Goal: Task Accomplishment & Management: Use online tool/utility

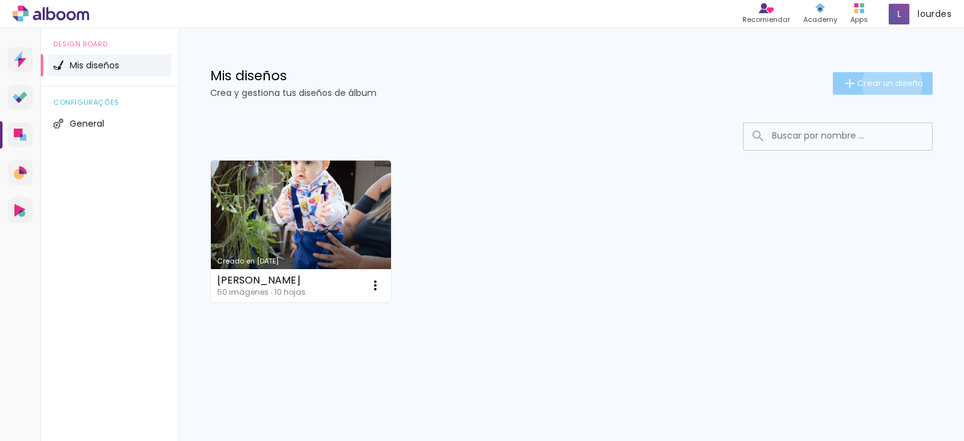
click at [891, 84] on span "Crear un diseño" at bounding box center [890, 83] width 66 height 8
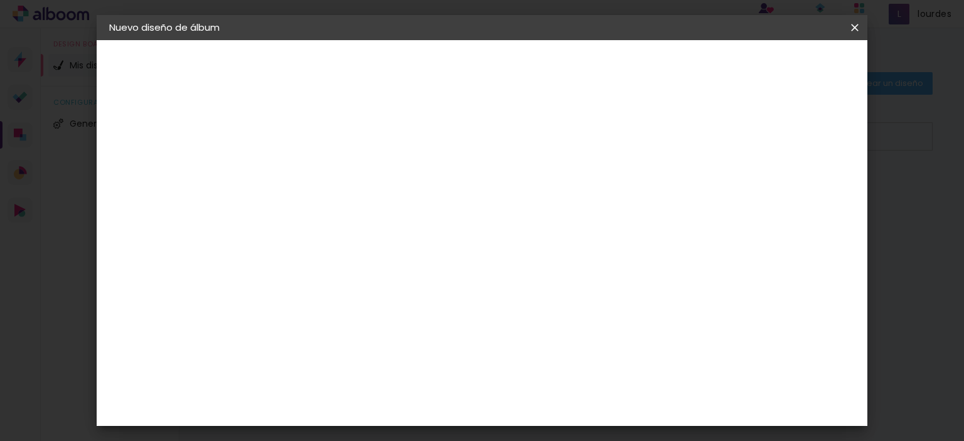
click at [860, 24] on iron-icon at bounding box center [854, 27] width 15 height 13
click at [851, 28] on iron-icon at bounding box center [854, 27] width 15 height 13
click at [856, 26] on iron-icon at bounding box center [854, 27] width 15 height 13
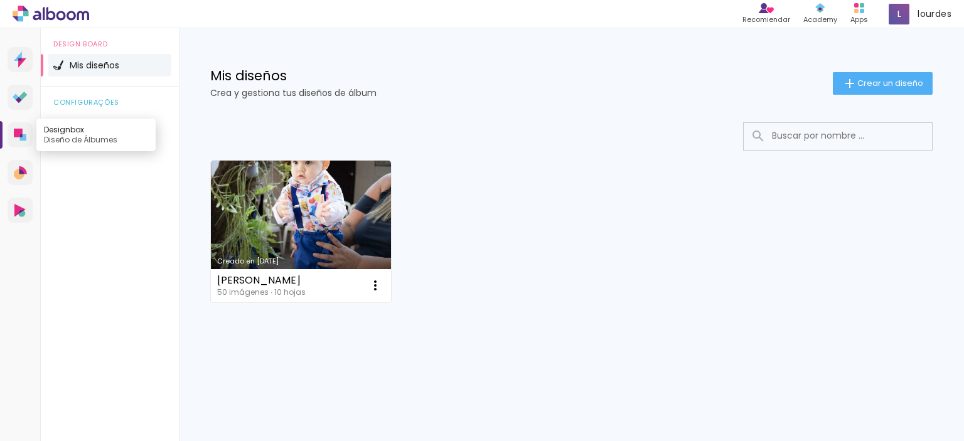
click at [18, 134] on icon at bounding box center [18, 133] width 9 height 9
click at [23, 135] on icon at bounding box center [23, 137] width 6 height 6
click at [21, 132] on icon at bounding box center [18, 133] width 9 height 9
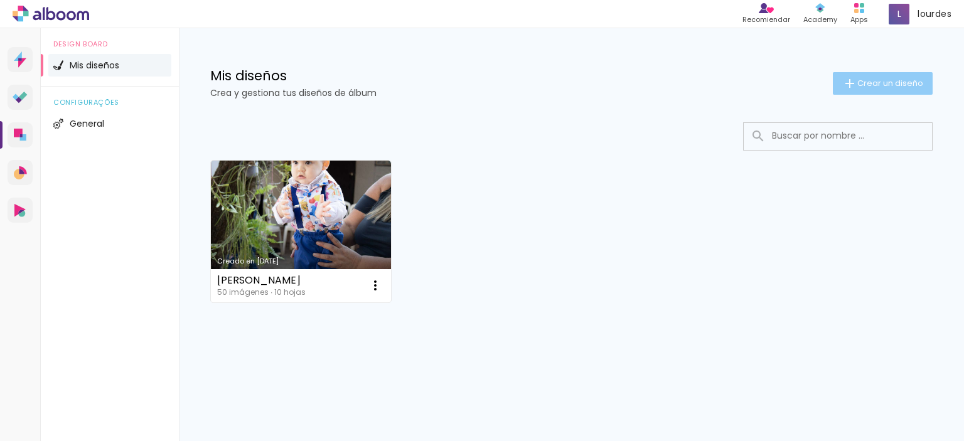
click at [858, 85] on span "Crear un diseño" at bounding box center [890, 83] width 66 height 8
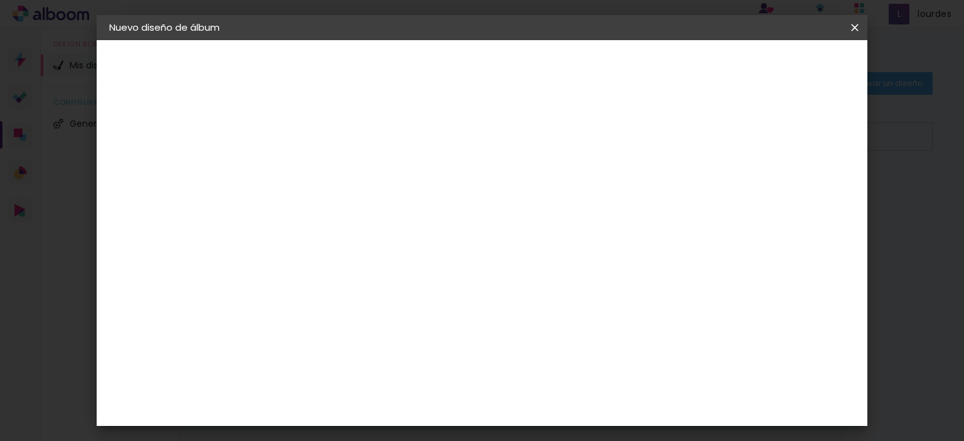
click at [314, 165] on input at bounding box center [314, 168] width 0 height 19
click at [314, 168] on input at bounding box center [314, 168] width 0 height 19
click at [314, 166] on input at bounding box center [314, 168] width 0 height 19
type input "p"
type input "[PERSON_NAME]"
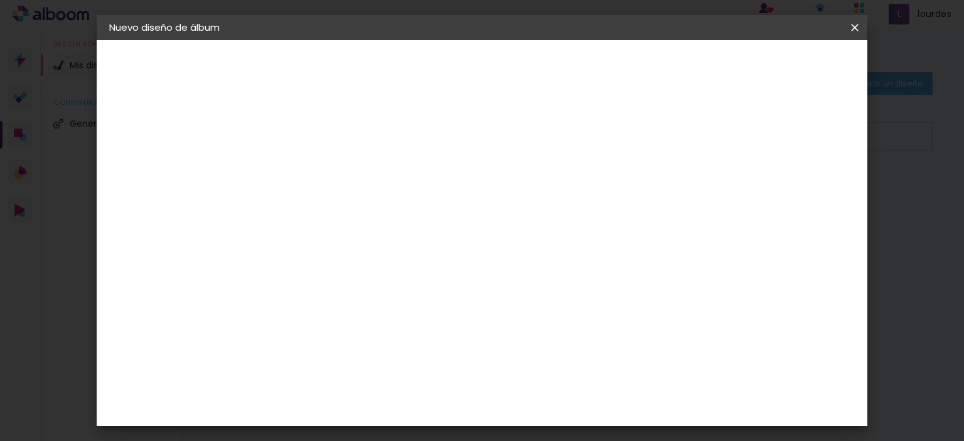
click at [0, 0] on slot "Avanzar" at bounding box center [0, 0] width 0 height 0
click at [356, 198] on input "text" at bounding box center [319, 201] width 73 height 16
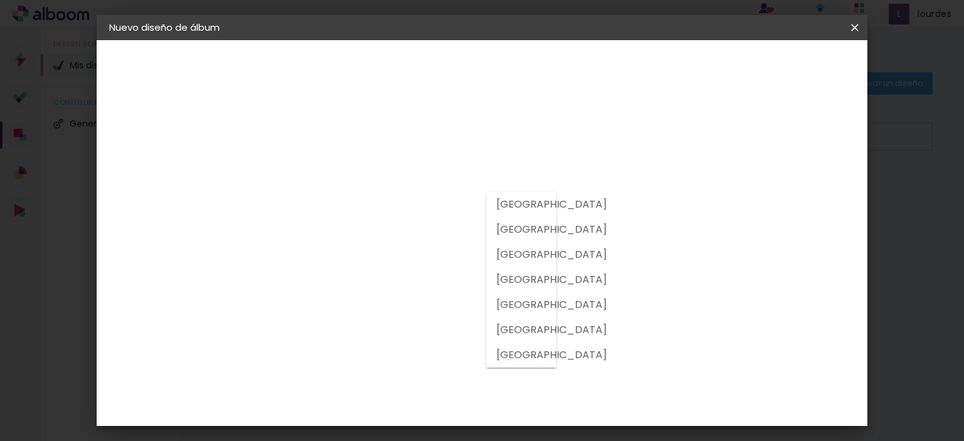
click at [0, 0] on slot "[GEOGRAPHIC_DATA]" at bounding box center [0, 0] width 0 height 0
type input "[GEOGRAPHIC_DATA]"
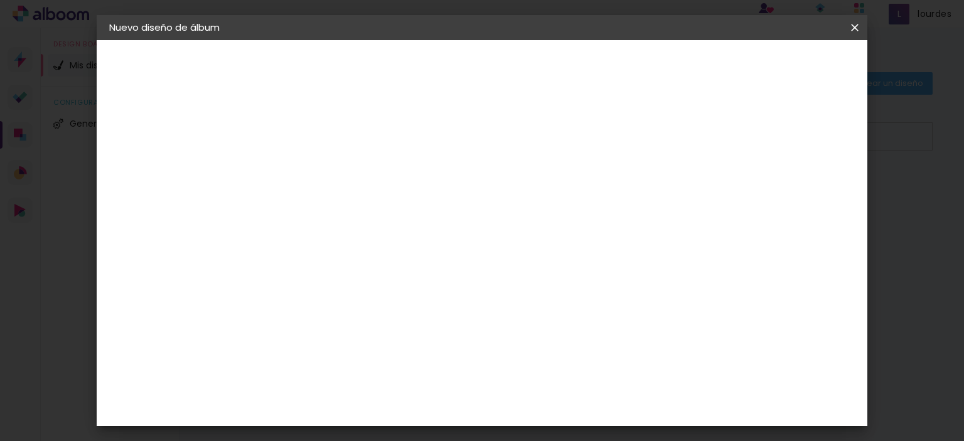
click at [528, 203] on paper-listbox "Tamaño libre Sugerir una encuadernadora" at bounding box center [468, 219] width 117 height 117
click at [528, 198] on paper-item "Tamaño libre" at bounding box center [468, 191] width 117 height 28
click at [528, 73] on paper-button "Avanzar" at bounding box center [498, 66] width 60 height 21
click at [283, 223] on input "30" at bounding box center [275, 227] width 33 height 19
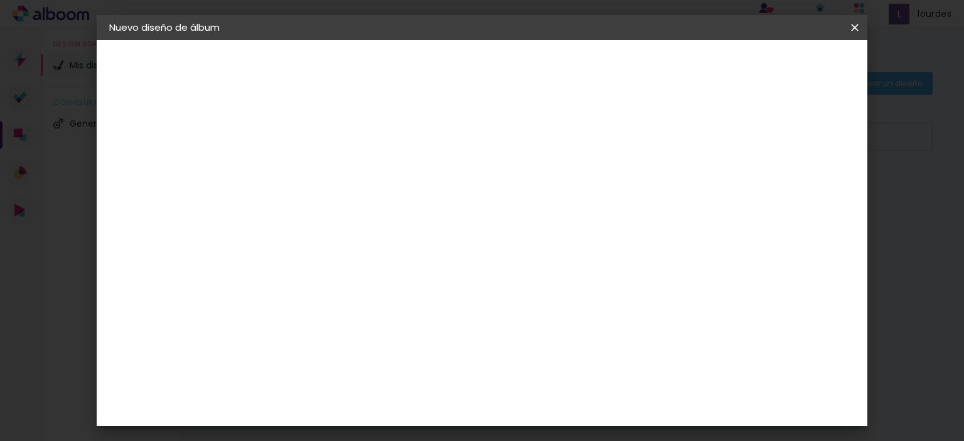
scroll to position [139, 0]
type input "20"
type paper-input "20"
click at [559, 405] on input "60" at bounding box center [551, 405] width 33 height 19
type input "40"
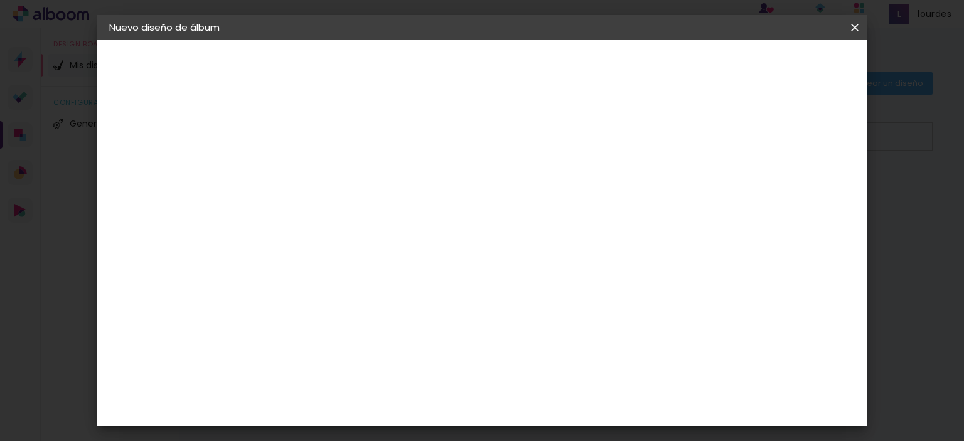
type paper-input "40"
click at [789, 72] on paper-button "Empezar diseño" at bounding box center [741, 66] width 95 height 21
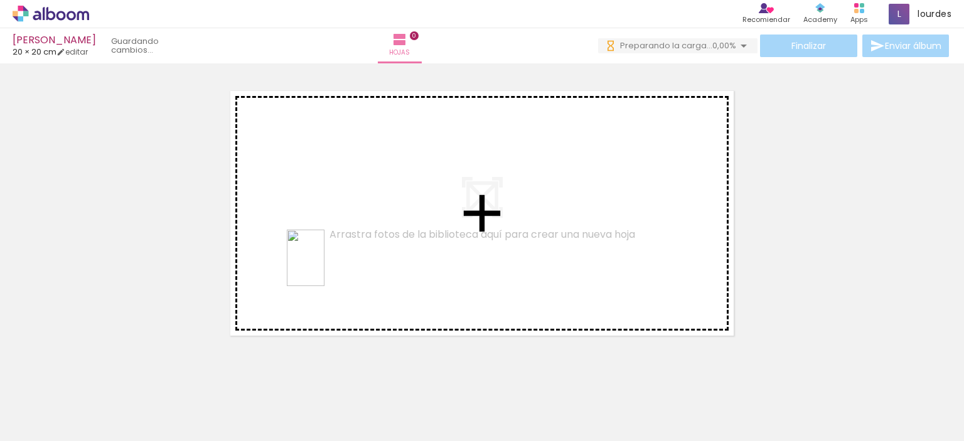
drag, startPoint x: 140, startPoint y: 396, endPoint x: 324, endPoint y: 267, distance: 224.9
click at [324, 267] on quentale-workspace at bounding box center [482, 220] width 964 height 441
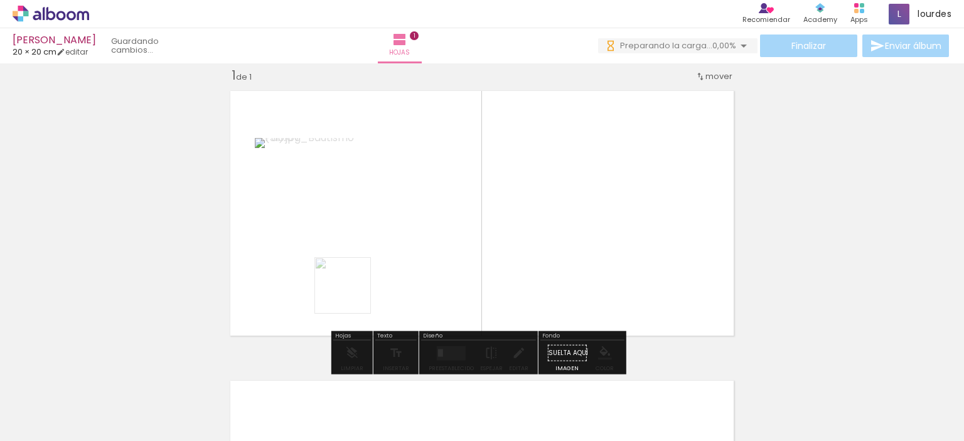
scroll to position [16, 0]
click at [352, 293] on quentale-workspace at bounding box center [482, 220] width 964 height 441
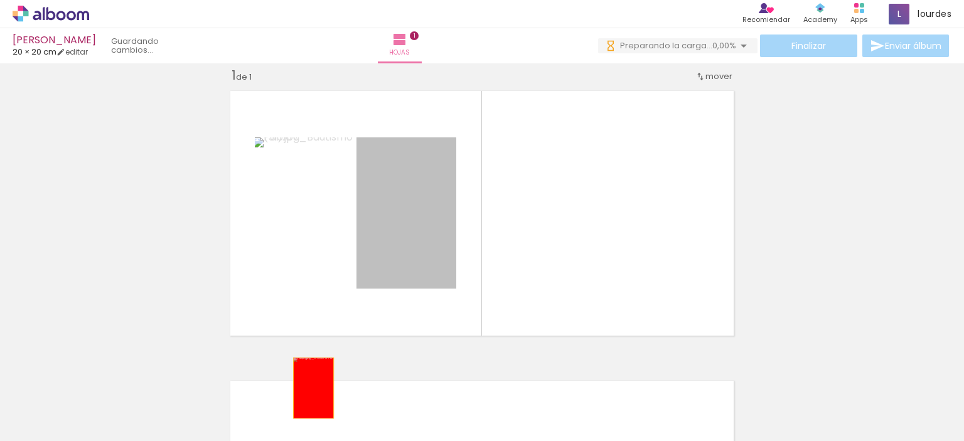
drag, startPoint x: 406, startPoint y: 215, endPoint x: 309, endPoint y: 388, distance: 198.7
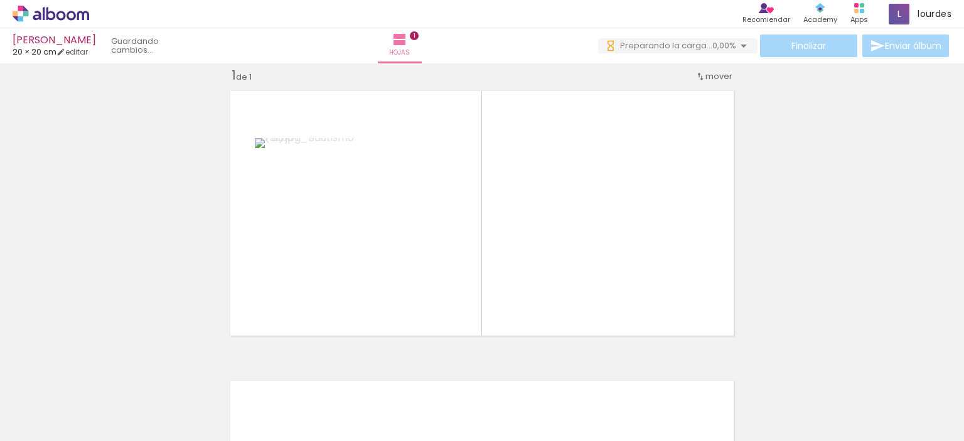
scroll to position [0, 0]
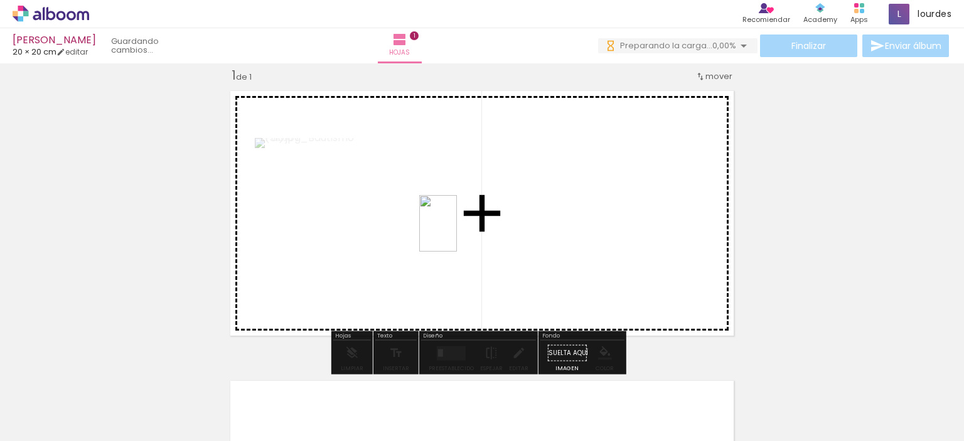
drag, startPoint x: 201, startPoint y: 400, endPoint x: 457, endPoint y: 231, distance: 306.5
click at [457, 231] on quentale-workspace at bounding box center [482, 220] width 964 height 441
drag, startPoint x: 266, startPoint y: 407, endPoint x: 507, endPoint y: 222, distance: 303.9
click at [507, 222] on quentale-workspace at bounding box center [482, 220] width 964 height 441
drag, startPoint x: 348, startPoint y: 404, endPoint x: 537, endPoint y: 286, distance: 223.3
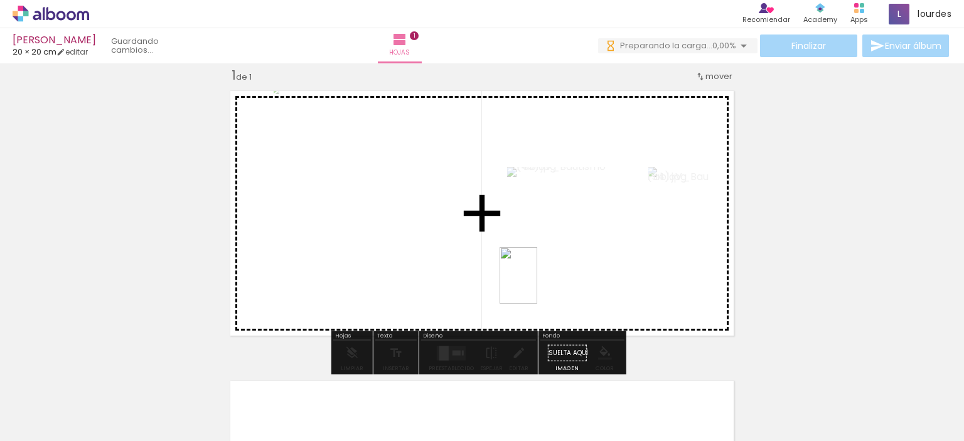
click at [537, 286] on quentale-workspace at bounding box center [482, 220] width 964 height 441
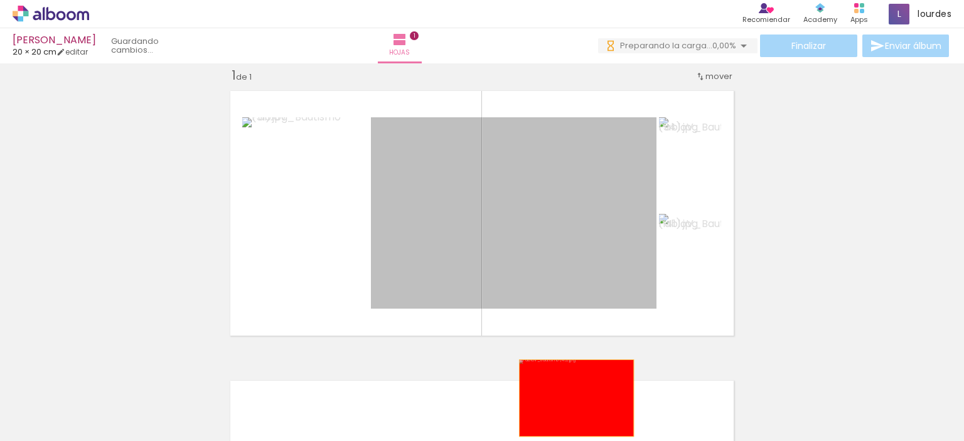
drag, startPoint x: 603, startPoint y: 240, endPoint x: 572, endPoint y: 398, distance: 160.5
click at [572, 398] on quentale-workspace at bounding box center [482, 220] width 964 height 441
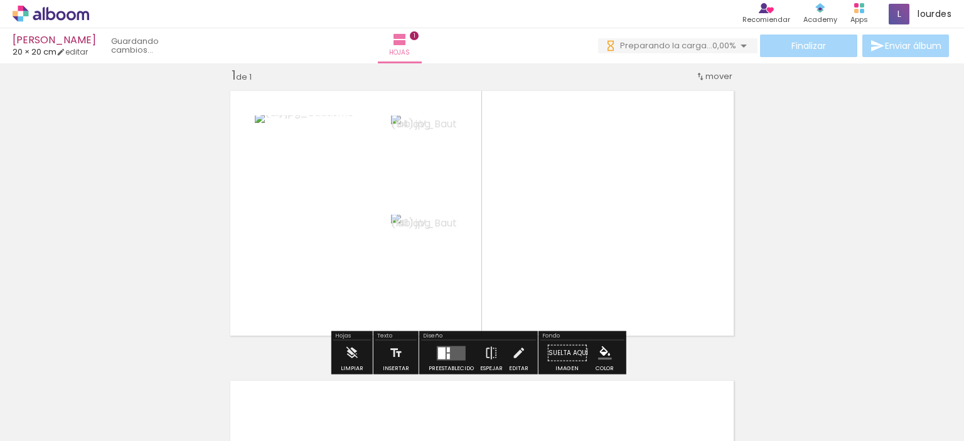
click at [449, 353] on quentale-layouter at bounding box center [451, 353] width 29 height 14
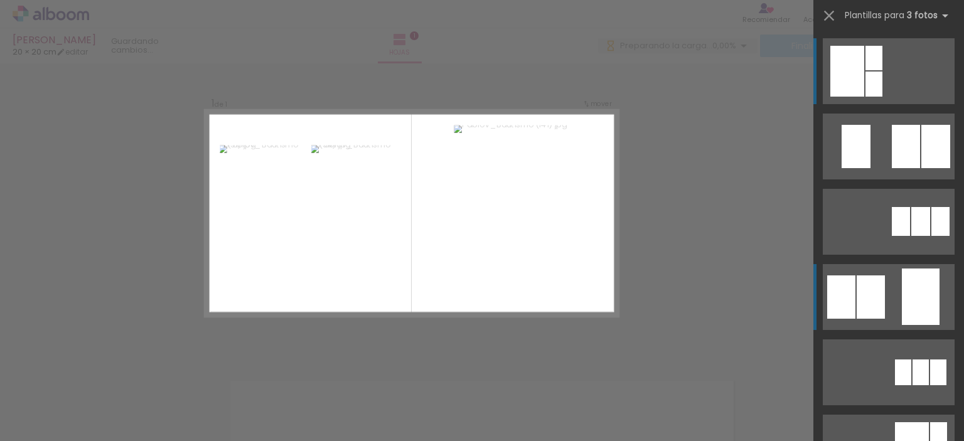
click at [896, 316] on quentale-layouter at bounding box center [889, 297] width 132 height 66
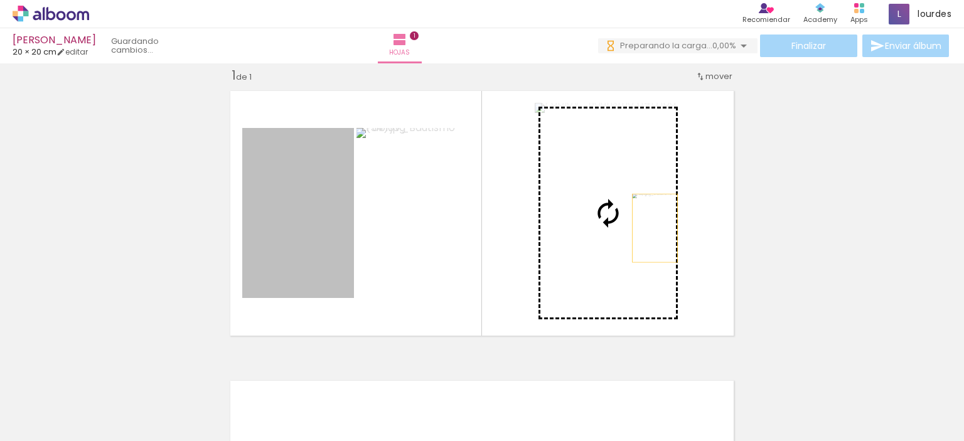
drag, startPoint x: 291, startPoint y: 227, endPoint x: 628, endPoint y: 228, distance: 337.0
click at [0, 0] on slot at bounding box center [0, 0] width 0 height 0
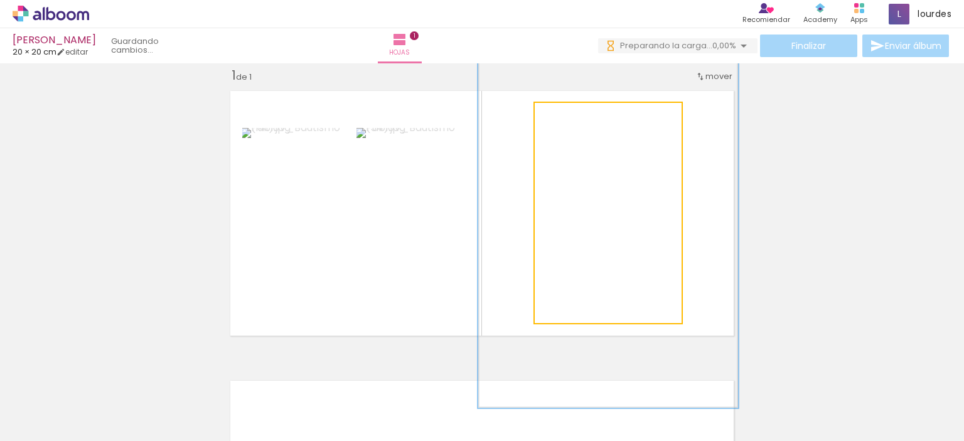
drag, startPoint x: 567, startPoint y: 115, endPoint x: 600, endPoint y: 112, distance: 33.4
click at [600, 112] on div at bounding box center [597, 116] width 20 height 20
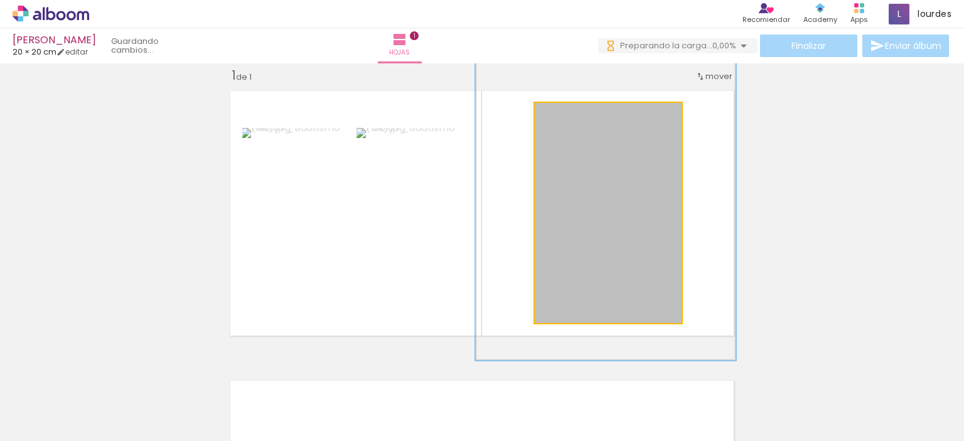
drag, startPoint x: 653, startPoint y: 240, endPoint x: 650, endPoint y: 193, distance: 47.8
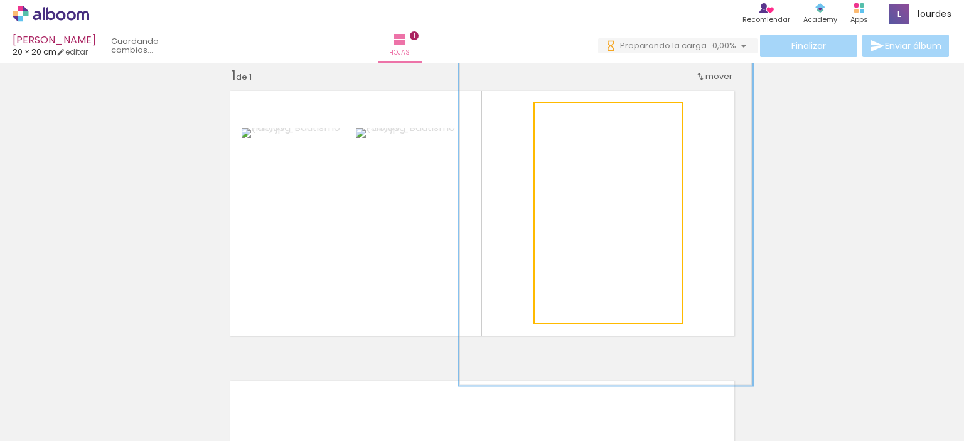
drag, startPoint x: 588, startPoint y: 120, endPoint x: 607, endPoint y: 118, distance: 18.9
type paper-slider "200"
click at [607, 118] on div at bounding box center [613, 116] width 20 height 20
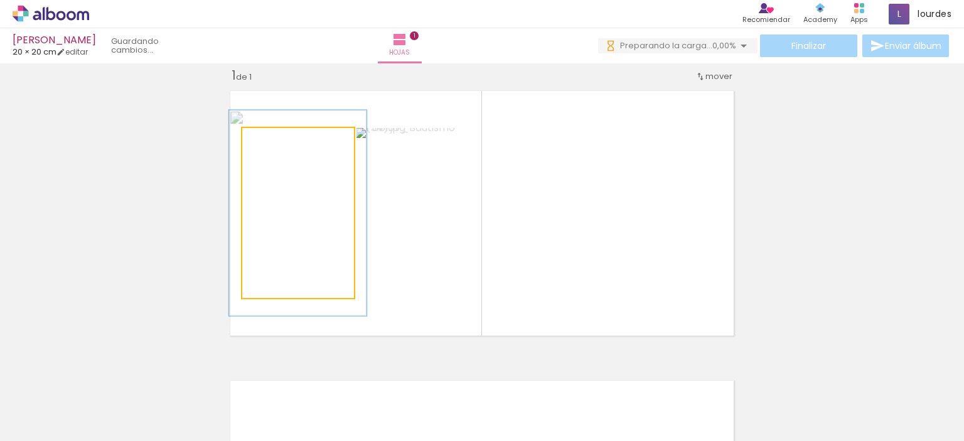
drag, startPoint x: 269, startPoint y: 140, endPoint x: 278, endPoint y: 139, distance: 9.5
click at [278, 139] on div at bounding box center [281, 141] width 11 height 11
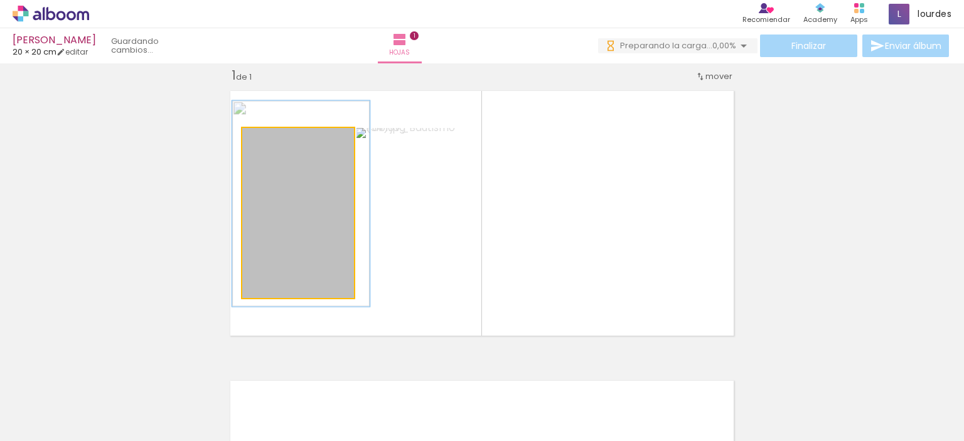
drag, startPoint x: 316, startPoint y: 229, endPoint x: 320, endPoint y: 220, distance: 9.6
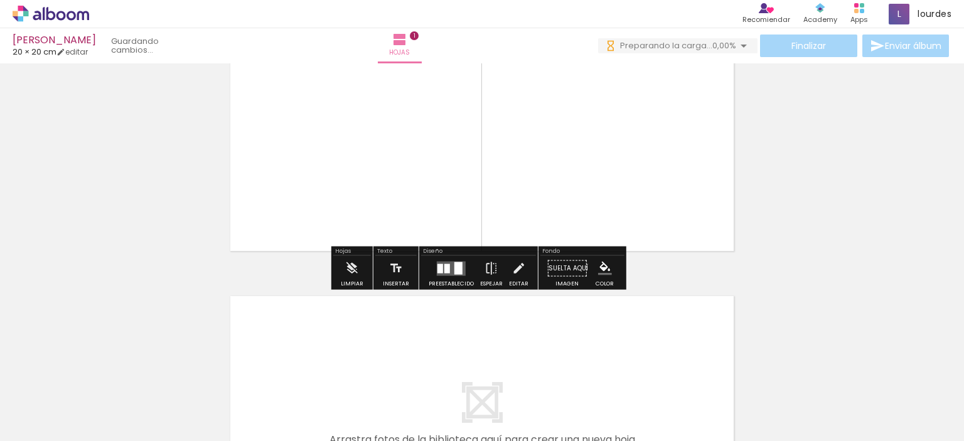
scroll to position [92, 0]
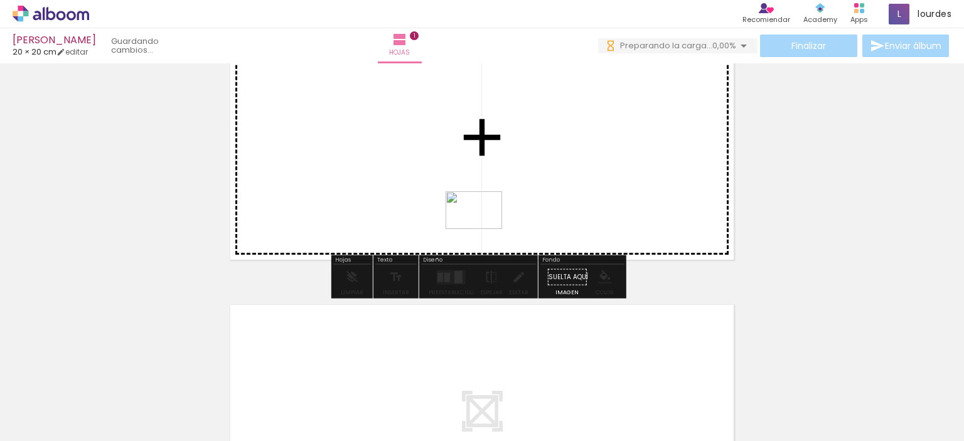
drag, startPoint x: 280, startPoint y: 404, endPoint x: 483, endPoint y: 230, distance: 267.5
click at [483, 230] on quentale-workspace at bounding box center [482, 220] width 964 height 441
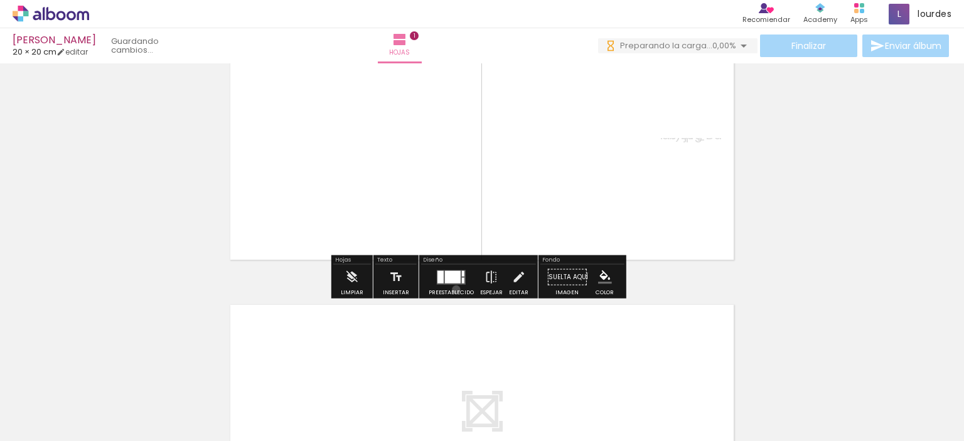
click at [453, 290] on div "Preestablecido" at bounding box center [451, 293] width 45 height 6
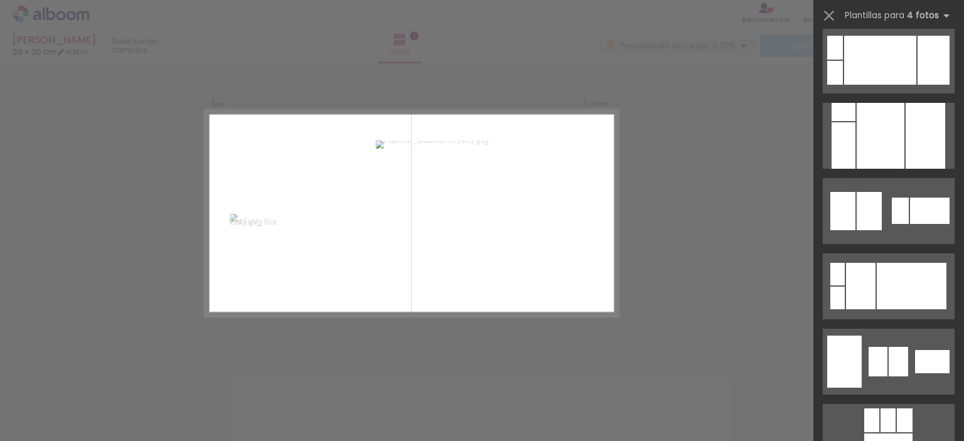
scroll to position [1297, 0]
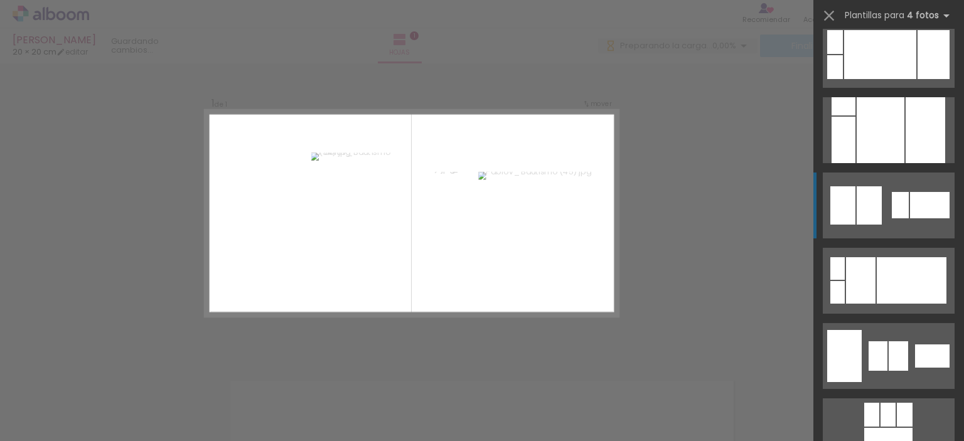
click at [921, 213] on div at bounding box center [930, 205] width 40 height 26
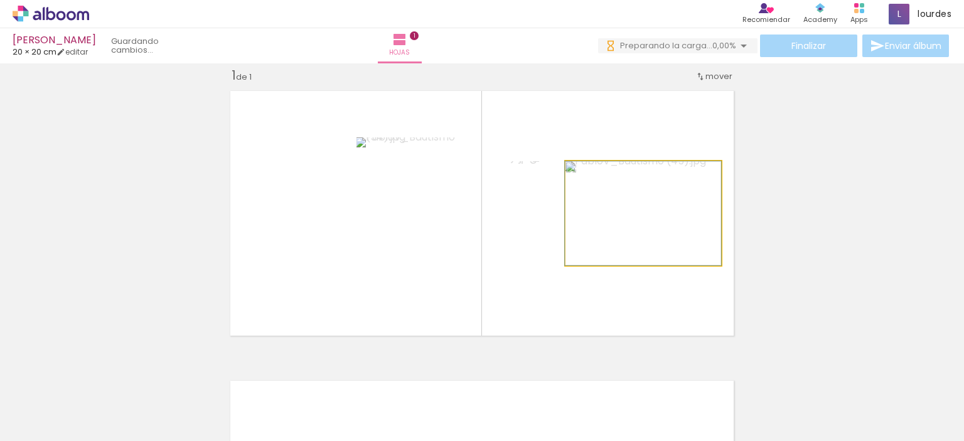
click at [565, 212] on quentale-photo at bounding box center [643, 213] width 156 height 104
click at [565, 215] on quentale-photo at bounding box center [643, 213] width 156 height 104
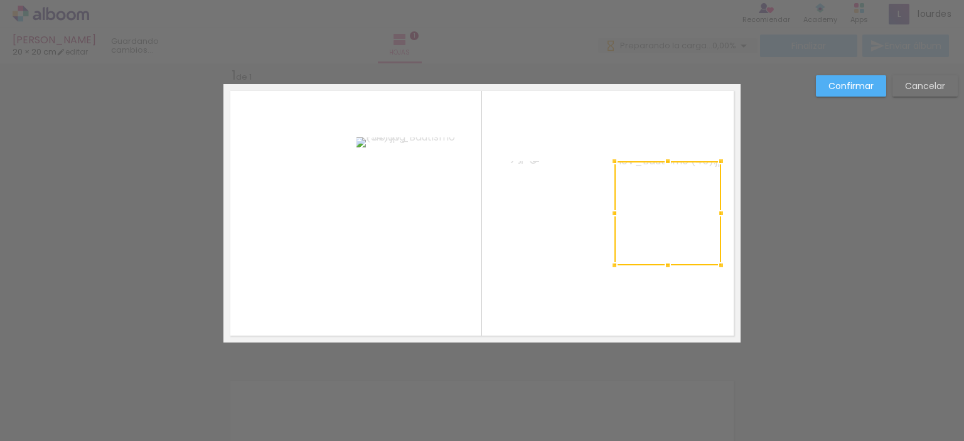
drag, startPoint x: 560, startPoint y: 213, endPoint x: 609, endPoint y: 208, distance: 49.1
click at [609, 208] on div at bounding box center [614, 213] width 25 height 25
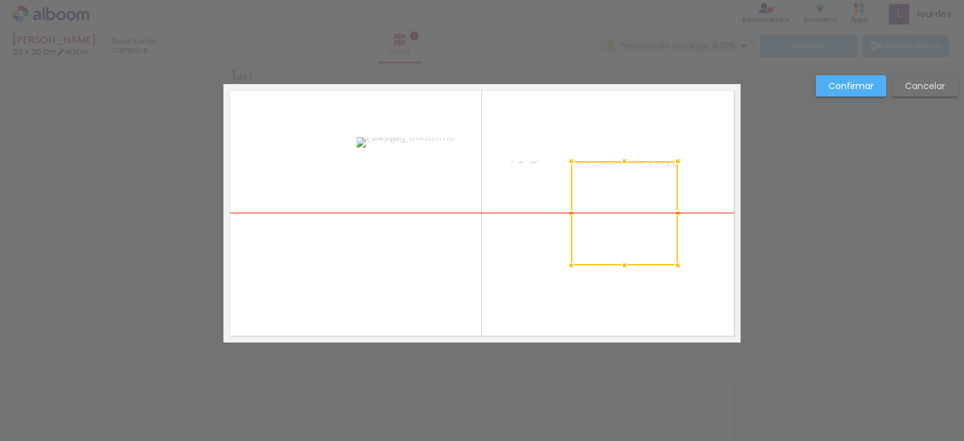
drag, startPoint x: 663, startPoint y: 215, endPoint x: 620, endPoint y: 215, distance: 42.7
click at [620, 215] on div at bounding box center [624, 213] width 107 height 104
click at [703, 205] on quentale-layouter at bounding box center [481, 213] width 517 height 259
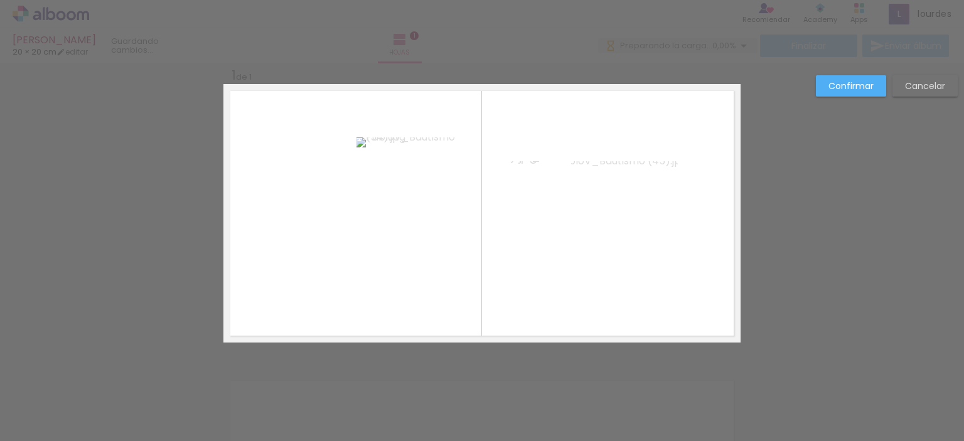
click at [703, 205] on quentale-layouter at bounding box center [481, 213] width 517 height 259
click at [0, 0] on slot "Confirmar" at bounding box center [0, 0] width 0 height 0
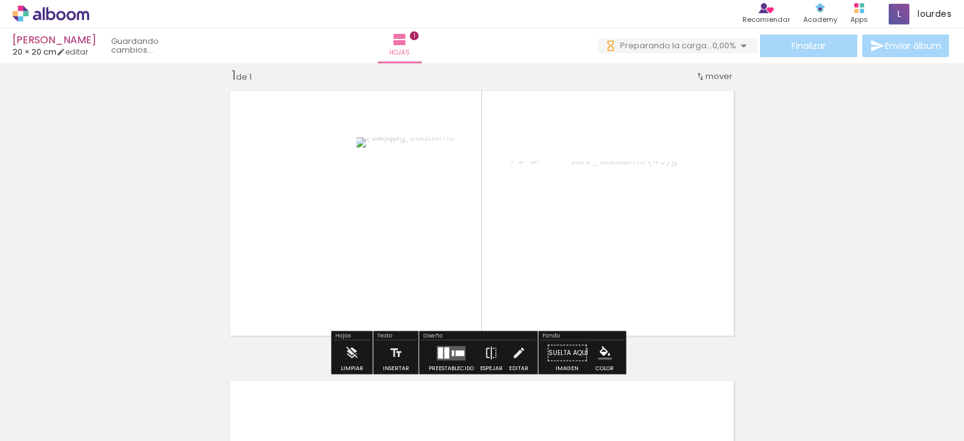
click at [653, 273] on quentale-layouter at bounding box center [481, 213] width 517 height 259
click at [661, 250] on quentale-photo at bounding box center [624, 213] width 107 height 104
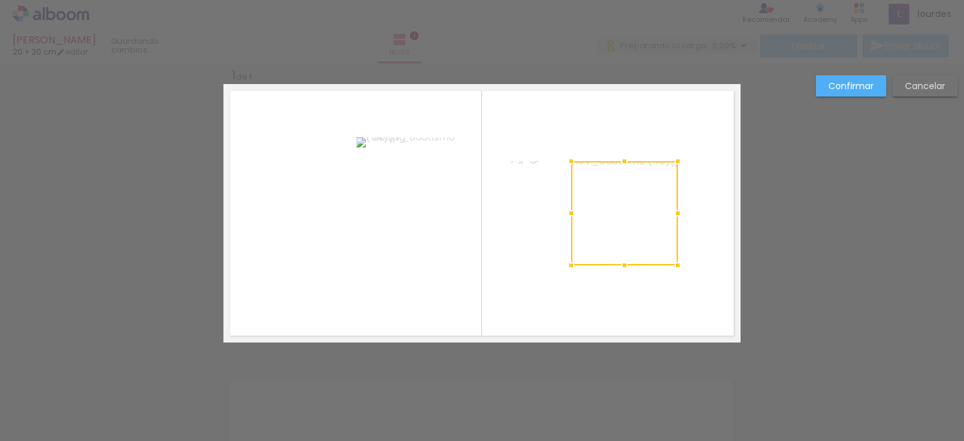
click at [646, 265] on album-spread "1 de 1" at bounding box center [481, 213] width 517 height 259
drag, startPoint x: 646, startPoint y: 265, endPoint x: 655, endPoint y: 263, distance: 9.0
click at [655, 263] on div at bounding box center [624, 213] width 107 height 104
drag, startPoint x: 673, startPoint y: 218, endPoint x: 690, endPoint y: 215, distance: 17.9
click at [690, 215] on div at bounding box center [695, 213] width 25 height 25
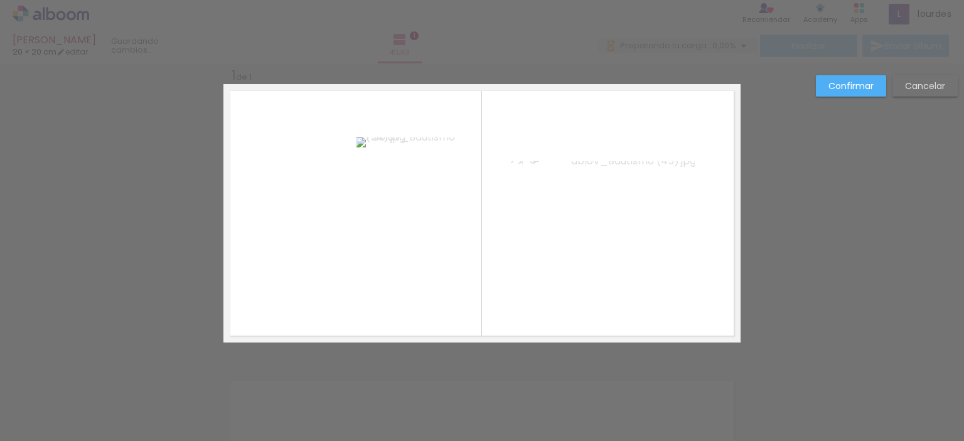
click at [573, 212] on quentale-photo at bounding box center [633, 213] width 124 height 104
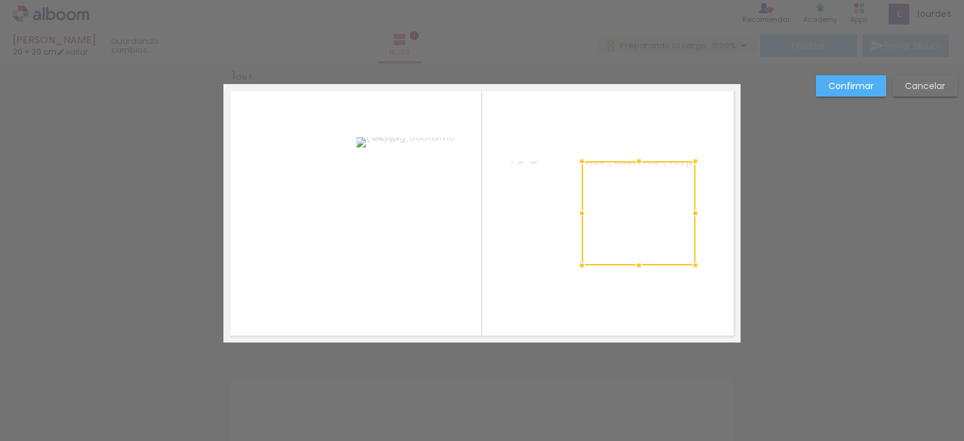
drag, startPoint x: 562, startPoint y: 212, endPoint x: 573, endPoint y: 212, distance: 10.7
click at [573, 212] on div at bounding box center [581, 213] width 25 height 25
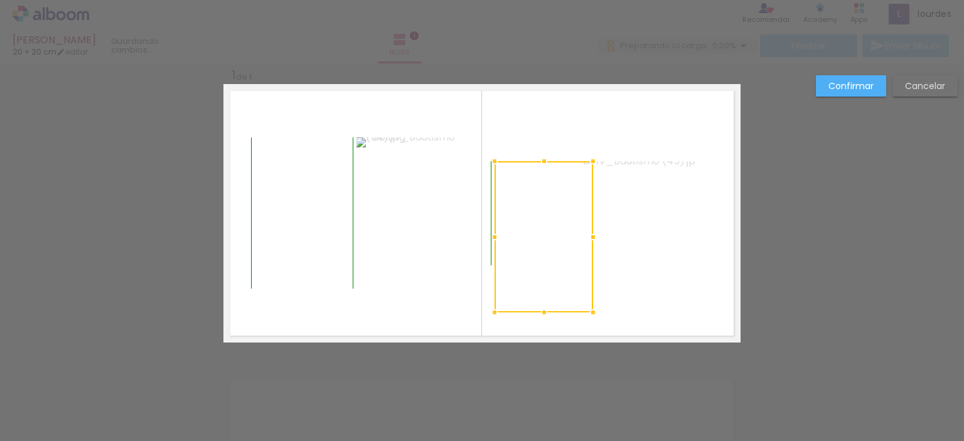
drag, startPoint x: 560, startPoint y: 267, endPoint x: 590, endPoint y: 314, distance: 55.9
click at [590, 314] on div at bounding box center [593, 312] width 25 height 25
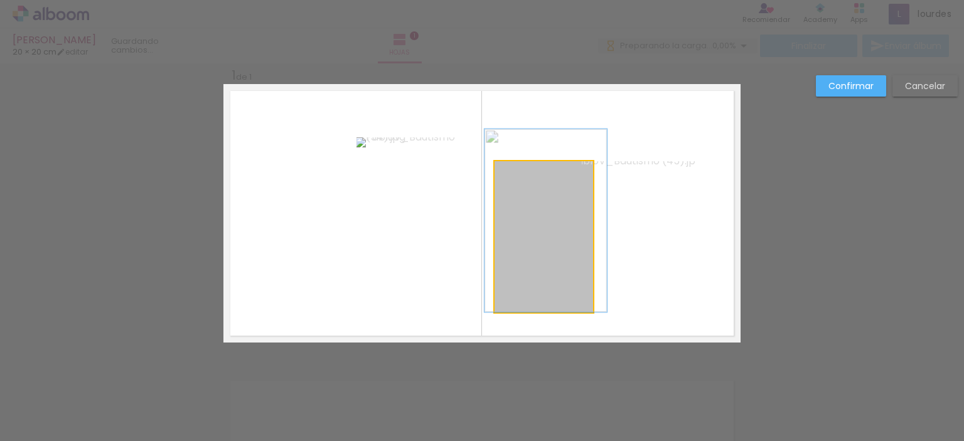
drag, startPoint x: 557, startPoint y: 294, endPoint x: 557, endPoint y: 281, distance: 13.2
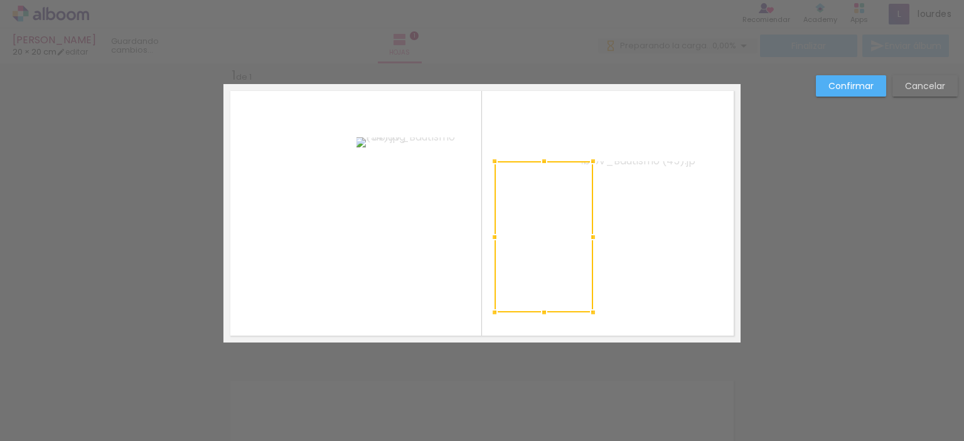
drag, startPoint x: 560, startPoint y: 311, endPoint x: 560, endPoint y: 300, distance: 11.3
click at [560, 300] on div at bounding box center [544, 236] width 99 height 151
drag, startPoint x: 535, startPoint y: 160, endPoint x: 537, endPoint y: 115, distance: 45.3
click at [537, 115] on div at bounding box center [544, 115] width 25 height 25
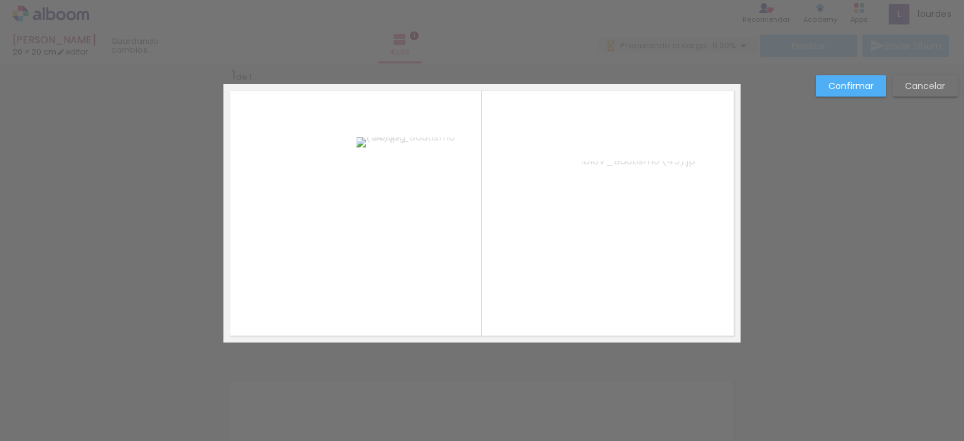
click at [564, 225] on quentale-photo at bounding box center [544, 213] width 99 height 197
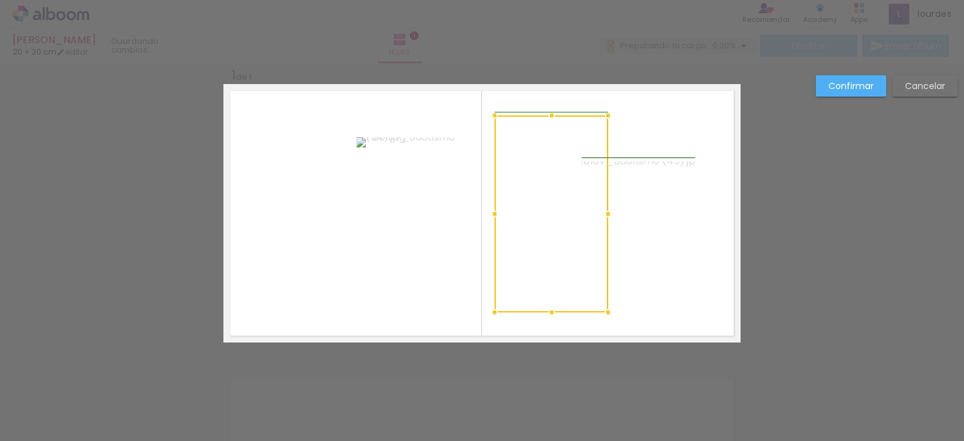
drag, startPoint x: 593, startPoint y: 215, endPoint x: 610, endPoint y: 215, distance: 16.9
click at [610, 215] on div at bounding box center [608, 213] width 25 height 25
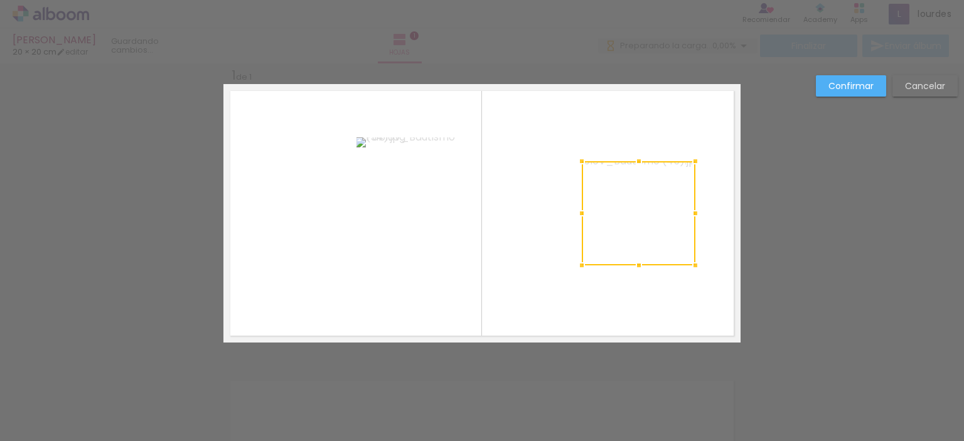
click at [638, 208] on div at bounding box center [639, 213] width 114 height 104
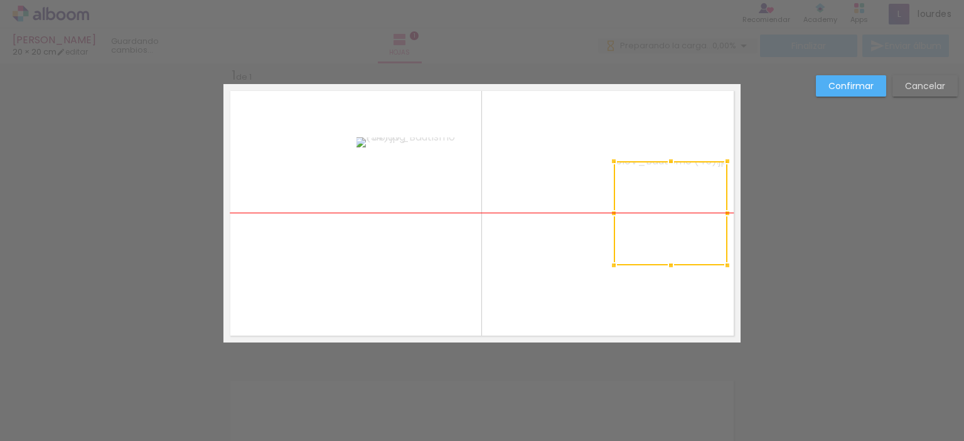
drag, startPoint x: 638, startPoint y: 208, endPoint x: 670, endPoint y: 208, distance: 32.0
click at [670, 208] on div at bounding box center [671, 213] width 114 height 104
click at [549, 256] on quentale-photo at bounding box center [552, 213] width 114 height 197
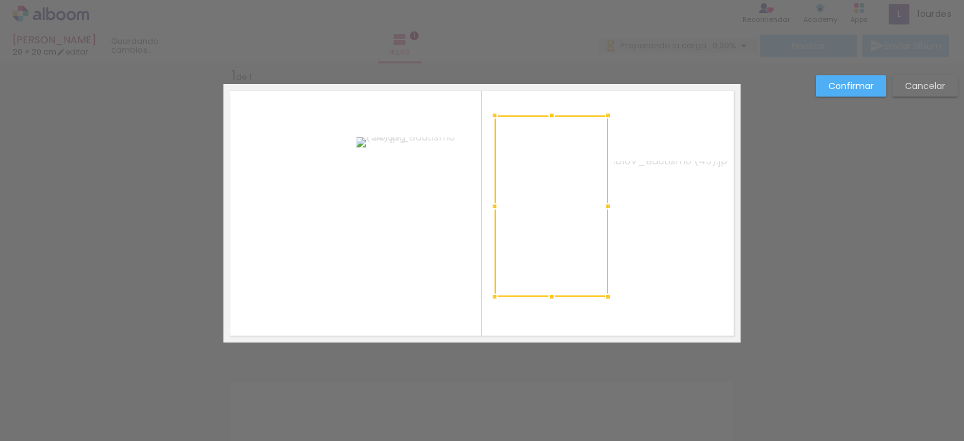
drag, startPoint x: 544, startPoint y: 316, endPoint x: 550, endPoint y: 301, distance: 16.1
click at [550, 301] on div at bounding box center [551, 296] width 25 height 25
click at [538, 125] on quentale-photo at bounding box center [552, 205] width 114 height 181
drag, startPoint x: 544, startPoint y: 114, endPoint x: 545, endPoint y: 135, distance: 20.7
click at [545, 135] on div at bounding box center [551, 136] width 25 height 25
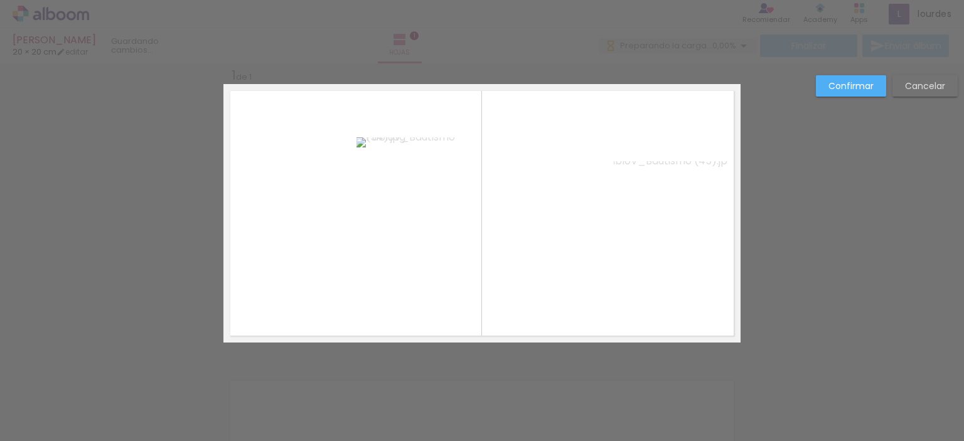
click at [557, 299] on quentale-layouter at bounding box center [481, 213] width 517 height 259
click at [559, 284] on quentale-photo at bounding box center [552, 216] width 114 height 161
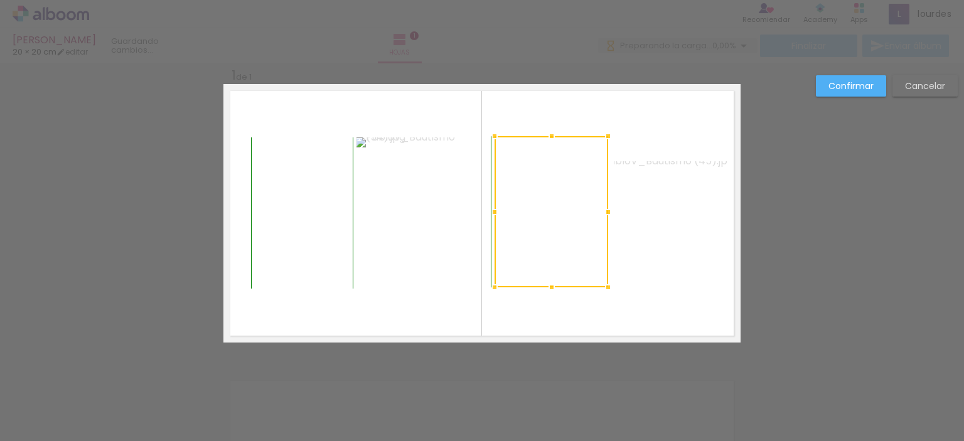
click at [550, 290] on div at bounding box center [551, 287] width 25 height 25
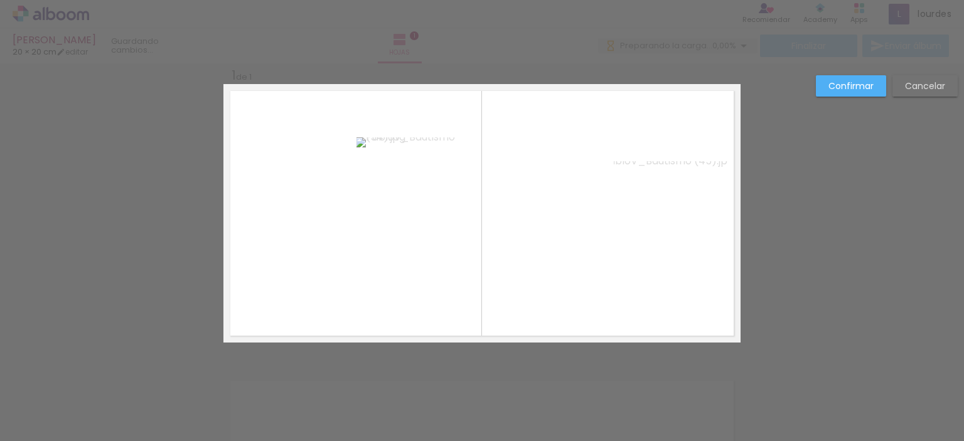
click at [550, 295] on quentale-layouter at bounding box center [481, 213] width 517 height 259
click at [554, 228] on quentale-photo at bounding box center [552, 211] width 114 height 151
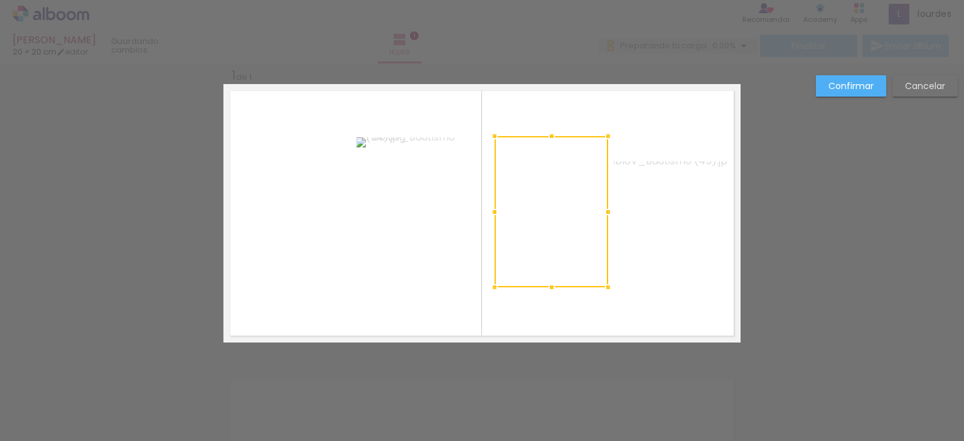
click at [554, 228] on div at bounding box center [552, 211] width 114 height 151
click at [554, 233] on div at bounding box center [552, 211] width 114 height 151
click at [554, 218] on div at bounding box center [552, 211] width 114 height 151
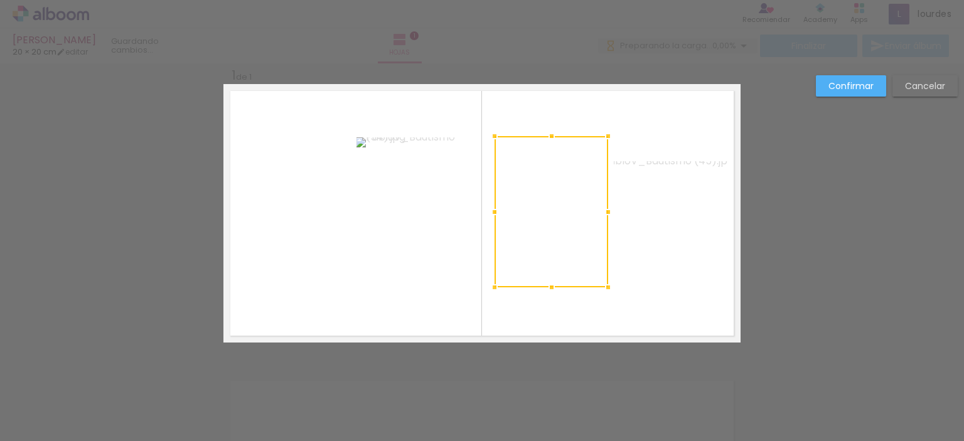
click at [554, 218] on div at bounding box center [552, 211] width 114 height 151
click at [552, 206] on div at bounding box center [549, 213] width 114 height 151
click at [579, 268] on div at bounding box center [549, 213] width 114 height 151
click at [572, 230] on div at bounding box center [549, 213] width 114 height 151
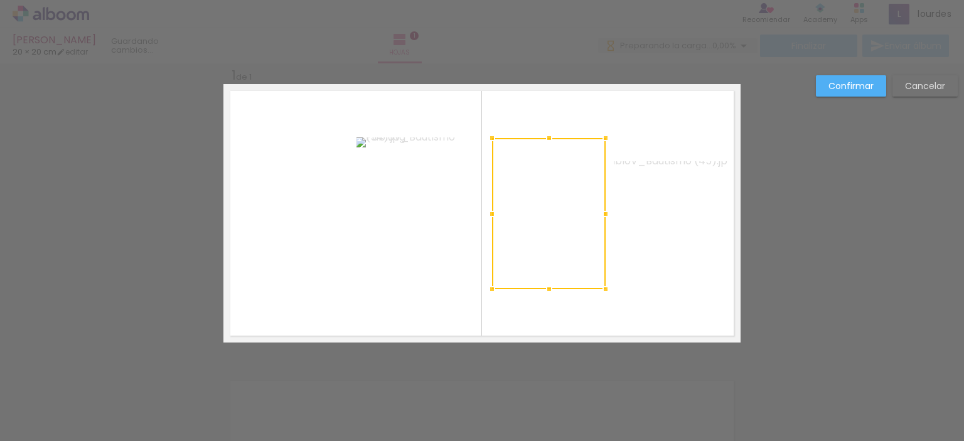
click at [572, 230] on div at bounding box center [549, 213] width 114 height 151
click at [582, 330] on quentale-layouter at bounding box center [481, 213] width 517 height 259
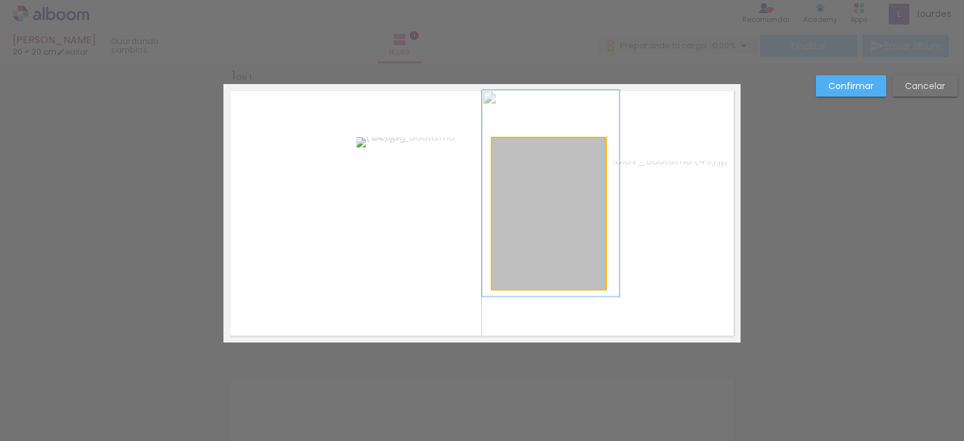
drag, startPoint x: 560, startPoint y: 224, endPoint x: 560, endPoint y: 233, distance: 8.8
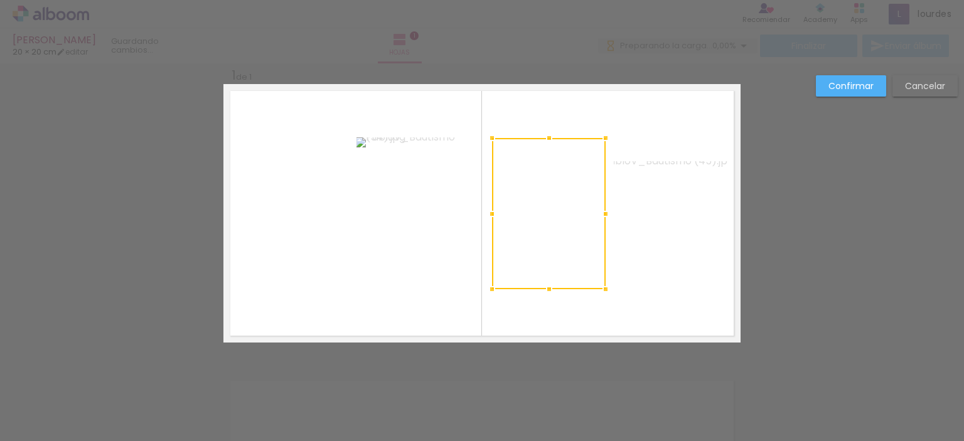
click at [641, 279] on quentale-layouter at bounding box center [481, 213] width 517 height 259
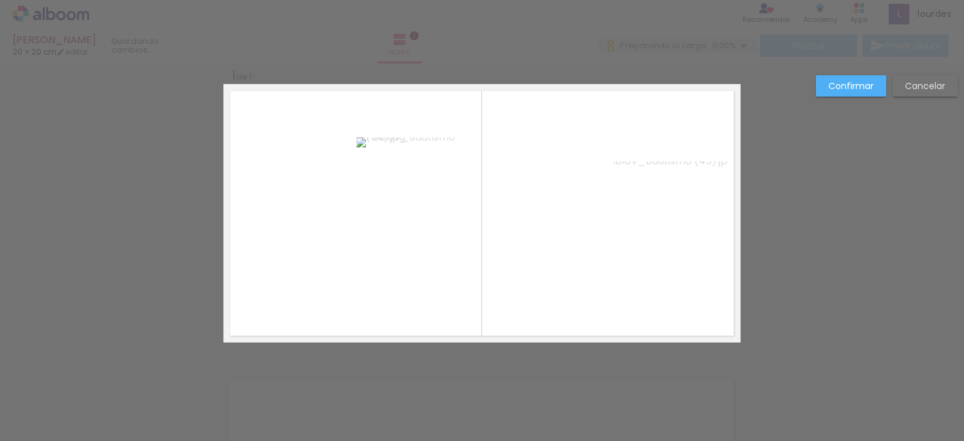
click at [641, 279] on quentale-layouter at bounding box center [481, 213] width 517 height 259
click at [643, 234] on quentale-photo at bounding box center [671, 213] width 114 height 104
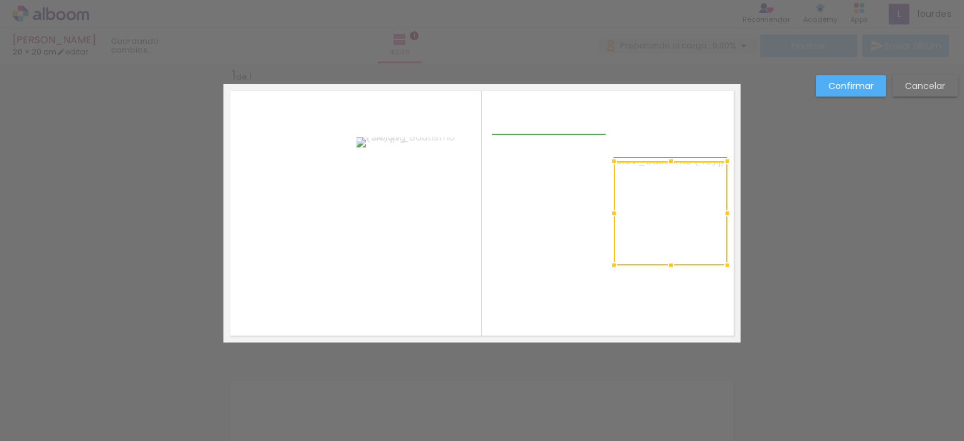
click at [604, 215] on div at bounding box center [613, 213] width 25 height 25
click at [673, 283] on quentale-layouter at bounding box center [481, 213] width 517 height 259
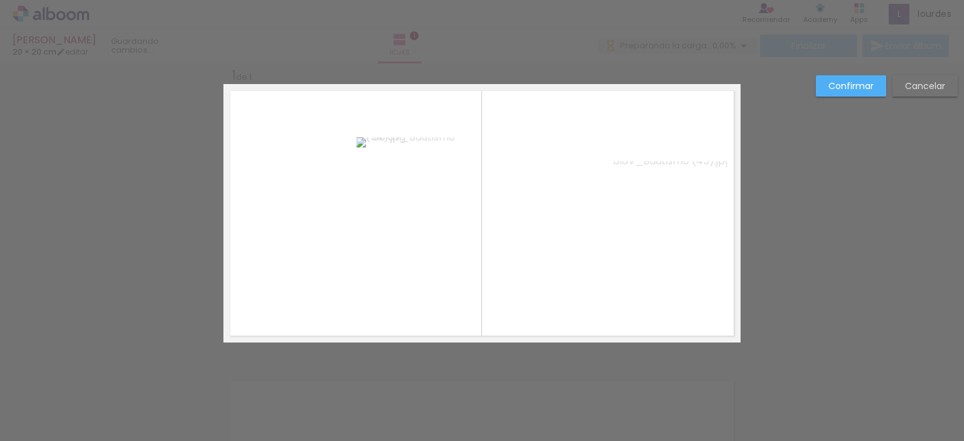
click at [673, 283] on quentale-layouter at bounding box center [481, 213] width 517 height 259
click at [0, 0] on slot "Confirmar" at bounding box center [0, 0] width 0 height 0
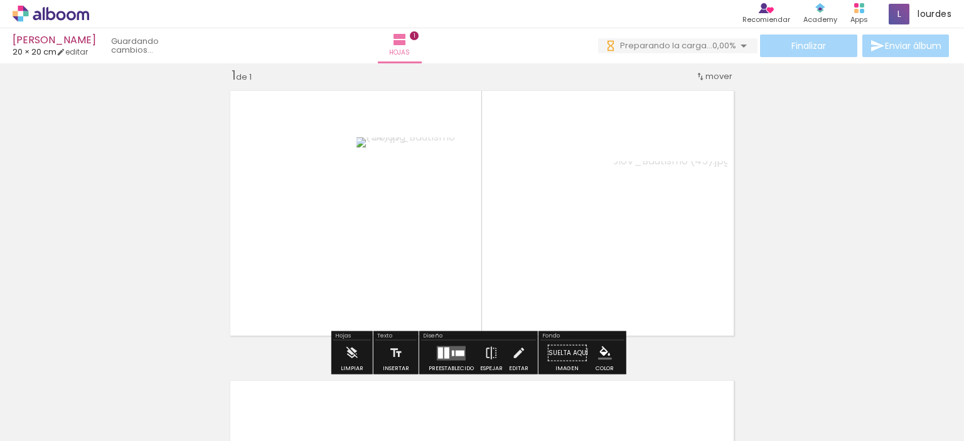
click at [736, 115] on div "Insertar hoja 1 de 1" at bounding box center [482, 342] width 964 height 581
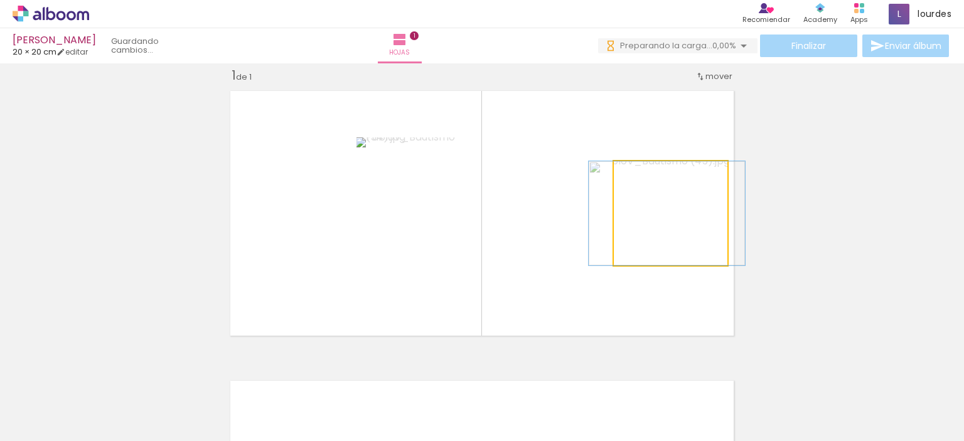
click at [720, 262] on quentale-photo at bounding box center [671, 213] width 114 height 104
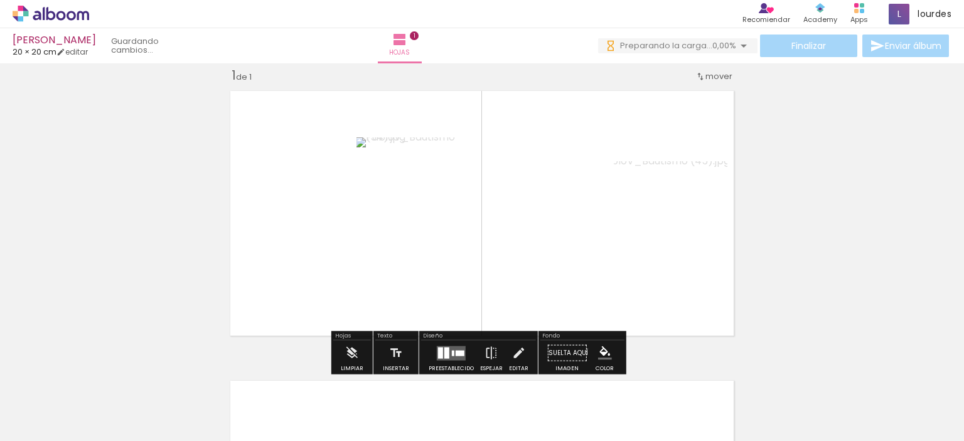
click at [720, 243] on quentale-photo at bounding box center [671, 213] width 114 height 104
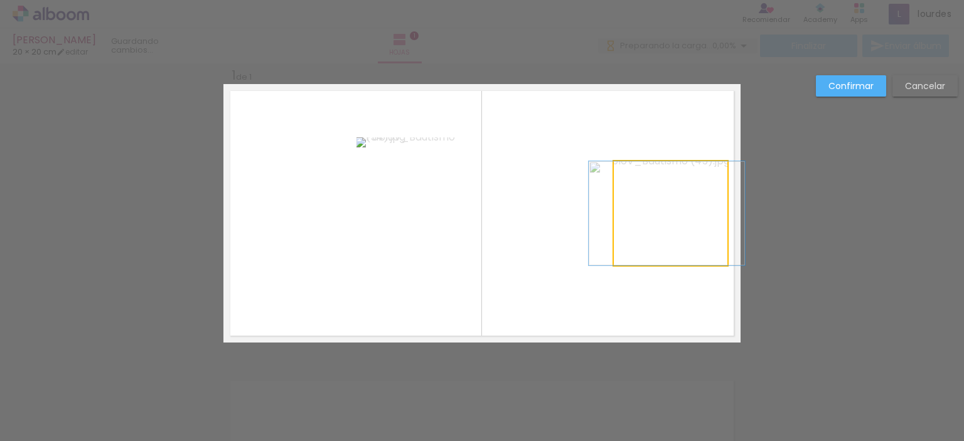
click at [720, 243] on quentale-photo at bounding box center [671, 213] width 114 height 104
click at [718, 213] on div at bounding box center [721, 213] width 25 height 25
click at [614, 218] on quentale-photo at bounding box center [667, 213] width 107 height 104
click at [605, 212] on div at bounding box center [611, 213] width 25 height 25
click at [791, 238] on div "Confirmar Cancelar" at bounding box center [482, 353] width 964 height 610
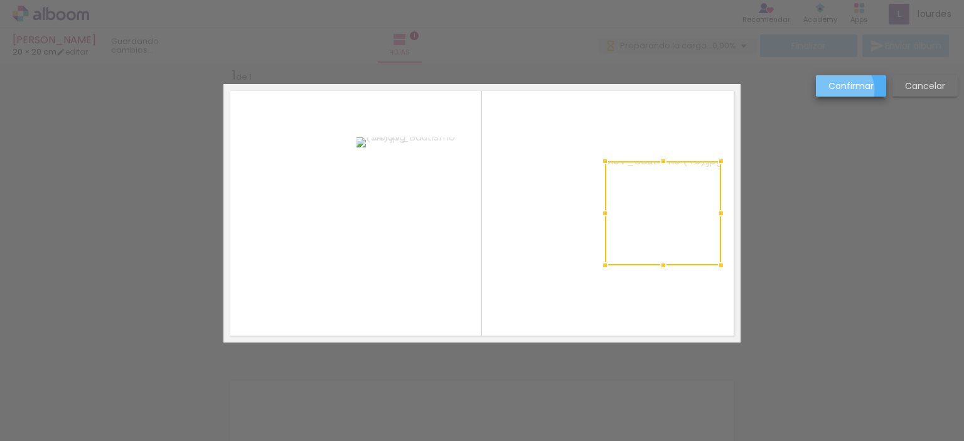
click at [0, 0] on slot "Confirmar" at bounding box center [0, 0] width 0 height 0
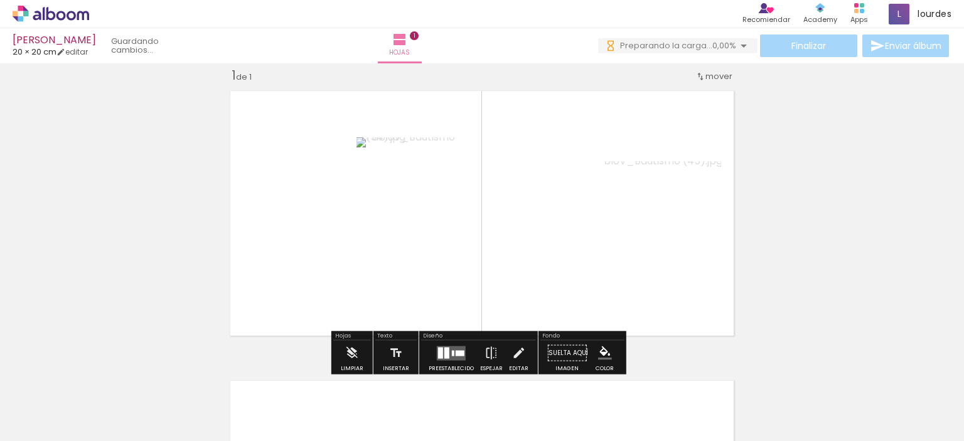
click at [842, 90] on div "Insertar hoja 1 de 1" at bounding box center [482, 342] width 964 height 581
click at [725, 203] on quentale-layouter at bounding box center [481, 213] width 517 height 259
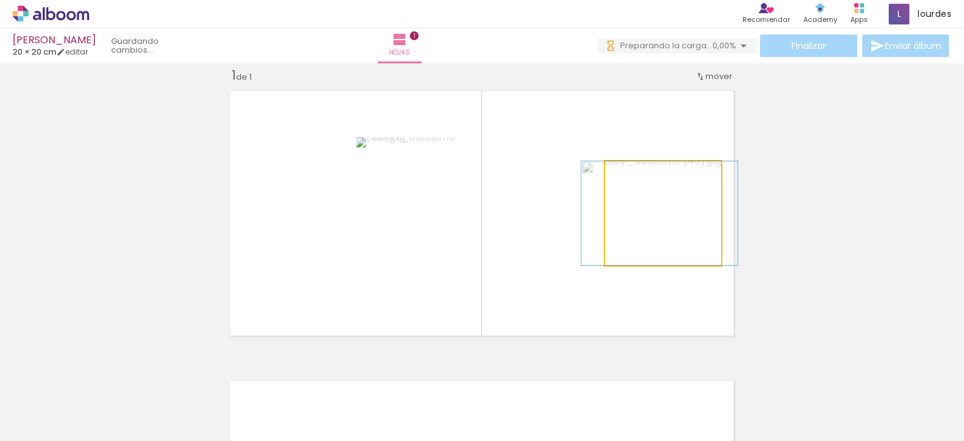
click at [665, 206] on quentale-photo at bounding box center [663, 213] width 116 height 104
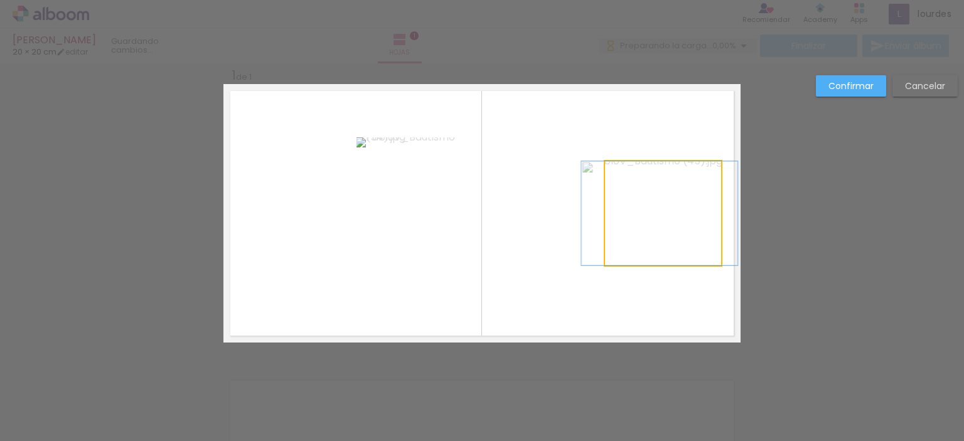
click at [626, 196] on quentale-photo at bounding box center [663, 213] width 116 height 104
click at [626, 196] on div at bounding box center [663, 213] width 116 height 104
click at [601, 215] on div at bounding box center [612, 213] width 25 height 25
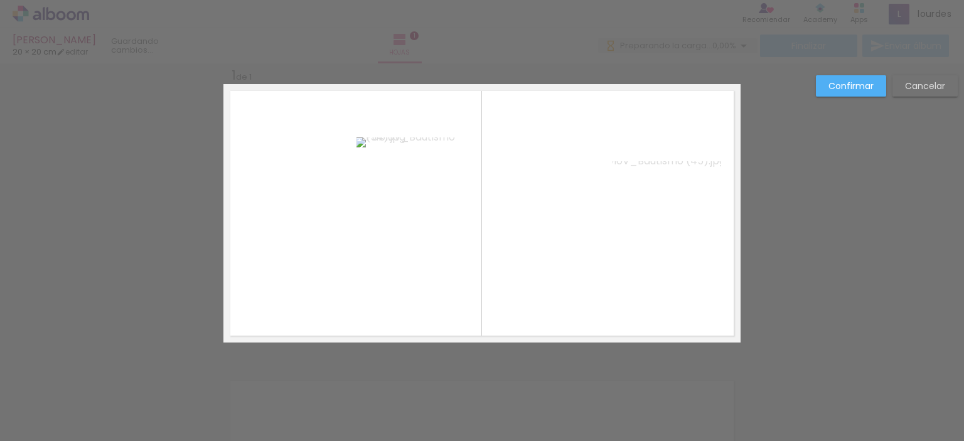
click at [0, 0] on slot "Confirmar" at bounding box center [0, 0] width 0 height 0
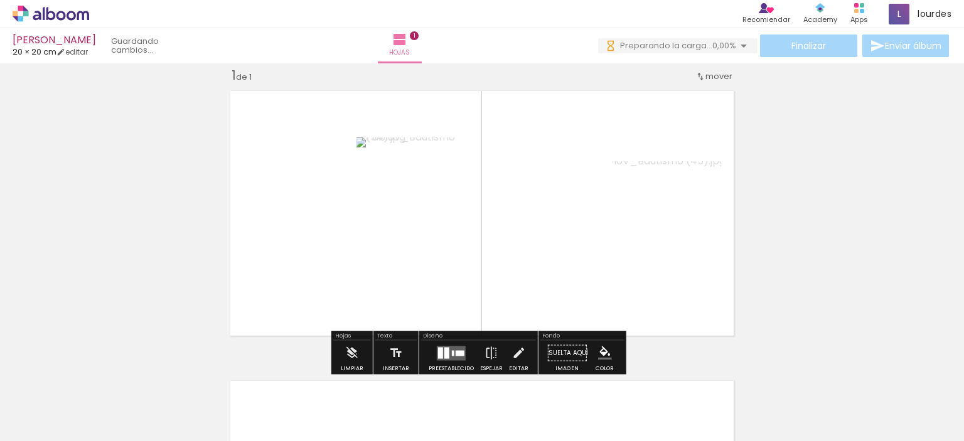
click at [812, 280] on div "Insertar hoja 1 de 1" at bounding box center [482, 342] width 964 height 581
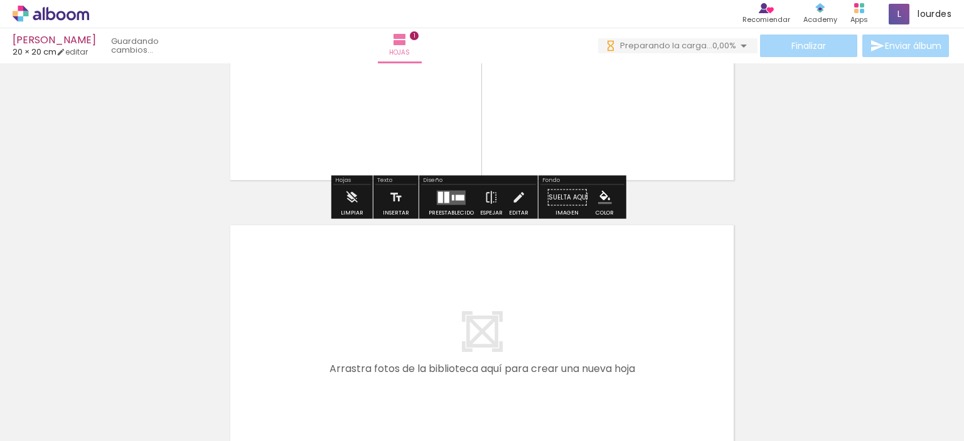
scroll to position [188, 0]
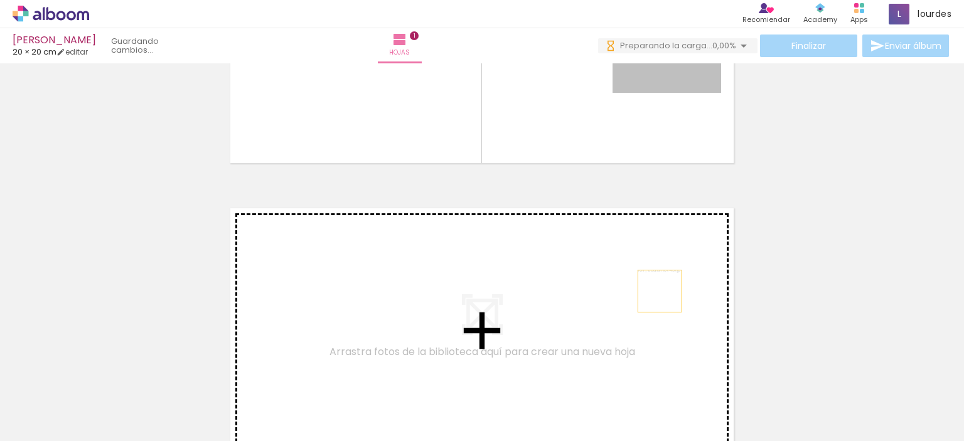
drag, startPoint x: 700, startPoint y: 80, endPoint x: 738, endPoint y: 212, distance: 137.1
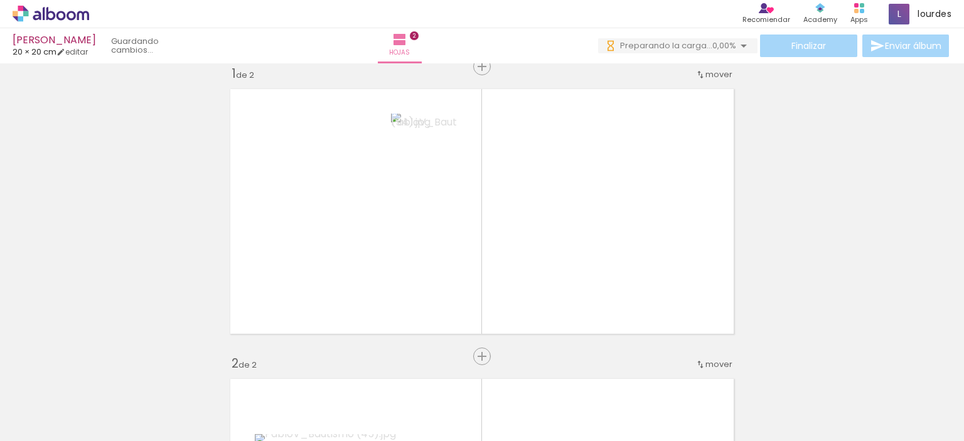
scroll to position [17, 0]
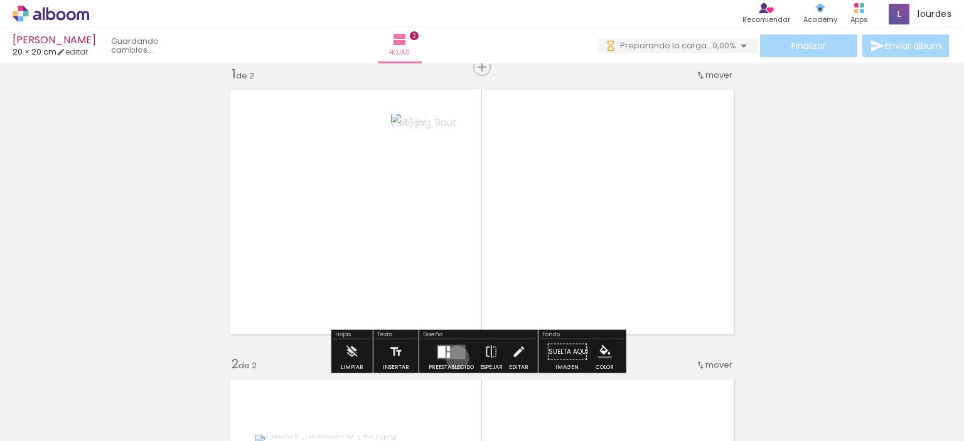
click at [454, 358] on quentale-layouter at bounding box center [451, 352] width 29 height 14
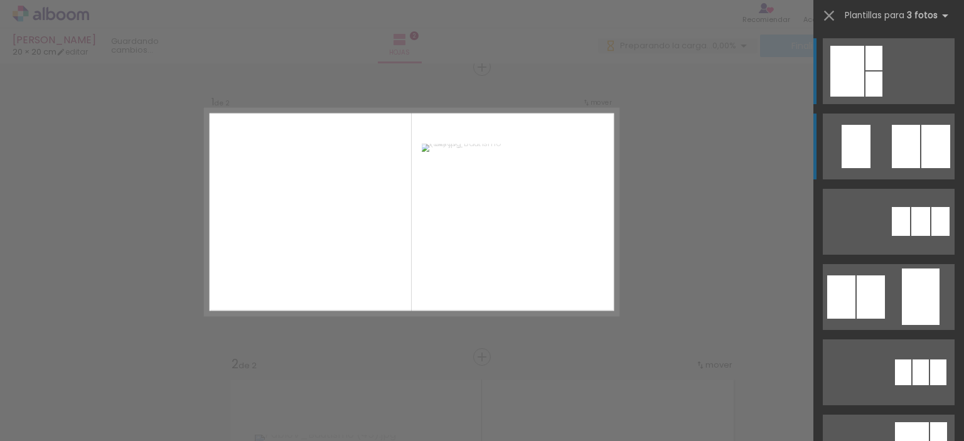
scroll to position [16, 0]
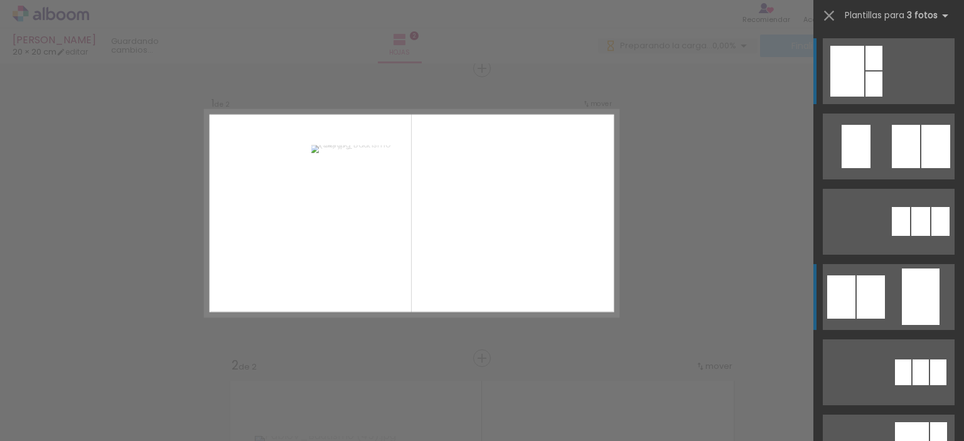
click at [861, 295] on div at bounding box center [871, 297] width 28 height 43
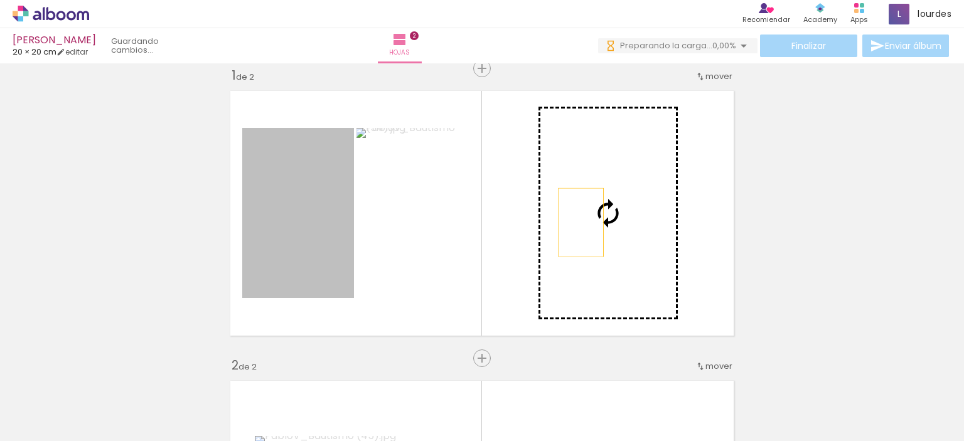
drag, startPoint x: 331, startPoint y: 252, endPoint x: 577, endPoint y: 222, distance: 247.9
click at [0, 0] on slot at bounding box center [0, 0] width 0 height 0
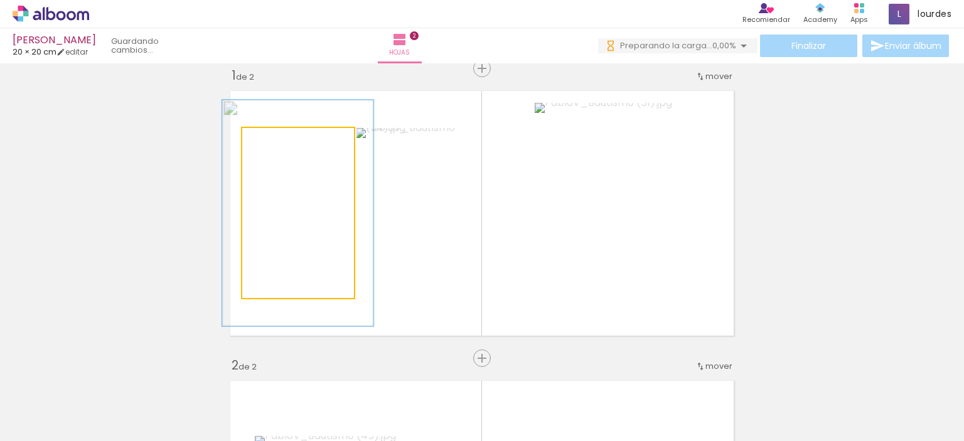
drag, startPoint x: 270, startPoint y: 142, endPoint x: 284, endPoint y: 140, distance: 14.0
type paper-slider "131"
click at [284, 140] on div at bounding box center [286, 141] width 11 height 11
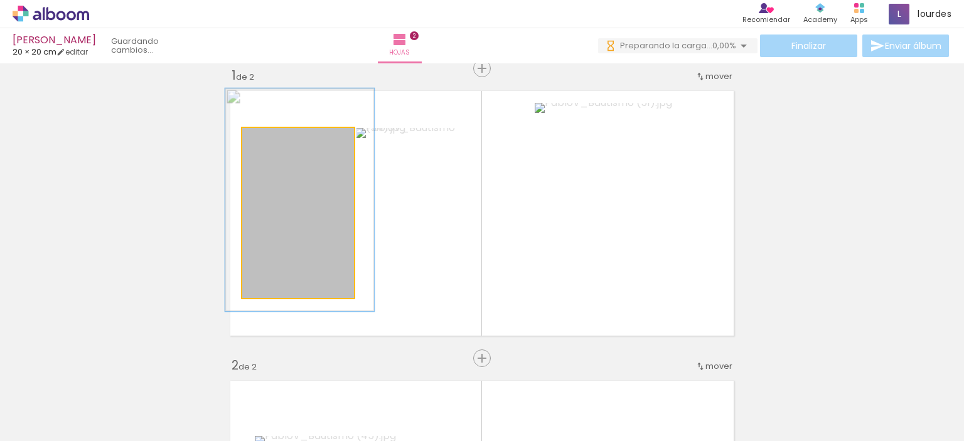
drag, startPoint x: 316, startPoint y: 213, endPoint x: 318, endPoint y: 200, distance: 13.3
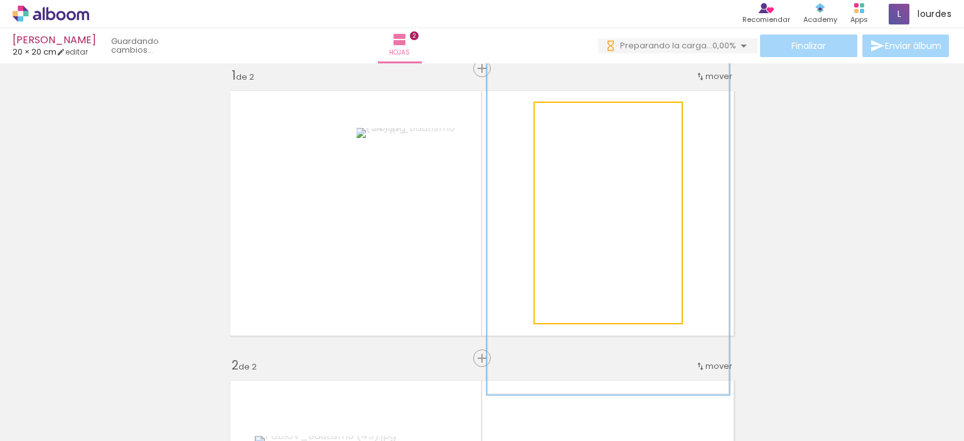
drag, startPoint x: 563, startPoint y: 117, endPoint x: 591, endPoint y: 115, distance: 28.4
click at [591, 115] on div at bounding box center [592, 116] width 20 height 20
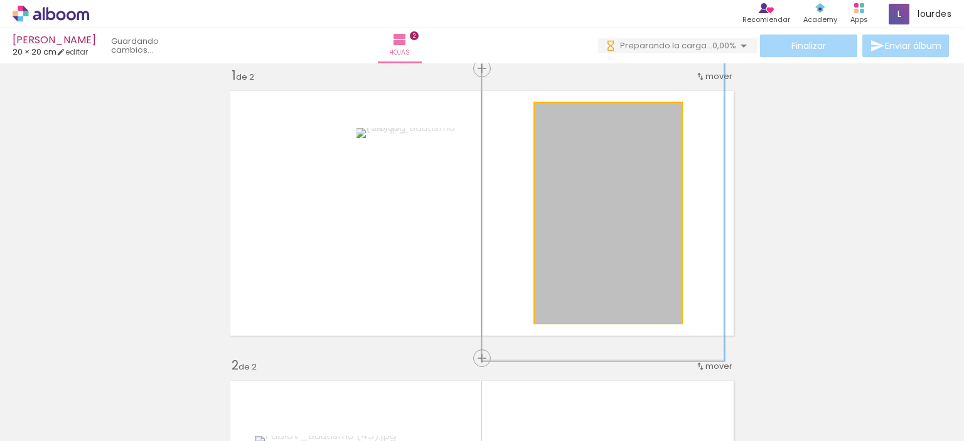
drag, startPoint x: 658, startPoint y: 220, endPoint x: 653, endPoint y: 186, distance: 34.3
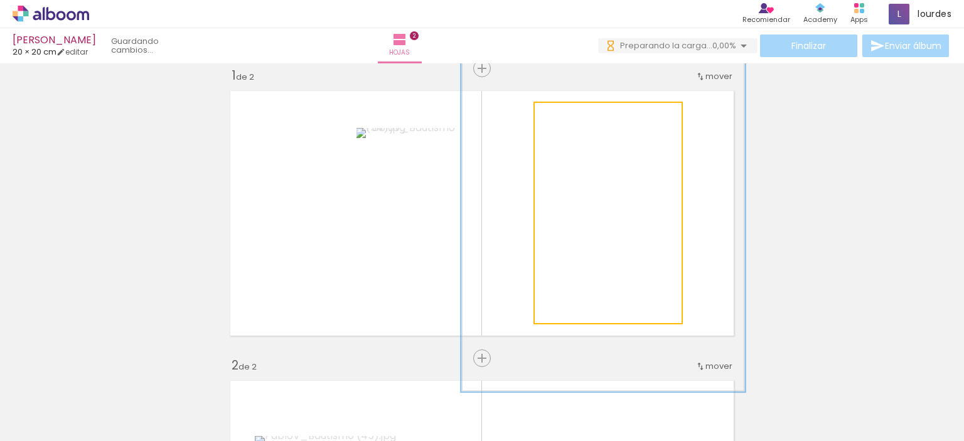
drag, startPoint x: 599, startPoint y: 121, endPoint x: 613, endPoint y: 118, distance: 14.0
type paper-slider "193"
click at [613, 118] on div at bounding box center [610, 116] width 20 height 20
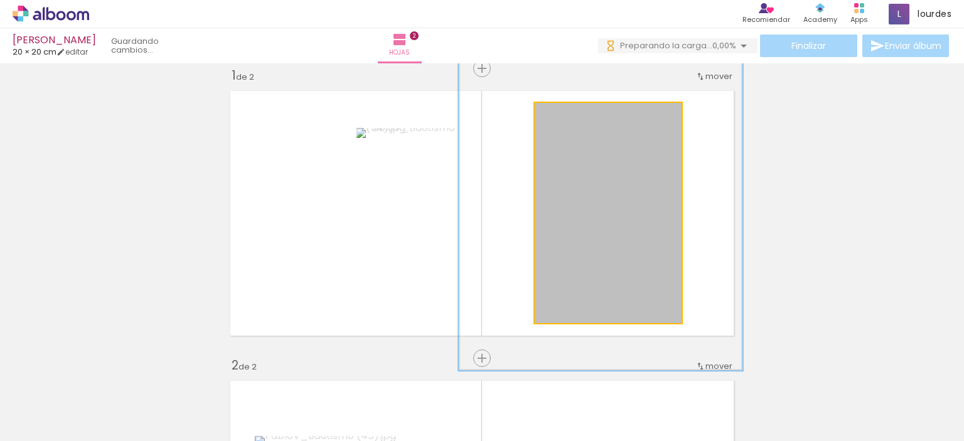
drag, startPoint x: 627, startPoint y: 227, endPoint x: 624, endPoint y: 206, distance: 20.9
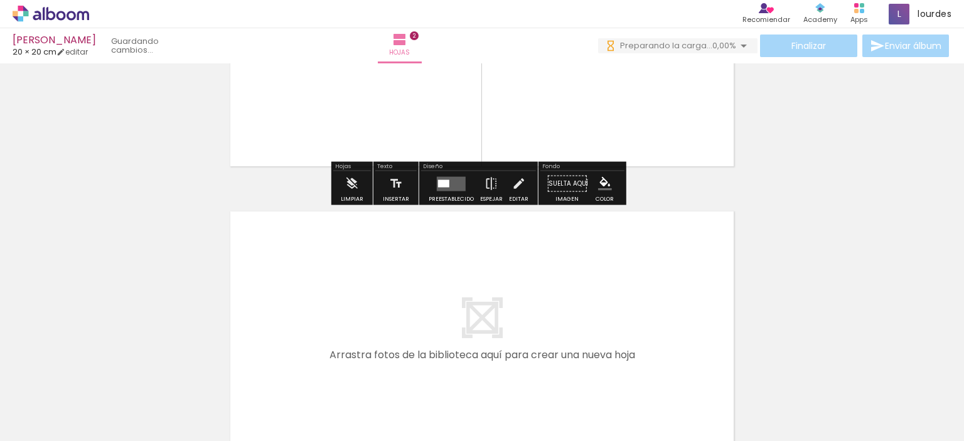
scroll to position [455, 0]
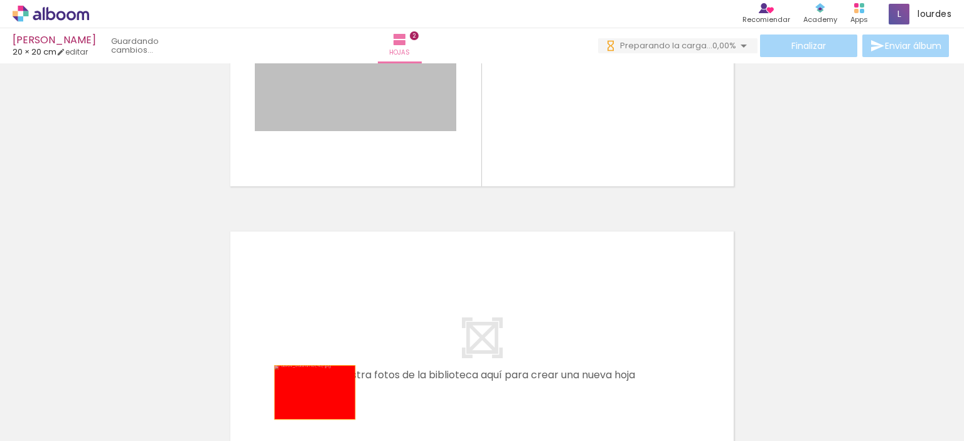
drag, startPoint x: 354, startPoint y: 102, endPoint x: 310, endPoint y: 392, distance: 293.3
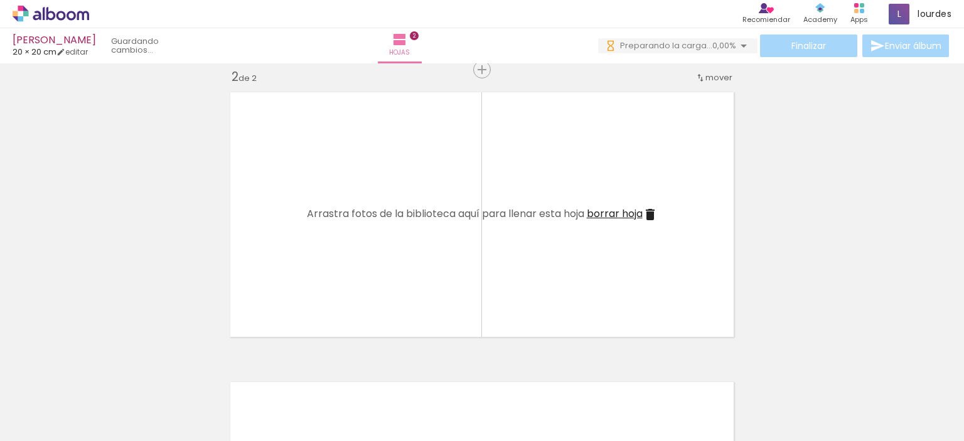
scroll to position [0, 188]
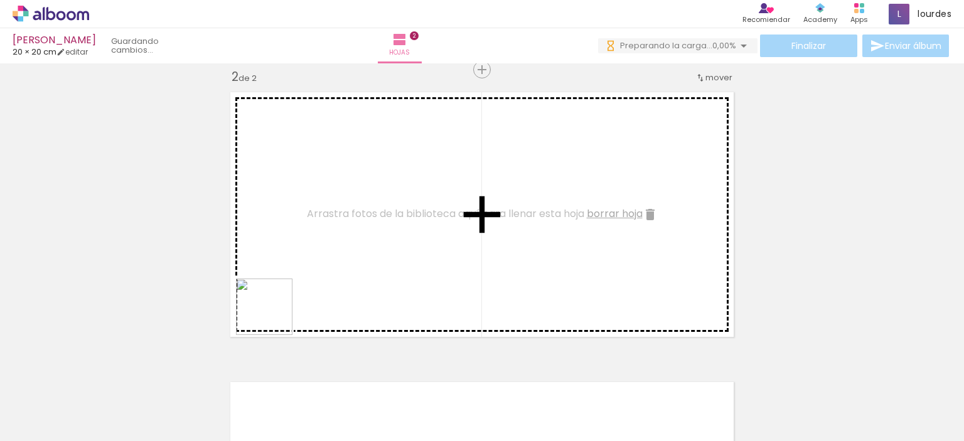
drag, startPoint x: 216, startPoint y: 396, endPoint x: 294, endPoint y: 284, distance: 136.7
click at [294, 284] on quentale-workspace at bounding box center [482, 220] width 964 height 441
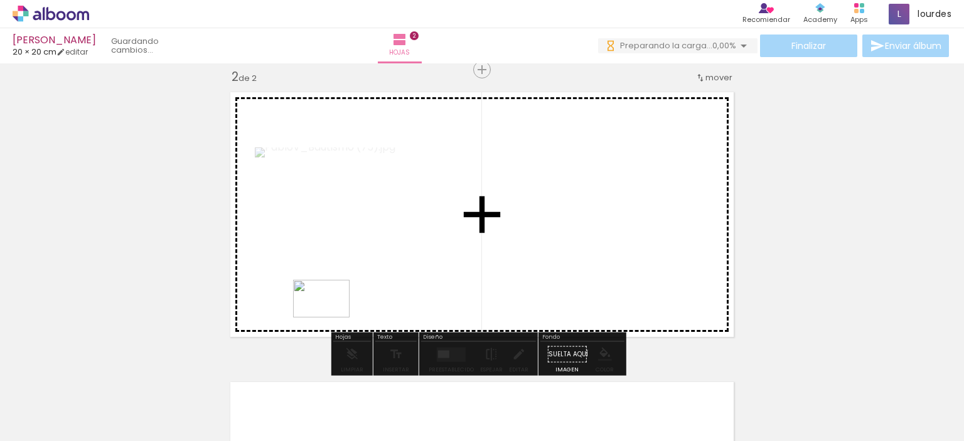
drag, startPoint x: 301, startPoint y: 395, endPoint x: 331, endPoint y: 318, distance: 82.6
click at [331, 318] on quentale-workspace at bounding box center [482, 220] width 964 height 441
drag, startPoint x: 360, startPoint y: 399, endPoint x: 281, endPoint y: 314, distance: 115.5
click at [281, 314] on quentale-workspace at bounding box center [482, 220] width 964 height 441
drag, startPoint x: 442, startPoint y: 406, endPoint x: 529, endPoint y: 296, distance: 140.3
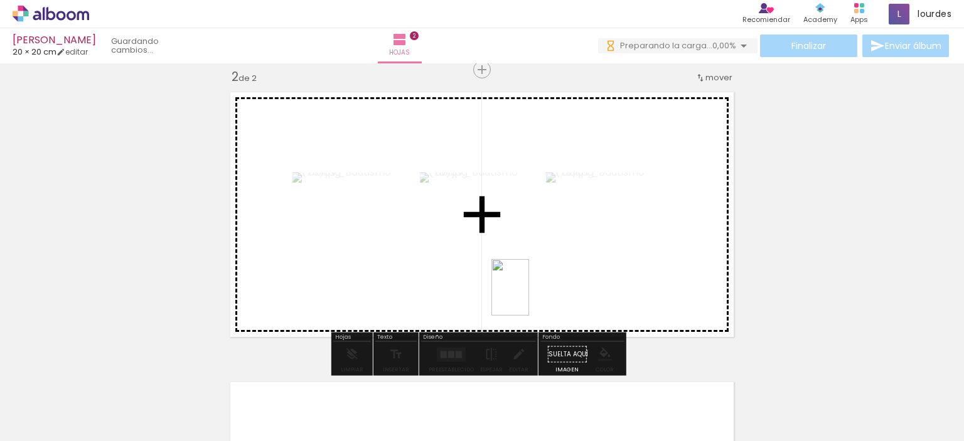
click at [529, 296] on quentale-workspace at bounding box center [482, 220] width 964 height 441
drag, startPoint x: 506, startPoint y: 399, endPoint x: 582, endPoint y: 313, distance: 114.7
click at [582, 313] on quentale-workspace at bounding box center [482, 220] width 964 height 441
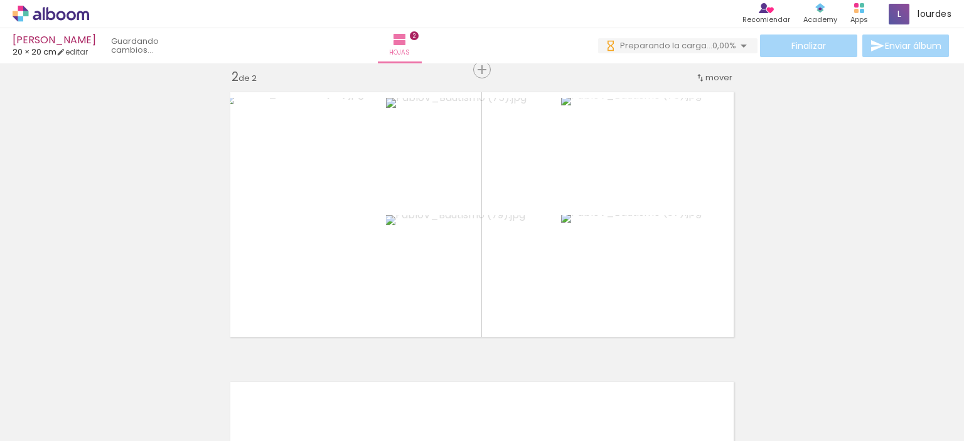
scroll to position [0, 310]
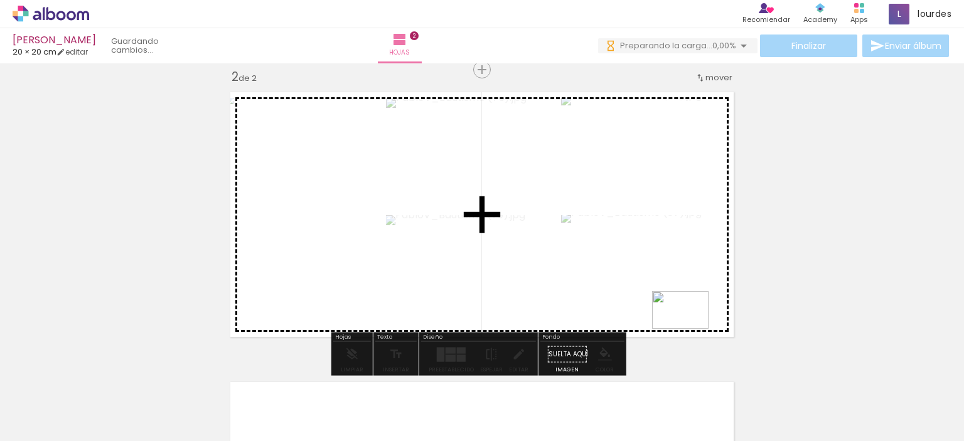
drag, startPoint x: 469, startPoint y: 404, endPoint x: 688, endPoint y: 329, distance: 232.2
click at [688, 329] on quentale-workspace at bounding box center [482, 220] width 964 height 441
drag, startPoint x: 536, startPoint y: 405, endPoint x: 711, endPoint y: 301, distance: 203.8
click at [711, 301] on quentale-workspace at bounding box center [482, 220] width 964 height 441
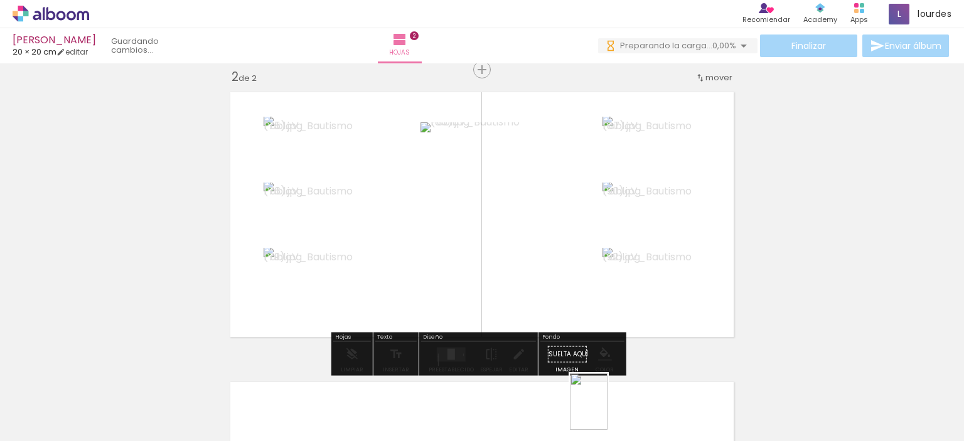
drag, startPoint x: 582, startPoint y: 404, endPoint x: 608, endPoint y: 417, distance: 28.9
click at [596, 417] on div at bounding box center [575, 399] width 41 height 62
click at [454, 358] on quentale-layouter at bounding box center [451, 354] width 29 height 14
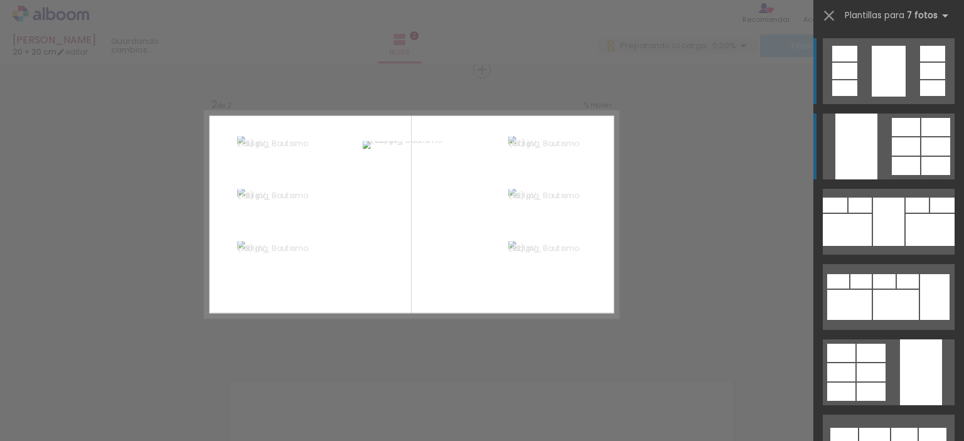
scroll to position [306, 0]
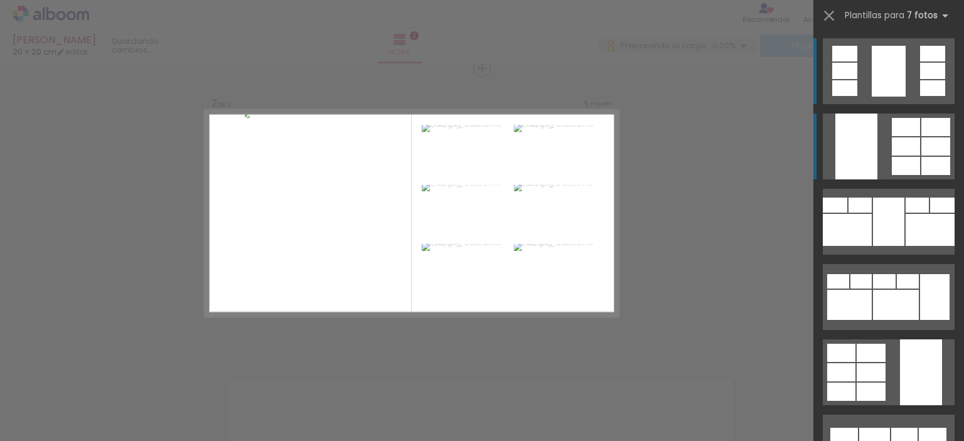
click at [837, 150] on div at bounding box center [856, 147] width 42 height 66
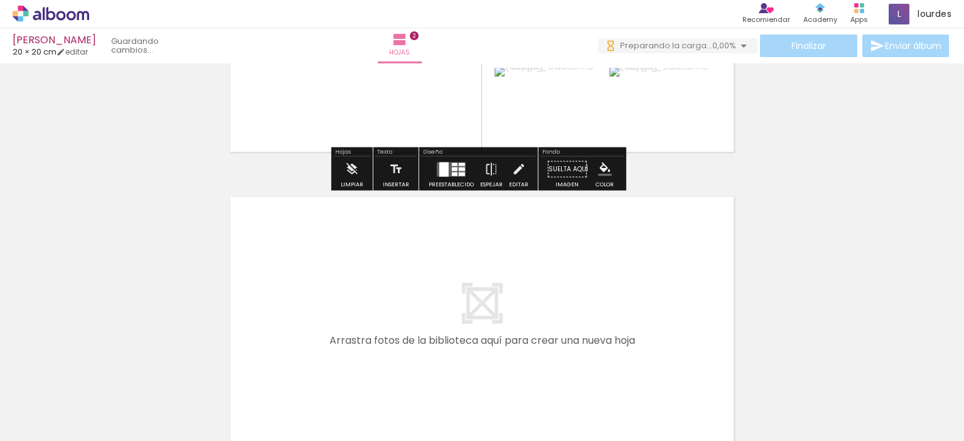
scroll to position [494, 0]
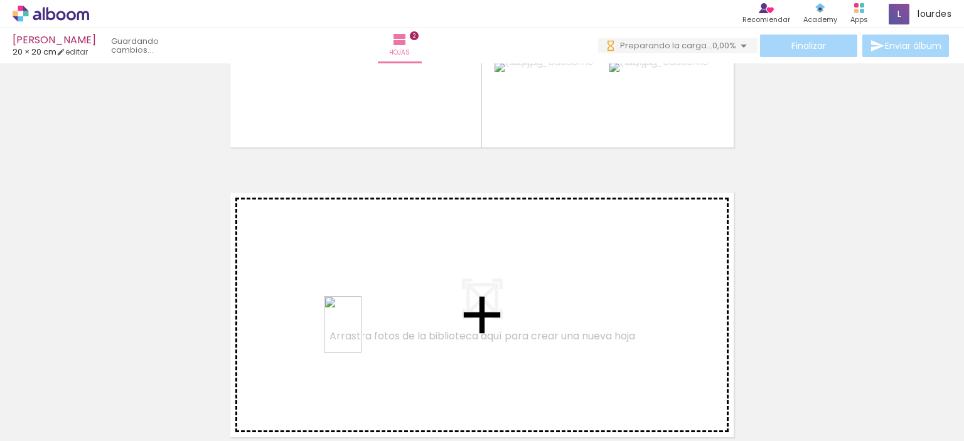
drag, startPoint x: 597, startPoint y: 406, endPoint x: 359, endPoint y: 328, distance: 250.3
click at [359, 328] on quentale-workspace at bounding box center [482, 220] width 964 height 441
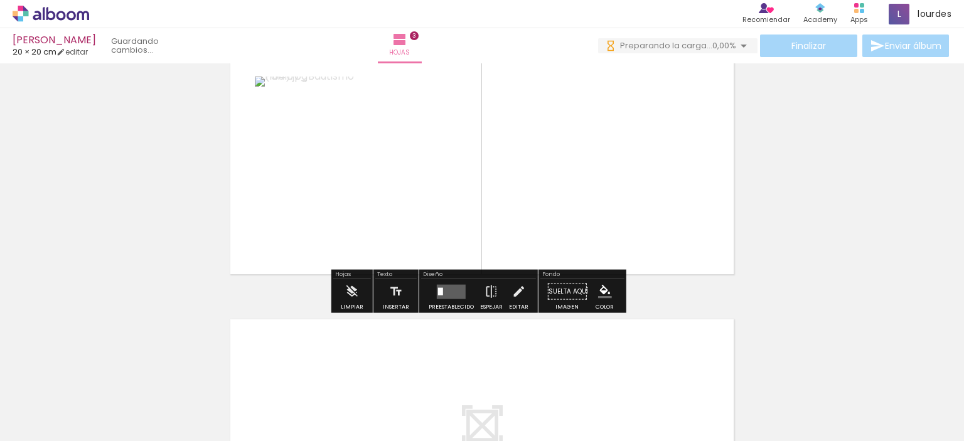
scroll to position [646, 0]
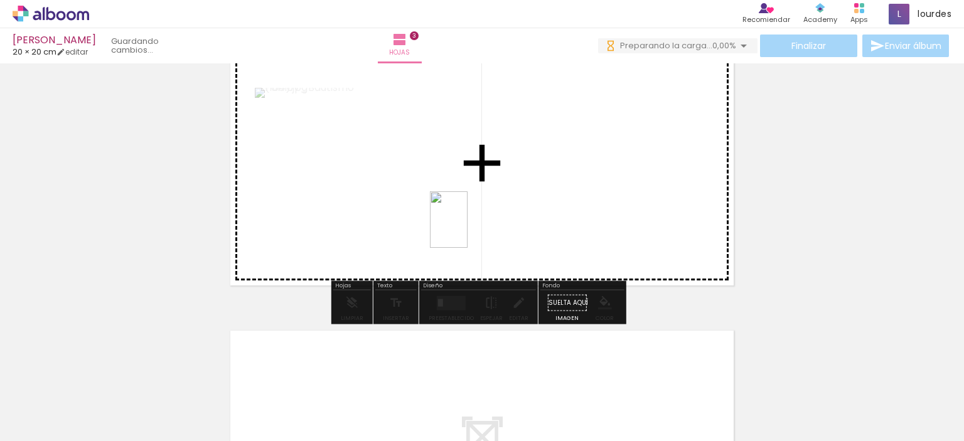
drag, startPoint x: 669, startPoint y: 405, endPoint x: 468, endPoint y: 229, distance: 267.3
click at [468, 229] on quentale-workspace at bounding box center [482, 220] width 964 height 441
drag, startPoint x: 746, startPoint y: 393, endPoint x: 562, endPoint y: 213, distance: 257.0
click at [562, 213] on quentale-workspace at bounding box center [482, 220] width 964 height 441
drag, startPoint x: 809, startPoint y: 410, endPoint x: 608, endPoint y: 212, distance: 282.3
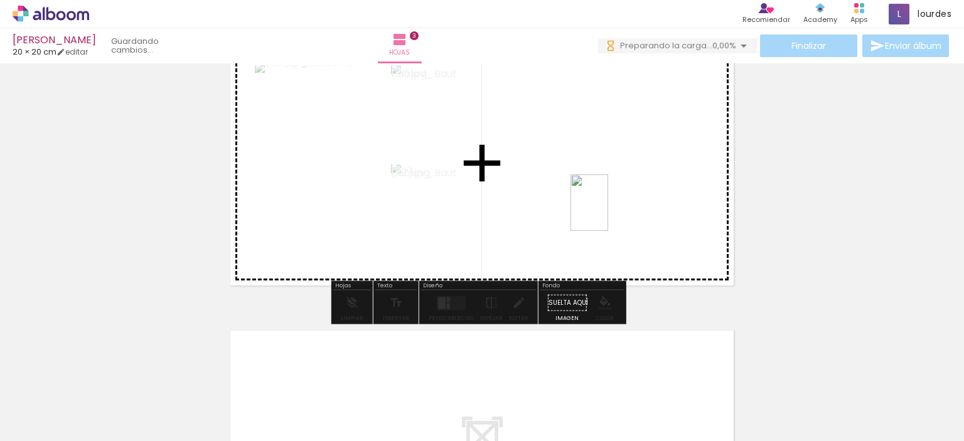
click at [608, 212] on quentale-workspace at bounding box center [482, 220] width 964 height 441
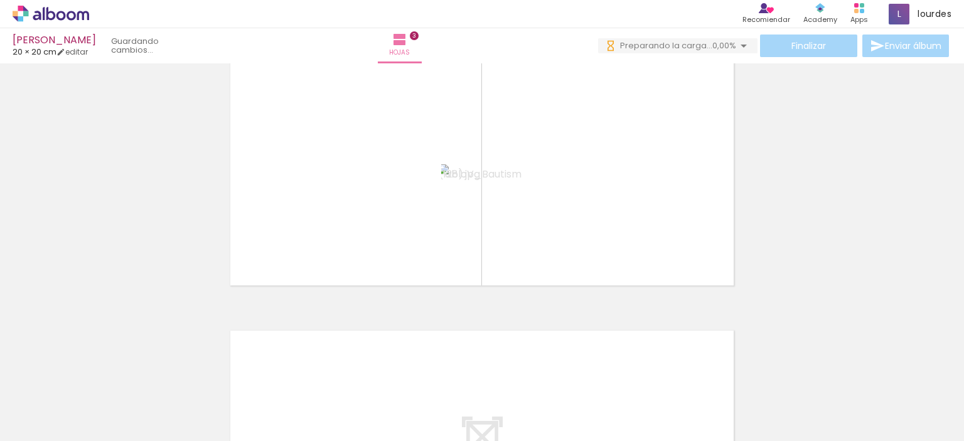
scroll to position [0, 548]
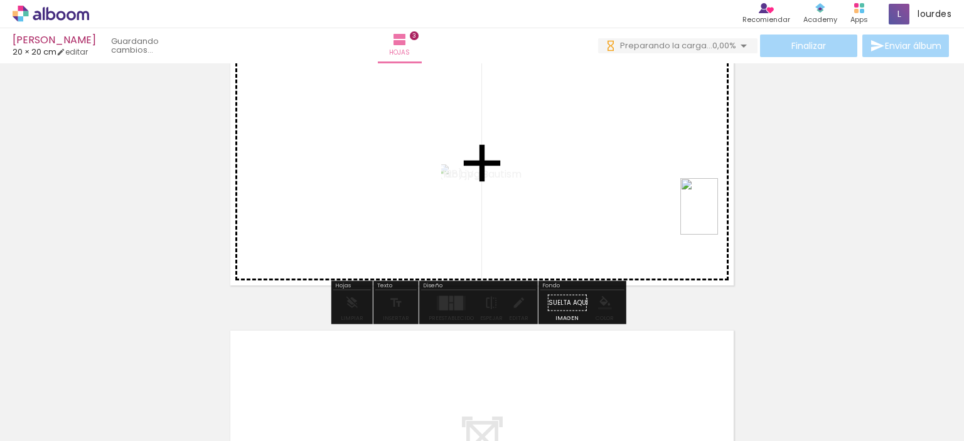
drag, startPoint x: 635, startPoint y: 406, endPoint x: 713, endPoint y: 218, distance: 203.7
click at [713, 218] on quentale-workspace at bounding box center [482, 220] width 964 height 441
drag, startPoint x: 703, startPoint y: 387, endPoint x: 709, endPoint y: 232, distance: 155.1
click at [709, 232] on quentale-workspace at bounding box center [482, 220] width 964 height 441
drag, startPoint x: 788, startPoint y: 393, endPoint x: 725, endPoint y: 215, distance: 188.6
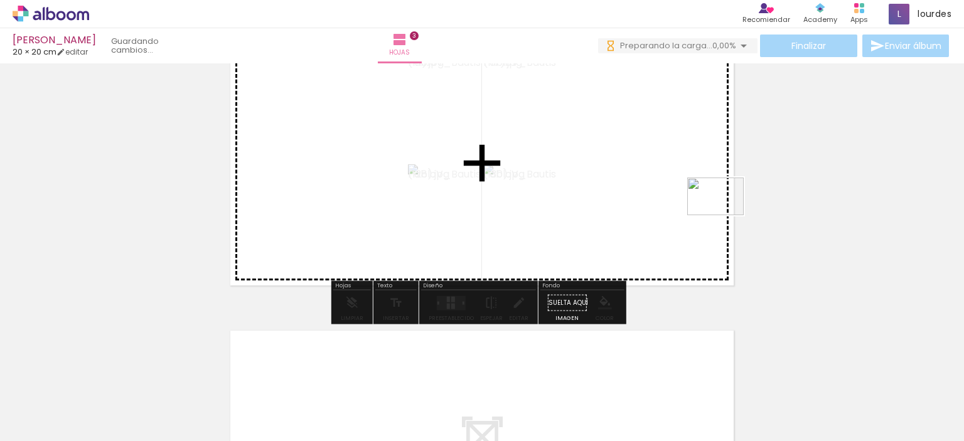
click at [725, 215] on quentale-workspace at bounding box center [482, 220] width 964 height 441
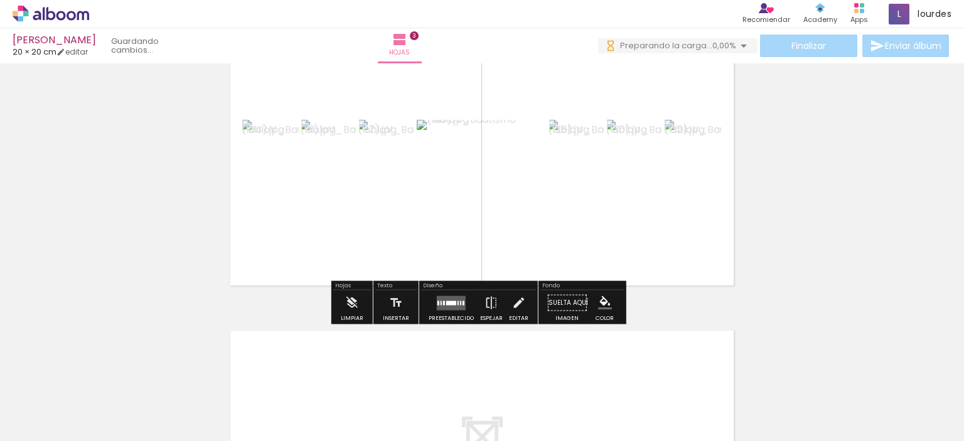
scroll to position [0, 0]
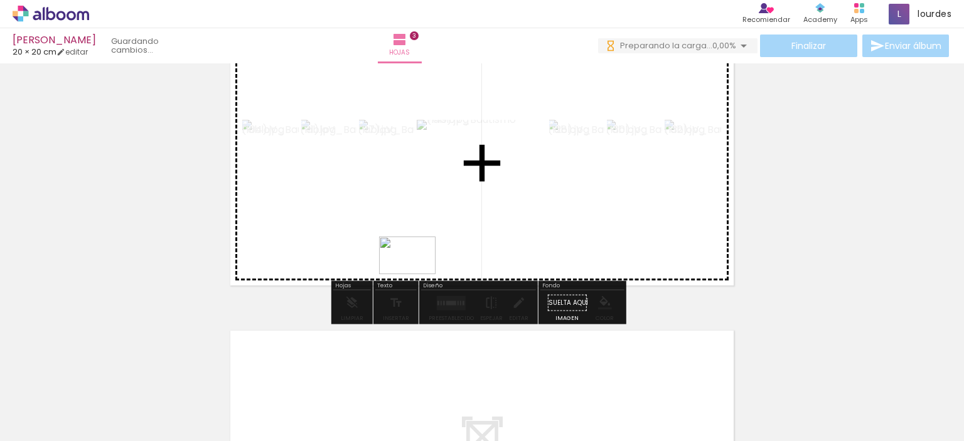
drag, startPoint x: 264, startPoint y: 409, endPoint x: 424, endPoint y: 264, distance: 215.5
click at [424, 264] on quentale-workspace at bounding box center [482, 220] width 964 height 441
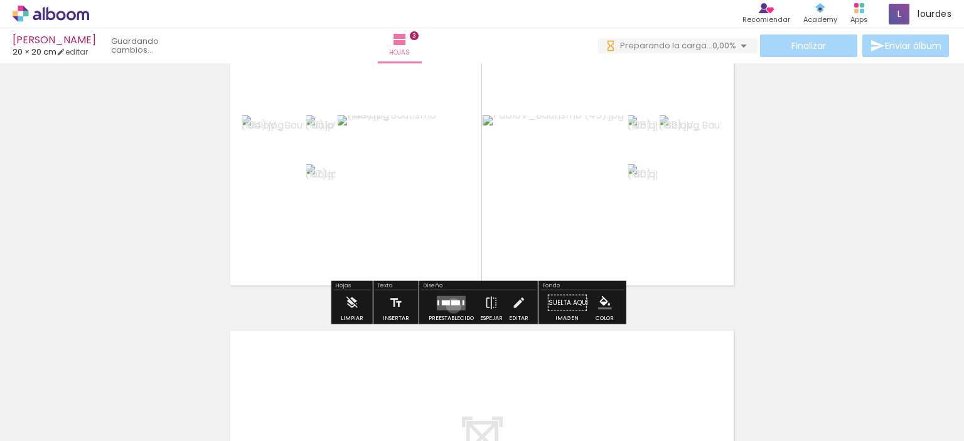
click at [451, 306] on quentale-layouter at bounding box center [451, 303] width 29 height 14
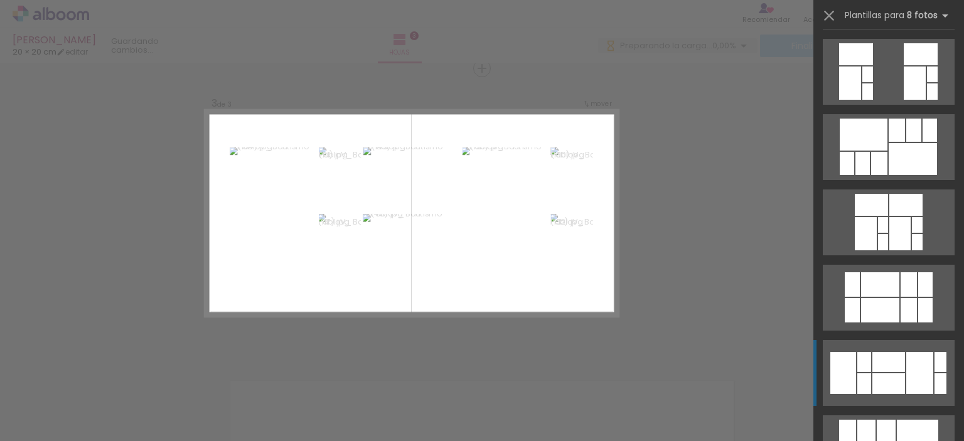
scroll to position [247, 0]
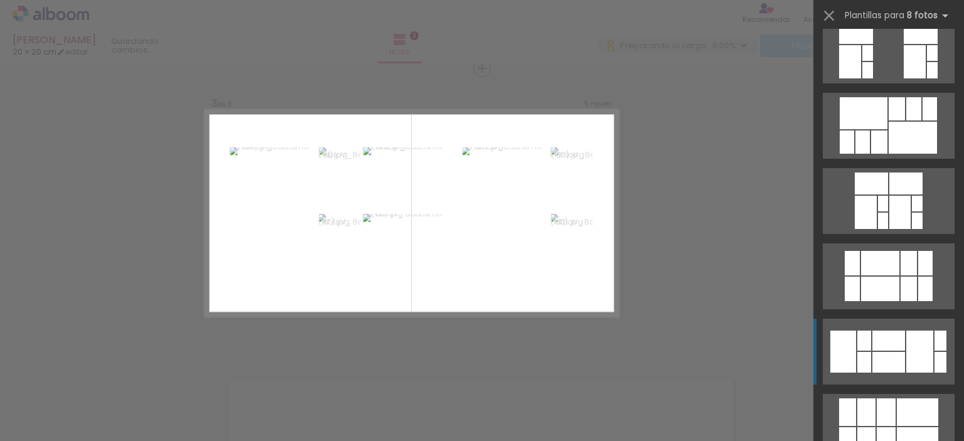
click at [908, 360] on div at bounding box center [919, 352] width 27 height 42
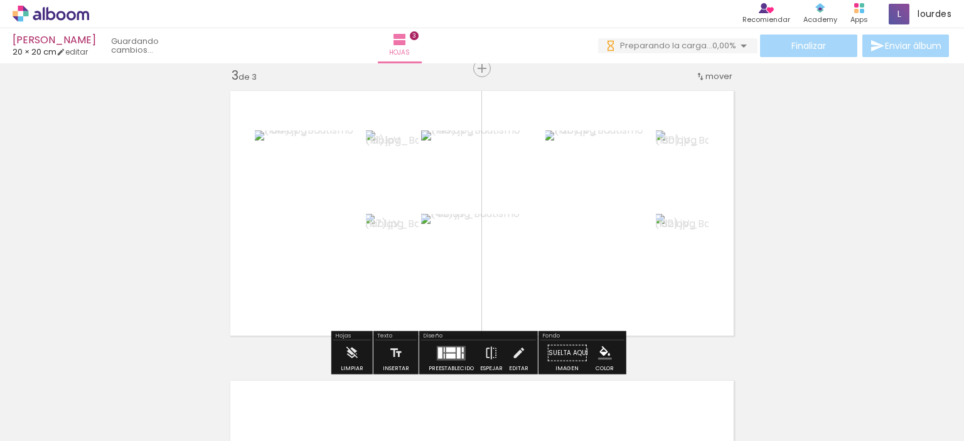
click at [447, 349] on div at bounding box center [450, 349] width 9 height 5
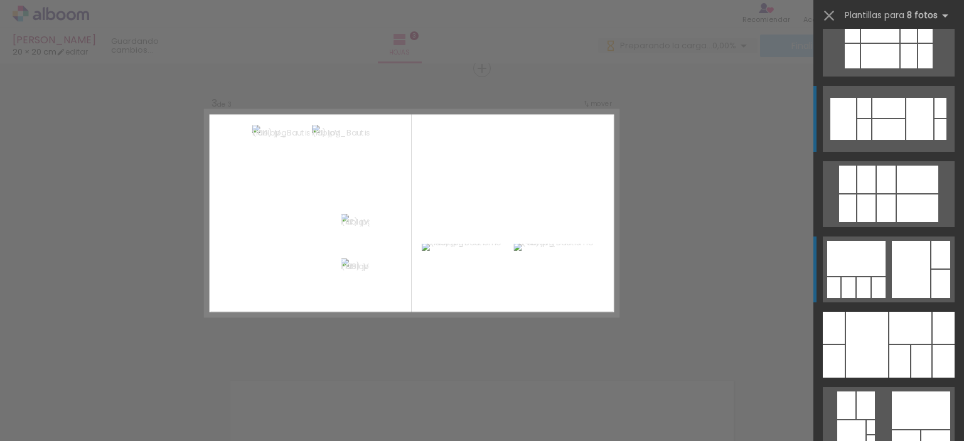
scroll to position [636, 0]
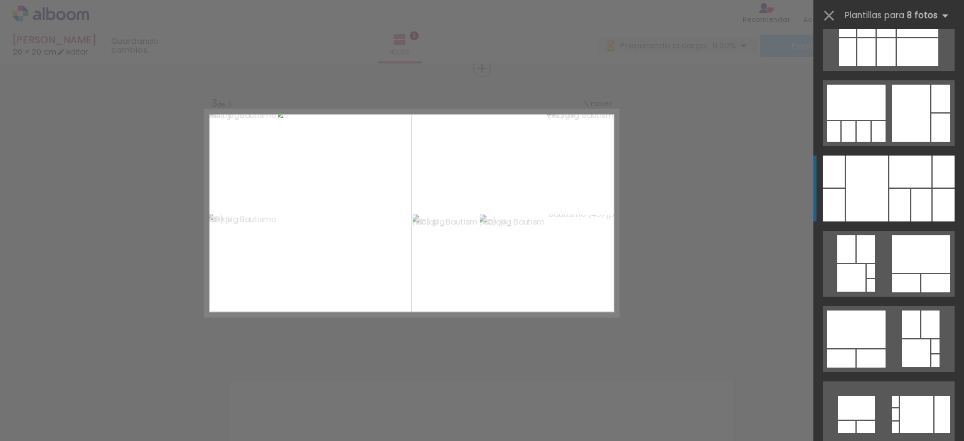
click at [900, 170] on div at bounding box center [910, 172] width 42 height 32
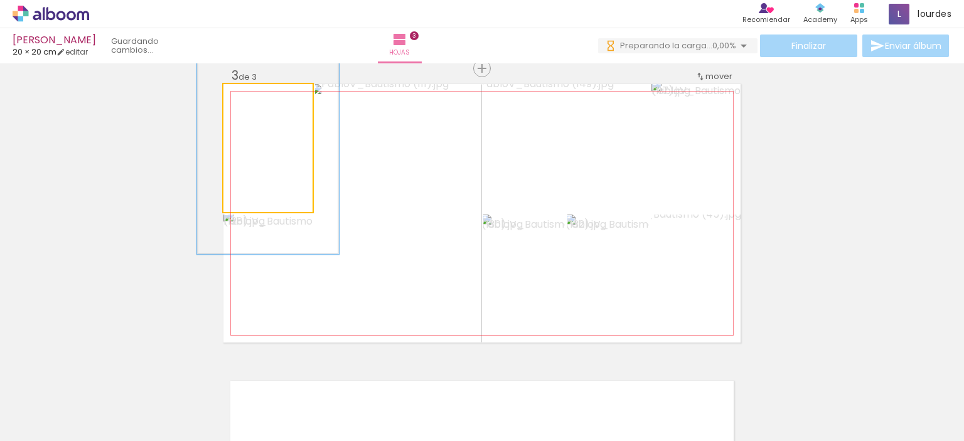
drag, startPoint x: 253, startPoint y: 101, endPoint x: 276, endPoint y: 101, distance: 23.2
click at [276, 101] on div at bounding box center [275, 97] width 20 height 20
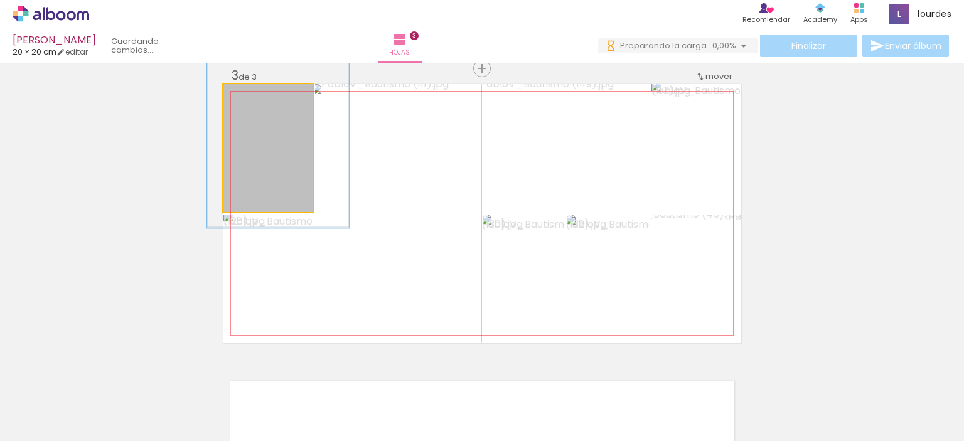
drag, startPoint x: 289, startPoint y: 163, endPoint x: 299, endPoint y: 137, distance: 28.2
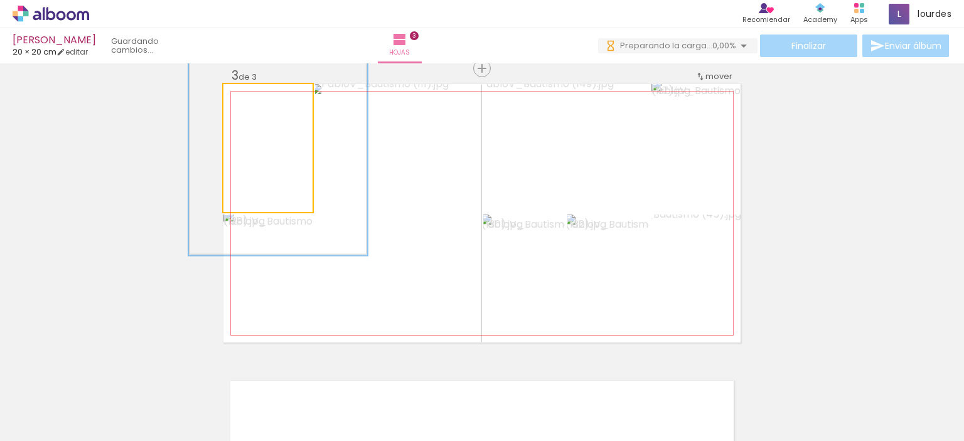
drag, startPoint x: 271, startPoint y: 100, endPoint x: 291, endPoint y: 97, distance: 20.2
type paper-slider "200"
click at [292, 97] on div at bounding box center [297, 97] width 11 height 11
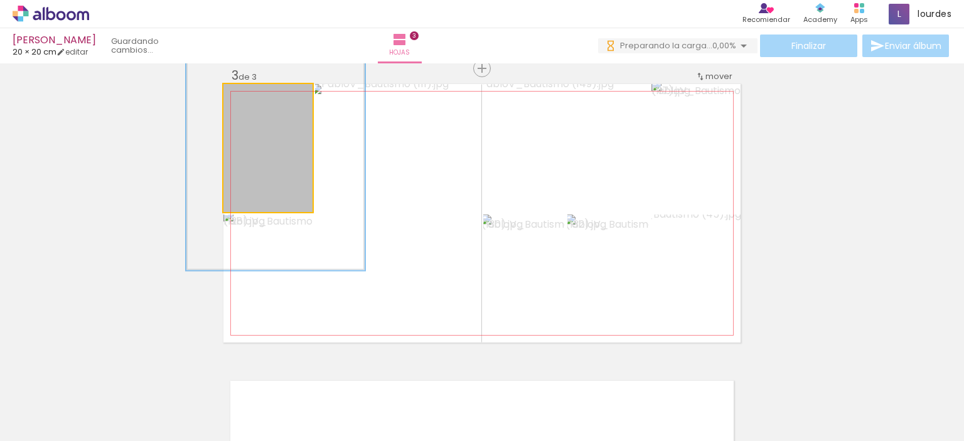
drag, startPoint x: 296, startPoint y: 170, endPoint x: 294, endPoint y: 185, distance: 15.3
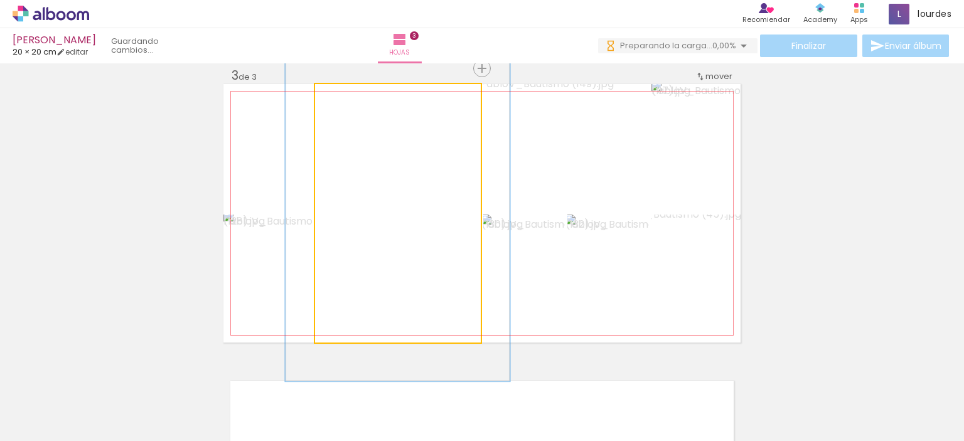
drag, startPoint x: 343, startPoint y: 99, endPoint x: 357, endPoint y: 99, distance: 13.8
type paper-slider "132"
click at [357, 99] on div at bounding box center [358, 97] width 20 height 20
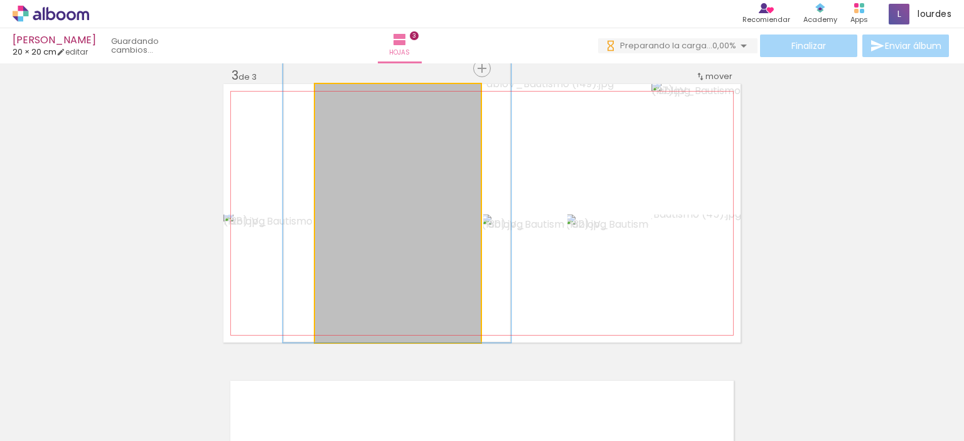
drag, startPoint x: 402, startPoint y: 197, endPoint x: 402, endPoint y: 150, distance: 47.1
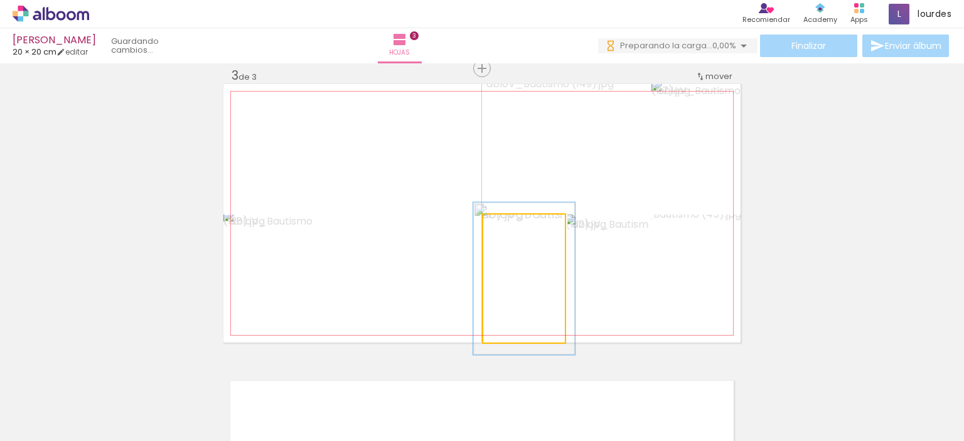
type paper-slider "119"
click at [518, 228] on div at bounding box center [517, 228] width 20 height 20
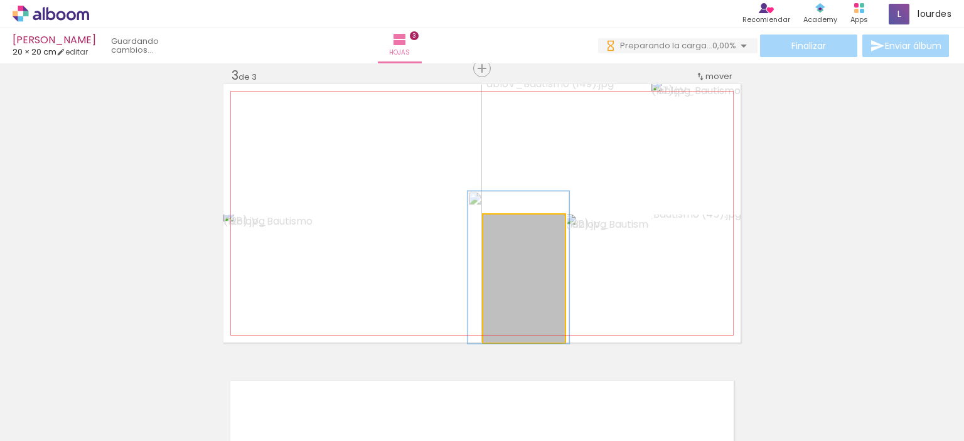
drag, startPoint x: 533, startPoint y: 269, endPoint x: 528, endPoint y: 258, distance: 12.6
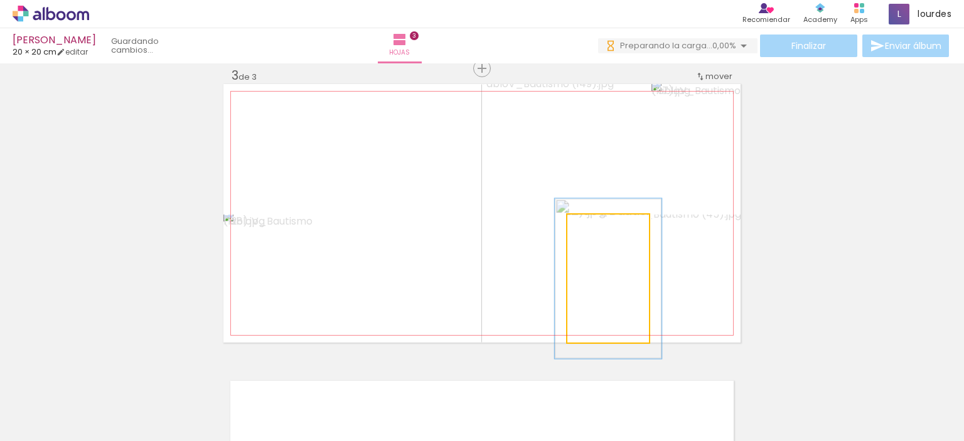
drag, startPoint x: 585, startPoint y: 228, endPoint x: 593, endPoint y: 228, distance: 8.2
click at [593, 228] on div at bounding box center [603, 228] width 20 height 20
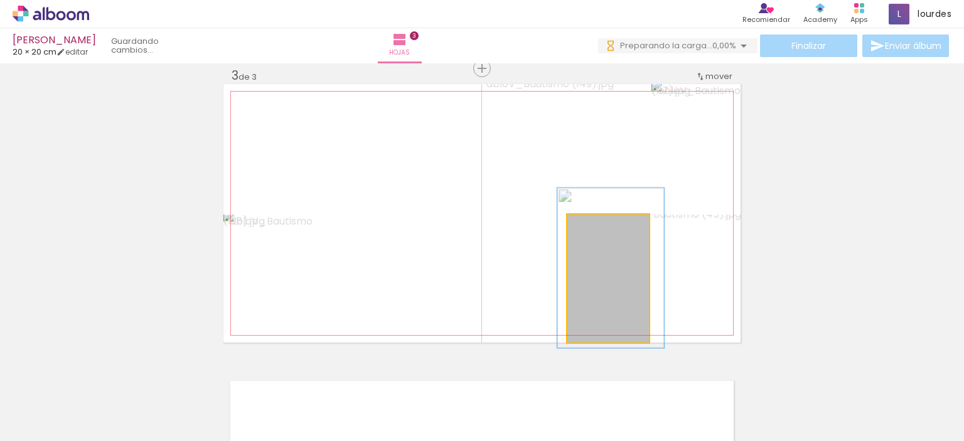
drag, startPoint x: 618, startPoint y: 293, endPoint x: 620, endPoint y: 282, distance: 11.0
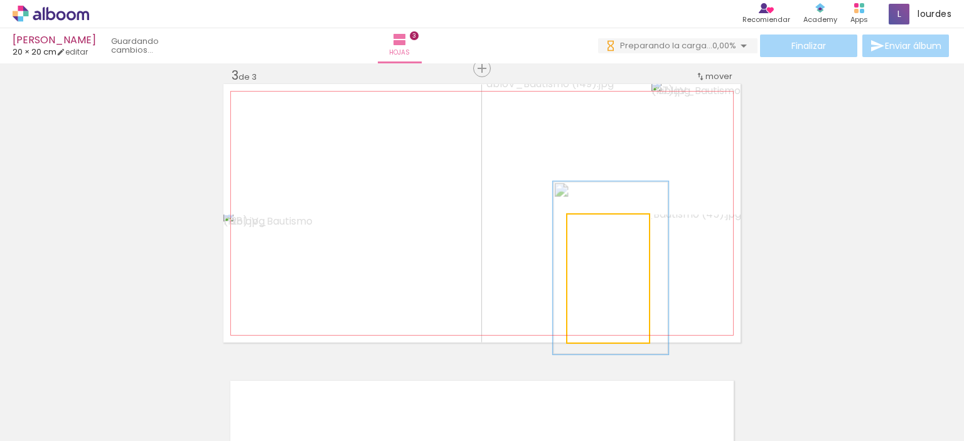
type paper-slider "133"
click at [606, 228] on div at bounding box center [608, 227] width 11 height 11
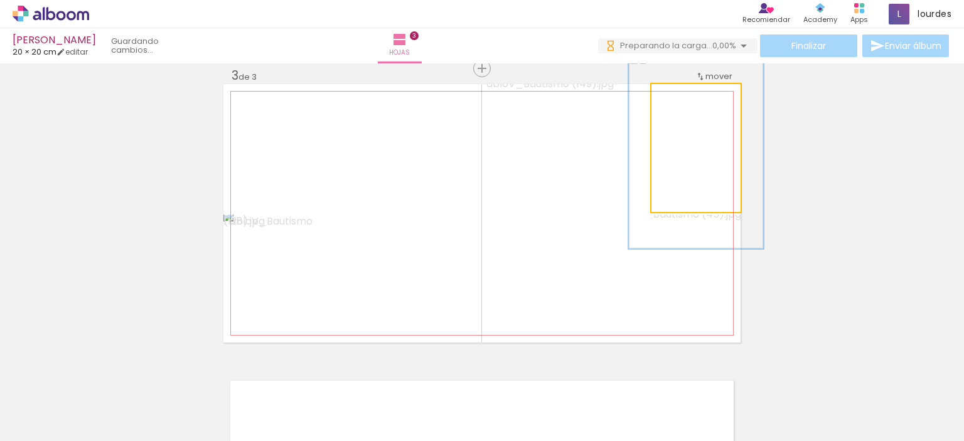
drag, startPoint x: 676, startPoint y: 97, endPoint x: 696, endPoint y: 96, distance: 20.1
click at [696, 96] on div at bounding box center [700, 97] width 11 height 11
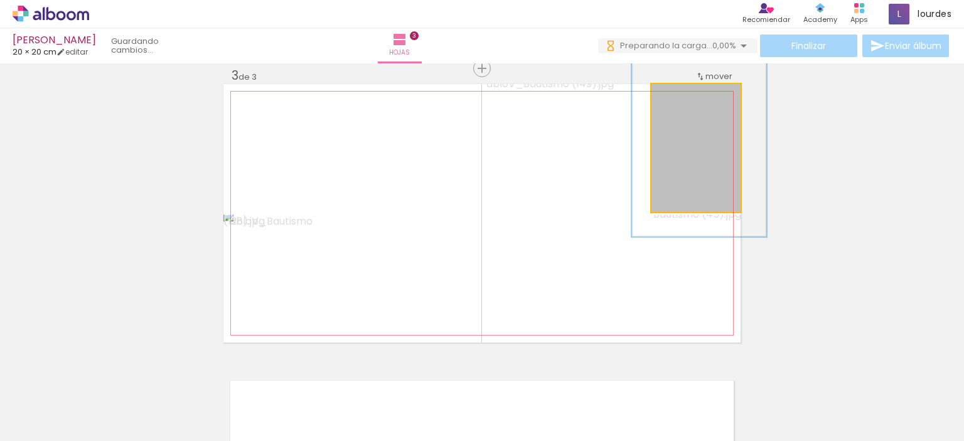
drag, startPoint x: 720, startPoint y: 171, endPoint x: 724, endPoint y: 159, distance: 12.3
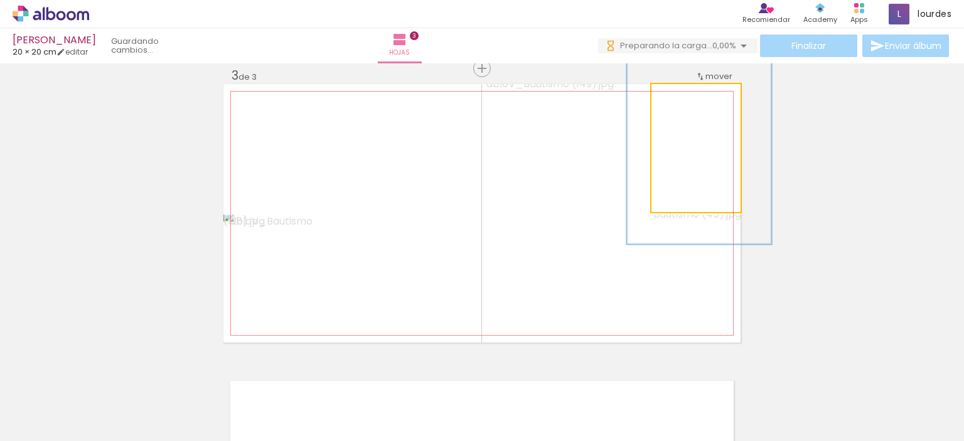
type paper-slider "162"
click at [705, 100] on div at bounding box center [708, 97] width 11 height 11
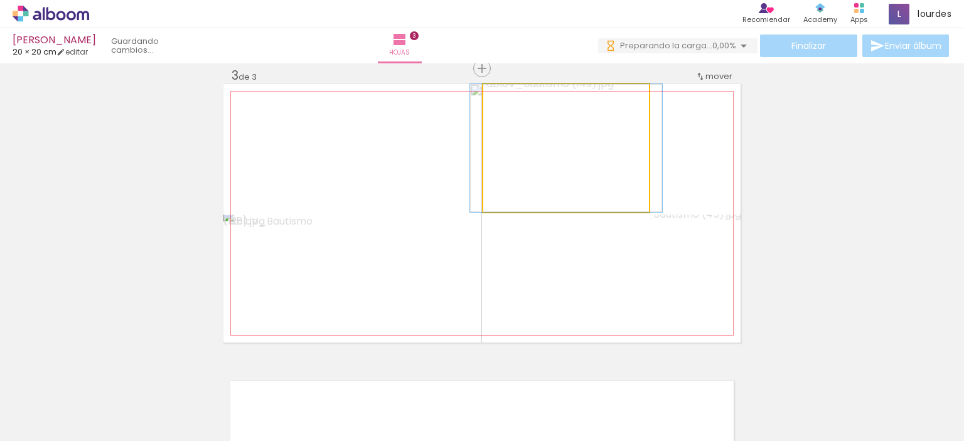
click at [507, 97] on div at bounding box center [512, 97] width 11 height 11
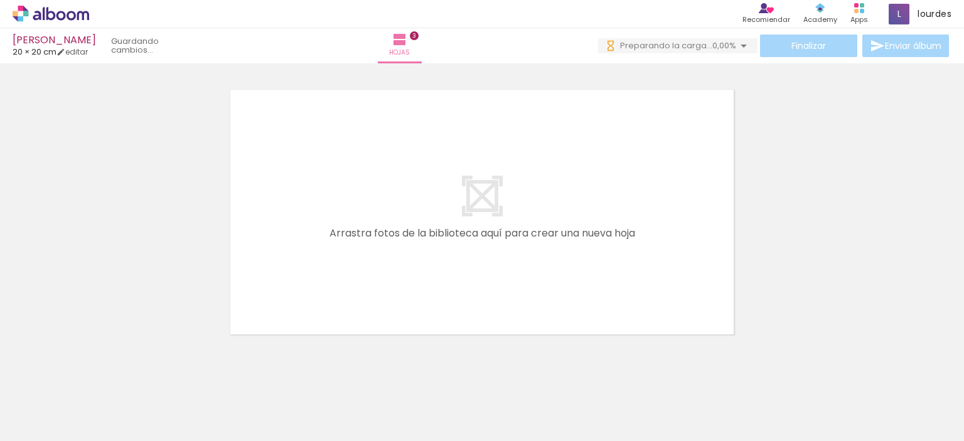
scroll to position [0, 548]
drag, startPoint x: 838, startPoint y: 402, endPoint x: 372, endPoint y: 325, distance: 473.2
click at [372, 325] on quentale-workspace at bounding box center [482, 220] width 964 height 441
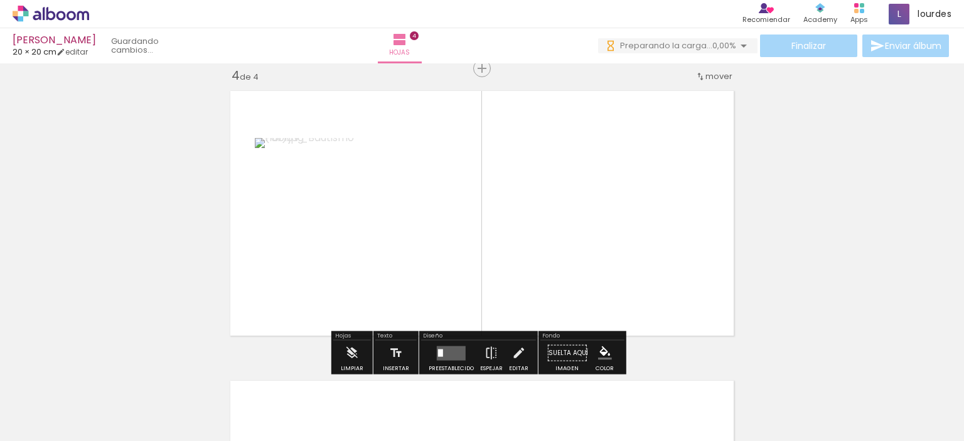
scroll to position [886, 0]
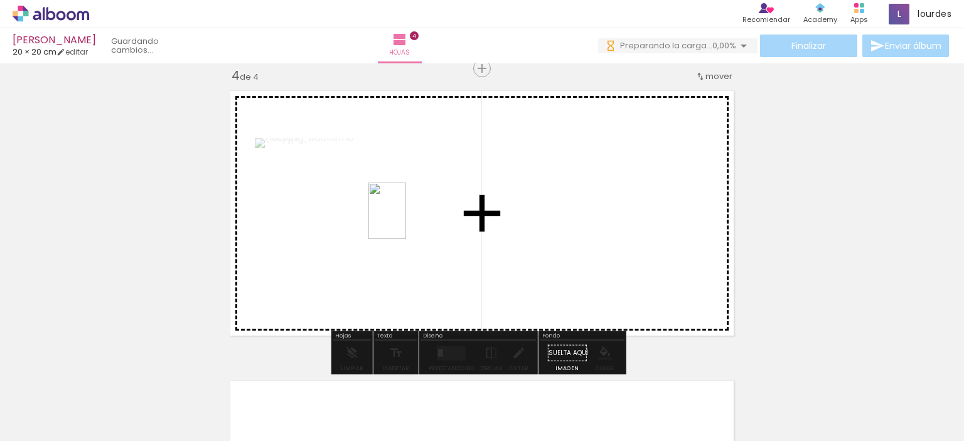
drag, startPoint x: 916, startPoint y: 395, endPoint x: 407, endPoint y: 220, distance: 538.9
click at [407, 220] on quentale-workspace at bounding box center [482, 220] width 964 height 441
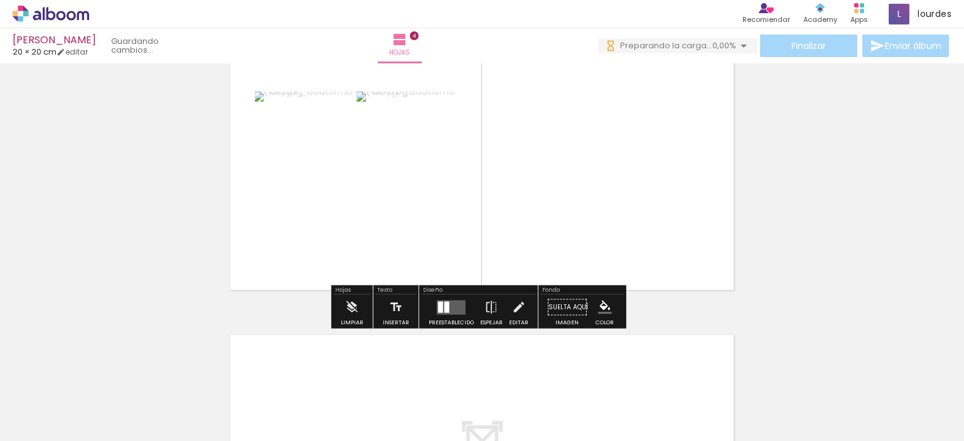
scroll to position [911, 0]
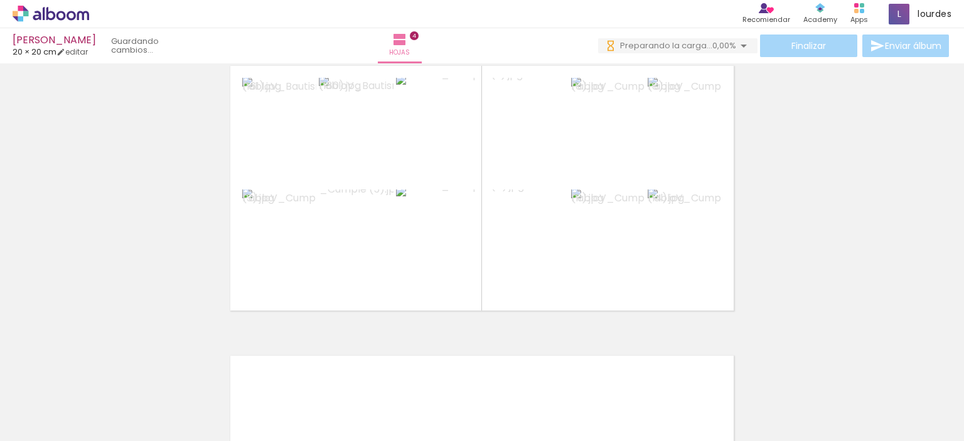
scroll to position [0, 1110]
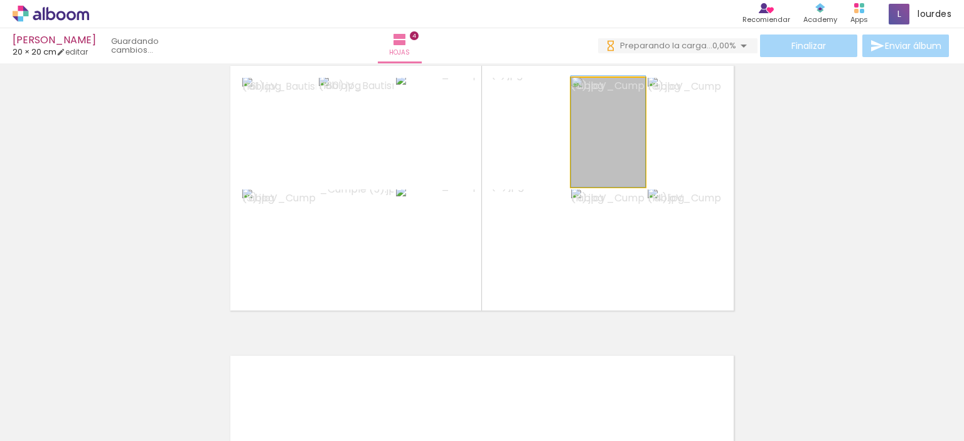
drag, startPoint x: 612, startPoint y: 164, endPoint x: 614, endPoint y: 147, distance: 17.8
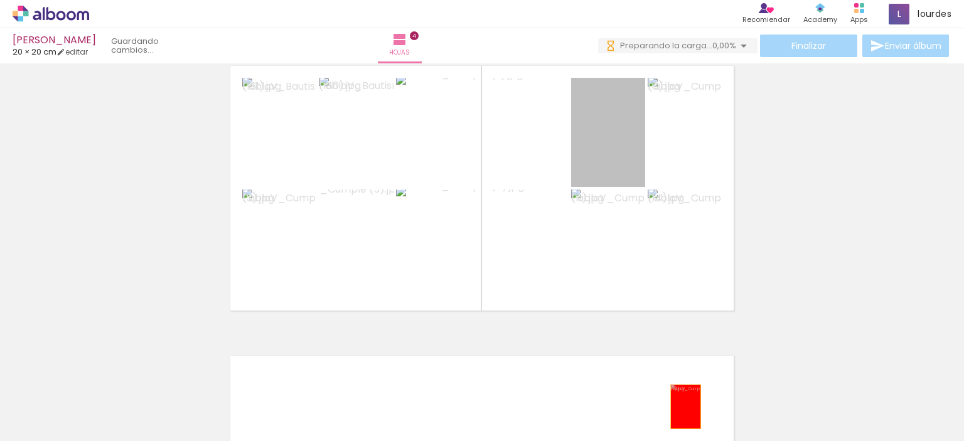
drag, startPoint x: 614, startPoint y: 148, endPoint x: 681, endPoint y: 407, distance: 267.2
click at [681, 407] on quentale-workspace at bounding box center [482, 220] width 964 height 441
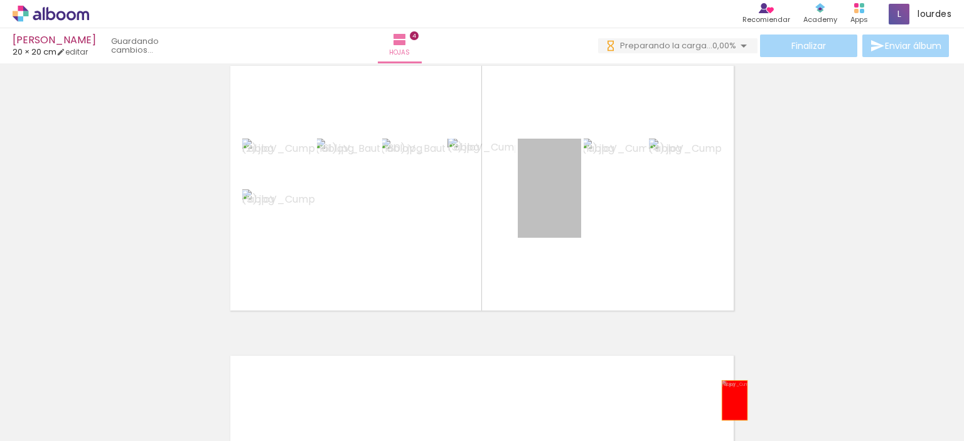
drag, startPoint x: 550, startPoint y: 205, endPoint x: 737, endPoint y: 401, distance: 270.8
click at [737, 401] on quentale-workspace at bounding box center [482, 220] width 964 height 441
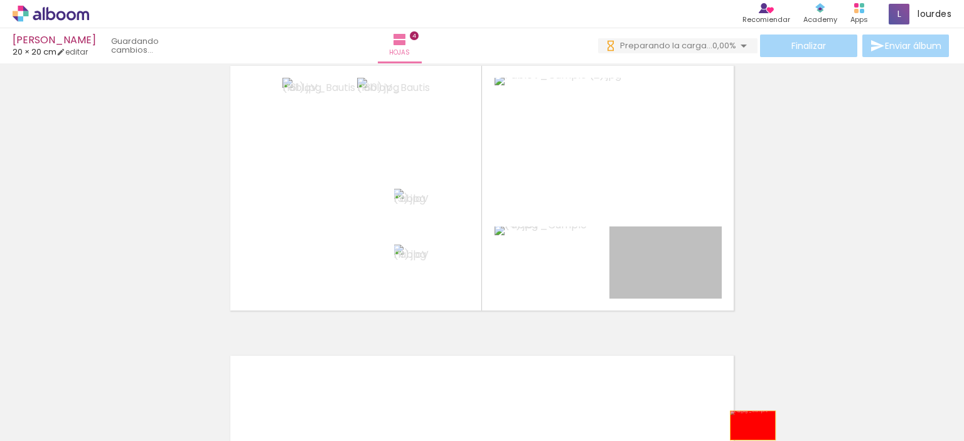
drag, startPoint x: 662, startPoint y: 265, endPoint x: 748, endPoint y: 425, distance: 181.1
click at [748, 425] on quentale-workspace at bounding box center [482, 220] width 964 height 441
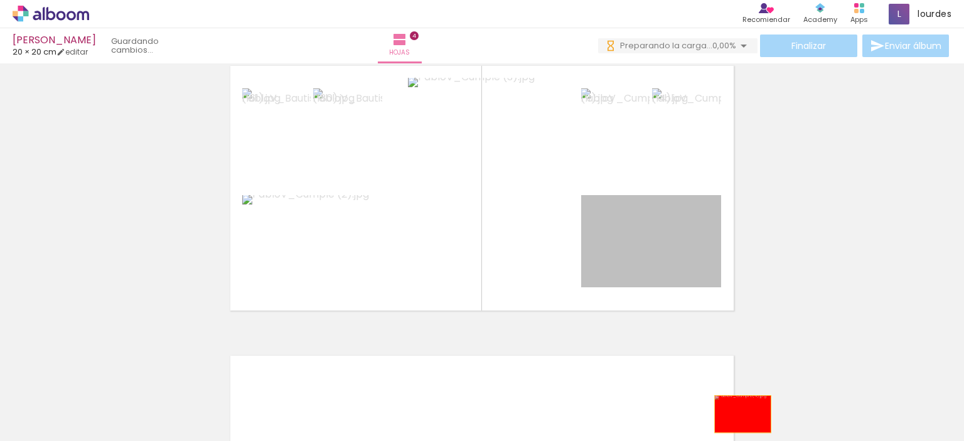
drag, startPoint x: 669, startPoint y: 234, endPoint x: 738, endPoint y: 414, distance: 192.9
click at [738, 414] on quentale-workspace at bounding box center [482, 220] width 964 height 441
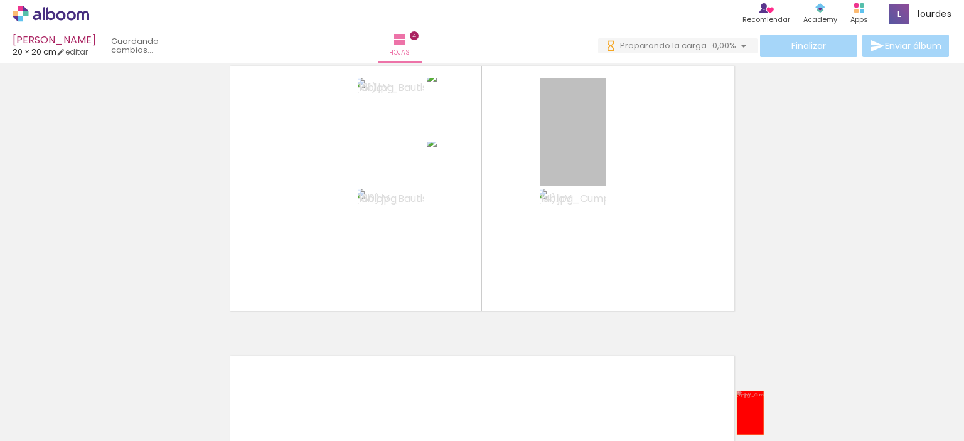
drag, startPoint x: 577, startPoint y: 159, endPoint x: 746, endPoint y: 413, distance: 305.1
click at [746, 413] on quentale-workspace at bounding box center [482, 220] width 964 height 441
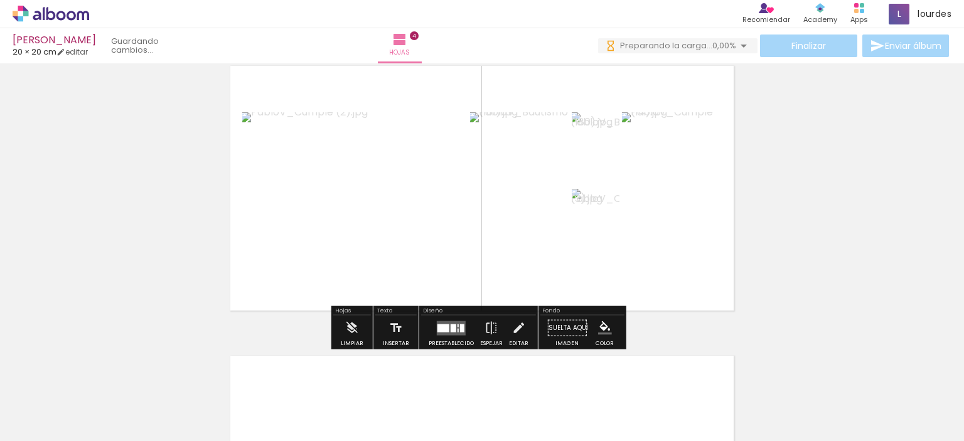
click at [457, 333] on quentale-layouter at bounding box center [451, 328] width 29 height 14
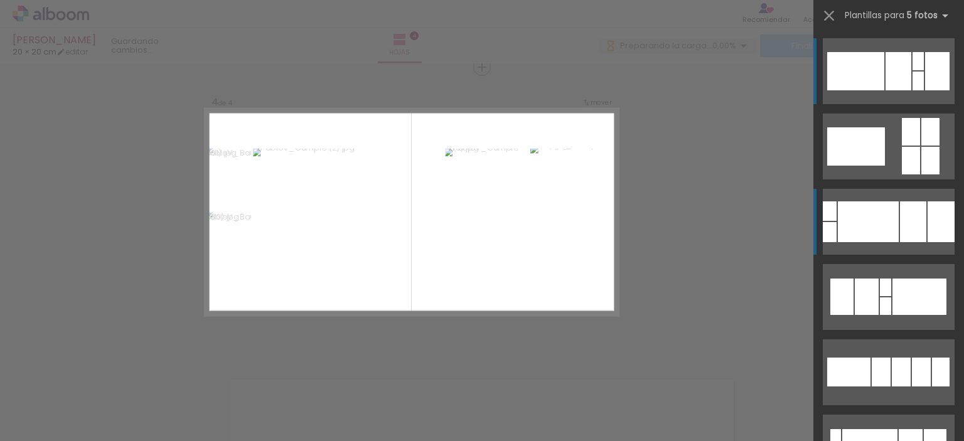
scroll to position [886, 0]
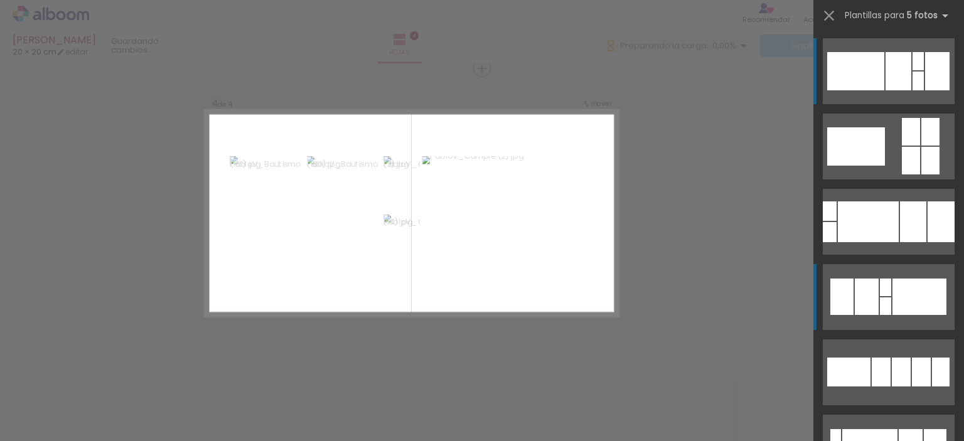
click at [892, 312] on div at bounding box center [919, 297] width 54 height 36
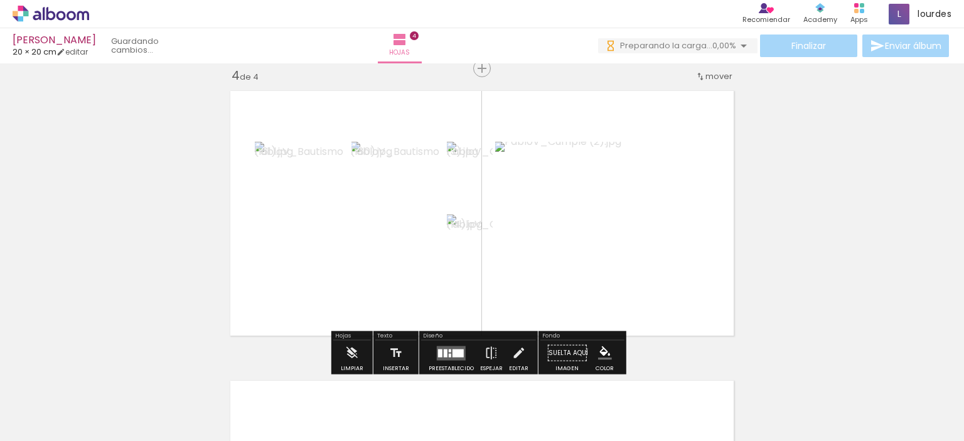
click at [439, 350] on quentale-layouter at bounding box center [451, 353] width 29 height 14
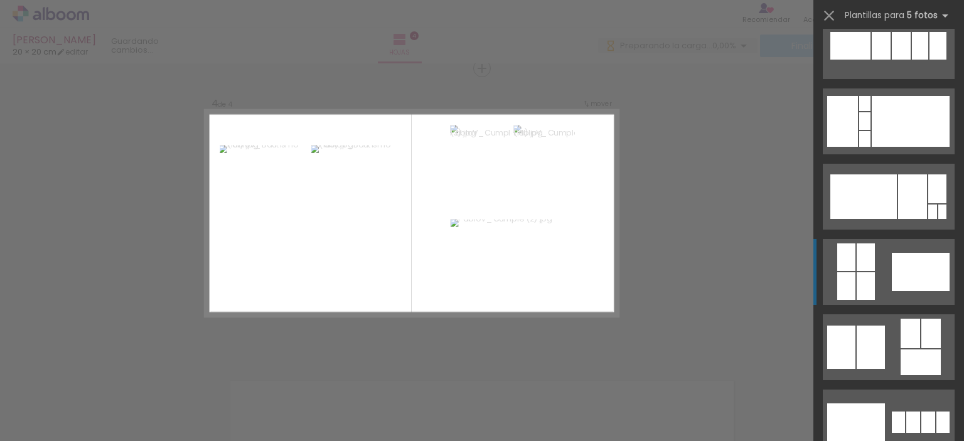
scroll to position [569, 0]
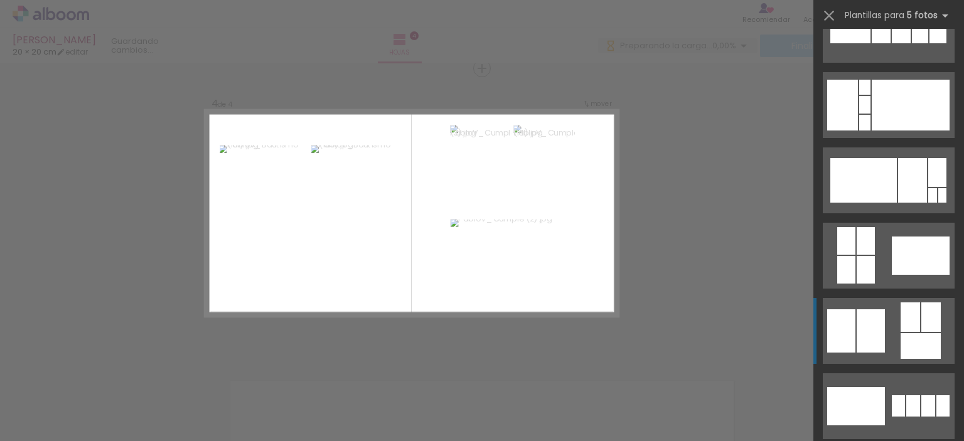
click at [901, 335] on div at bounding box center [921, 346] width 40 height 26
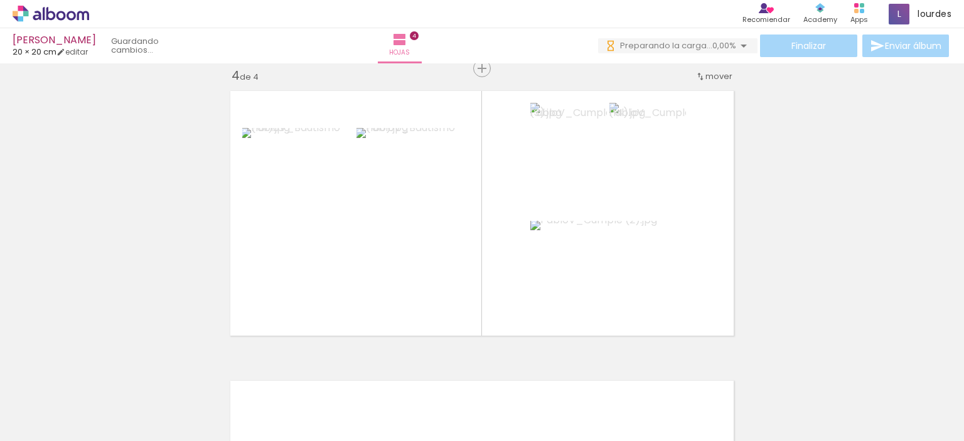
click at [809, 373] on iron-icon at bounding box center [802, 373] width 13 height 13
click at [809, 375] on iron-icon at bounding box center [802, 373] width 13 height 13
click at [809, 373] on iron-icon at bounding box center [802, 373] width 13 height 13
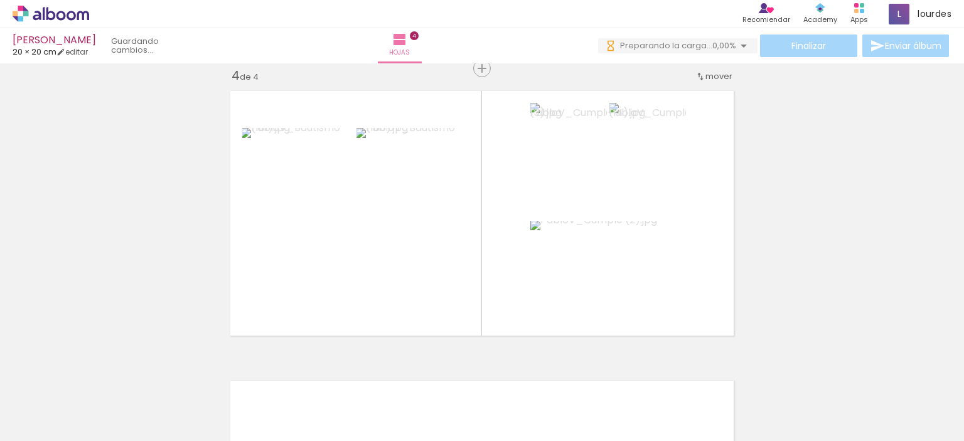
scroll to position [0, 899]
click at [809, 372] on iron-icon at bounding box center [802, 373] width 13 height 13
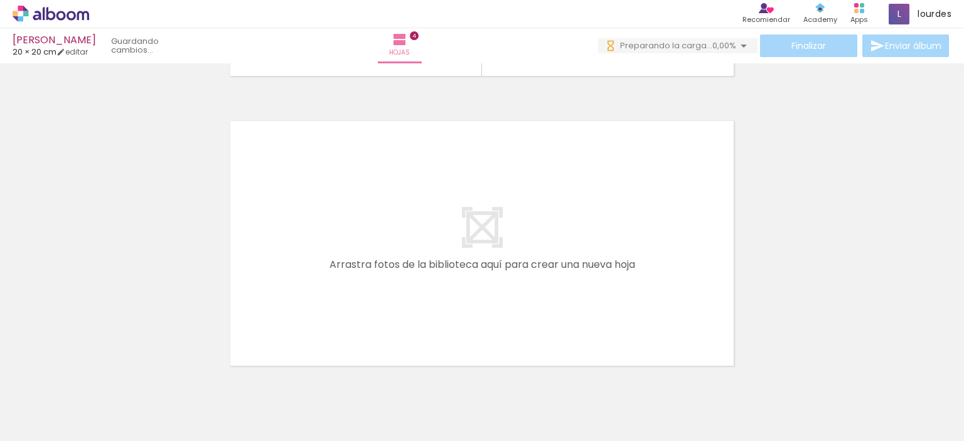
scroll to position [1165, 0]
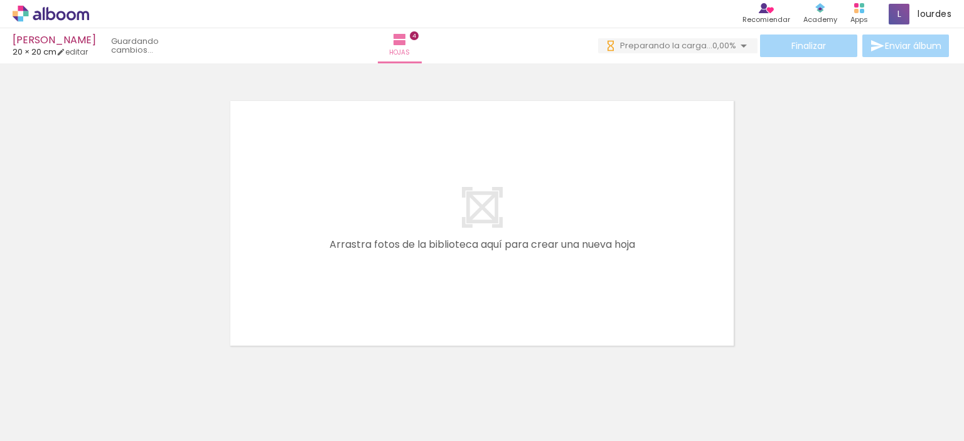
click at [56, 402] on iron-icon at bounding box center [51, 404] width 10 height 10
click at [59, 397] on paper-item "No usadas" at bounding box center [40, 399] width 65 height 11
type input "No usadas"
click at [361, 318] on quentale-layouter at bounding box center [481, 223] width 517 height 259
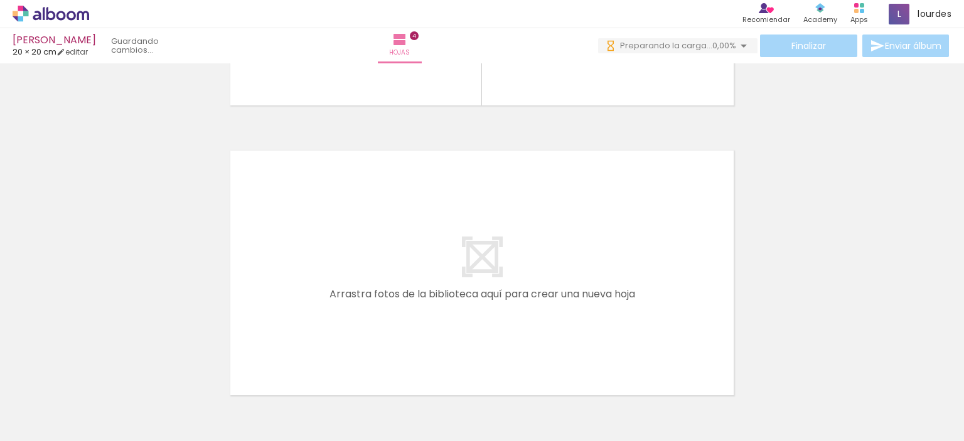
scroll to position [1128, 0]
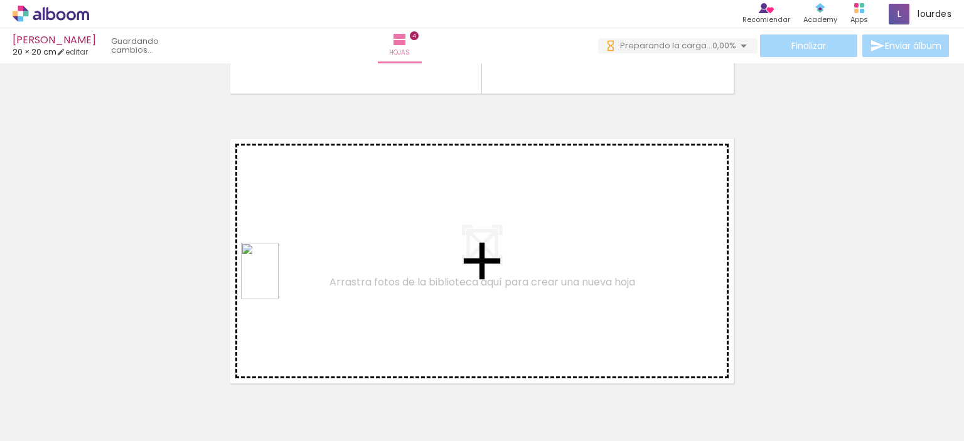
drag, startPoint x: 128, startPoint y: 392, endPoint x: 281, endPoint y: 278, distance: 190.2
click at [281, 278] on quentale-workspace at bounding box center [482, 220] width 964 height 441
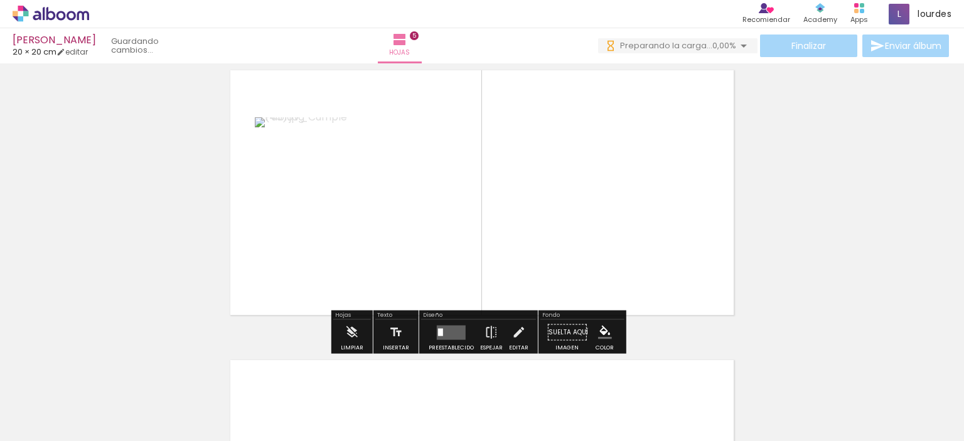
scroll to position [1197, 0]
drag, startPoint x: 328, startPoint y: 282, endPoint x: 181, endPoint y: 353, distance: 162.8
click at [270, 308] on quentale-layouter at bounding box center [481, 192] width 517 height 259
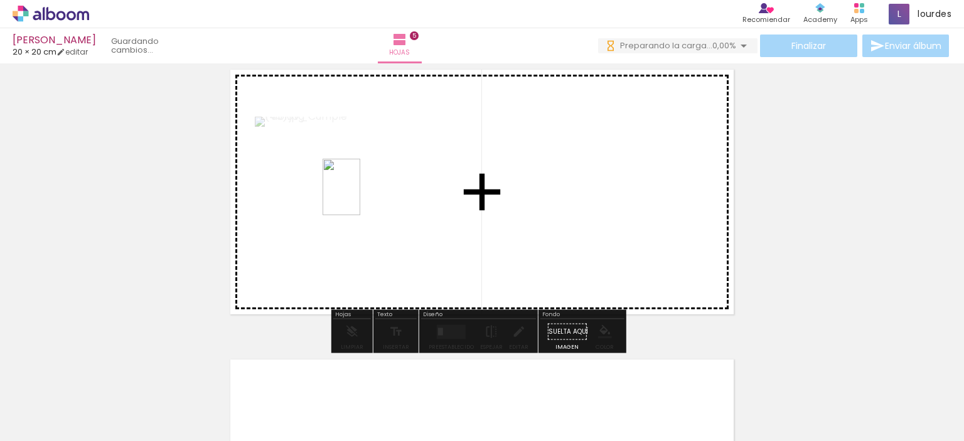
drag, startPoint x: 142, startPoint y: 396, endPoint x: 392, endPoint y: 190, distance: 323.2
click at [392, 190] on quentale-workspace at bounding box center [482, 220] width 964 height 441
drag, startPoint x: 123, startPoint y: 396, endPoint x: 567, endPoint y: 134, distance: 516.0
click at [567, 134] on quentale-workspace at bounding box center [482, 220] width 964 height 441
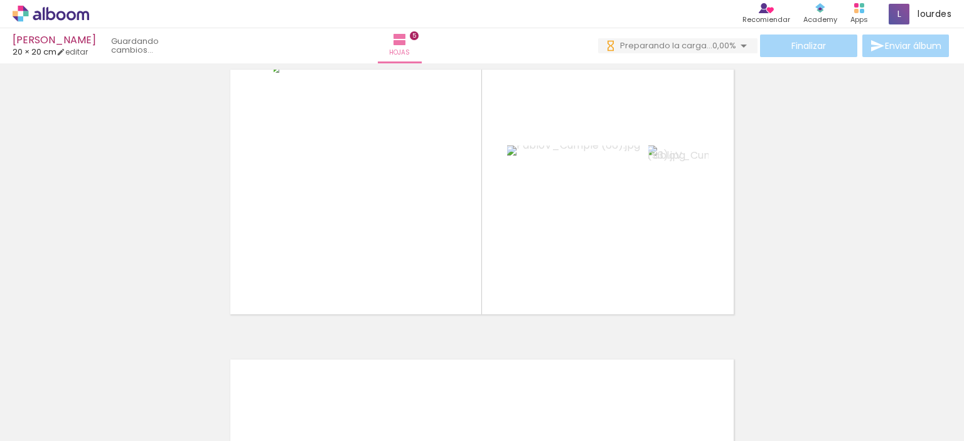
scroll to position [569, 0]
click at [56, 412] on iron-icon at bounding box center [51, 414] width 10 height 10
click at [0, 0] on slot "Todas las fotos" at bounding box center [0, 0] width 0 height 0
type input "Todas las fotos"
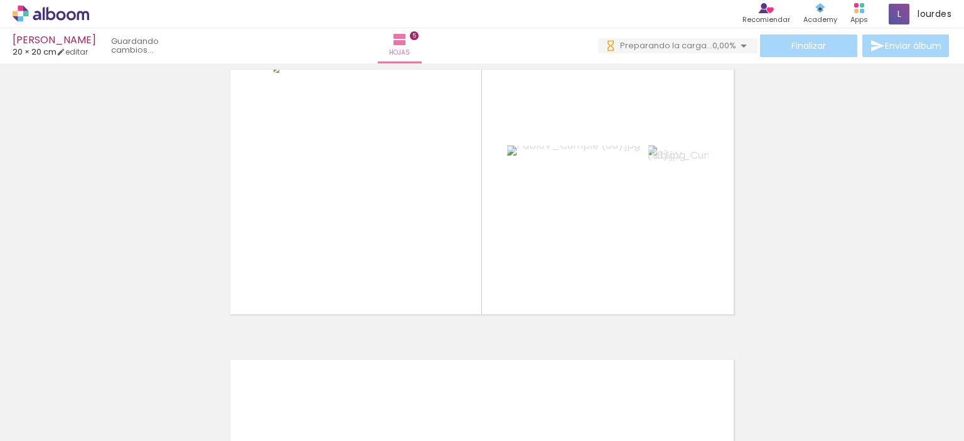
click at [56, 404] on iron-icon at bounding box center [51, 404] width 10 height 10
click at [63, 400] on paper-item "No usadas" at bounding box center [40, 399] width 65 height 11
type input "No usadas"
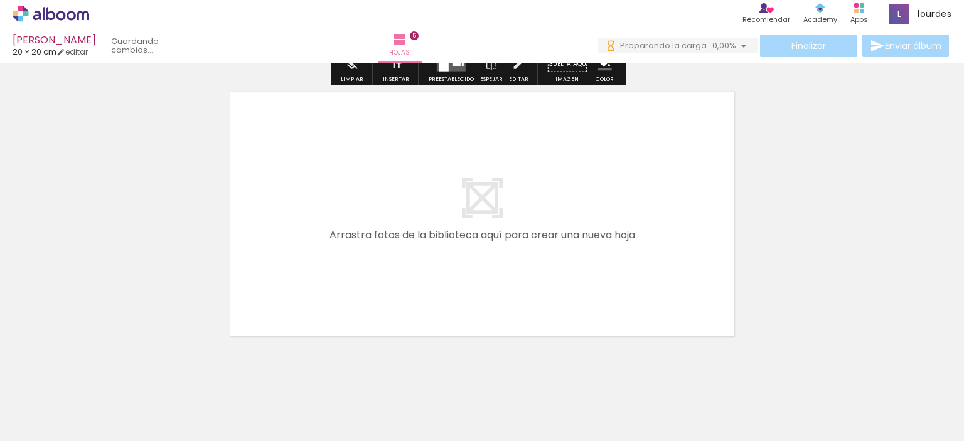
scroll to position [1469, 0]
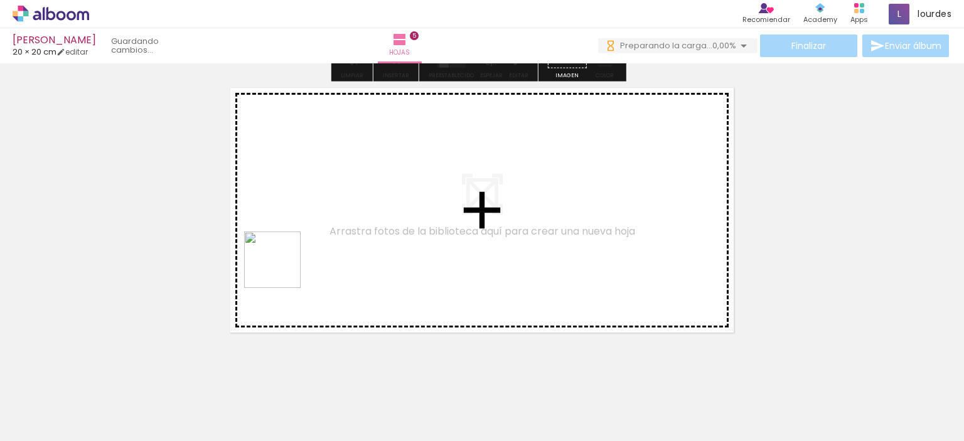
drag, startPoint x: 141, startPoint y: 407, endPoint x: 282, endPoint y: 269, distance: 198.4
click at [282, 269] on quentale-workspace at bounding box center [482, 220] width 964 height 441
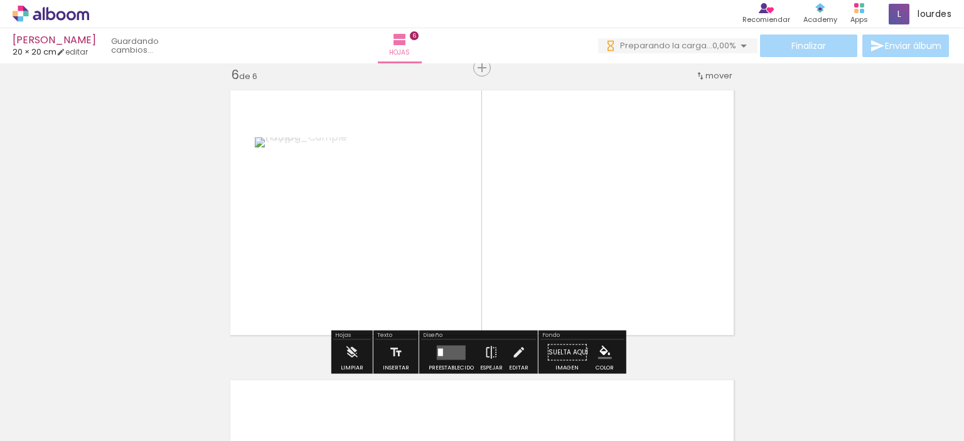
scroll to position [1465, 0]
click at [147, 411] on quentale-thumb at bounding box center [112, 399] width 70 height 72
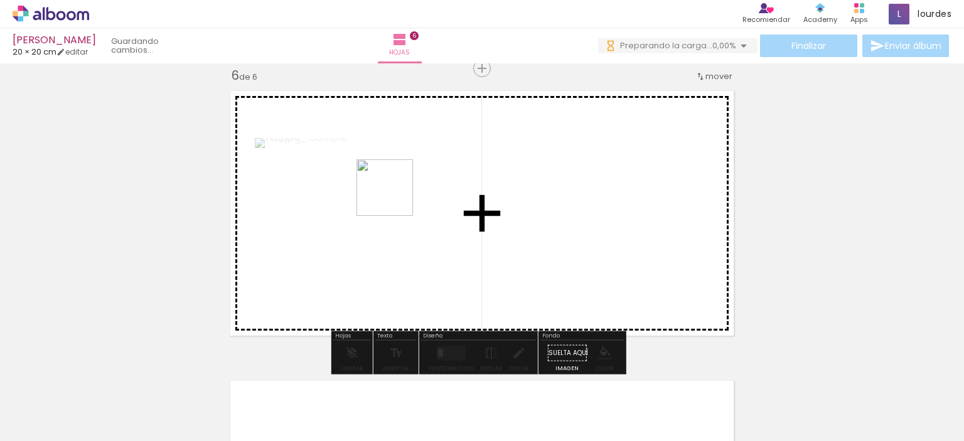
drag, startPoint x: 142, startPoint y: 411, endPoint x: 394, endPoint y: 197, distance: 330.8
click at [394, 197] on quentale-workspace at bounding box center [482, 220] width 964 height 441
drag, startPoint x: 143, startPoint y: 409, endPoint x: 477, endPoint y: 208, distance: 389.6
click at [477, 208] on quentale-workspace at bounding box center [482, 220] width 964 height 441
drag, startPoint x: 133, startPoint y: 416, endPoint x: 578, endPoint y: 190, distance: 499.0
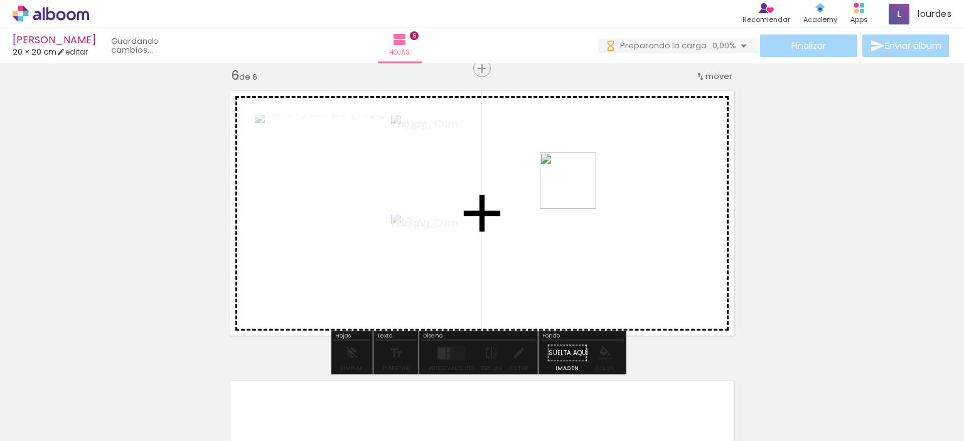
click at [578, 190] on quentale-workspace at bounding box center [482, 220] width 964 height 441
drag, startPoint x: 266, startPoint y: 403, endPoint x: 266, endPoint y: 258, distance: 145.0
click at [266, 258] on quentale-workspace at bounding box center [482, 220] width 964 height 441
drag, startPoint x: 272, startPoint y: 383, endPoint x: 279, endPoint y: 297, distance: 86.3
click at [276, 288] on quentale-workspace at bounding box center [482, 220] width 964 height 441
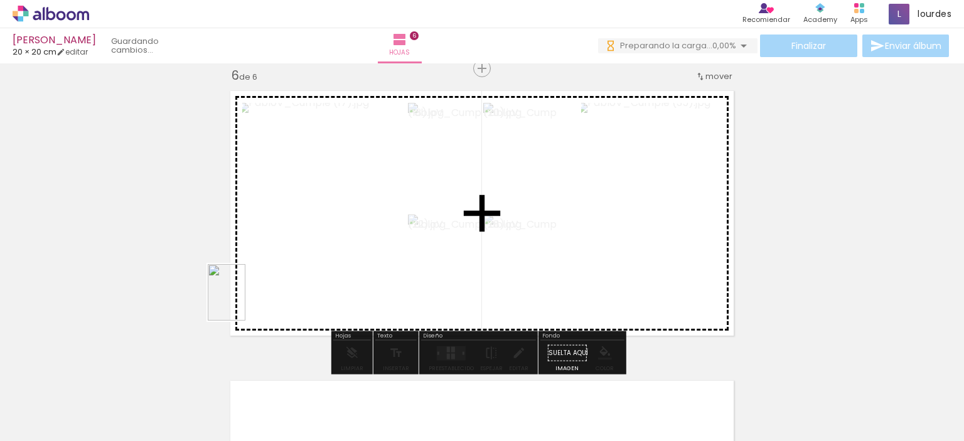
drag, startPoint x: 274, startPoint y: 404, endPoint x: 245, endPoint y: 302, distance: 105.5
click at [245, 302] on quentale-workspace at bounding box center [482, 220] width 964 height 441
drag, startPoint x: 410, startPoint y: 412, endPoint x: 400, endPoint y: 239, distance: 172.9
click at [400, 239] on quentale-workspace at bounding box center [482, 220] width 964 height 441
drag, startPoint x: 481, startPoint y: 406, endPoint x: 471, endPoint y: 262, distance: 144.7
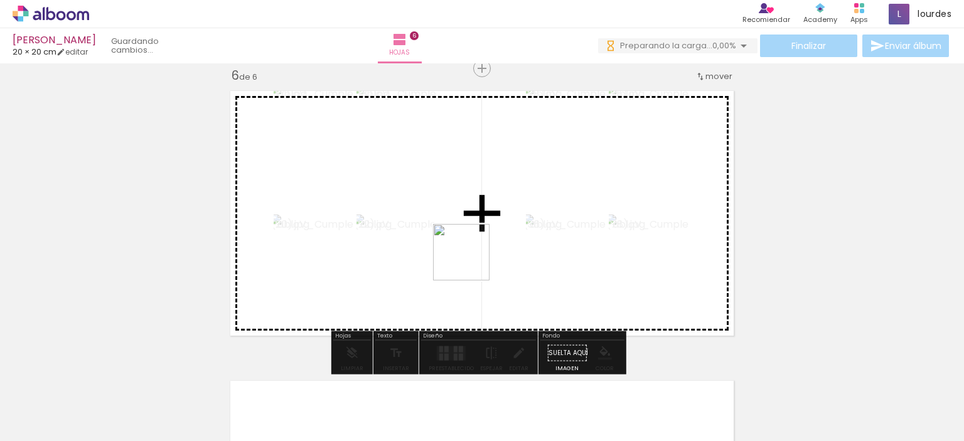
click at [471, 262] on quentale-workspace at bounding box center [482, 220] width 964 height 441
drag, startPoint x: 631, startPoint y: 400, endPoint x: 721, endPoint y: 301, distance: 134.2
click at [721, 301] on quentale-workspace at bounding box center [482, 220] width 964 height 441
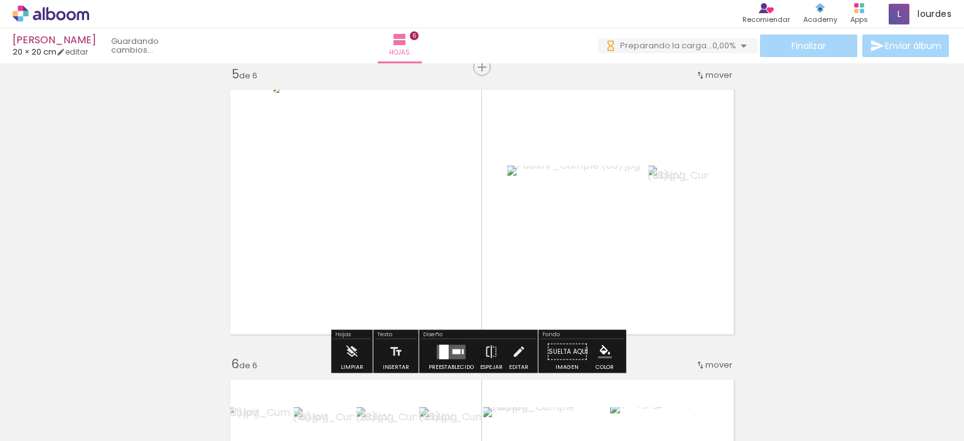
scroll to position [0, 196]
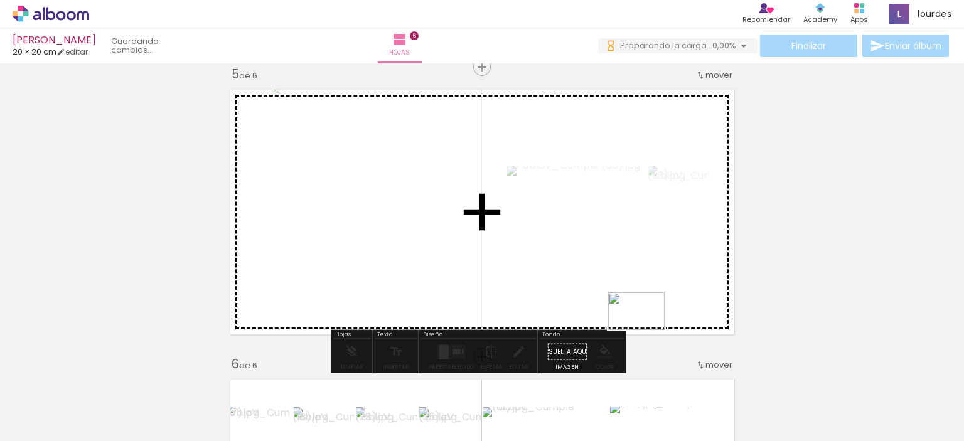
drag, startPoint x: 921, startPoint y: 400, endPoint x: 631, endPoint y: 310, distance: 304.1
click at [631, 310] on quentale-workspace at bounding box center [482, 220] width 964 height 441
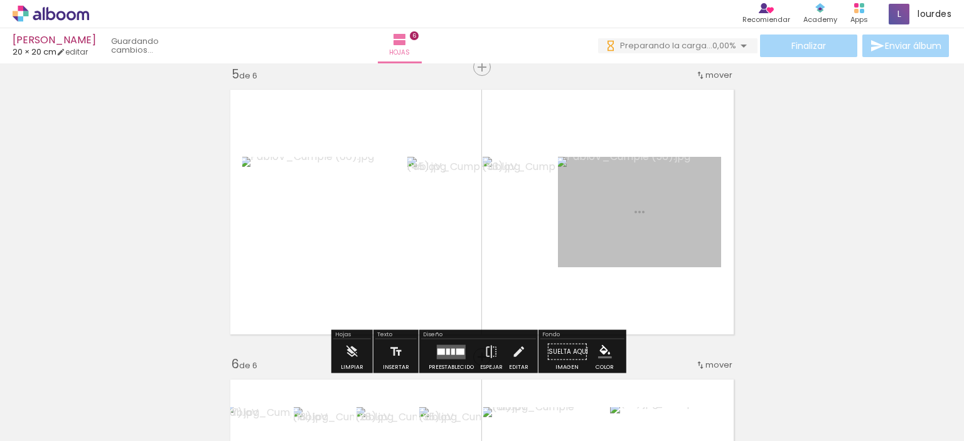
scroll to position [0, 126]
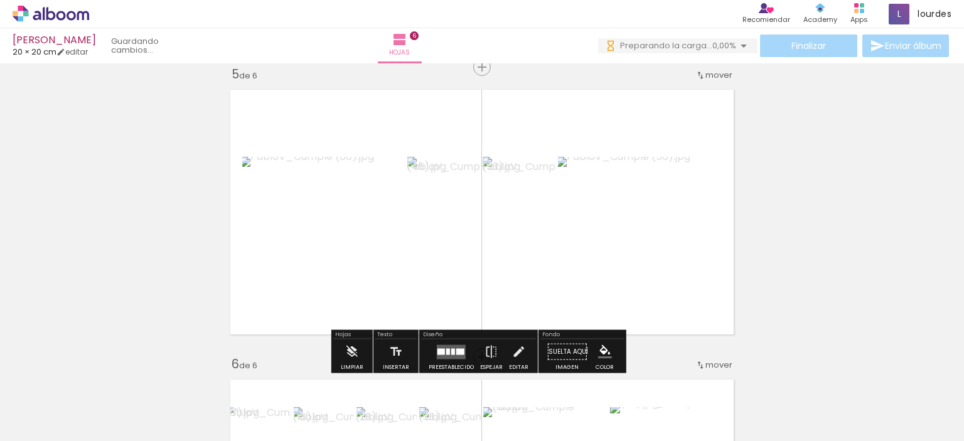
click at [442, 338] on div "Diseño" at bounding box center [478, 336] width 115 height 8
click at [449, 345] on quentale-layouter at bounding box center [451, 352] width 29 height 14
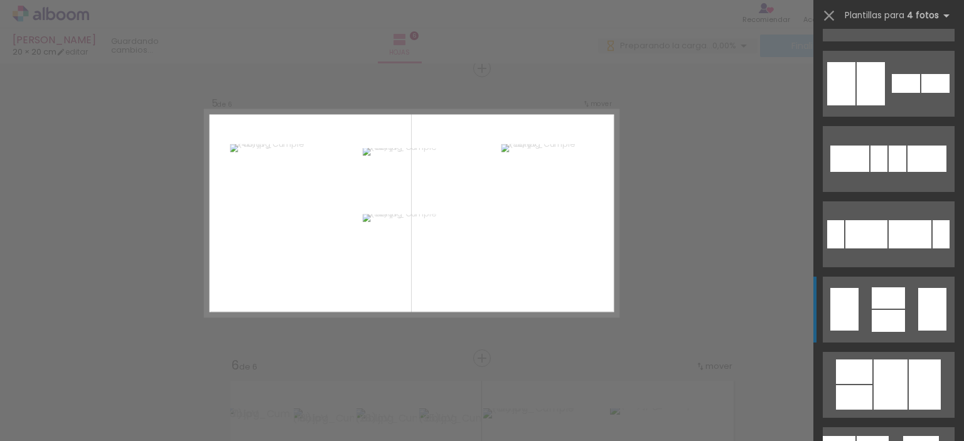
scroll to position [343, 0]
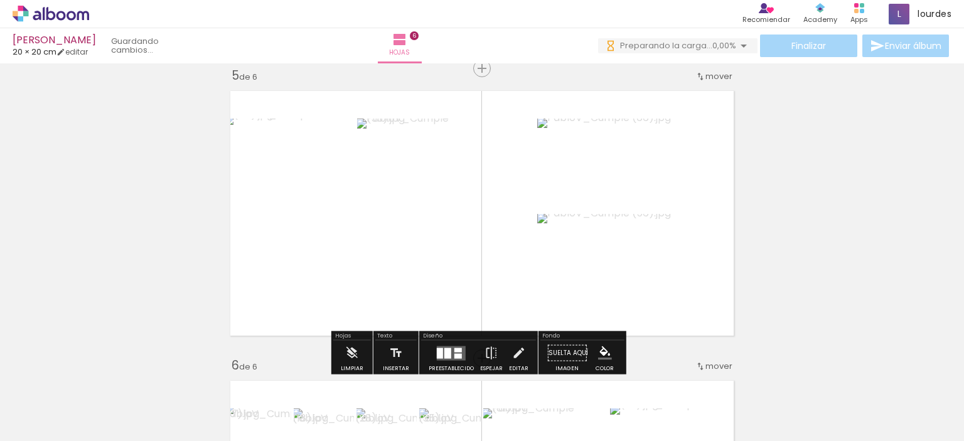
scroll to position [0, 126]
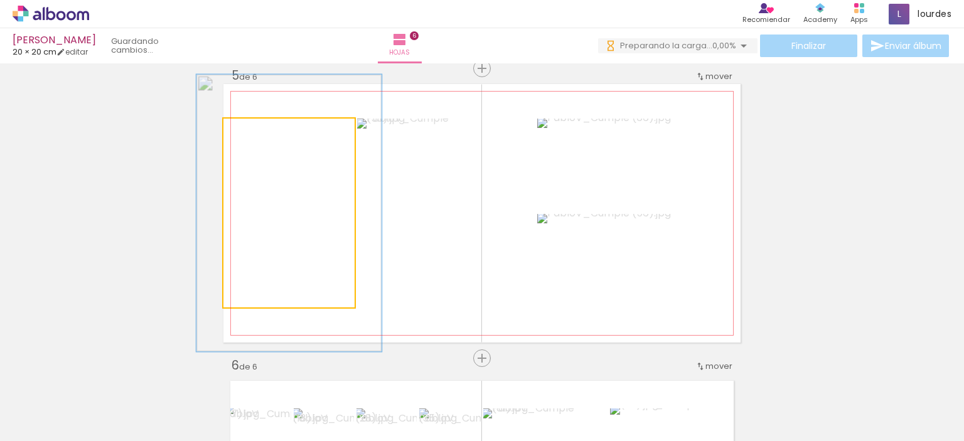
drag, startPoint x: 257, startPoint y: 137, endPoint x: 276, endPoint y: 136, distance: 19.5
type paper-slider "145"
click at [276, 136] on div at bounding box center [270, 132] width 20 height 20
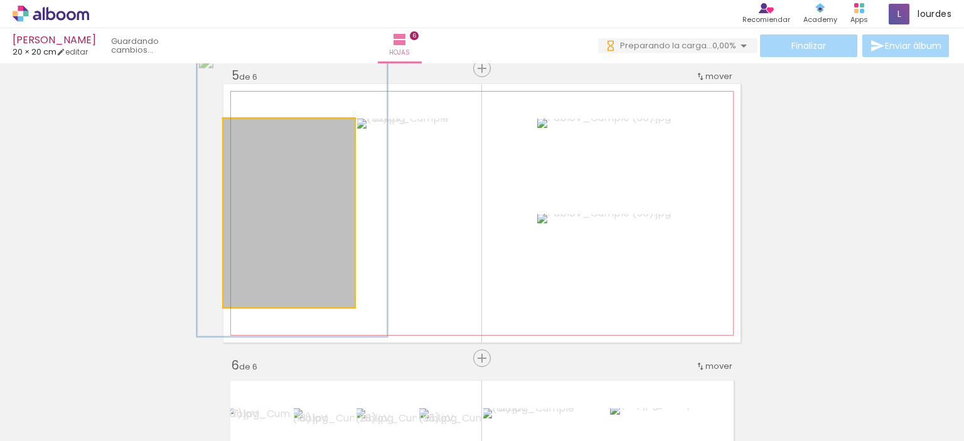
drag, startPoint x: 306, startPoint y: 198, endPoint x: 309, endPoint y: 179, distance: 18.5
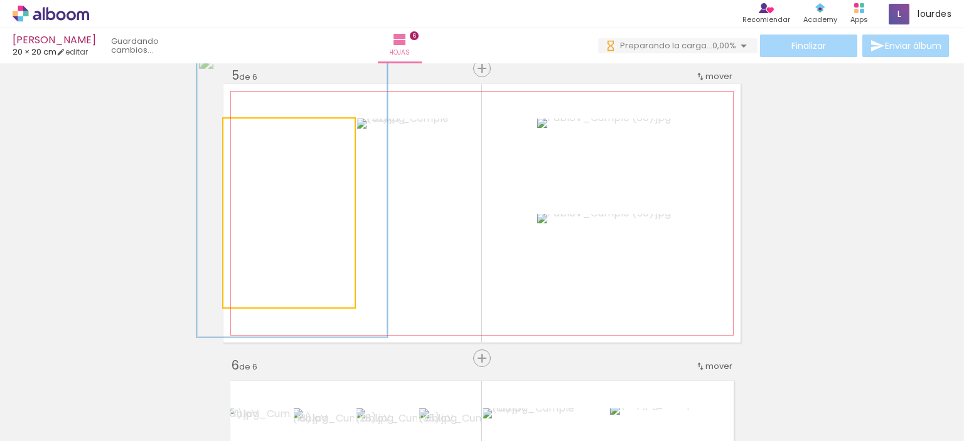
click at [311, 181] on quentale-photo at bounding box center [288, 213] width 131 height 189
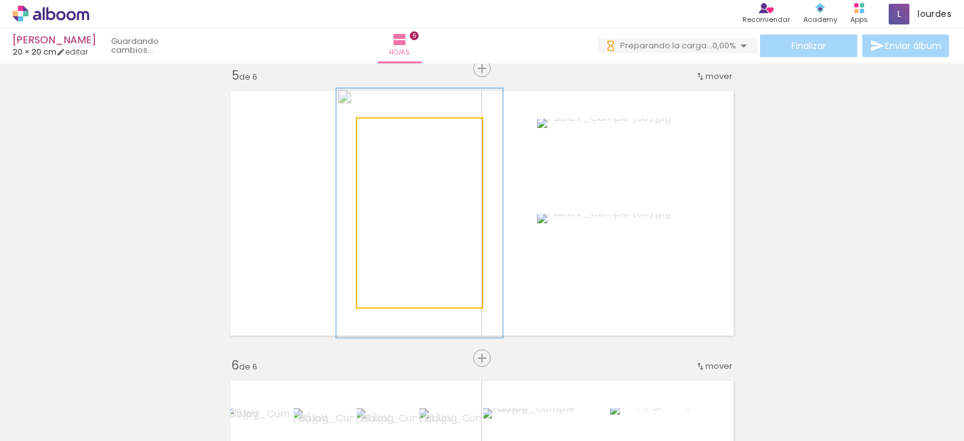
drag, startPoint x: 385, startPoint y: 136, endPoint x: 399, endPoint y: 135, distance: 13.8
type paper-slider "132"
click at [399, 135] on div at bounding box center [400, 132] width 20 height 20
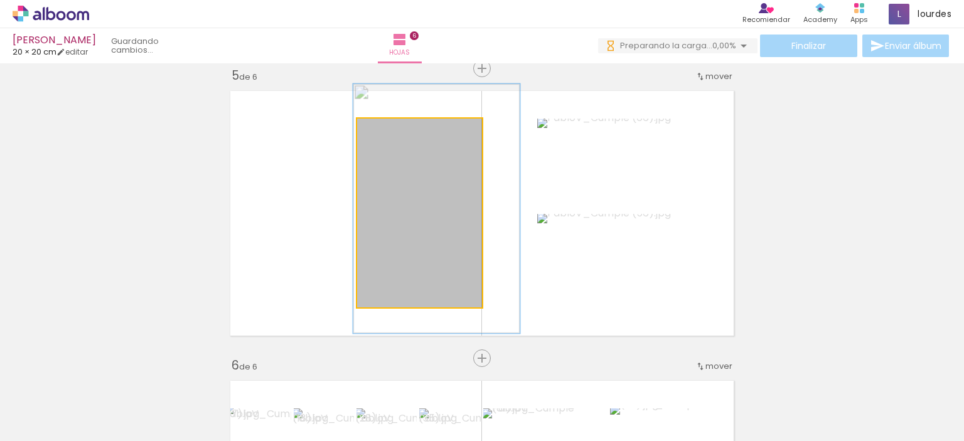
drag, startPoint x: 417, startPoint y: 197, endPoint x: 431, endPoint y: 193, distance: 14.5
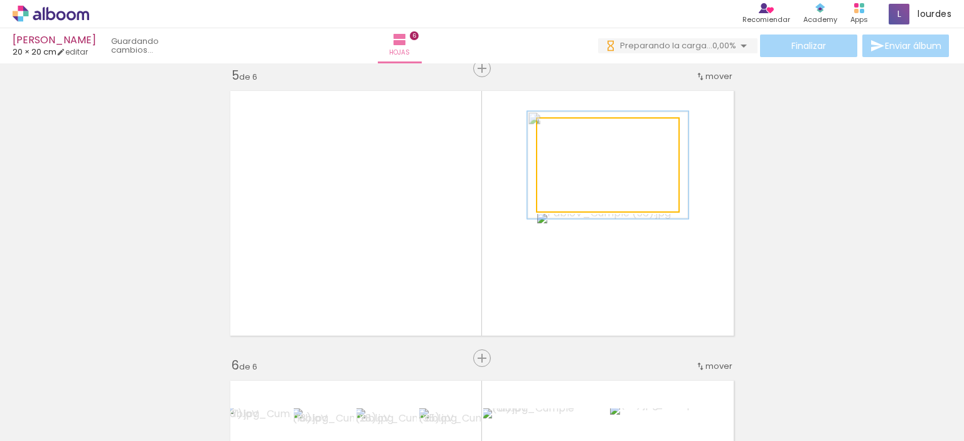
type paper-slider "114"
click at [574, 130] on div at bounding box center [573, 132] width 20 height 20
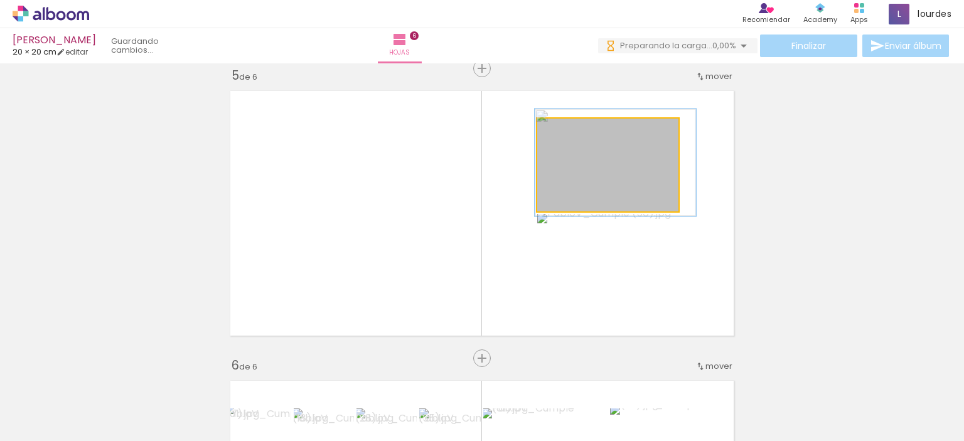
drag, startPoint x: 601, startPoint y: 158, endPoint x: 609, endPoint y: 155, distance: 7.9
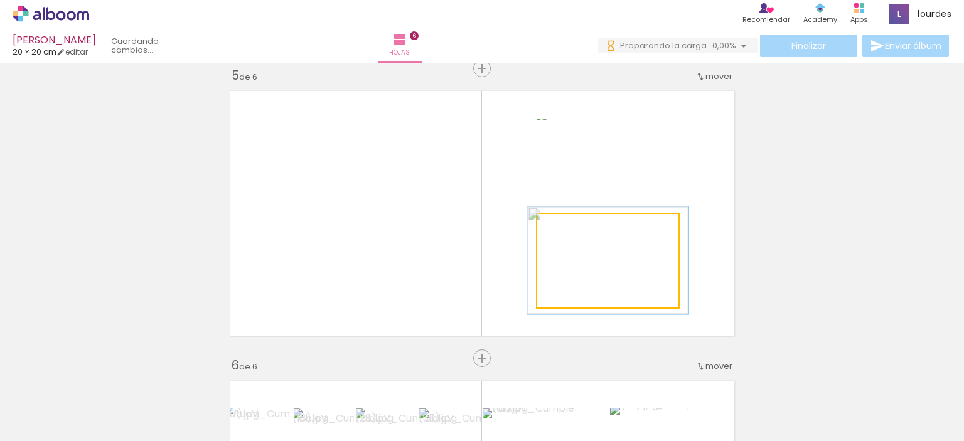
drag, startPoint x: 566, startPoint y: 225, endPoint x: 572, endPoint y: 225, distance: 6.3
type paper-slider "114"
click at [572, 225] on div at bounding box center [573, 227] width 20 height 20
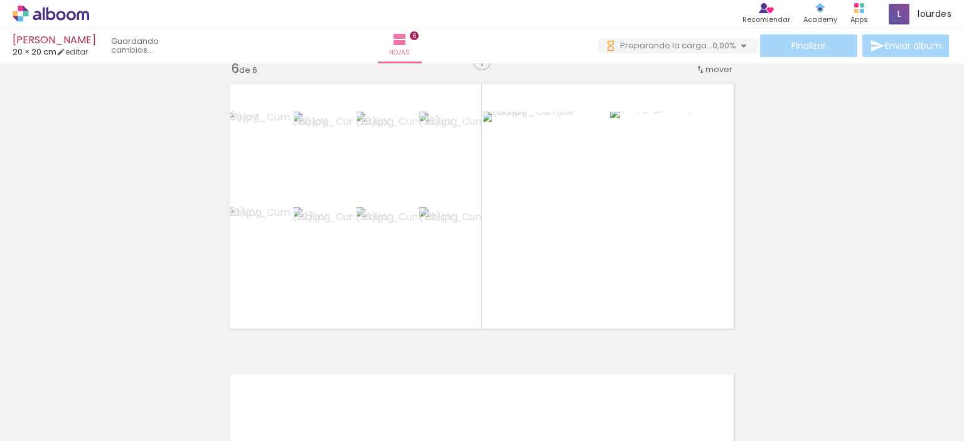
scroll to position [1477, 0]
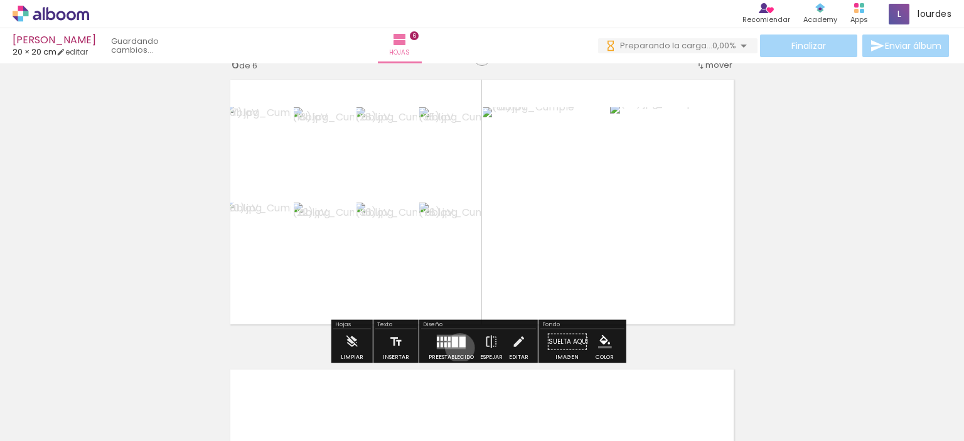
click at [457, 348] on quentale-layouter at bounding box center [451, 342] width 29 height 14
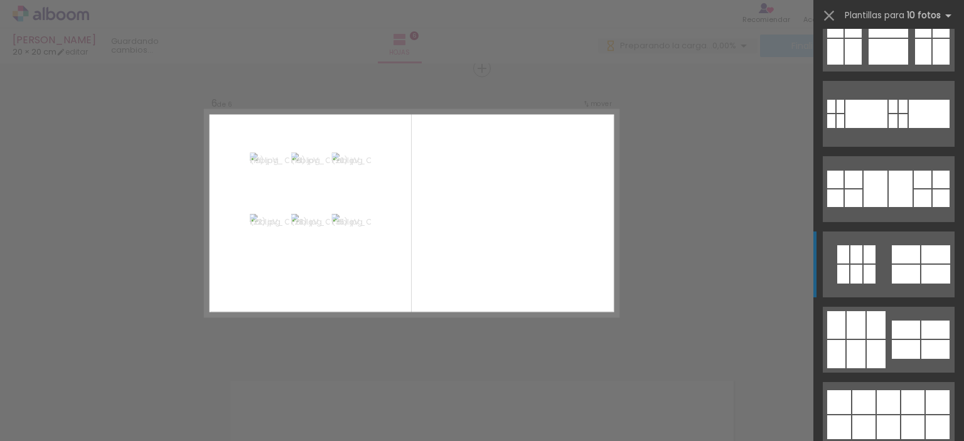
scroll to position [485, 0]
click at [886, 399] on div at bounding box center [888, 402] width 23 height 24
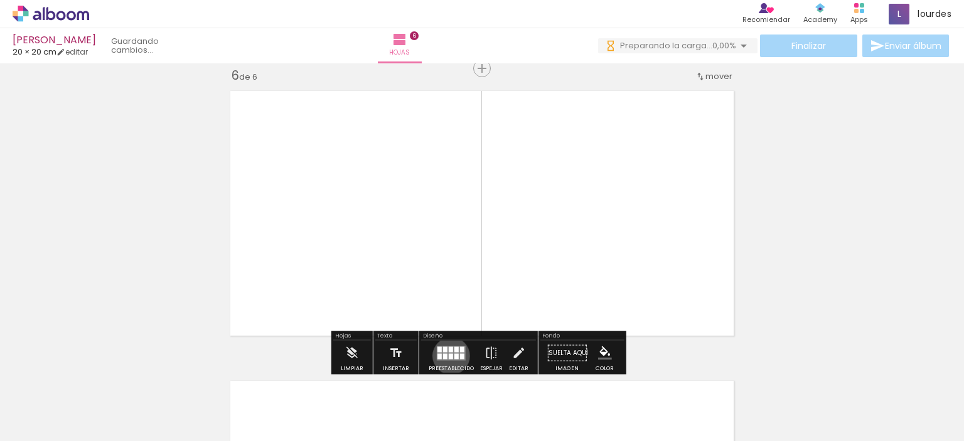
click at [449, 356] on div at bounding box center [451, 356] width 4 height 6
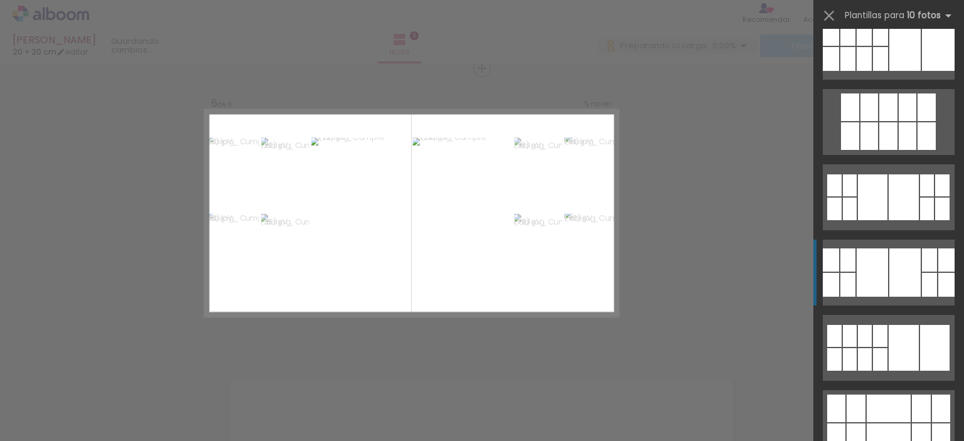
scroll to position [21, 0]
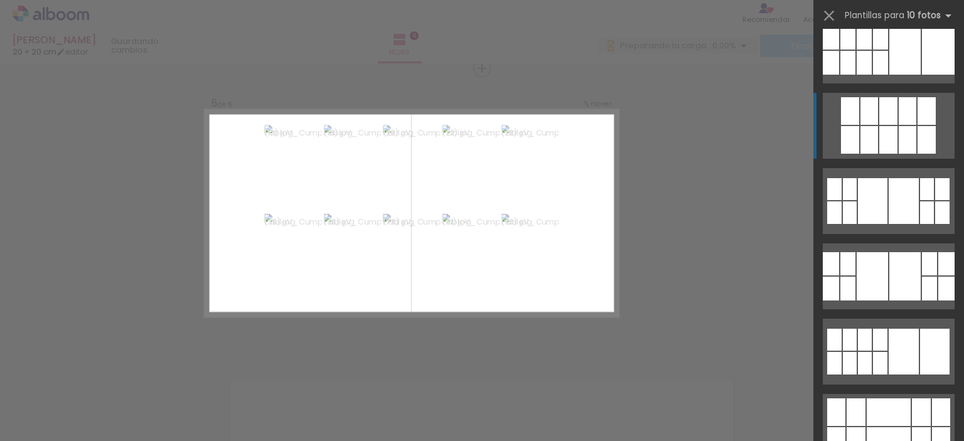
click at [905, 129] on div at bounding box center [908, 140] width 18 height 28
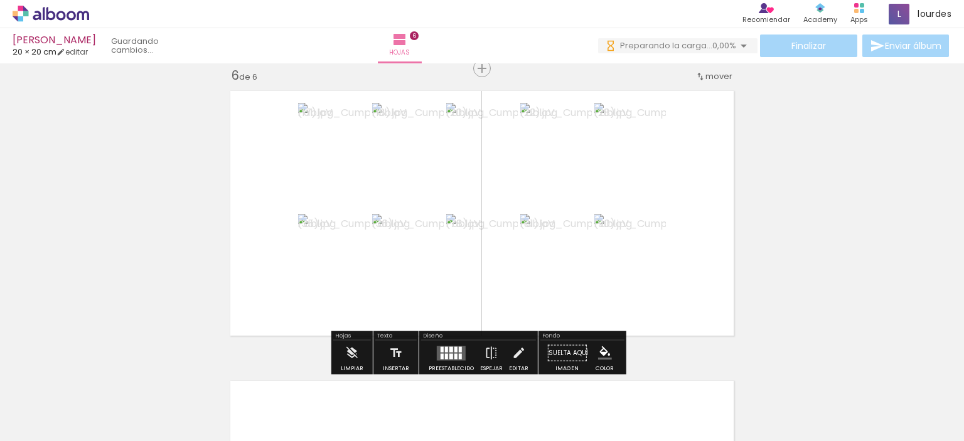
click at [449, 350] on div at bounding box center [451, 349] width 4 height 6
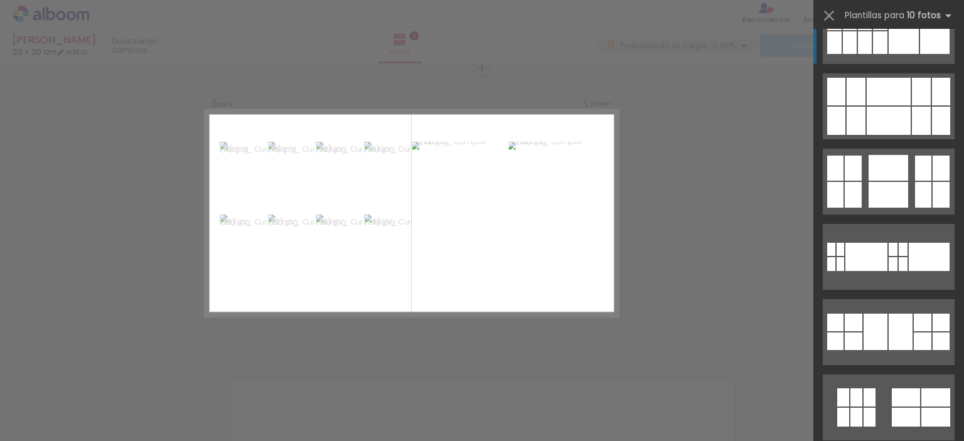
scroll to position [346, 0]
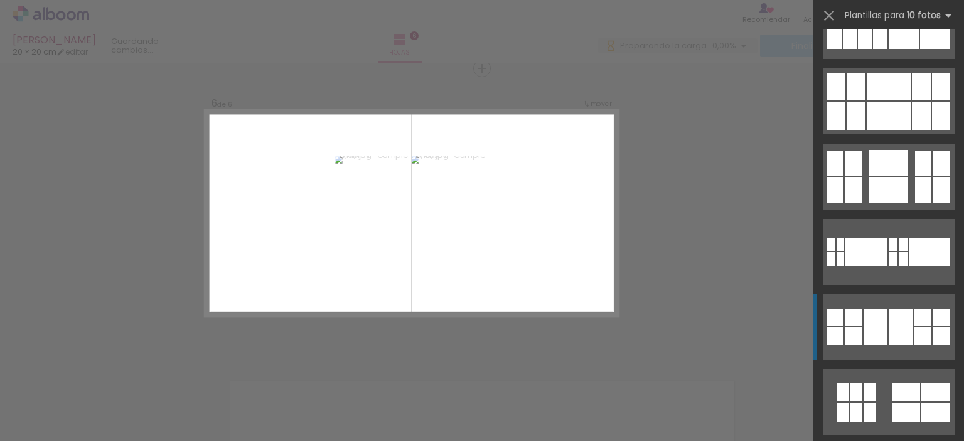
click at [889, 331] on div at bounding box center [901, 327] width 24 height 36
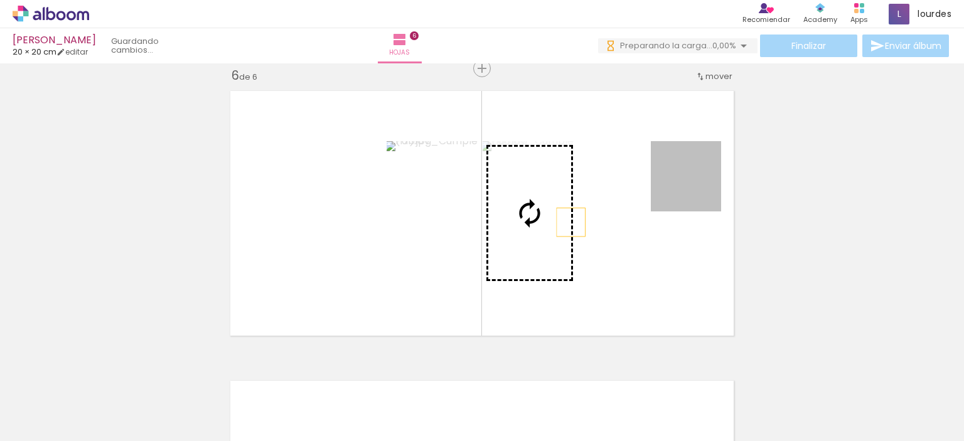
drag, startPoint x: 665, startPoint y: 192, endPoint x: 533, endPoint y: 230, distance: 137.2
click at [0, 0] on slot at bounding box center [0, 0] width 0 height 0
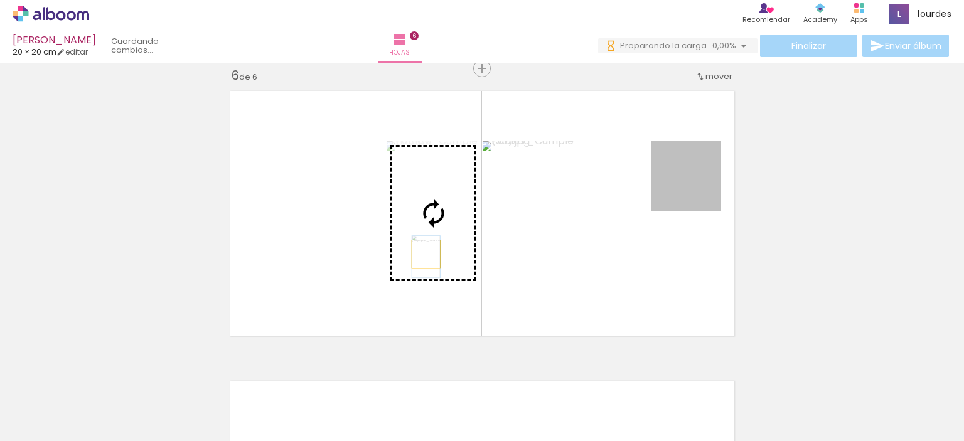
drag, startPoint x: 685, startPoint y: 203, endPoint x: 421, endPoint y: 254, distance: 268.6
click at [0, 0] on slot at bounding box center [0, 0] width 0 height 0
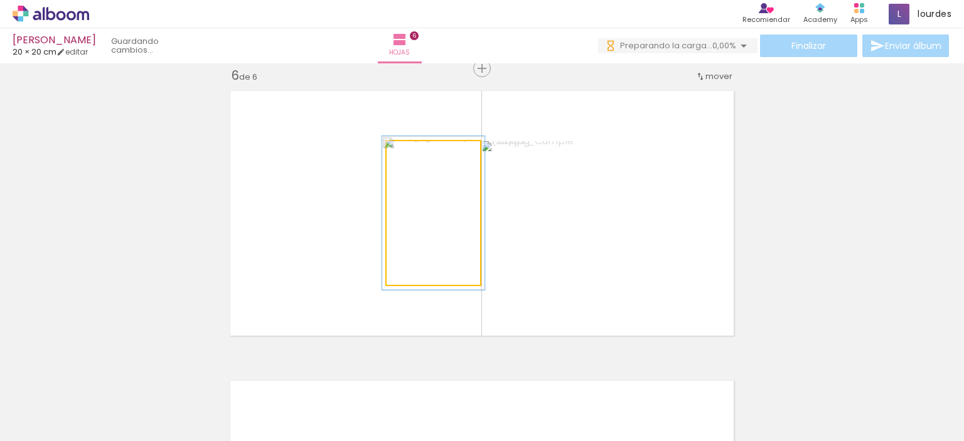
type paper-slider "107"
click at [412, 157] on div at bounding box center [419, 154] width 20 height 20
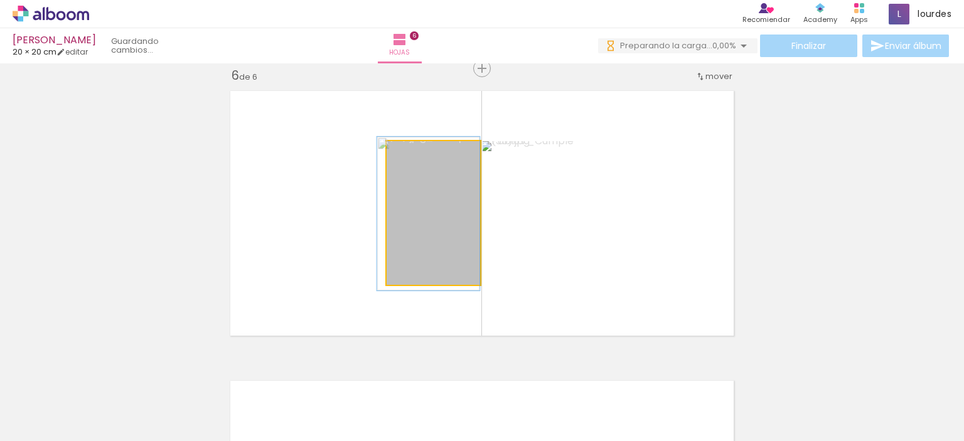
drag, startPoint x: 434, startPoint y: 203, endPoint x: 427, endPoint y: 203, distance: 6.9
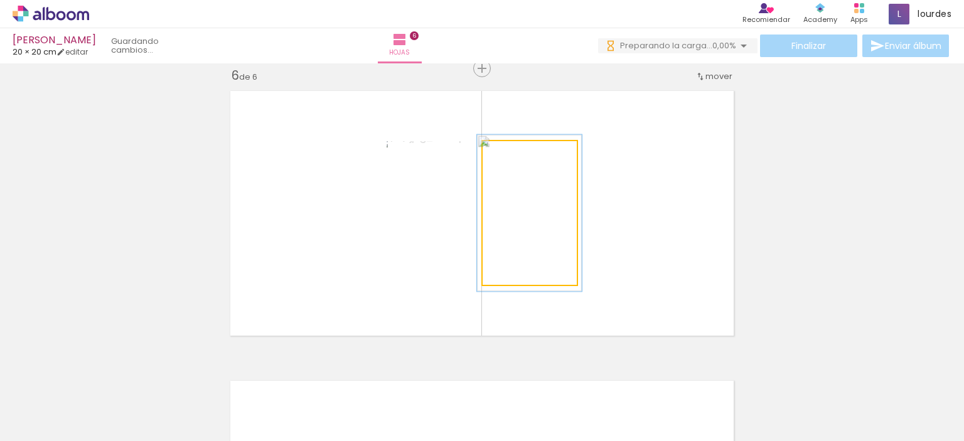
type paper-slider "109"
click at [513, 151] on div at bounding box center [515, 154] width 11 height 11
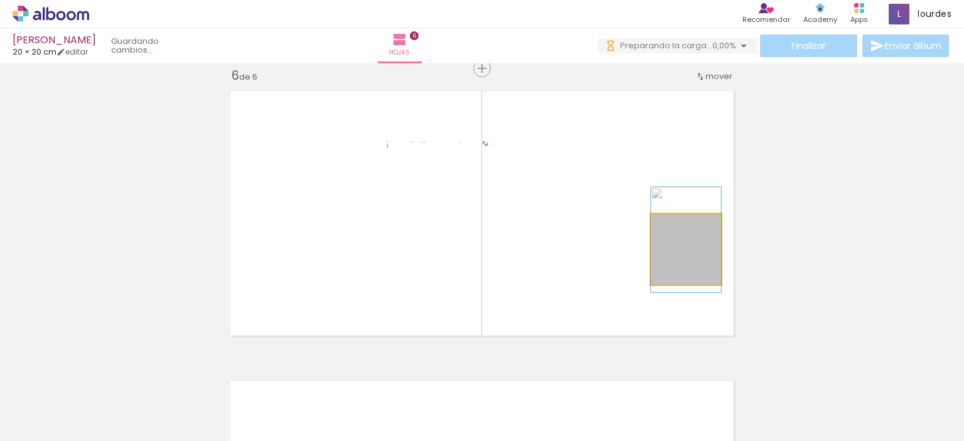
drag, startPoint x: 698, startPoint y: 262, endPoint x: 698, endPoint y: 253, distance: 9.4
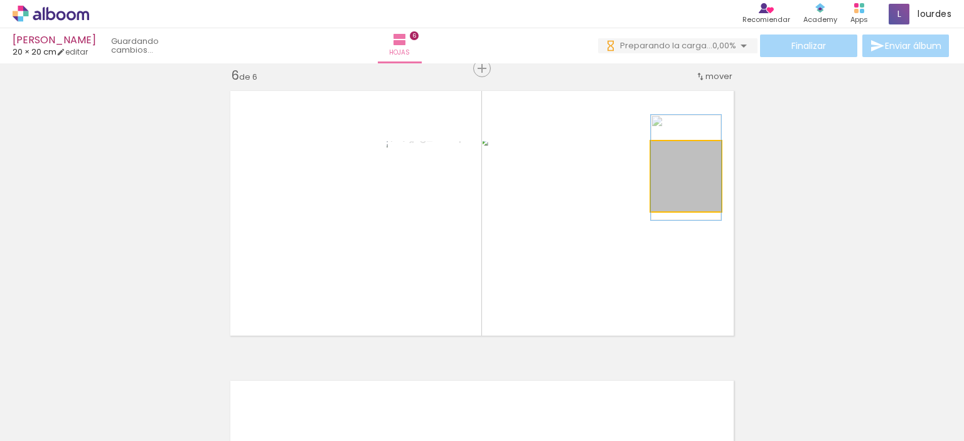
drag, startPoint x: 713, startPoint y: 190, endPoint x: 713, endPoint y: 181, distance: 8.8
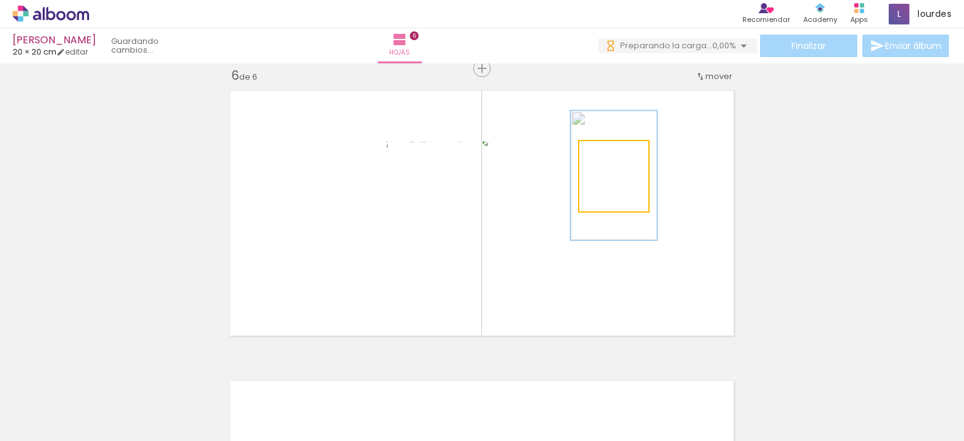
type paper-slider "125"
click at [605, 153] on div at bounding box center [610, 154] width 11 height 11
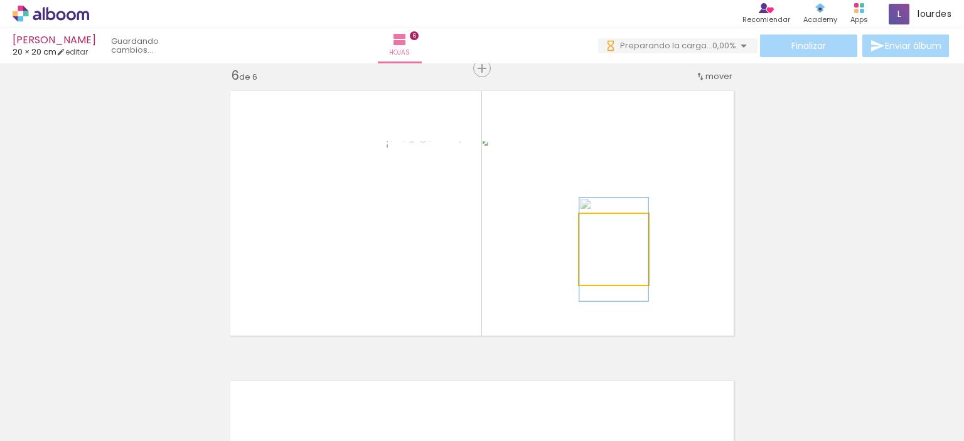
click at [608, 220] on div at bounding box center [605, 227] width 20 height 20
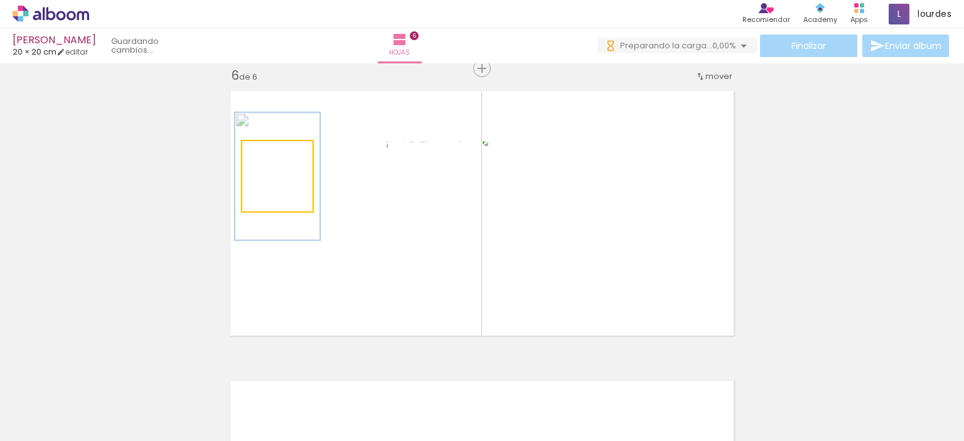
type paper-slider "121"
click at [269, 152] on div at bounding box center [272, 154] width 11 height 11
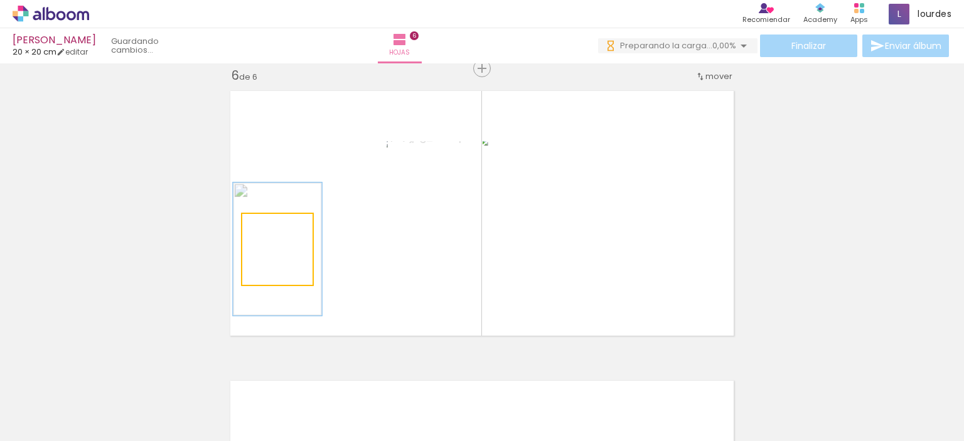
type paper-slider "126"
click at [270, 228] on div at bounding box center [274, 227] width 11 height 11
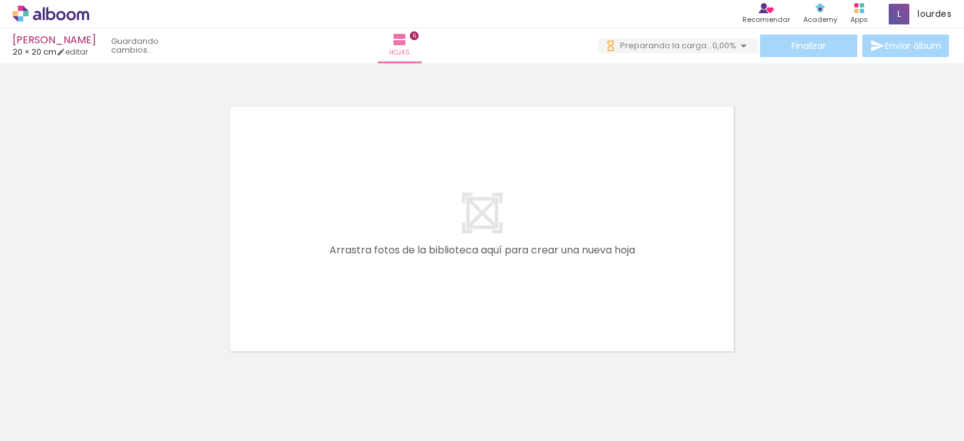
scroll to position [1737, 0]
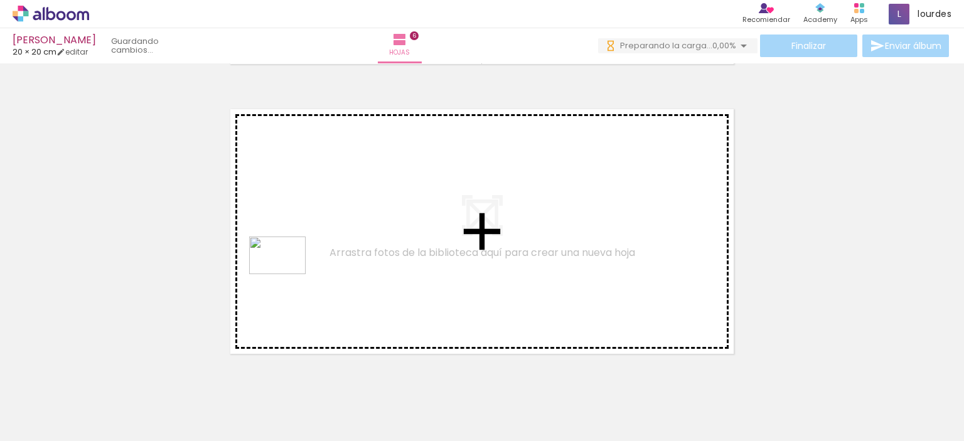
drag, startPoint x: 127, startPoint y: 414, endPoint x: 287, endPoint y: 274, distance: 212.6
click at [287, 274] on quentale-workspace at bounding box center [482, 220] width 964 height 441
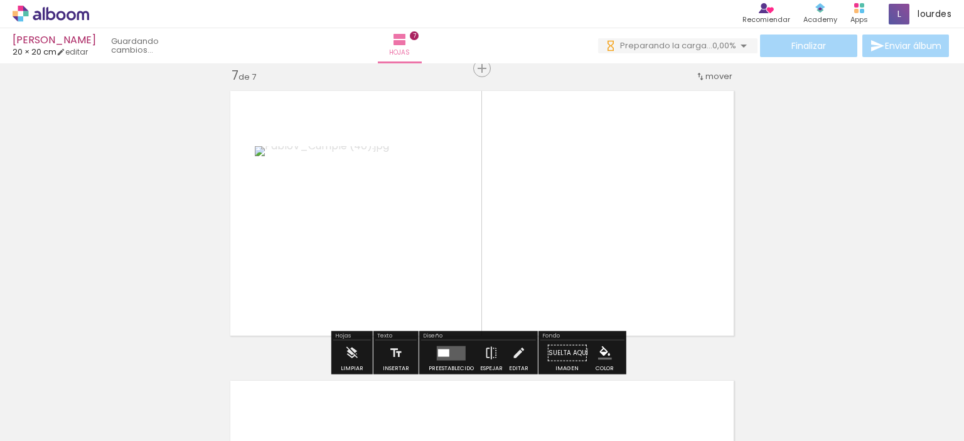
scroll to position [0, 0]
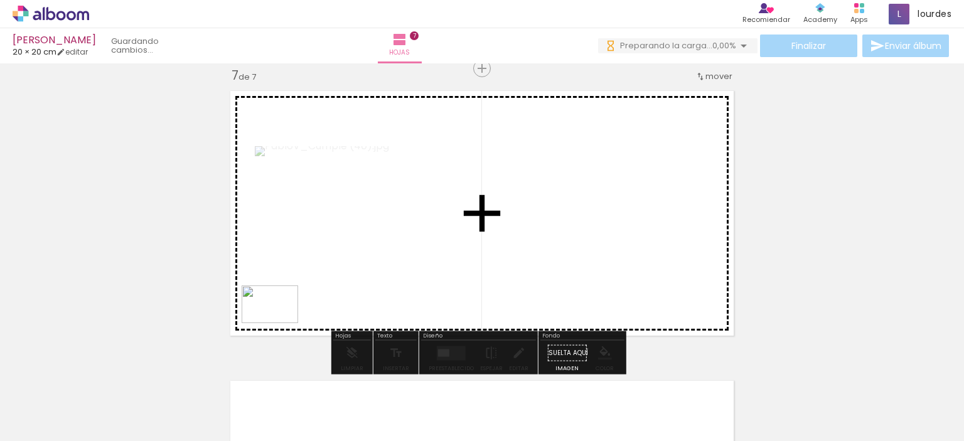
drag, startPoint x: 125, startPoint y: 406, endPoint x: 281, endPoint y: 322, distance: 176.9
click at [281, 322] on quentale-workspace at bounding box center [482, 220] width 964 height 441
drag, startPoint x: 150, startPoint y: 402, endPoint x: 296, endPoint y: 296, distance: 180.6
click at [296, 296] on quentale-workspace at bounding box center [482, 220] width 964 height 441
drag, startPoint x: 169, startPoint y: 373, endPoint x: 279, endPoint y: 298, distance: 132.7
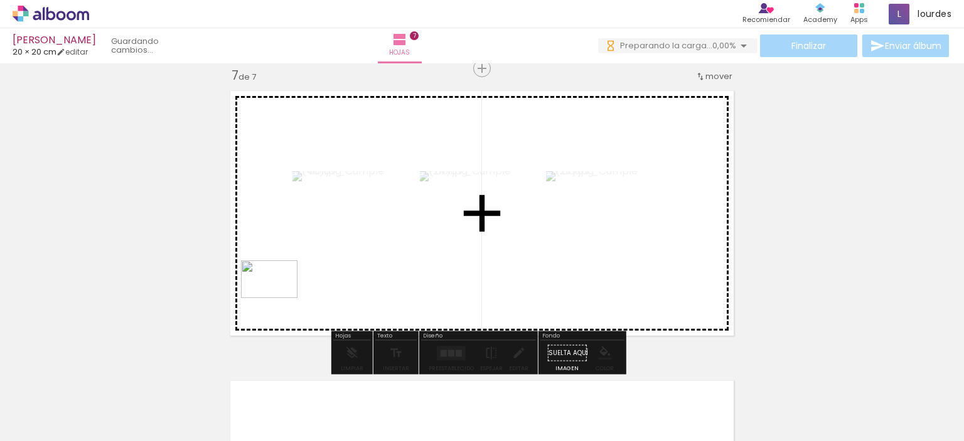
click at [279, 298] on quentale-workspace at bounding box center [482, 220] width 964 height 441
drag, startPoint x: 139, startPoint y: 409, endPoint x: 294, endPoint y: 281, distance: 201.5
click at [294, 281] on quentale-workspace at bounding box center [482, 220] width 964 height 441
drag, startPoint x: 128, startPoint y: 406, endPoint x: 246, endPoint y: 299, distance: 159.1
click at [246, 299] on quentale-workspace at bounding box center [482, 220] width 964 height 441
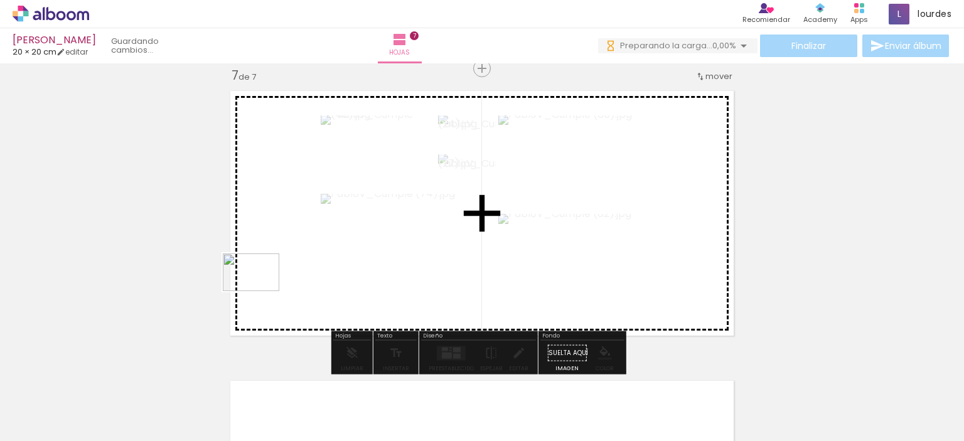
drag, startPoint x: 139, startPoint y: 391, endPoint x: 263, endPoint y: 289, distance: 160.1
click at [263, 289] on quentale-workspace at bounding box center [482, 220] width 964 height 441
drag, startPoint x: 122, startPoint y: 399, endPoint x: 271, endPoint y: 267, distance: 198.7
click at [271, 267] on quentale-workspace at bounding box center [482, 220] width 964 height 441
drag, startPoint x: 136, startPoint y: 399, endPoint x: 259, endPoint y: 313, distance: 149.7
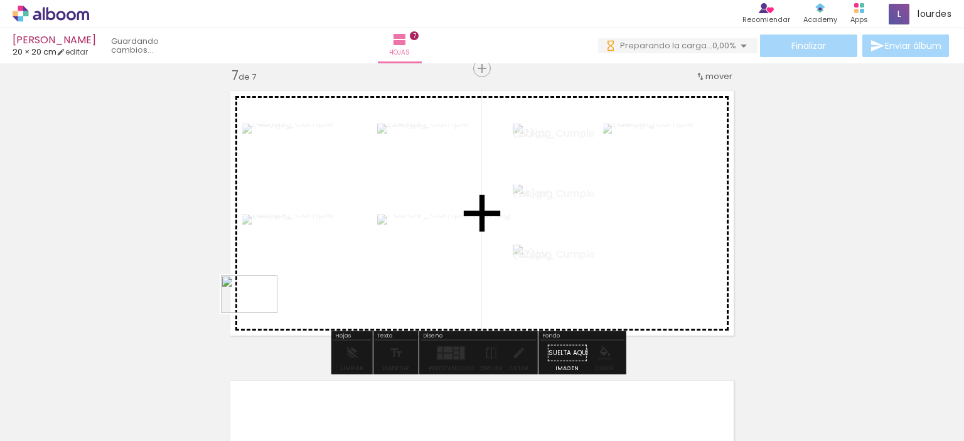
click at [259, 313] on quentale-workspace at bounding box center [482, 220] width 964 height 441
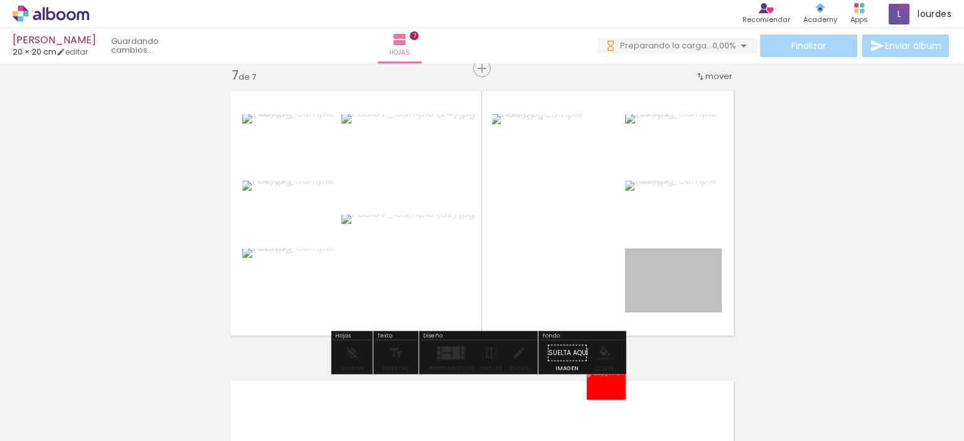
drag, startPoint x: 665, startPoint y: 297, endPoint x: 603, endPoint y: 388, distance: 111.1
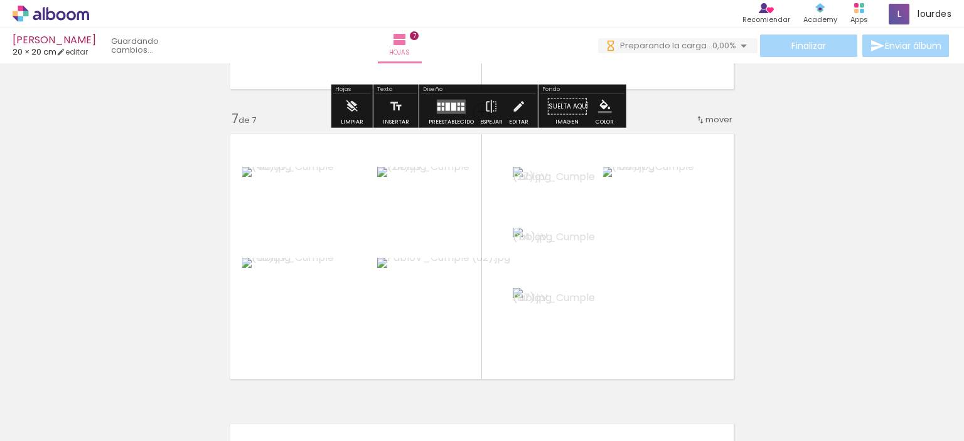
scroll to position [1730, 0]
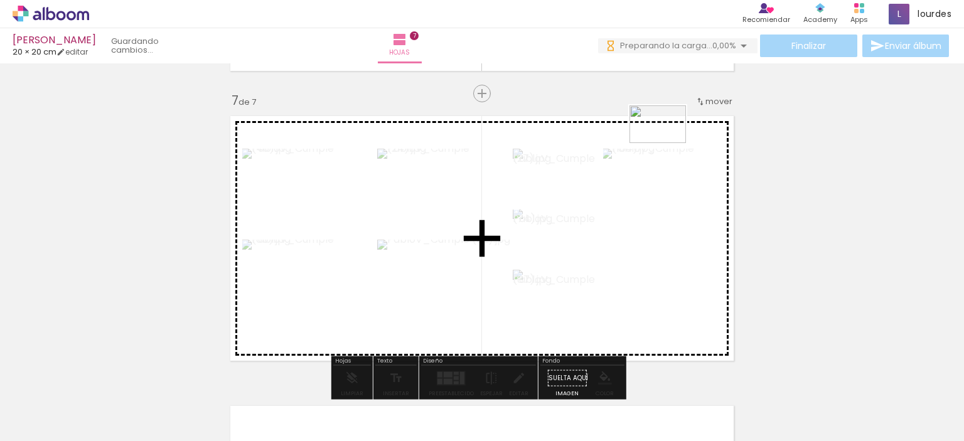
drag, startPoint x: 700, startPoint y: 409, endPoint x: 668, endPoint y: 144, distance: 266.8
click at [668, 144] on quentale-workspace at bounding box center [482, 220] width 964 height 441
drag, startPoint x: 680, startPoint y: 396, endPoint x: 578, endPoint y: 145, distance: 270.8
click at [578, 145] on quentale-workspace at bounding box center [482, 220] width 964 height 441
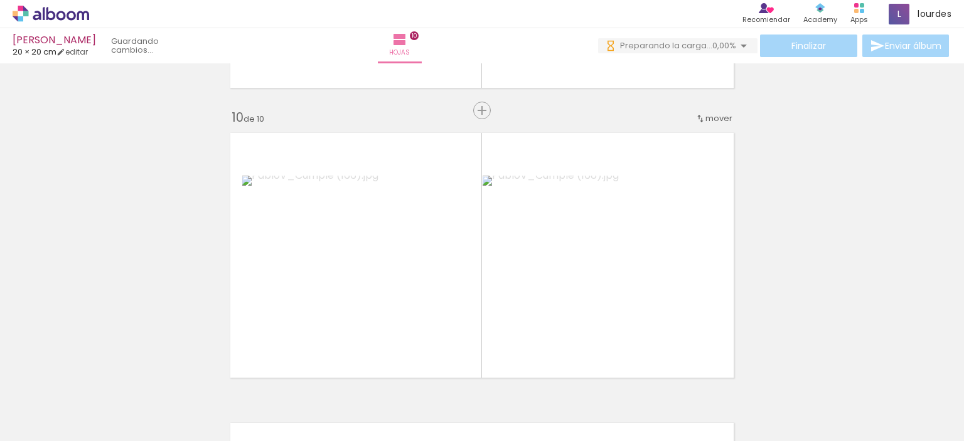
scroll to position [937, 0]
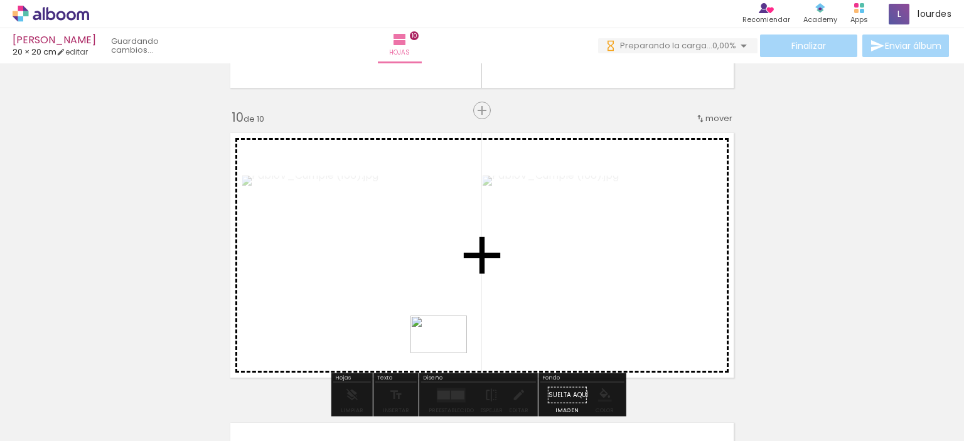
drag, startPoint x: 208, startPoint y: 409, endPoint x: 448, endPoint y: 353, distance: 246.0
click at [448, 353] on quentale-workspace at bounding box center [482, 220] width 964 height 441
drag, startPoint x: 138, startPoint y: 398, endPoint x: 324, endPoint y: 324, distance: 200.0
click at [324, 324] on quentale-workspace at bounding box center [482, 220] width 964 height 441
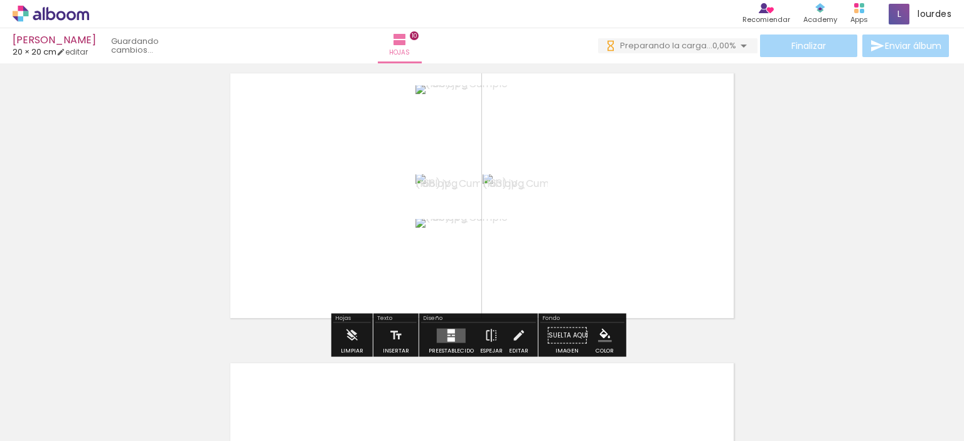
scroll to position [2646, 0]
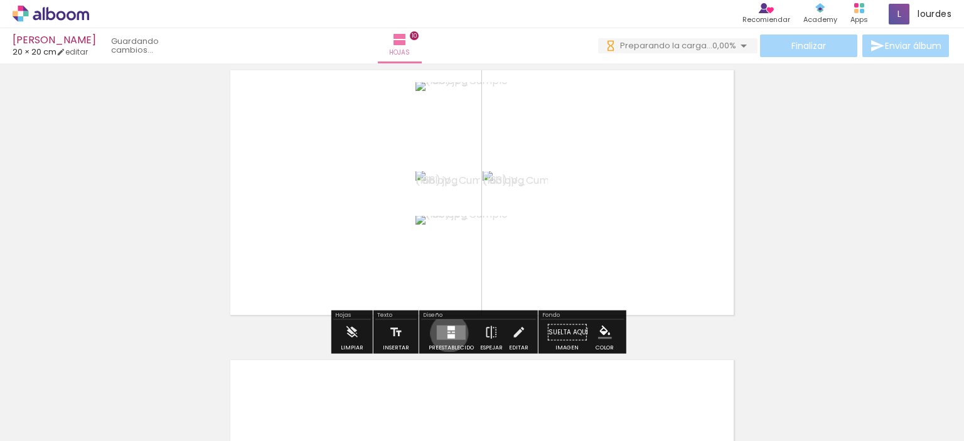
click at [446, 333] on quentale-layouter at bounding box center [451, 332] width 29 height 14
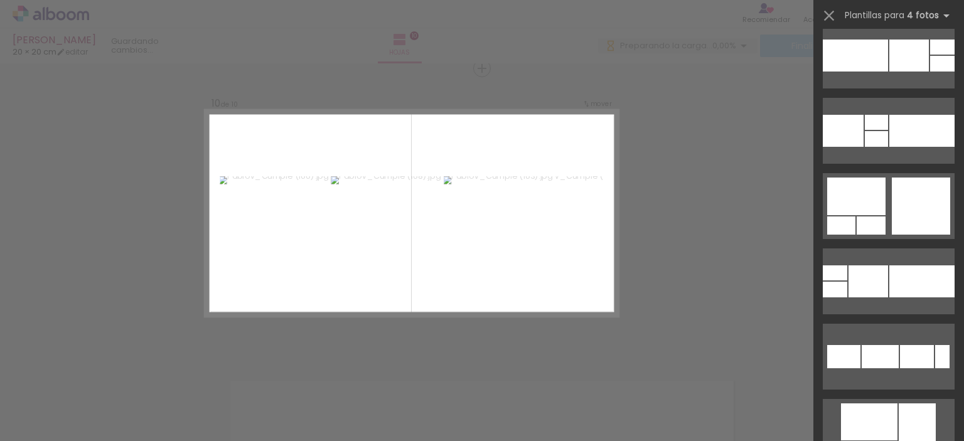
scroll to position [6343, 0]
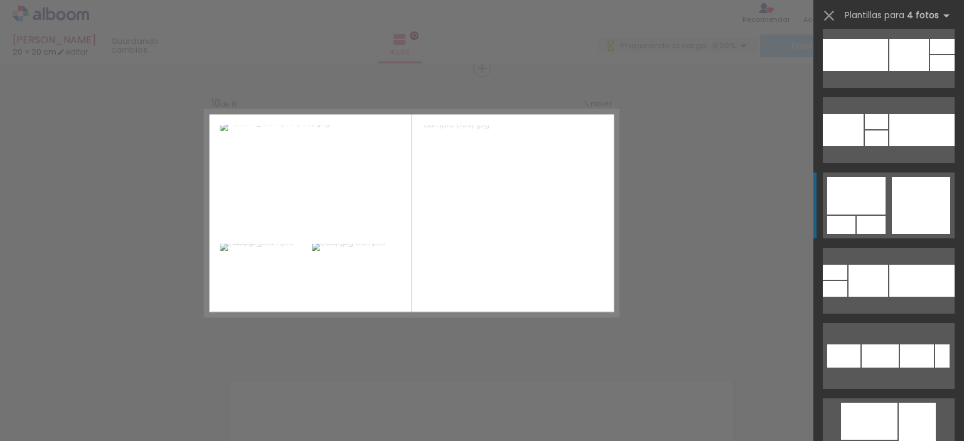
click at [906, 213] on div at bounding box center [921, 205] width 58 height 57
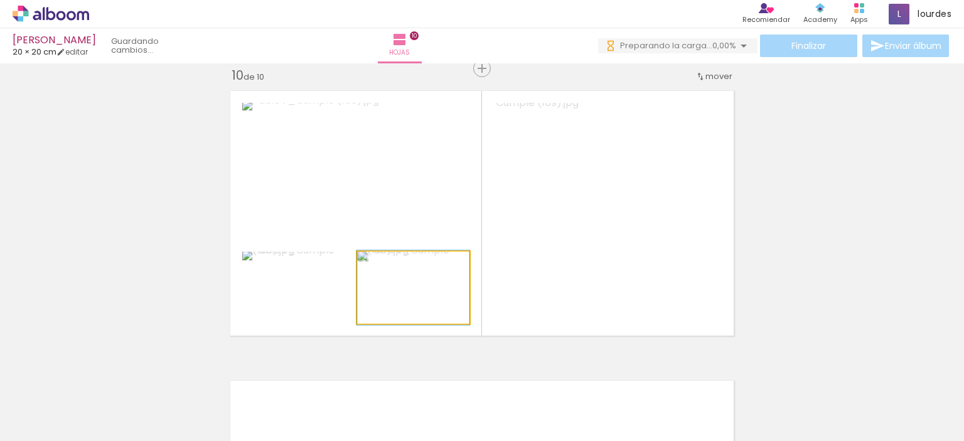
click at [394, 265] on div at bounding box center [411, 265] width 49 height 20
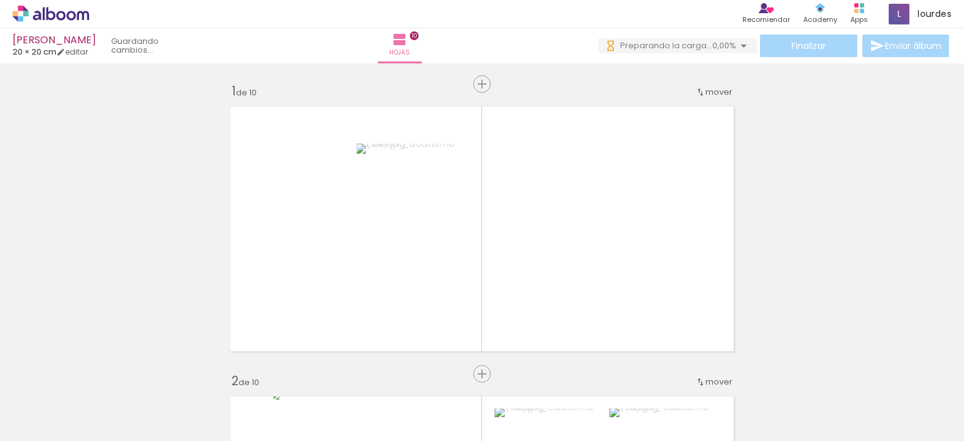
type paper-slider "117"
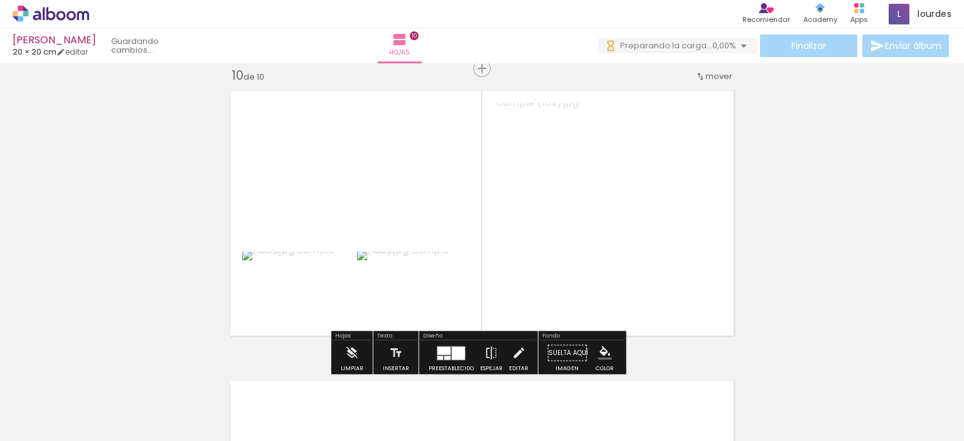
scroll to position [6343, 0]
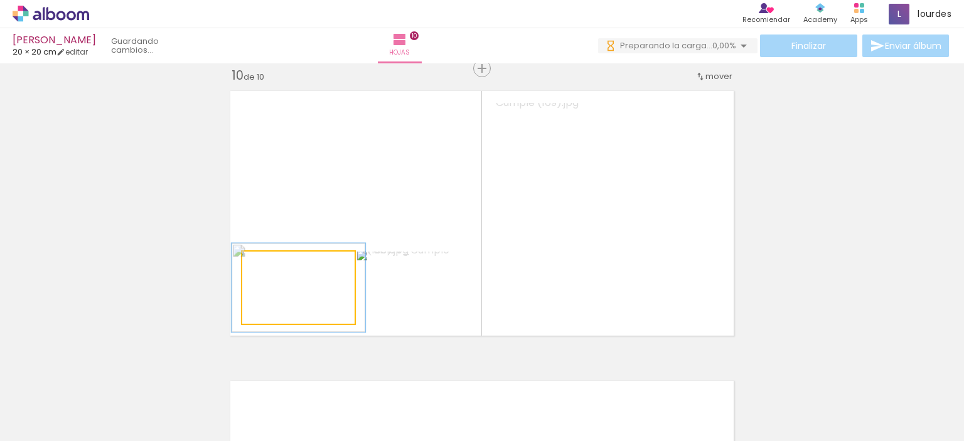
drag, startPoint x: 271, startPoint y: 270, endPoint x: 280, endPoint y: 269, distance: 8.9
click at [280, 269] on div at bounding box center [280, 265] width 20 height 20
type paper-slider "111"
click at [276, 269] on div at bounding box center [277, 265] width 20 height 20
click at [332, 303] on quentale-photo at bounding box center [298, 288] width 112 height 72
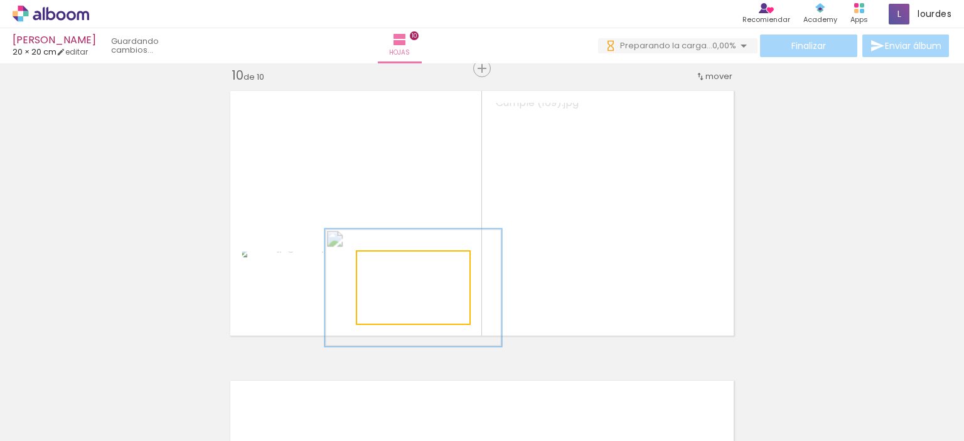
drag, startPoint x: 387, startPoint y: 265, endPoint x: 411, endPoint y: 264, distance: 24.5
click at [411, 264] on div at bounding box center [411, 265] width 20 height 20
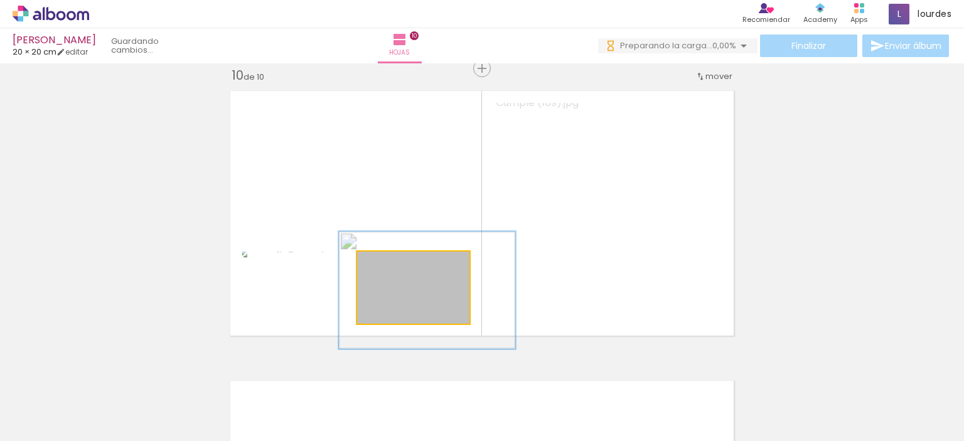
drag, startPoint x: 442, startPoint y: 298, endPoint x: 456, endPoint y: 300, distance: 13.9
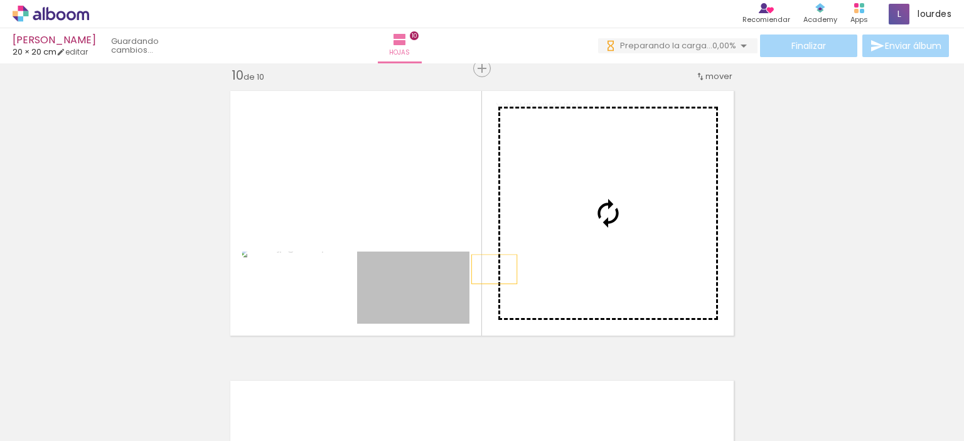
drag, startPoint x: 439, startPoint y: 294, endPoint x: 549, endPoint y: 259, distance: 114.5
click at [0, 0] on slot at bounding box center [0, 0] width 0 height 0
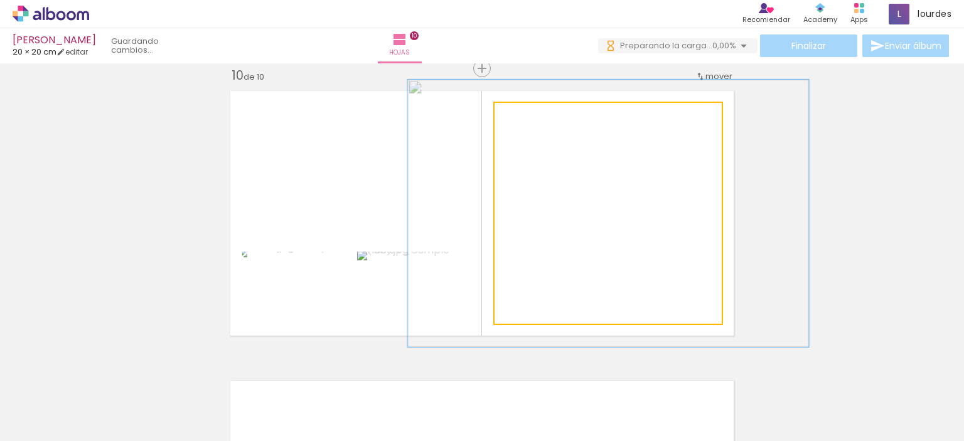
drag, startPoint x: 524, startPoint y: 118, endPoint x: 535, endPoint y: 118, distance: 10.7
type paper-slider "124"
click at [535, 118] on div at bounding box center [533, 116] width 20 height 20
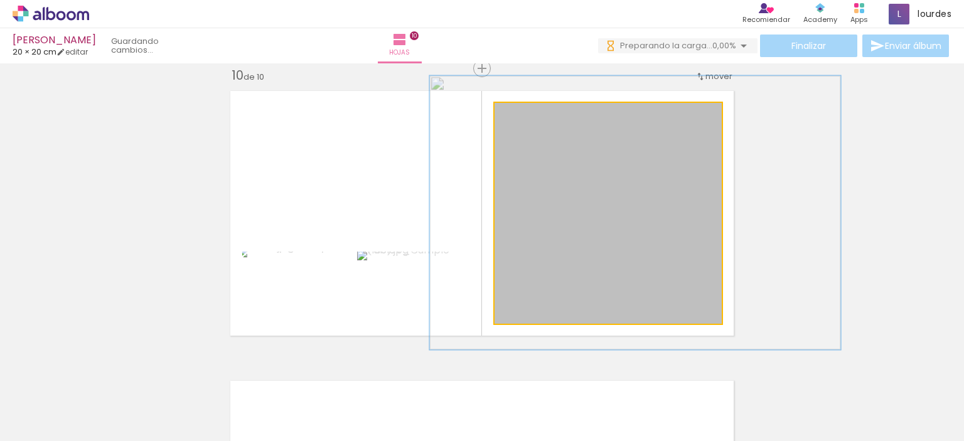
drag, startPoint x: 580, startPoint y: 173, endPoint x: 607, endPoint y: 172, distance: 27.0
drag, startPoint x: 668, startPoint y: 252, endPoint x: 675, endPoint y: 253, distance: 6.3
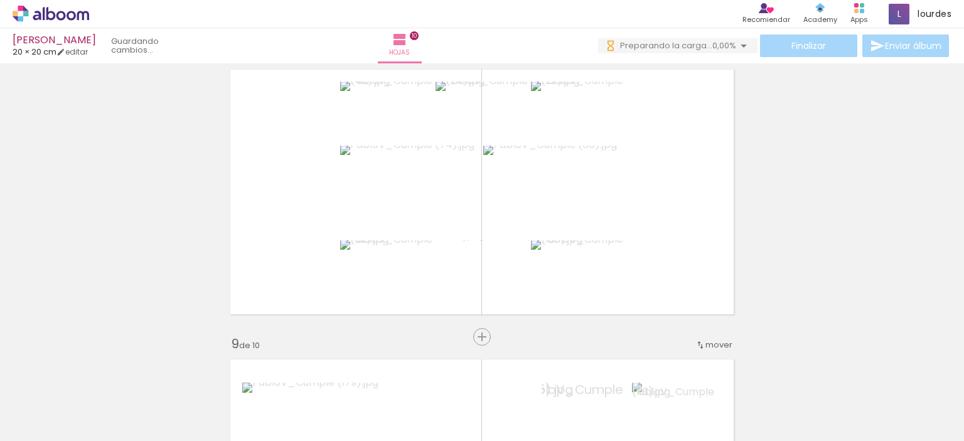
scroll to position [2077, 0]
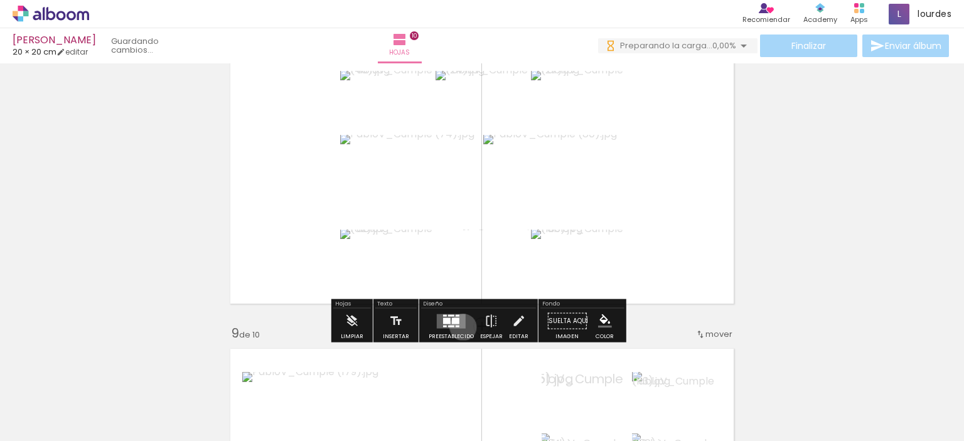
click at [460, 327] on quentale-layouter at bounding box center [451, 321] width 29 height 14
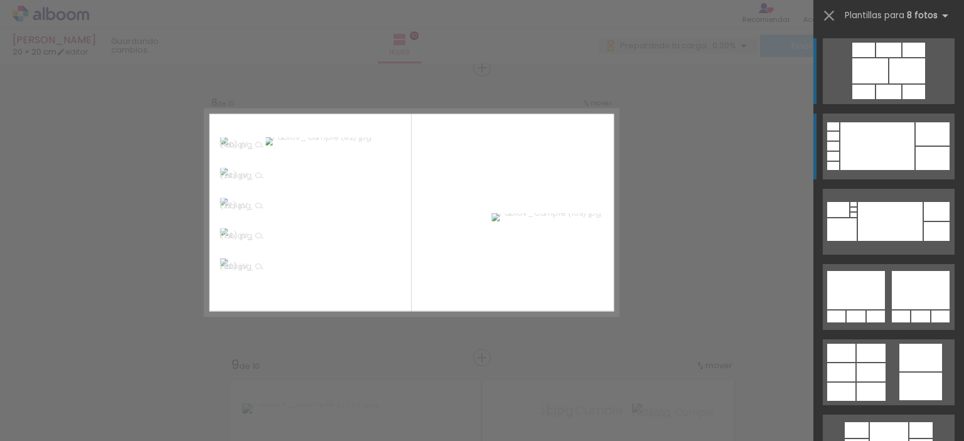
scroll to position [2045, 0]
click at [890, 355] on quentale-layouter at bounding box center [889, 373] width 132 height 66
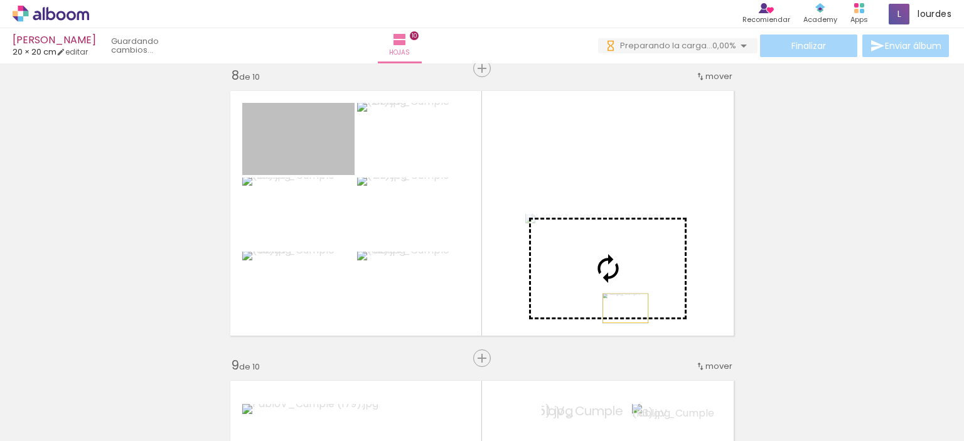
drag, startPoint x: 294, startPoint y: 154, endPoint x: 621, endPoint y: 308, distance: 361.3
click at [0, 0] on slot at bounding box center [0, 0] width 0 height 0
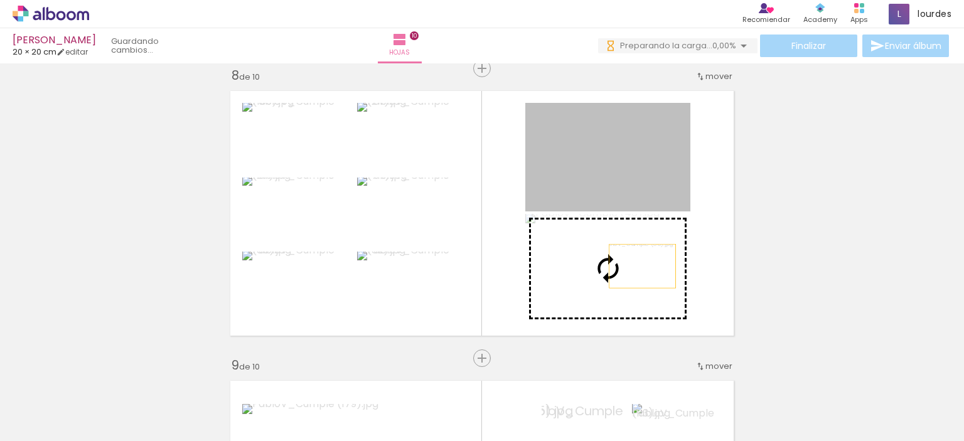
drag, startPoint x: 620, startPoint y: 190, endPoint x: 638, endPoint y: 265, distance: 77.9
click at [0, 0] on slot at bounding box center [0, 0] width 0 height 0
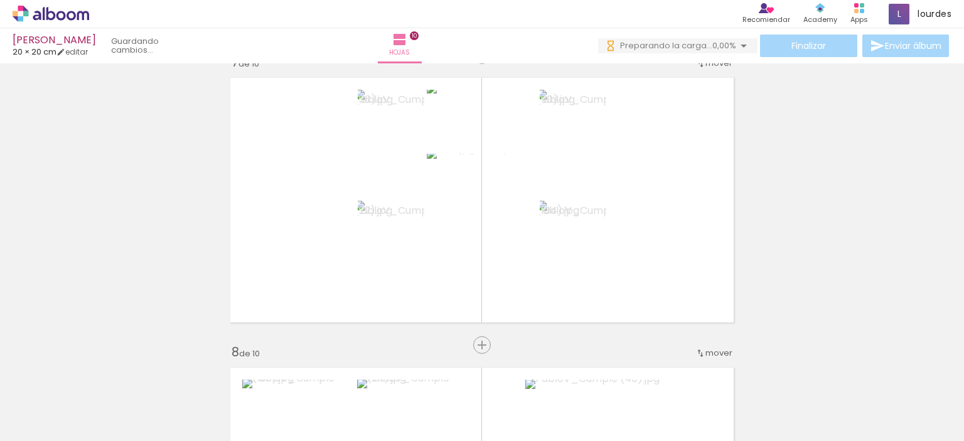
scroll to position [1760, 0]
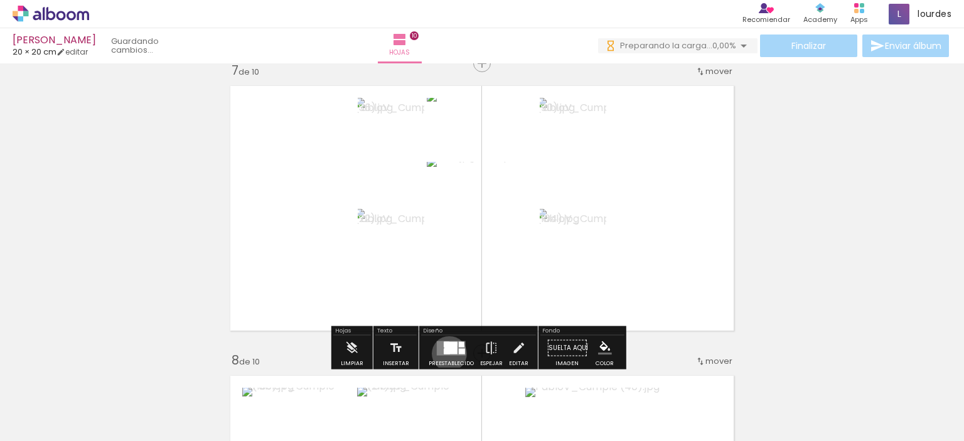
click at [446, 353] on quentale-layouter at bounding box center [451, 348] width 29 height 14
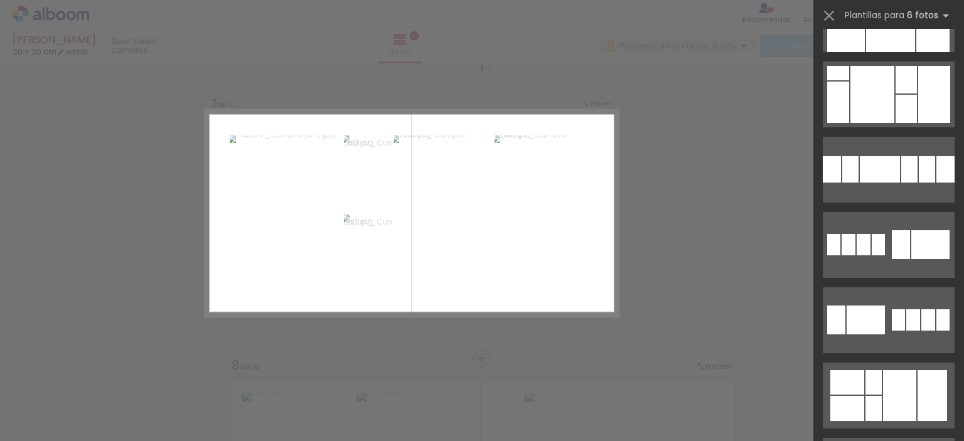
scroll to position [3866, 0]
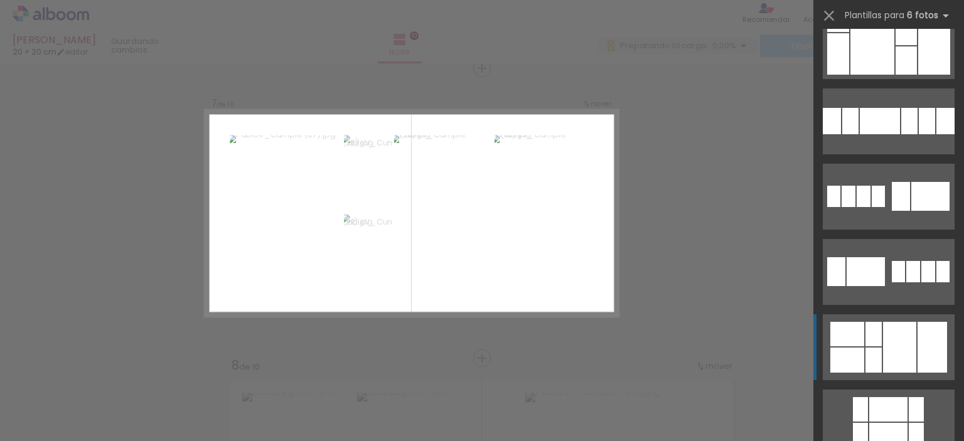
click at [919, 332] on div at bounding box center [932, 347] width 29 height 51
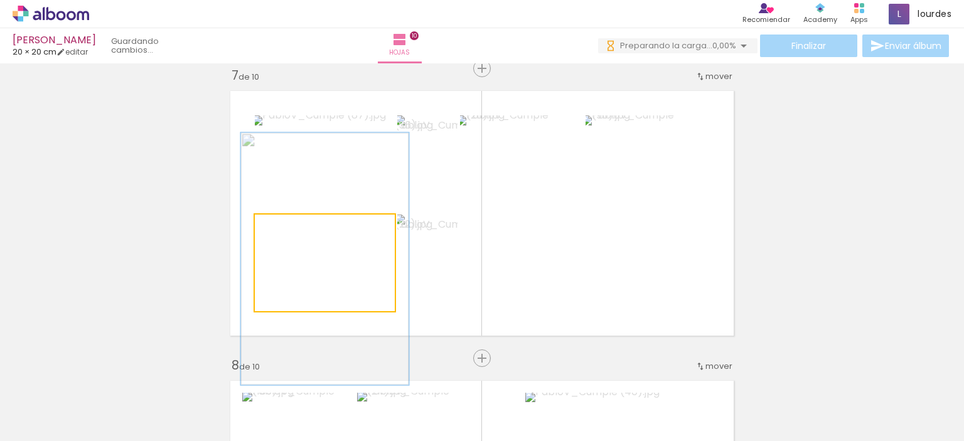
drag, startPoint x: 279, startPoint y: 226, endPoint x: 287, endPoint y: 227, distance: 8.8
type paper-slider "120"
click at [287, 227] on div at bounding box center [292, 227] width 11 height 11
click at [342, 265] on quentale-photo at bounding box center [325, 263] width 140 height 97
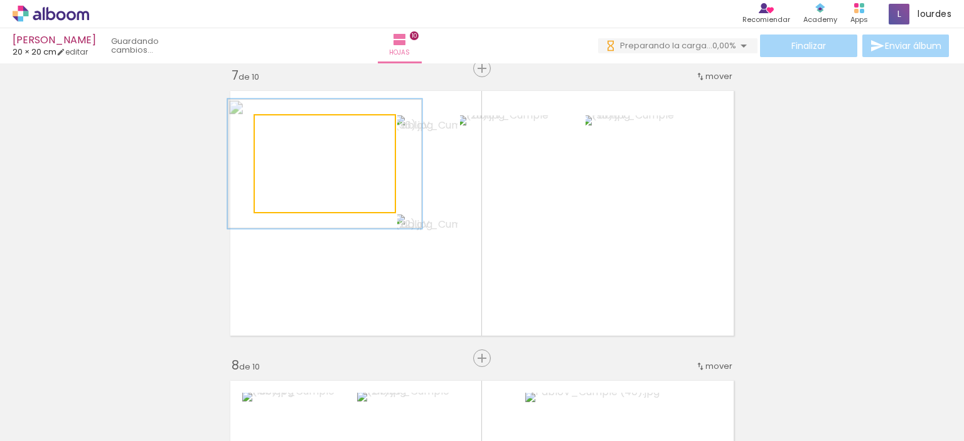
drag, startPoint x: 281, startPoint y: 131, endPoint x: 296, endPoint y: 131, distance: 15.1
type paper-slider "134"
click at [296, 131] on div at bounding box center [299, 128] width 11 height 11
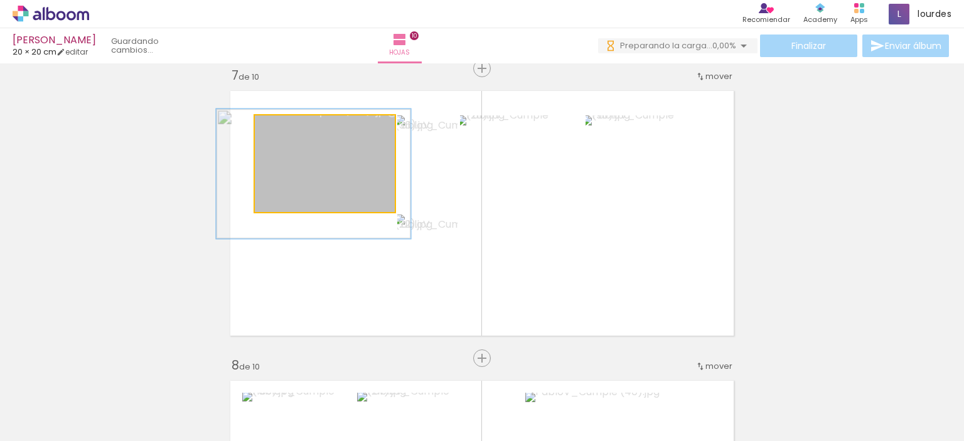
drag, startPoint x: 319, startPoint y: 158, endPoint x: 308, endPoint y: 168, distance: 15.1
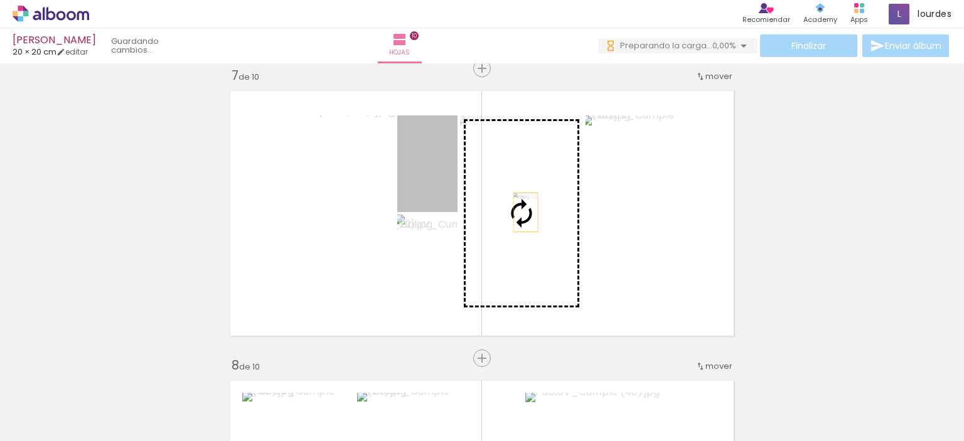
drag, startPoint x: 437, startPoint y: 185, endPoint x: 523, endPoint y: 218, distance: 91.6
click at [0, 0] on slot at bounding box center [0, 0] width 0 height 0
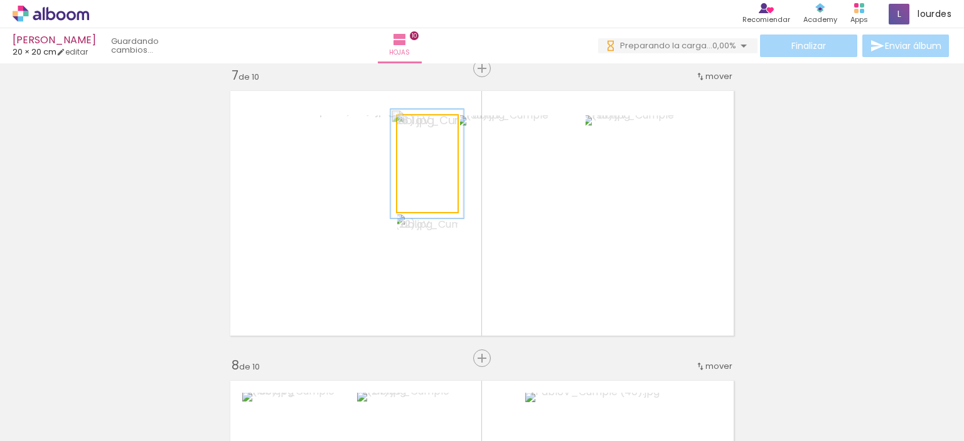
type paper-slider "113"
click at [420, 127] on div at bounding box center [423, 128] width 11 height 11
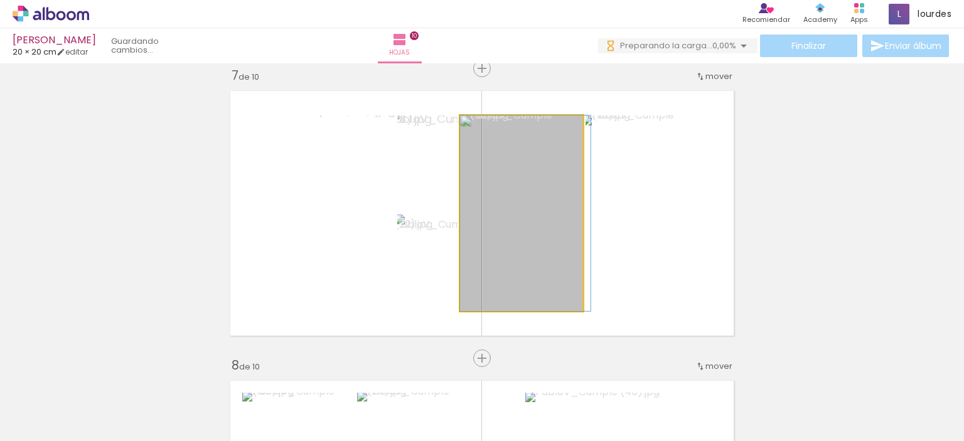
drag, startPoint x: 550, startPoint y: 230, endPoint x: 562, endPoint y: 230, distance: 12.6
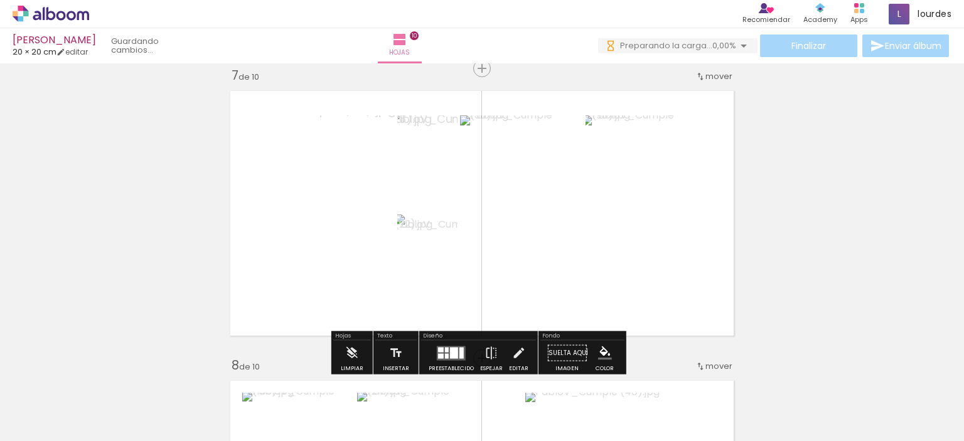
click at [455, 358] on quentale-layouter at bounding box center [451, 353] width 29 height 14
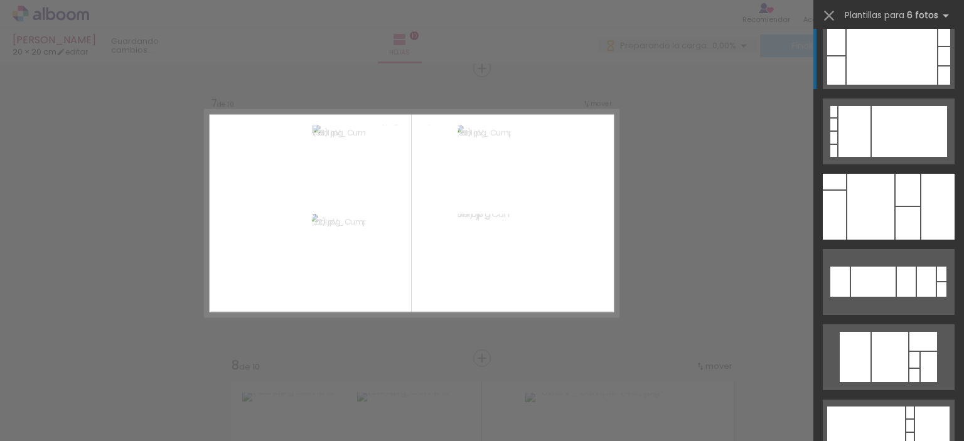
scroll to position [0, 0]
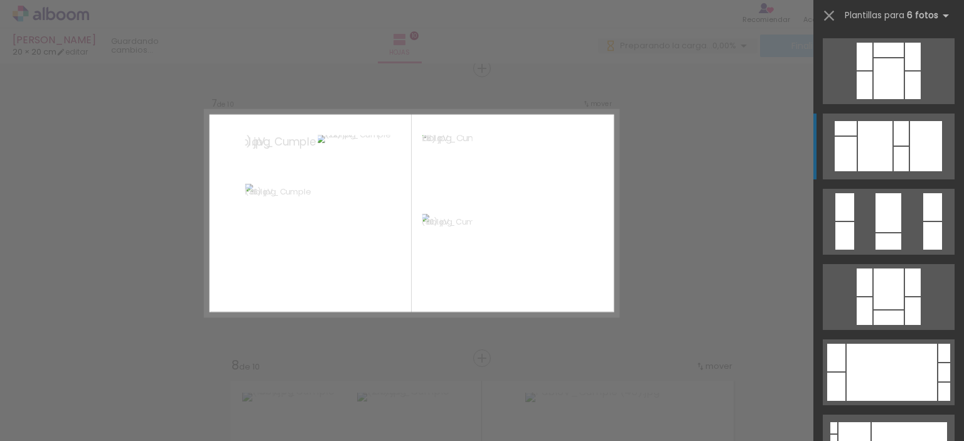
click at [874, 147] on div at bounding box center [875, 146] width 35 height 50
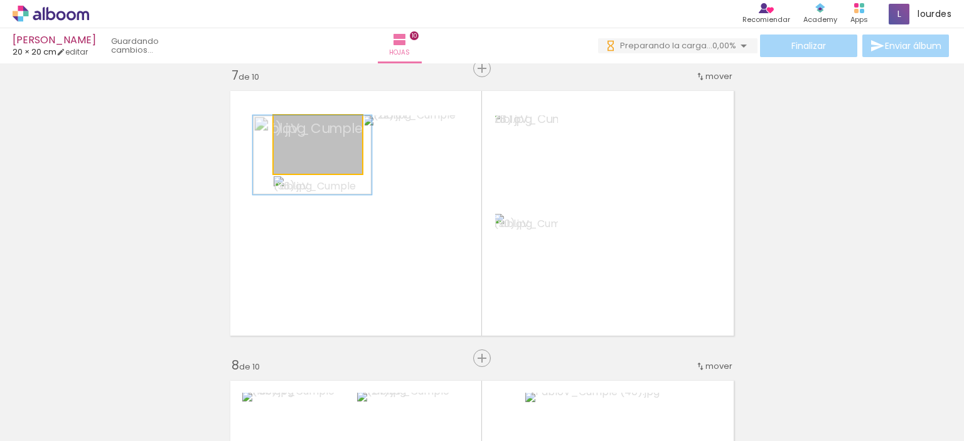
drag, startPoint x: 336, startPoint y: 151, endPoint x: 336, endPoint y: 157, distance: 6.3
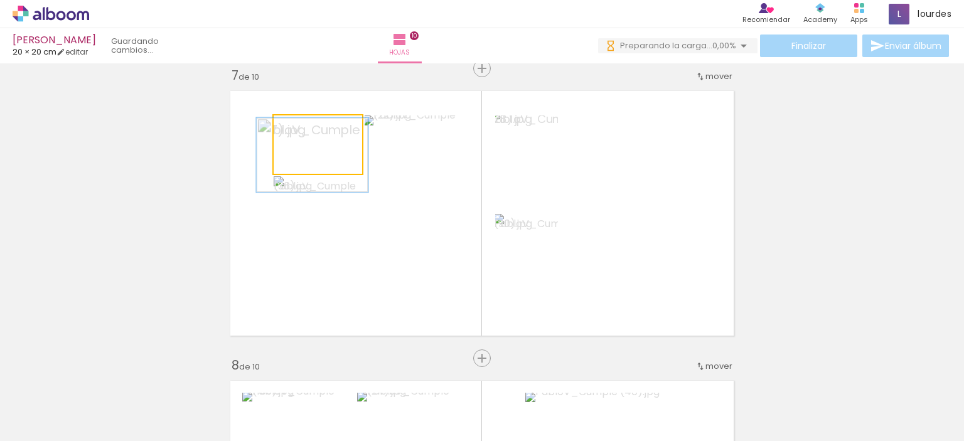
type paper-slider "126"
click at [308, 127] on div at bounding box center [313, 128] width 11 height 11
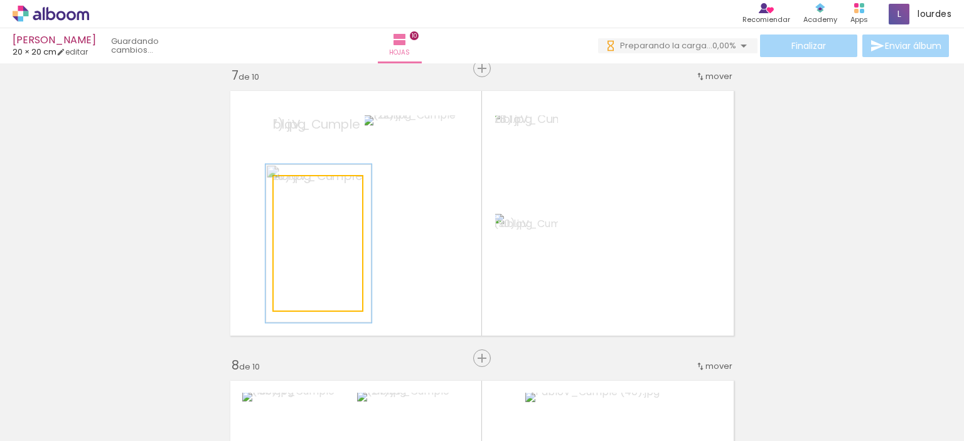
drag, startPoint x: 304, startPoint y: 195, endPoint x: 311, endPoint y: 194, distance: 6.9
type paper-slider "118"
click at [311, 194] on div at bounding box center [309, 189] width 20 height 20
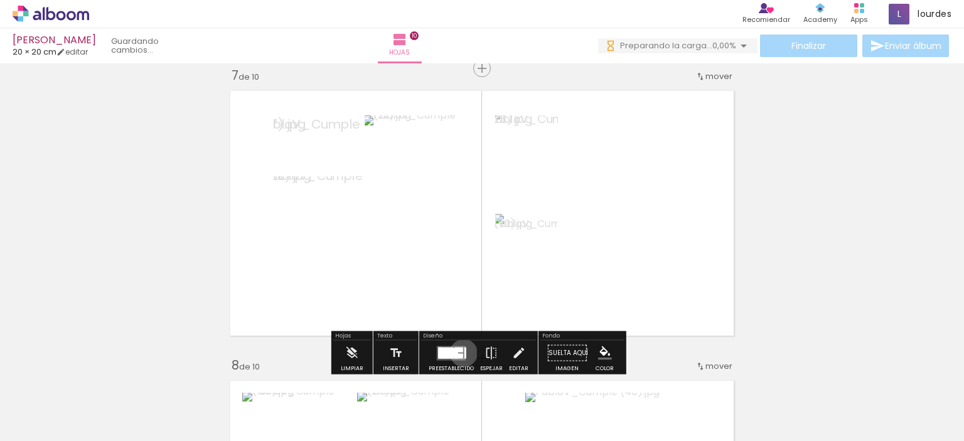
click at [461, 353] on quentale-layouter at bounding box center [451, 353] width 29 height 14
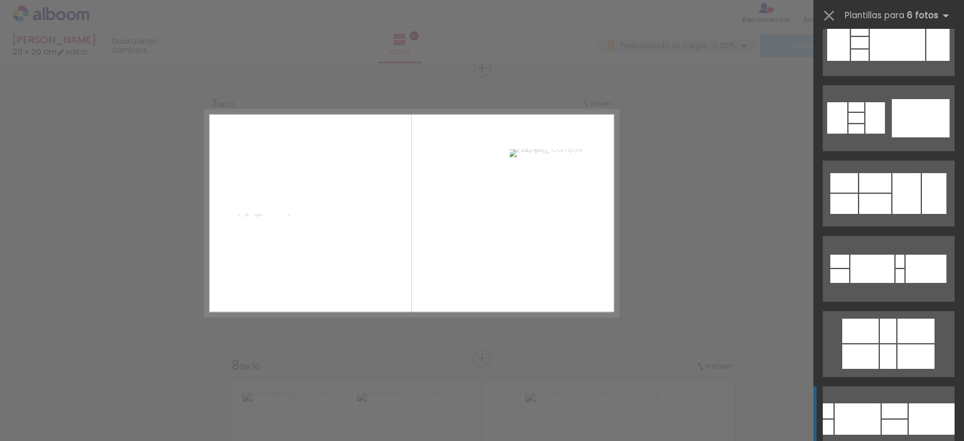
scroll to position [17623, 0]
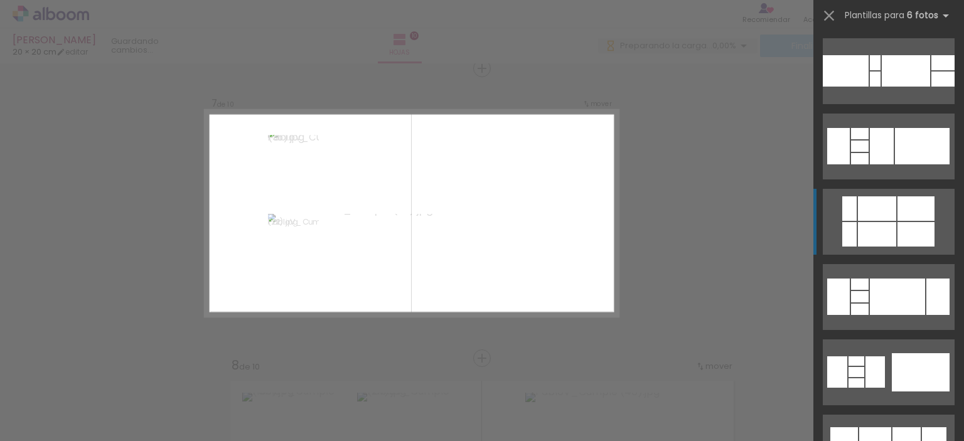
click at [903, 192] on quentale-layouter at bounding box center [889, 222] width 132 height 66
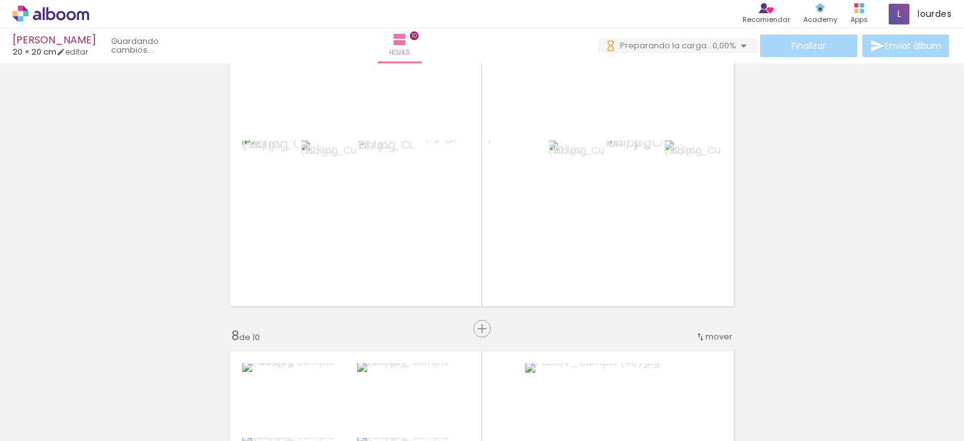
scroll to position [1782, 0]
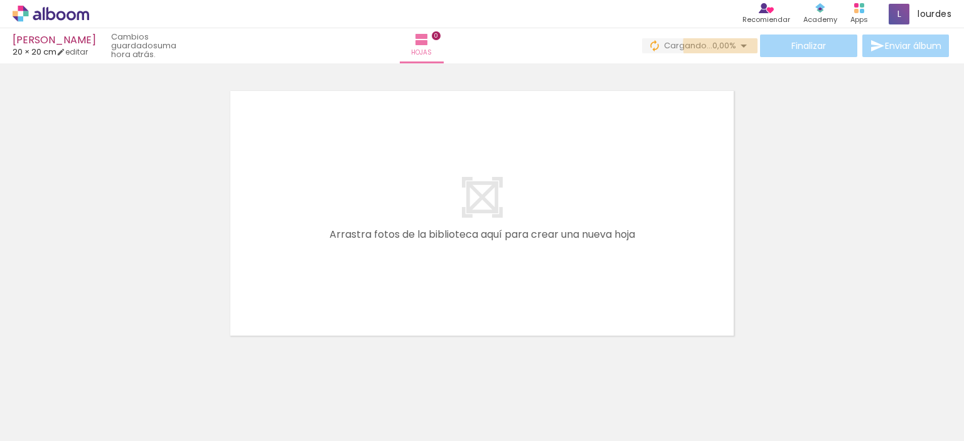
click at [724, 45] on span "0,00%" at bounding box center [724, 46] width 24 height 12
click at [778, 132] on div at bounding box center [482, 197] width 964 height 291
click at [796, 68] on div at bounding box center [482, 197] width 964 height 291
click at [736, 47] on iron-icon at bounding box center [743, 45] width 15 height 15
click at [738, 47] on iron-icon at bounding box center [743, 45] width 15 height 15
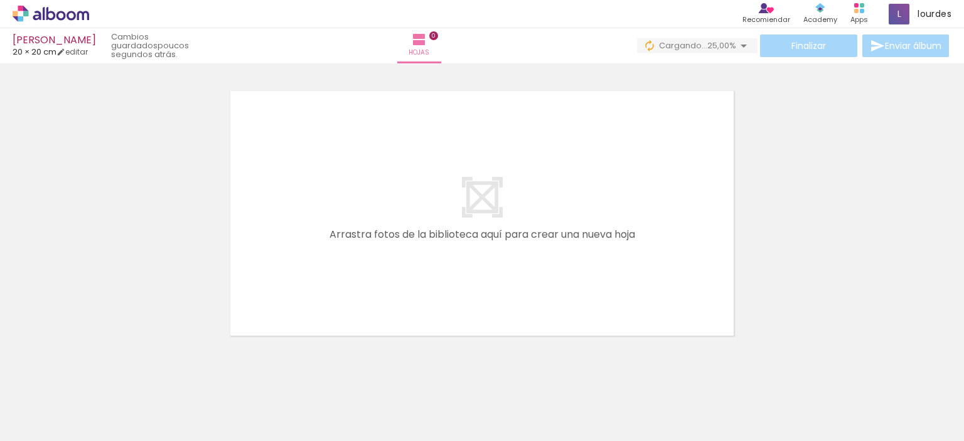
click at [707, 47] on span "25,00%" at bounding box center [721, 46] width 29 height 12
click at [763, 220] on div at bounding box center [482, 197] width 964 height 291
click at [693, 41] on span "carga(s) interrumpida(s)!" at bounding box center [682, 46] width 107 height 12
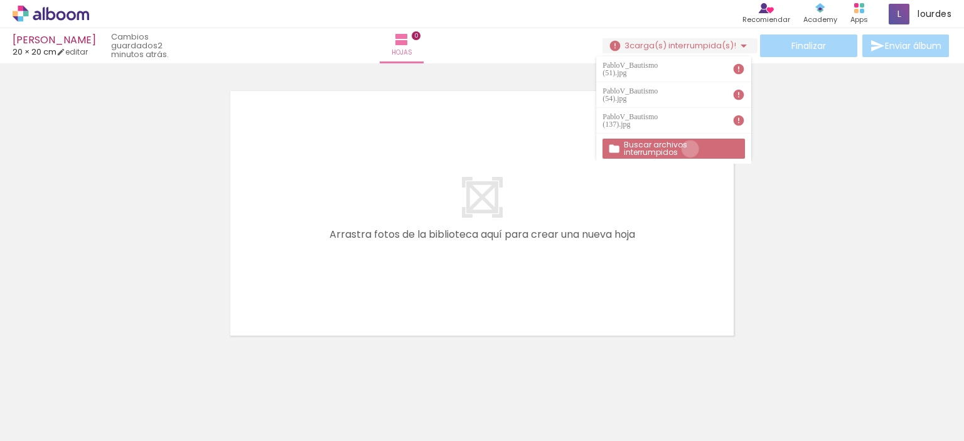
click at [0, 0] on slot "Buscar archivos interrumpidos" at bounding box center [0, 0] width 0 height 0
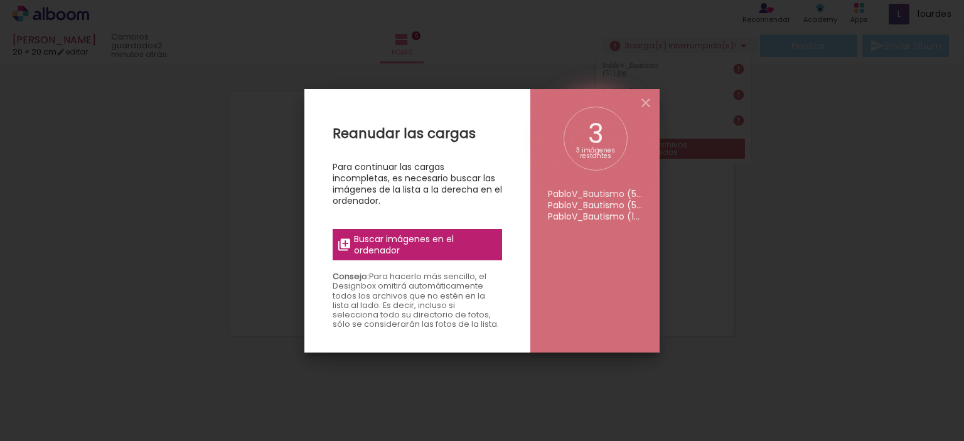
click at [487, 239] on span "Buscar imágenes en el ordenador" at bounding box center [424, 244] width 141 height 23
click at [0, 0] on input "file" at bounding box center [0, 0] width 0 height 0
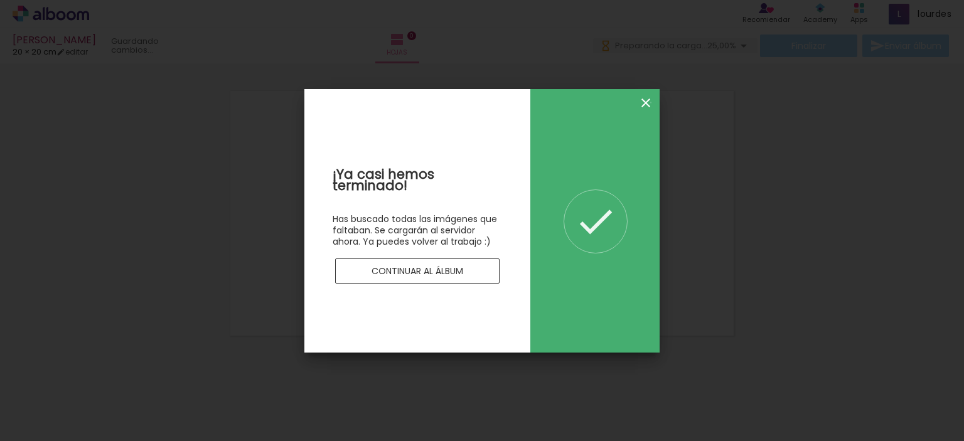
click at [651, 102] on iron-icon at bounding box center [645, 102] width 15 height 15
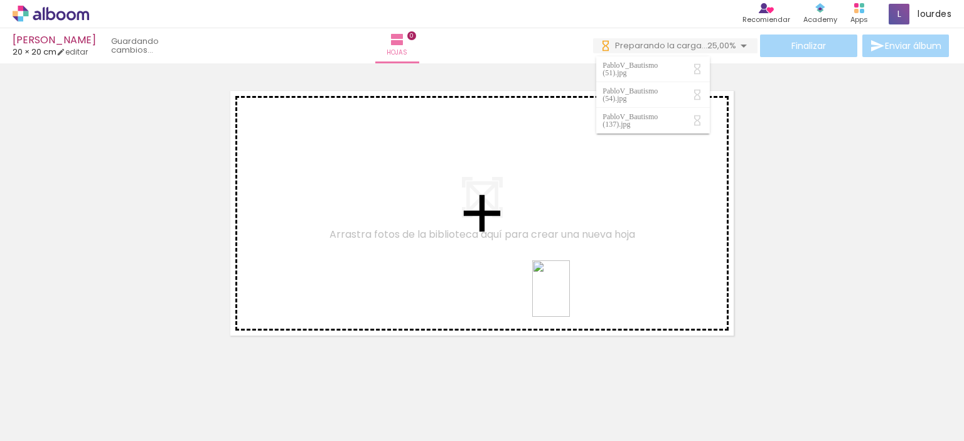
drag, startPoint x: 210, startPoint y: 412, endPoint x: 570, endPoint y: 298, distance: 377.7
click at [570, 298] on quentale-workspace at bounding box center [482, 220] width 964 height 441
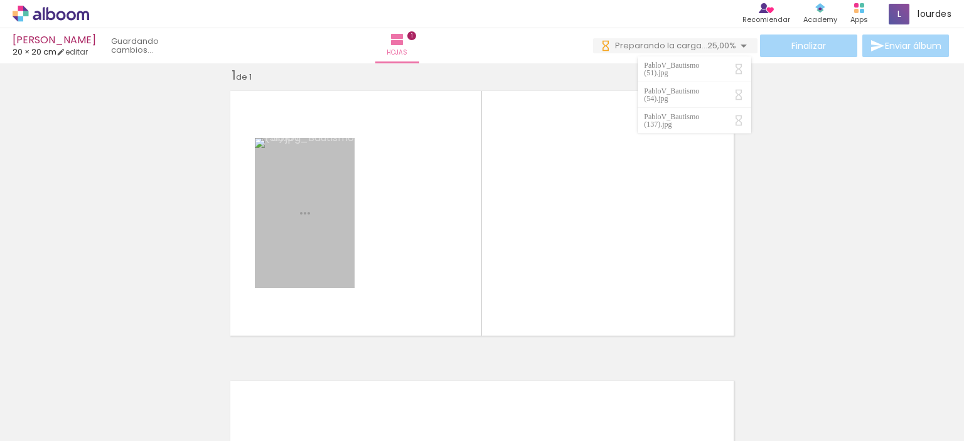
scroll to position [16, 0]
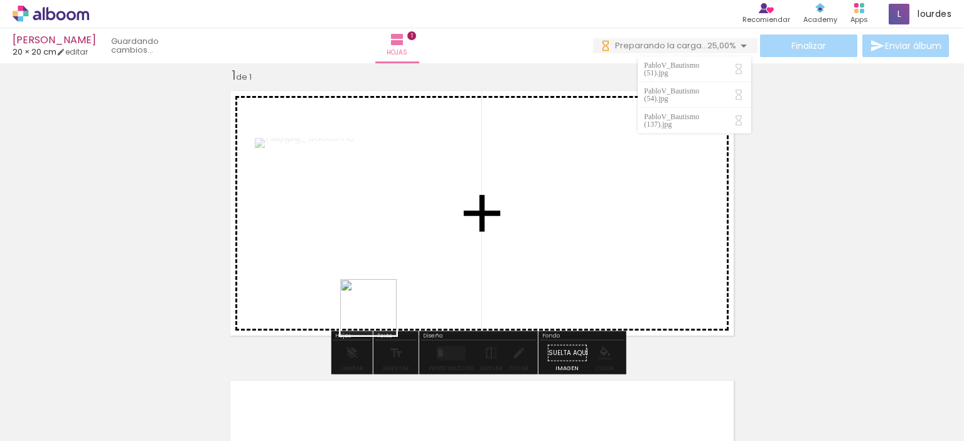
drag, startPoint x: 264, startPoint y: 410, endPoint x: 405, endPoint y: 292, distance: 184.0
click at [405, 292] on quentale-workspace at bounding box center [482, 220] width 964 height 441
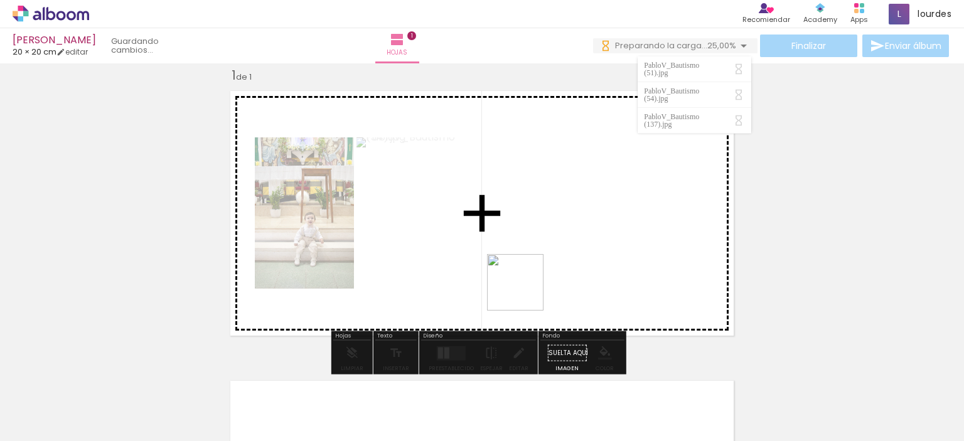
drag, startPoint x: 346, startPoint y: 404, endPoint x: 560, endPoint y: 266, distance: 253.8
click at [560, 266] on quentale-workspace at bounding box center [482, 220] width 964 height 441
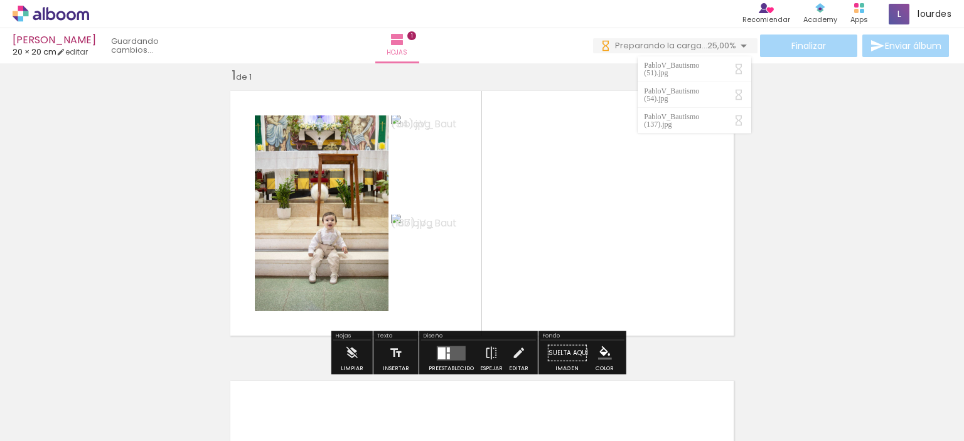
click at [456, 352] on quentale-layouter at bounding box center [451, 353] width 29 height 14
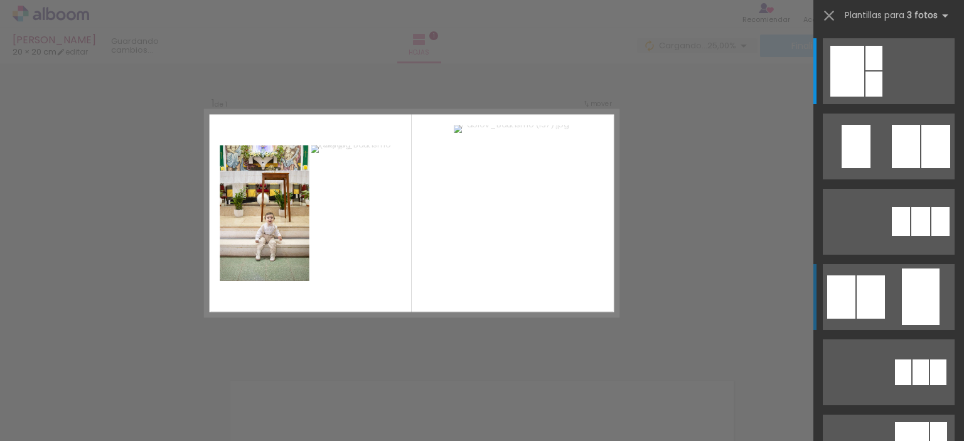
click at [905, 312] on div at bounding box center [921, 297] width 38 height 56
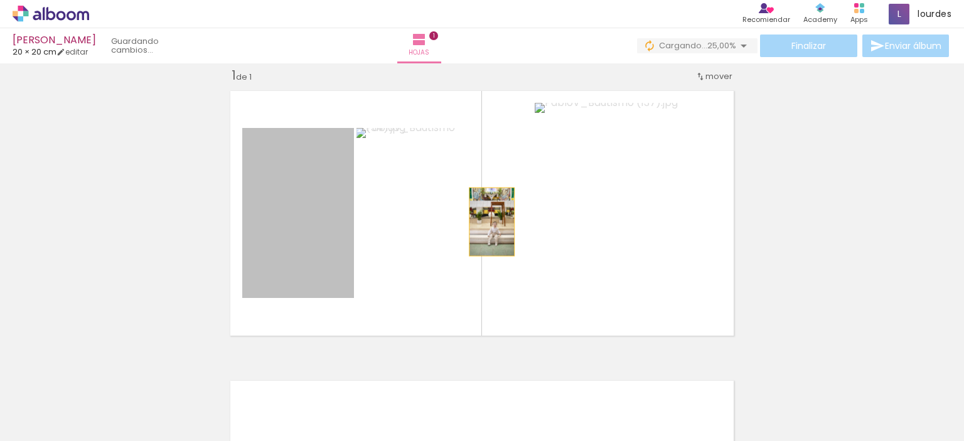
drag, startPoint x: 302, startPoint y: 241, endPoint x: 561, endPoint y: 223, distance: 259.8
click at [0, 0] on slot at bounding box center [0, 0] width 0 height 0
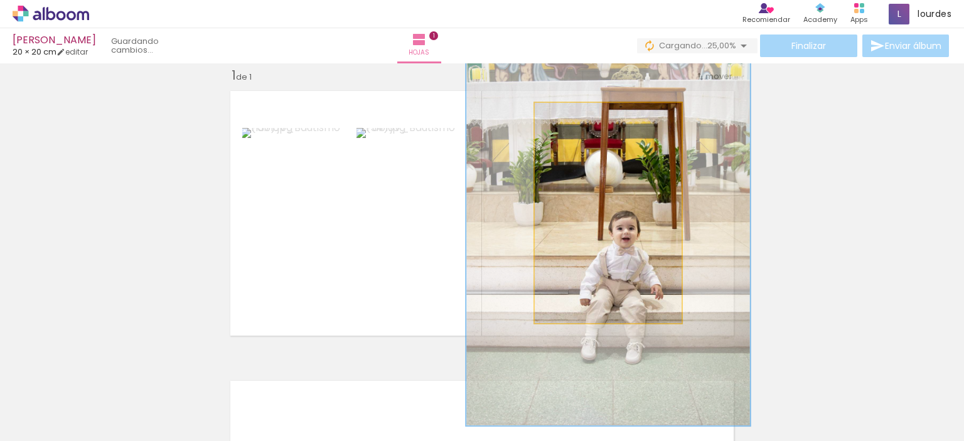
drag, startPoint x: 557, startPoint y: 117, endPoint x: 600, endPoint y: 115, distance: 42.7
type paper-slider "199"
click at [600, 115] on div at bounding box center [604, 115] width 11 height 11
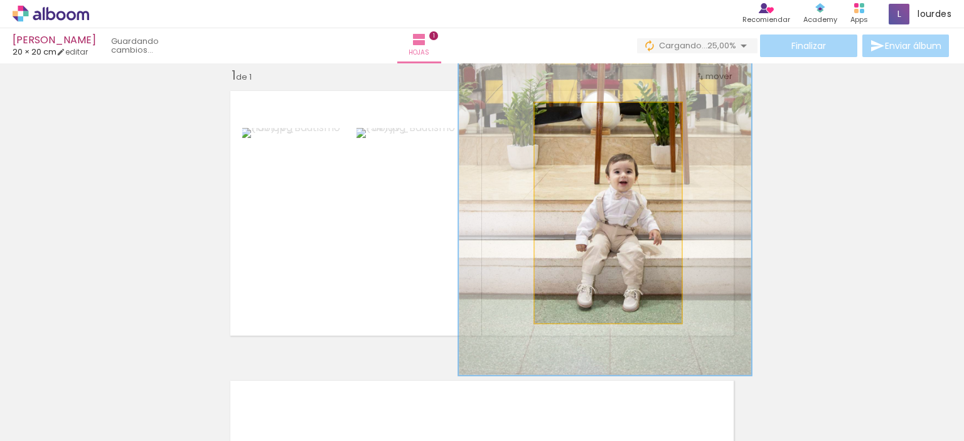
drag, startPoint x: 615, startPoint y: 246, endPoint x: 612, endPoint y: 190, distance: 56.6
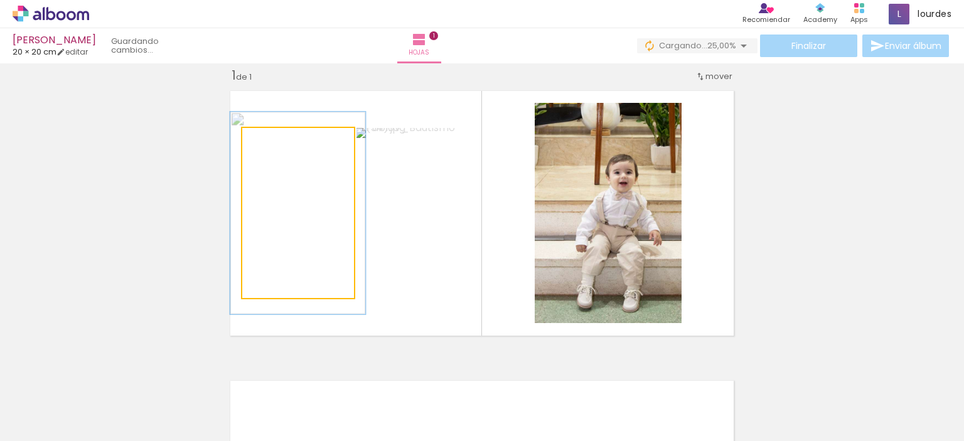
drag, startPoint x: 272, startPoint y: 139, endPoint x: 281, endPoint y: 139, distance: 8.2
type paper-slider "119"
click at [281, 139] on div at bounding box center [280, 141] width 20 height 20
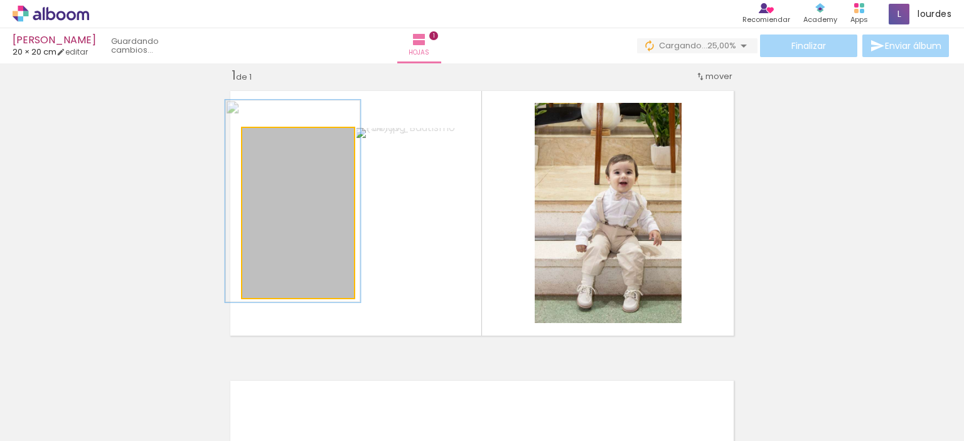
drag, startPoint x: 311, startPoint y: 237, endPoint x: 306, endPoint y: 225, distance: 12.9
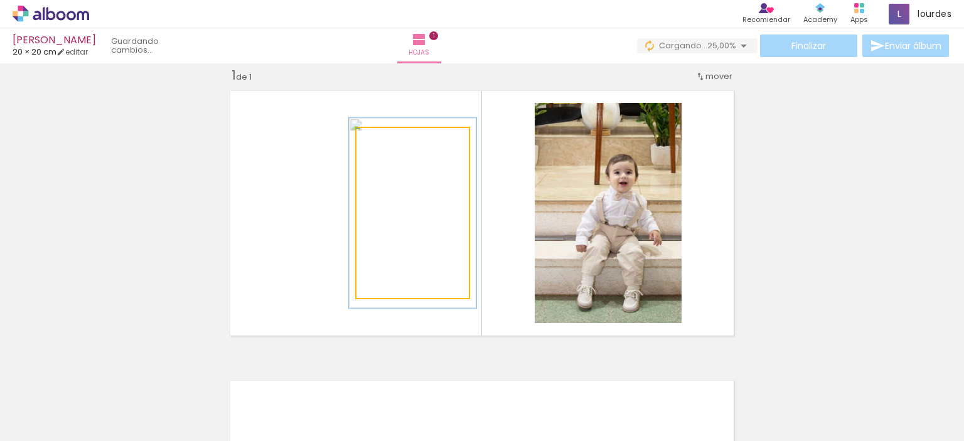
type paper-slider "112"
click at [389, 142] on div at bounding box center [390, 141] width 11 height 11
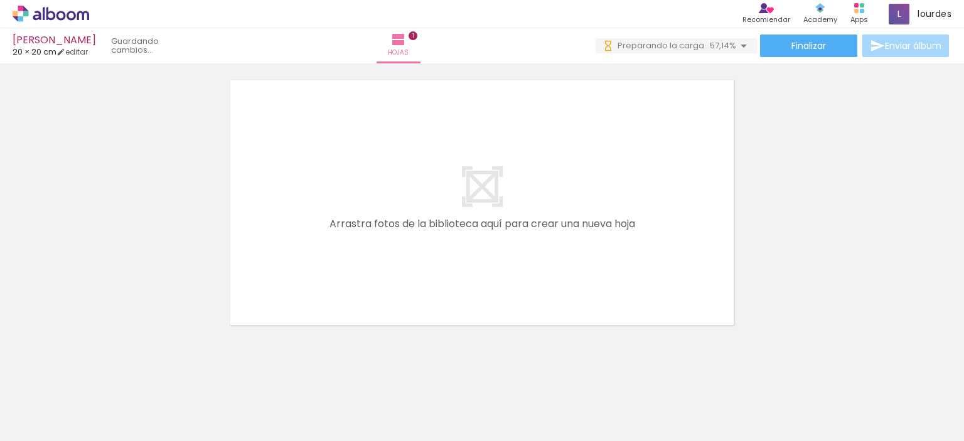
scroll to position [0, 0]
click at [670, 52] on paper-button "0 Preparando la carga... 44,44%" at bounding box center [674, 45] width 167 height 15
click at [673, 49] on span "Preparando la carga..." at bounding box center [659, 46] width 92 height 12
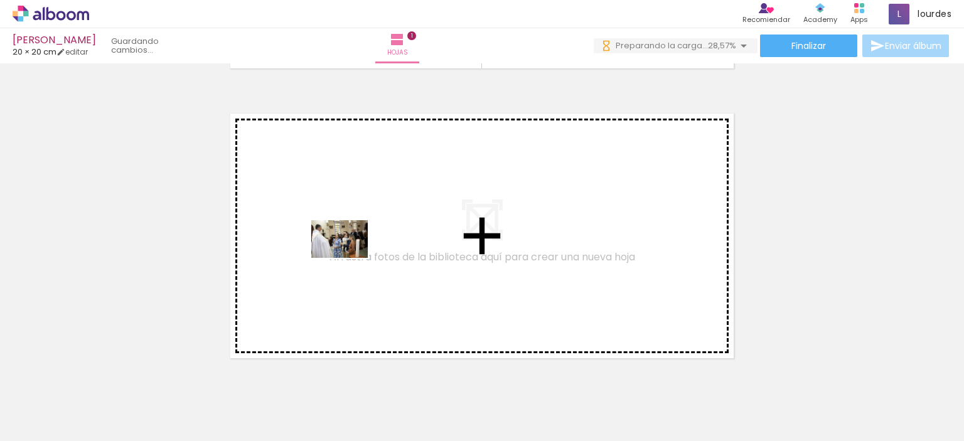
drag, startPoint x: 392, startPoint y: 390, endPoint x: 349, endPoint y: 258, distance: 139.1
click at [349, 258] on quentale-workspace at bounding box center [482, 220] width 964 height 441
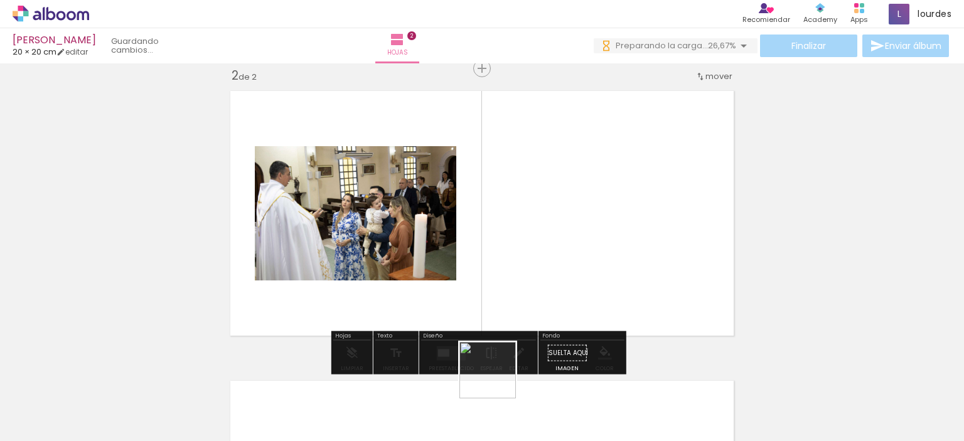
drag, startPoint x: 498, startPoint y: 413, endPoint x: 524, endPoint y: 258, distance: 157.2
click at [524, 258] on quentale-workspace at bounding box center [482, 220] width 964 height 441
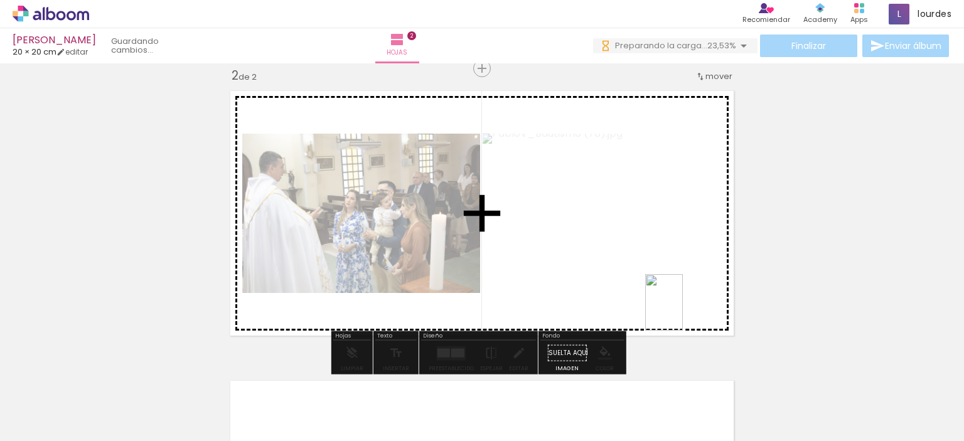
drag, startPoint x: 559, startPoint y: 405, endPoint x: 683, endPoint y: 312, distance: 156.0
click at [683, 312] on quentale-workspace at bounding box center [482, 220] width 964 height 441
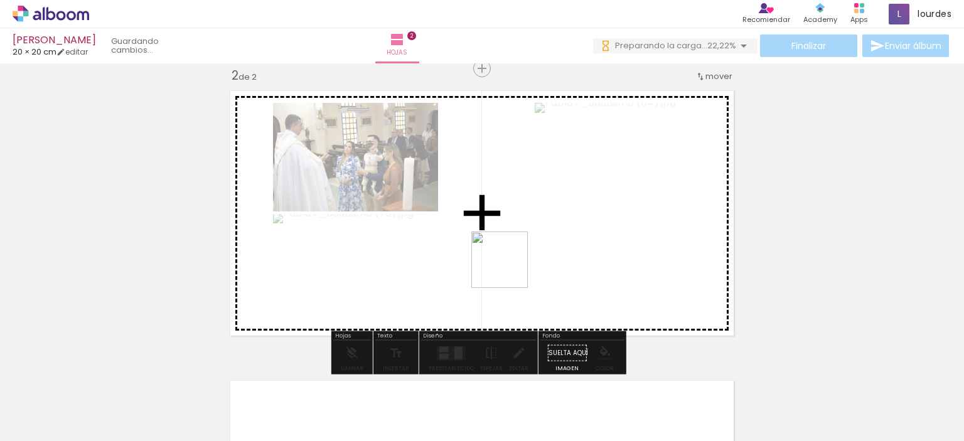
drag, startPoint x: 624, startPoint y: 410, endPoint x: 507, endPoint y: 269, distance: 183.6
click at [507, 269] on quentale-workspace at bounding box center [482, 220] width 964 height 441
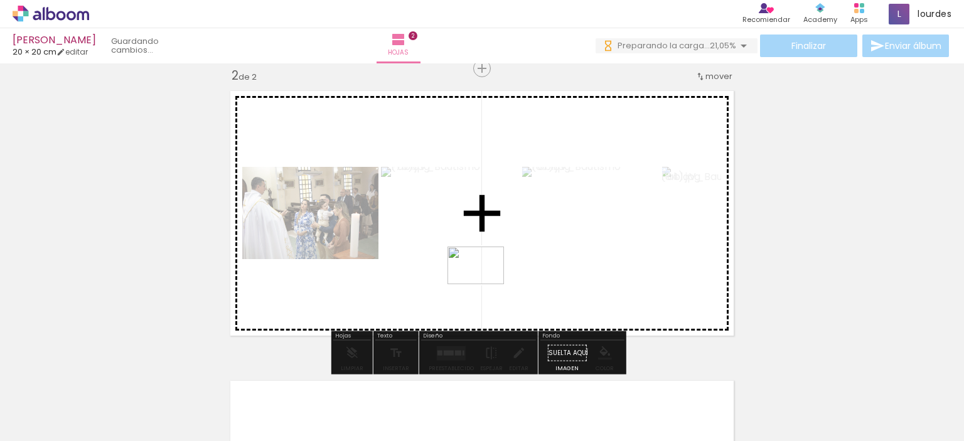
drag, startPoint x: 687, startPoint y: 399, endPoint x: 485, endPoint y: 284, distance: 232.1
click at [485, 284] on quentale-workspace at bounding box center [482, 220] width 964 height 441
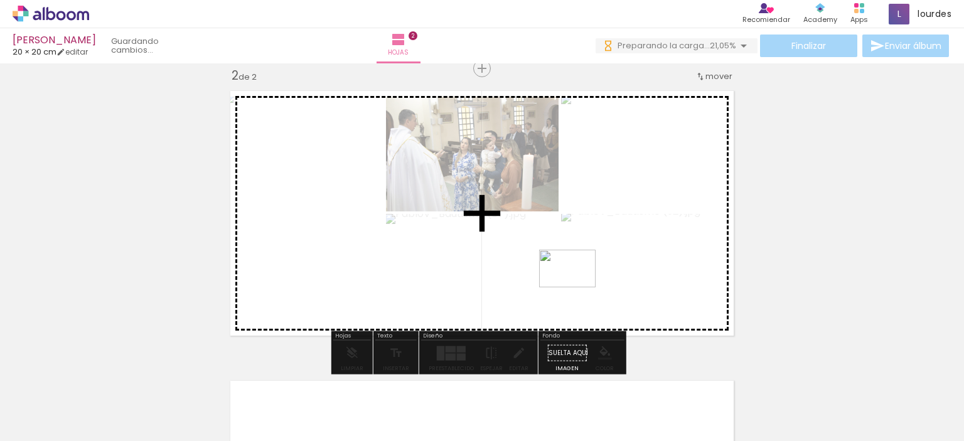
drag, startPoint x: 760, startPoint y: 404, endPoint x: 577, endPoint y: 287, distance: 216.8
click at [577, 287] on quentale-workspace at bounding box center [482, 220] width 964 height 441
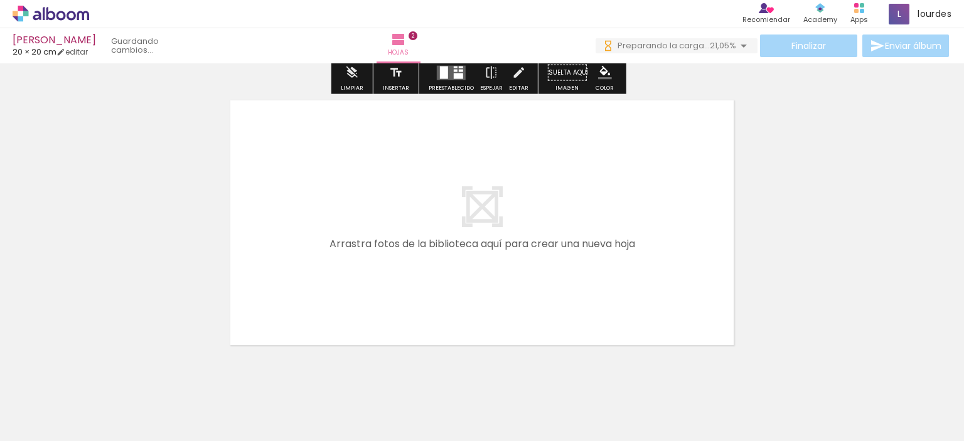
scroll to position [586, 0]
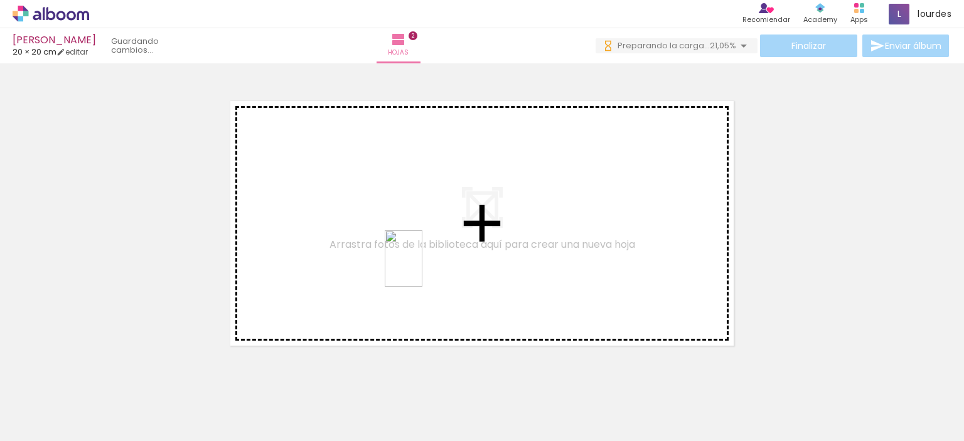
drag, startPoint x: 838, startPoint y: 409, endPoint x: 422, endPoint y: 268, distance: 439.2
click at [422, 268] on quentale-workspace at bounding box center [482, 220] width 964 height 441
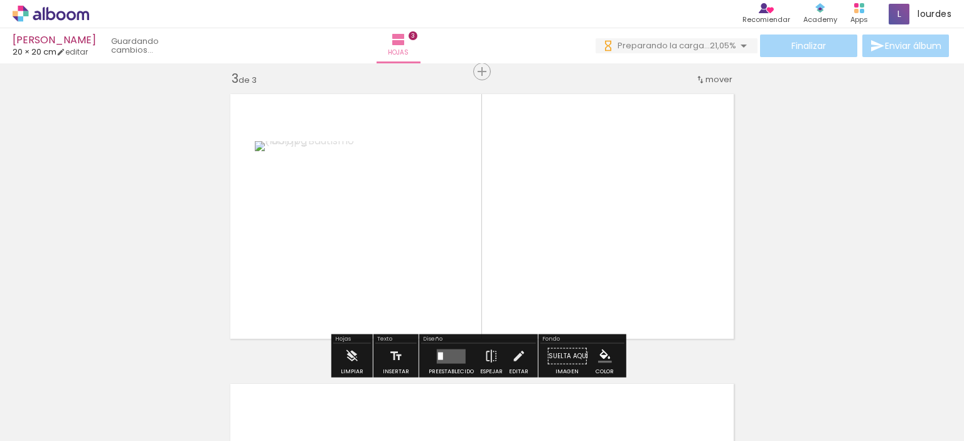
scroll to position [596, 0]
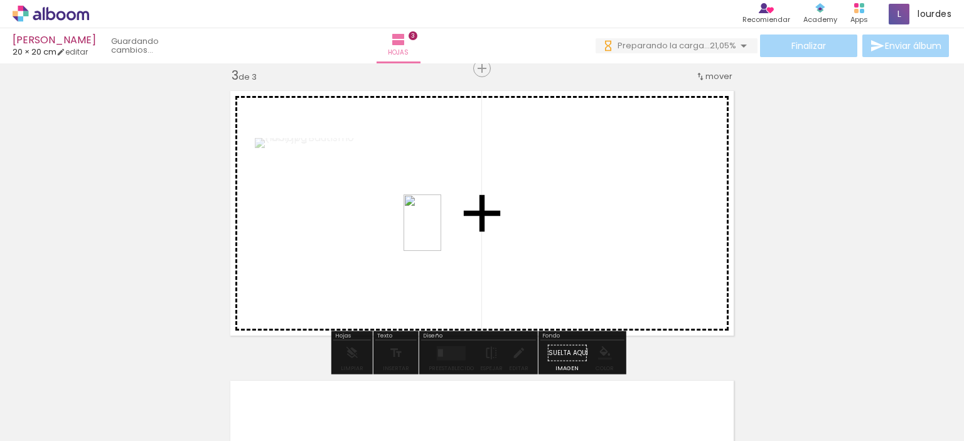
drag, startPoint x: 904, startPoint y: 401, endPoint x: 441, endPoint y: 232, distance: 492.4
click at [441, 232] on quentale-workspace at bounding box center [482, 220] width 964 height 441
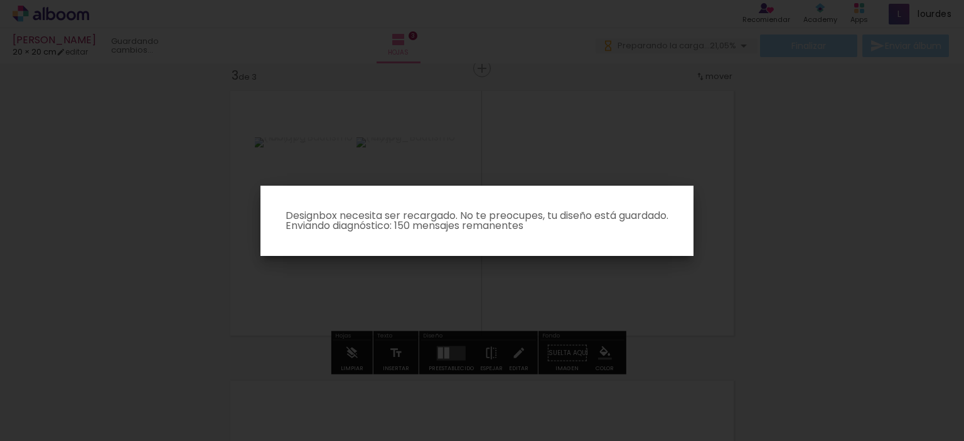
scroll to position [0, 0]
click at [64, 404] on body "link( href="../../bower_components/polymer/polymer.html" rel="import" ) picture…" at bounding box center [482, 220] width 964 height 441
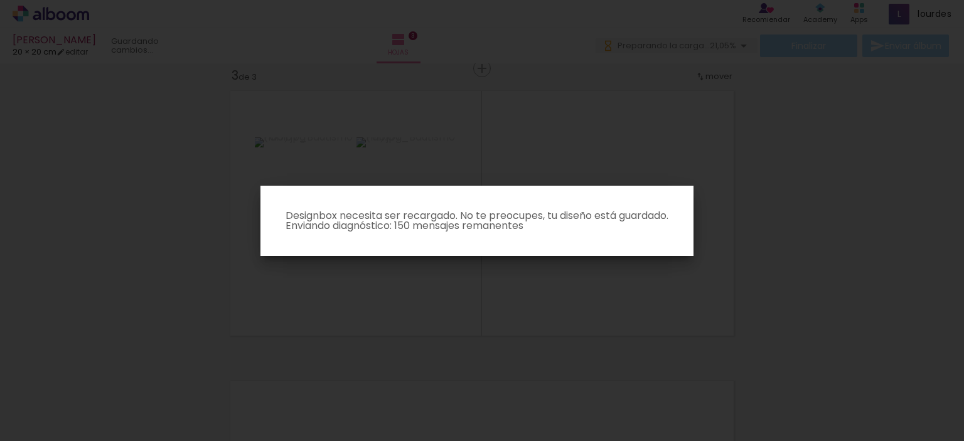
click at [310, 284] on iron-overlay-backdrop at bounding box center [482, 220] width 964 height 441
click at [557, 237] on paper-dialog "Designbox necesita ser recargado. No te preocupes, tu diseño está guardado. Env…" at bounding box center [476, 221] width 433 height 70
click at [565, 95] on iron-overlay-backdrop at bounding box center [482, 220] width 964 height 441
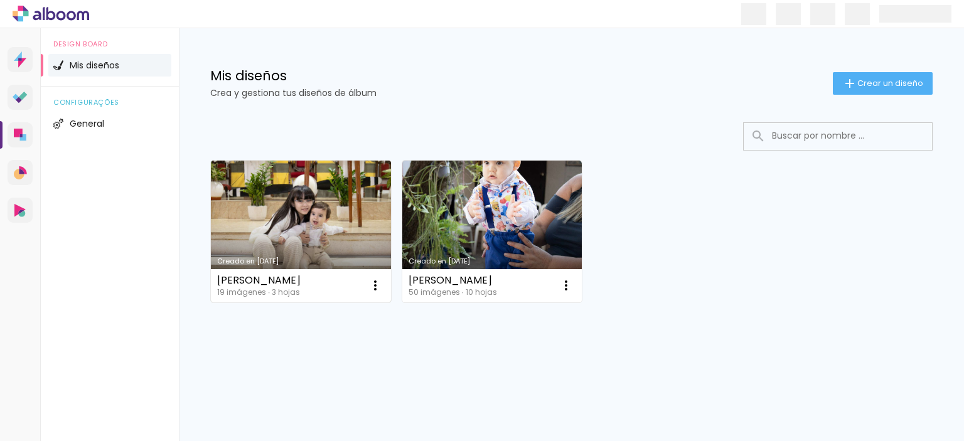
click at [360, 194] on link "Creado en [DATE]" at bounding box center [301, 232] width 180 height 142
click at [0, 0] on neon-animated-pages "Confirmar Cancelar" at bounding box center [0, 0] width 0 height 0
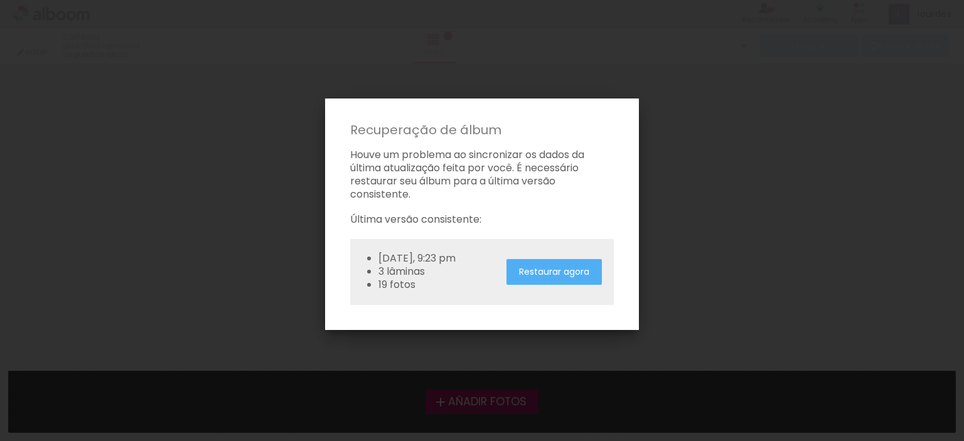
click at [0, 0] on slot "Restaurar agora" at bounding box center [0, 0] width 0 height 0
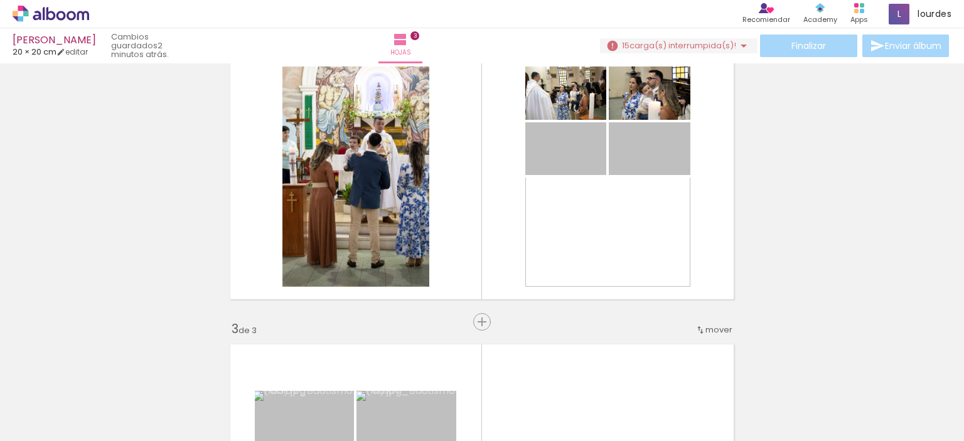
scroll to position [335, 0]
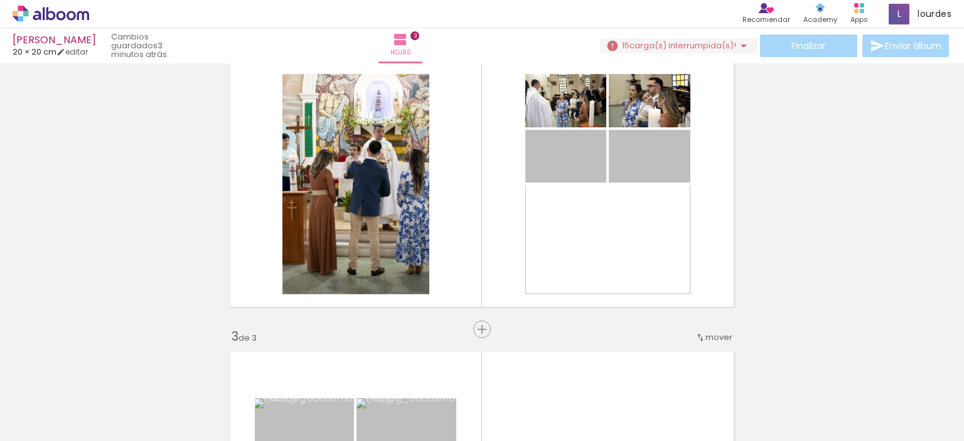
click at [736, 48] on iron-icon at bounding box center [743, 45] width 15 height 15
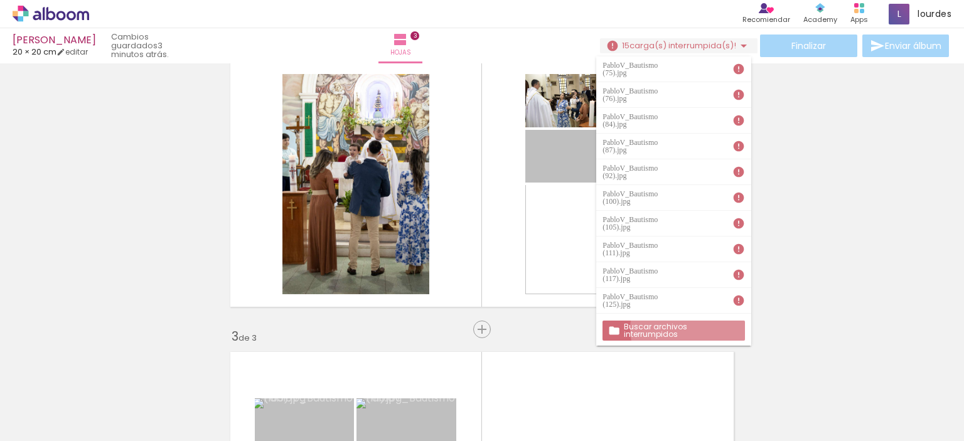
click at [0, 0] on slot "Buscar archivos interrumpidos" at bounding box center [0, 0] width 0 height 0
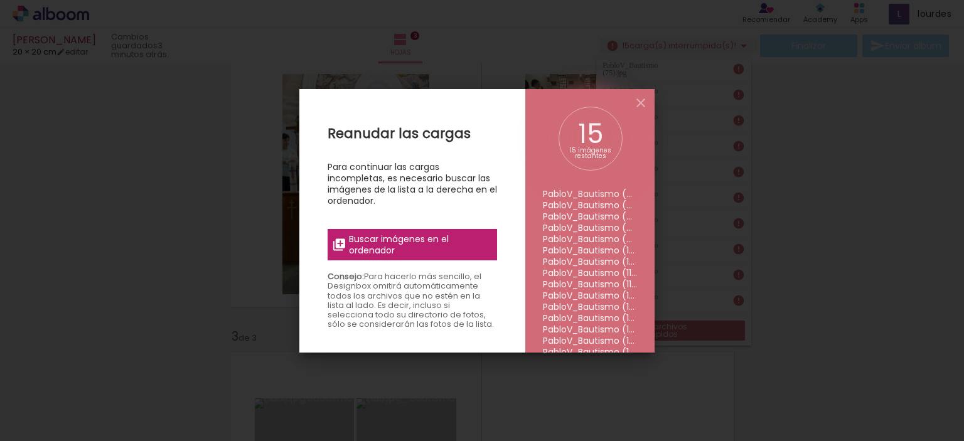
click at [454, 237] on span "Buscar imágenes en el ordenador" at bounding box center [419, 244] width 141 height 23
click at [0, 0] on input "file" at bounding box center [0, 0] width 0 height 0
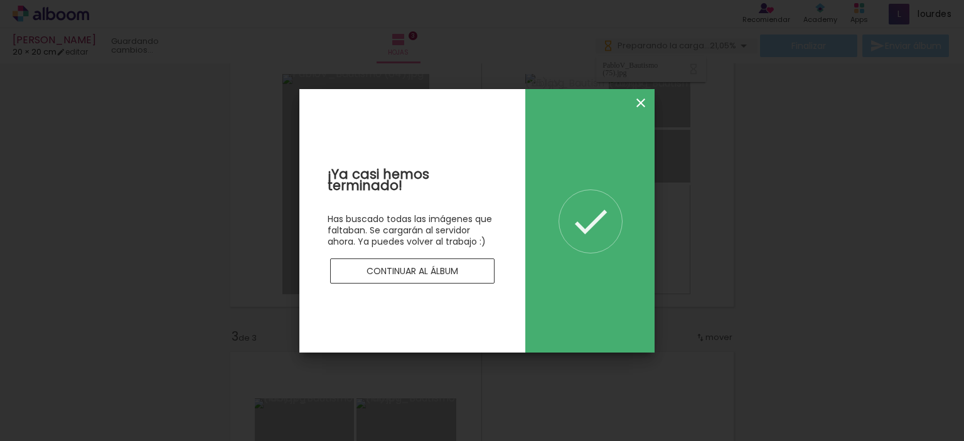
scroll to position [0, 0]
click at [640, 102] on iron-icon at bounding box center [640, 102] width 15 height 15
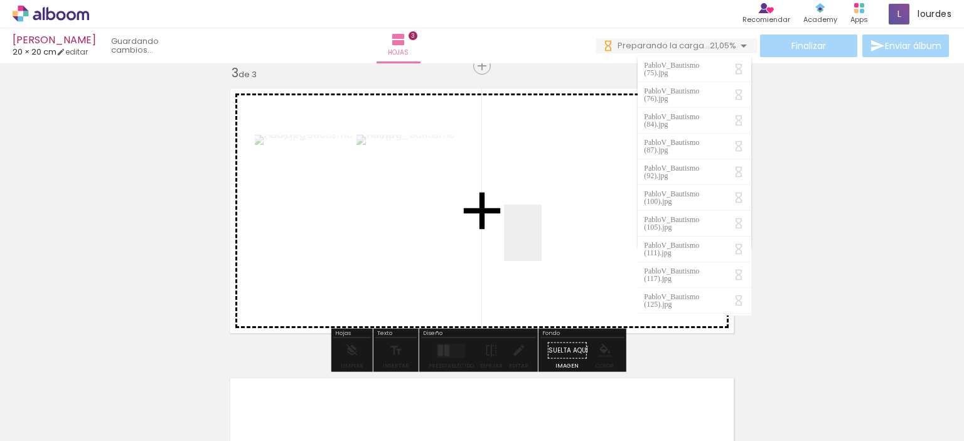
drag, startPoint x: 501, startPoint y: 408, endPoint x: 542, endPoint y: 243, distance: 170.0
click at [542, 243] on quentale-workspace at bounding box center [482, 220] width 964 height 441
drag, startPoint x: 497, startPoint y: 410, endPoint x: 574, endPoint y: 210, distance: 214.3
click at [574, 210] on quentale-workspace at bounding box center [482, 220] width 964 height 441
drag, startPoint x: 567, startPoint y: 419, endPoint x: 587, endPoint y: 224, distance: 196.2
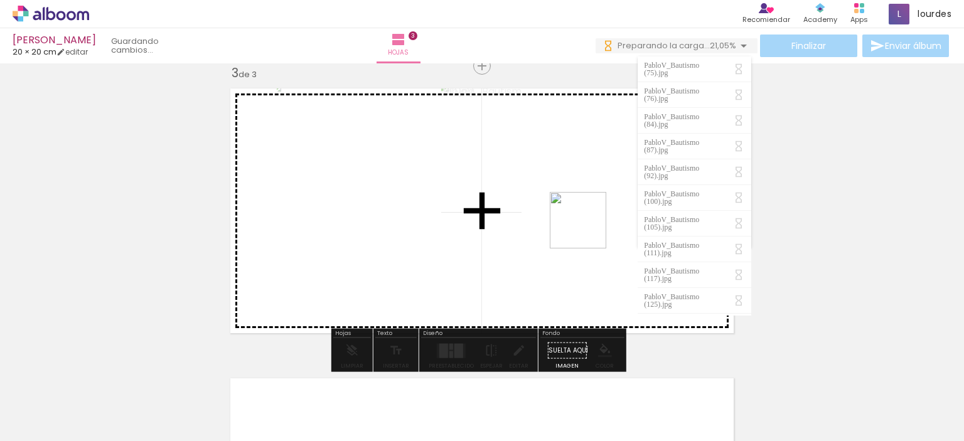
click at [587, 224] on quentale-workspace at bounding box center [482, 220] width 964 height 441
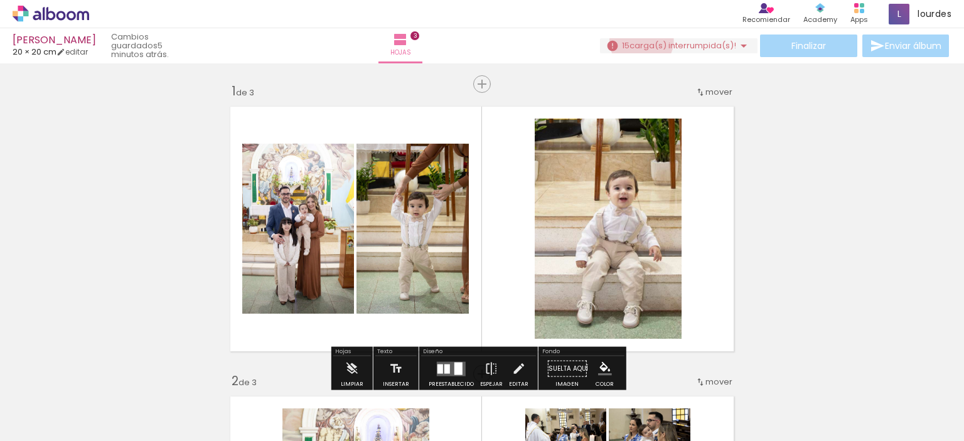
click at [635, 40] on span "carga(s) interrumpida(s)!" at bounding box center [682, 46] width 107 height 12
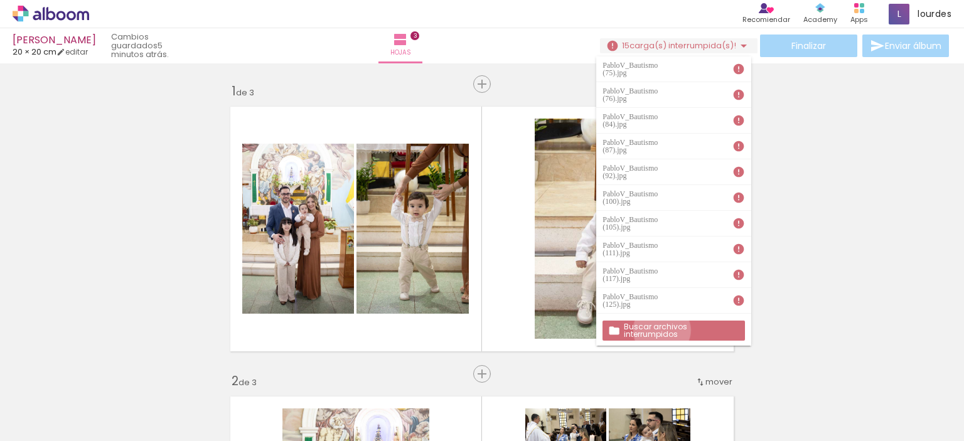
click at [0, 0] on slot "Buscar archivos interrumpidos" at bounding box center [0, 0] width 0 height 0
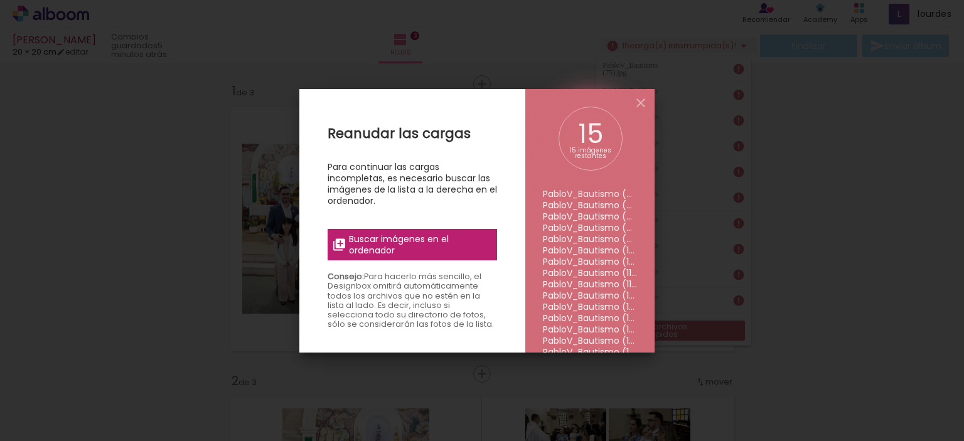
click at [395, 250] on span "Buscar imágenes en el ordenador" at bounding box center [419, 244] width 141 height 23
click at [0, 0] on input "file" at bounding box center [0, 0] width 0 height 0
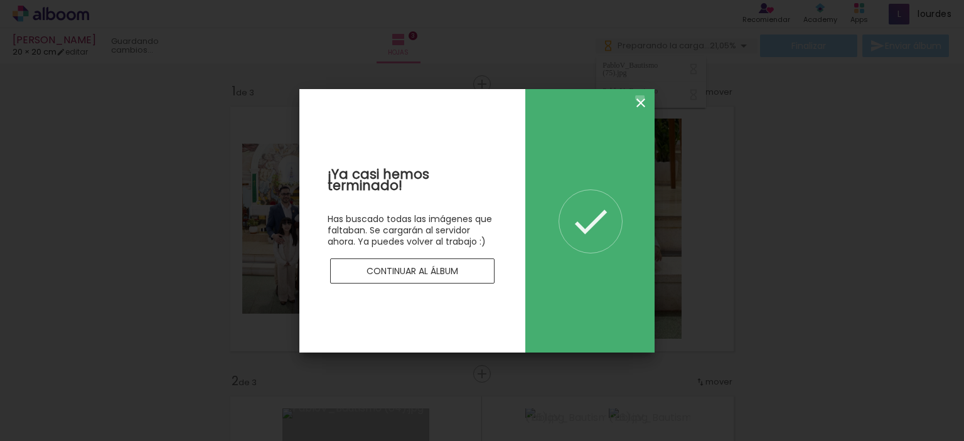
click at [640, 97] on iron-icon at bounding box center [640, 102] width 15 height 15
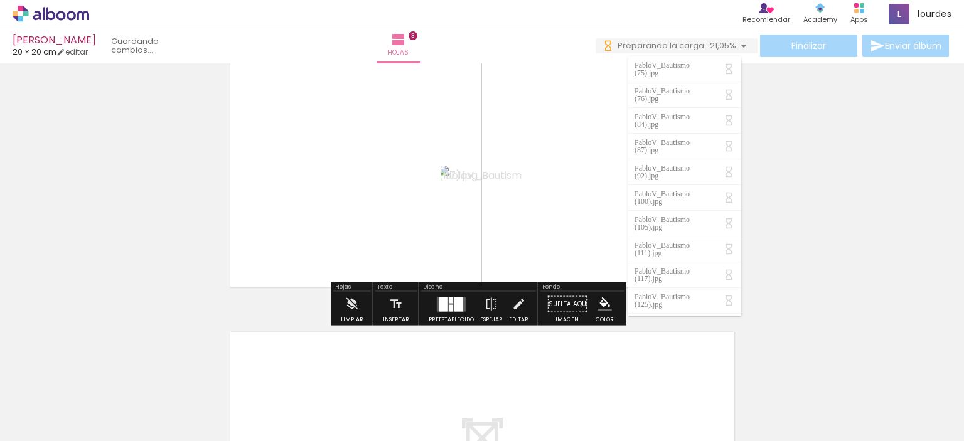
scroll to position [619, 0]
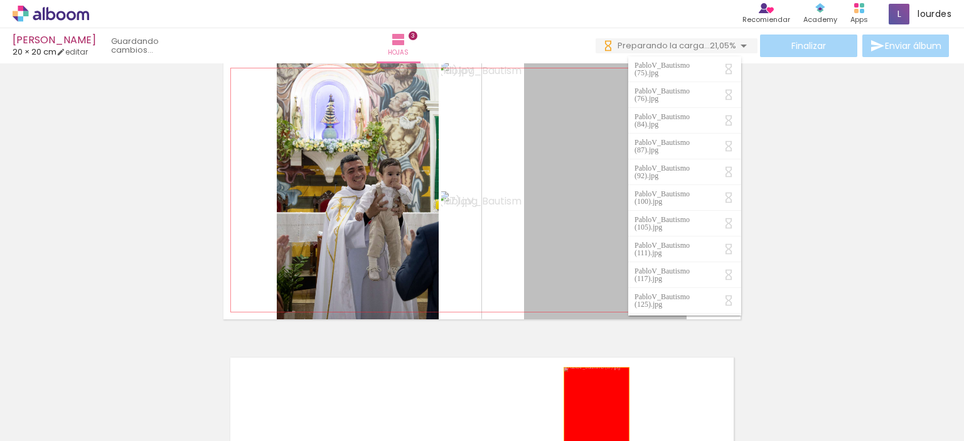
drag, startPoint x: 596, startPoint y: 238, endPoint x: 588, endPoint y: 420, distance: 182.2
click at [588, 420] on quentale-workspace at bounding box center [482, 220] width 964 height 441
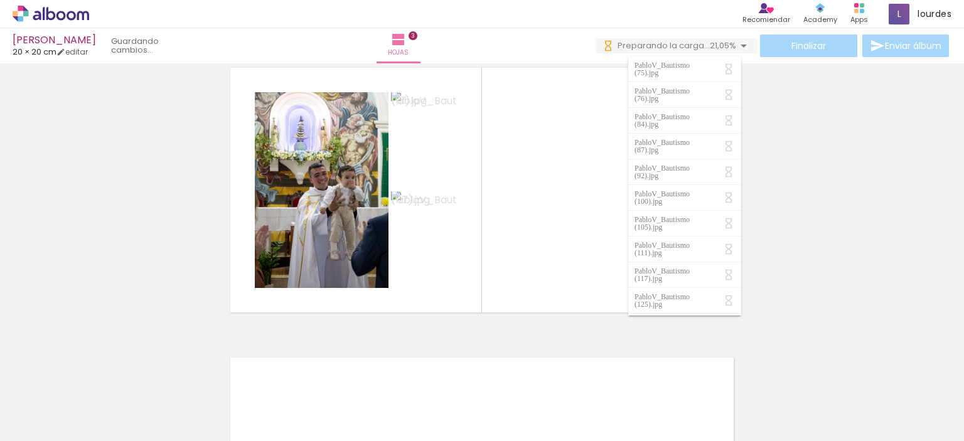
scroll to position [0, 351]
click at [55, 397] on div "Biblioteca 19 fotos Todas las fotos No usadas Añadir Fotos" at bounding box center [32, 402] width 65 height 62
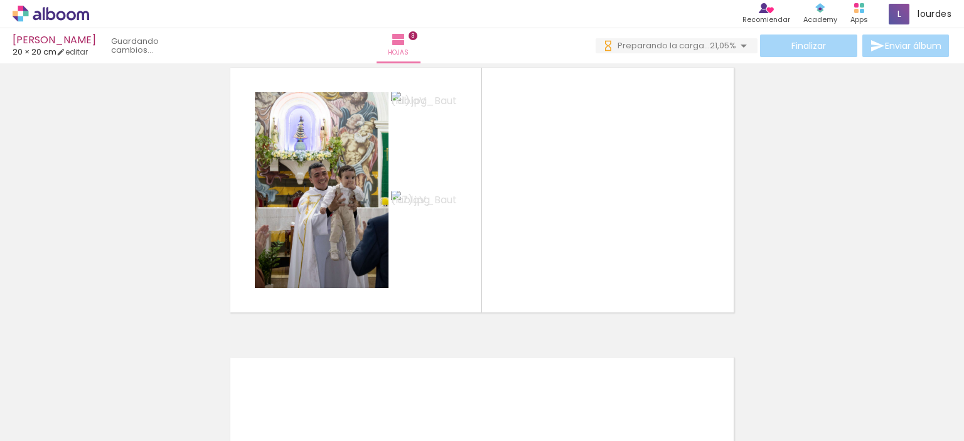
click at [46, 404] on input "Todas las fotos" at bounding box center [28, 403] width 35 height 11
click at [55, 399] on paper-item "No usadas" at bounding box center [40, 399] width 65 height 11
type input "No usadas"
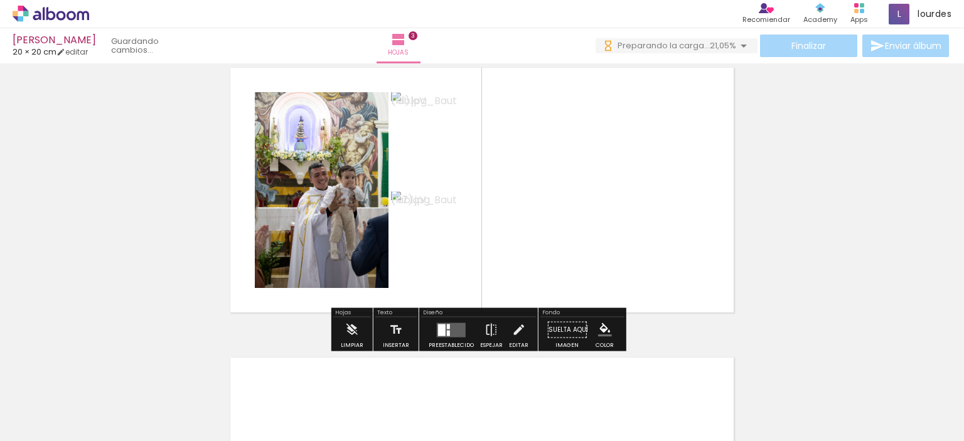
click at [718, 45] on span "21,05%" at bounding box center [723, 46] width 26 height 12
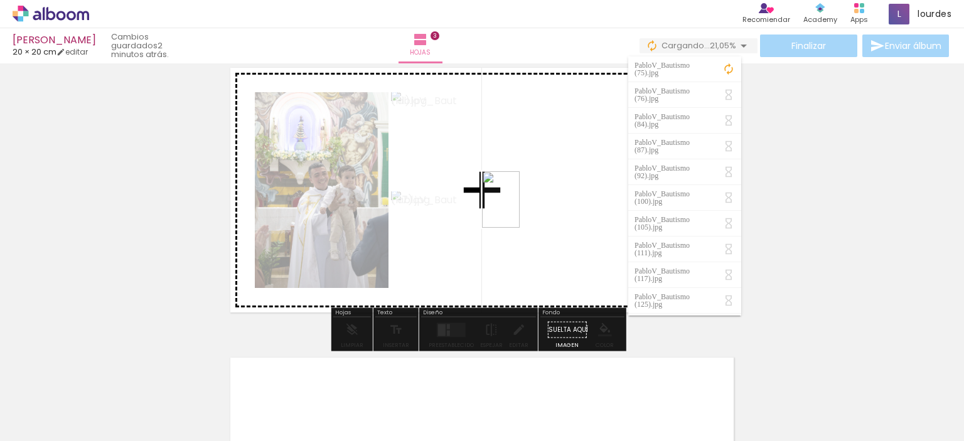
drag, startPoint x: 208, startPoint y: 401, endPoint x: 519, endPoint y: 210, distance: 364.6
click at [519, 210] on quentale-workspace at bounding box center [482, 220] width 964 height 441
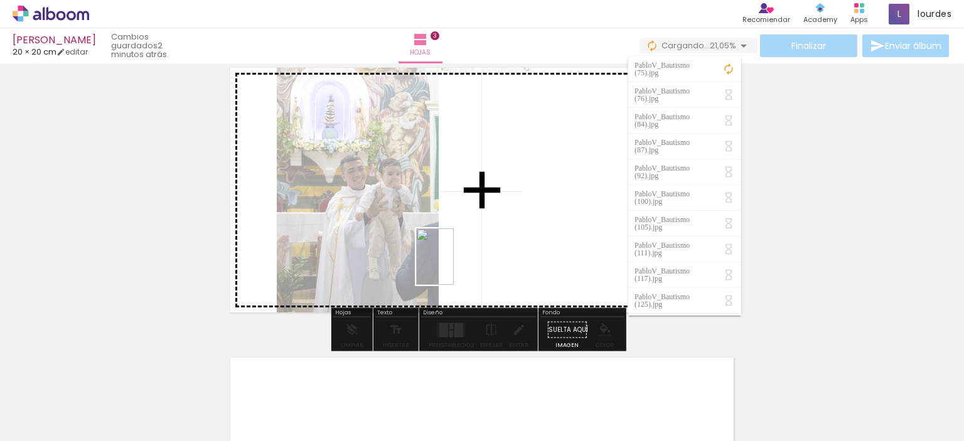
drag, startPoint x: 204, startPoint y: 415, endPoint x: 454, endPoint y: 265, distance: 291.0
click at [454, 265] on quentale-workspace at bounding box center [482, 220] width 964 height 441
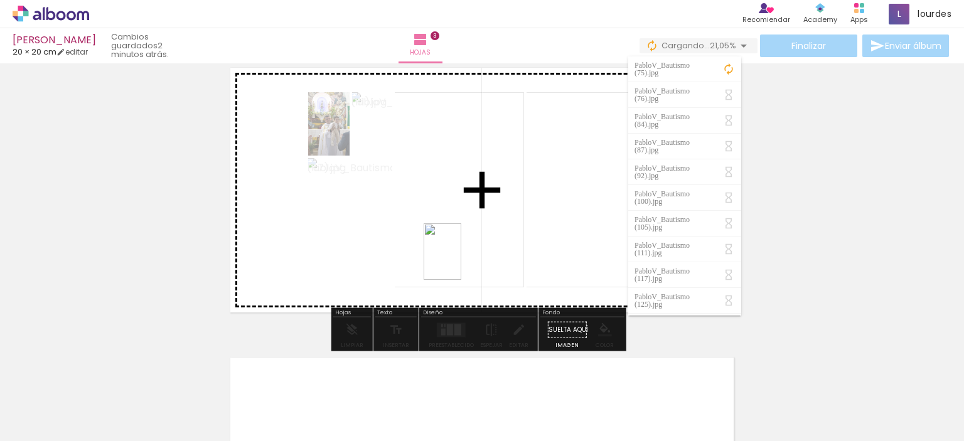
drag, startPoint x: 201, startPoint y: 409, endPoint x: 461, endPoint y: 260, distance: 298.5
click at [461, 260] on quentale-workspace at bounding box center [482, 220] width 964 height 441
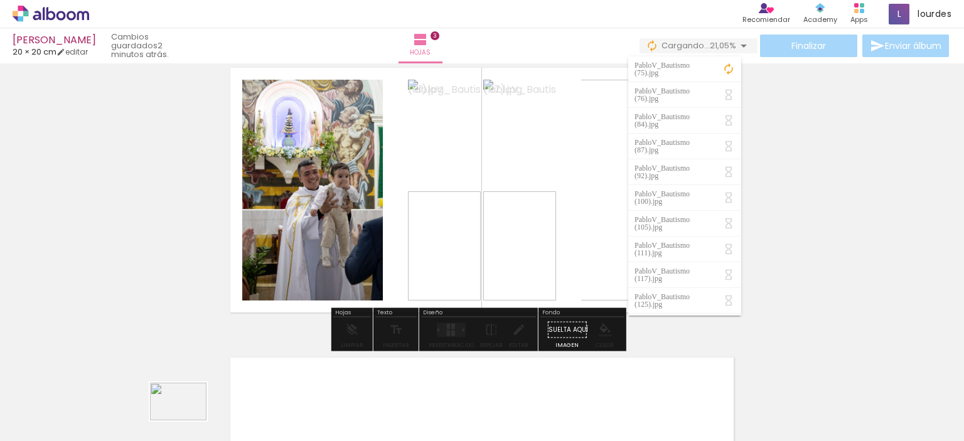
drag, startPoint x: 179, startPoint y: 420, endPoint x: 196, endPoint y: 415, distance: 17.1
click at [196, 415] on quentale-thumb at bounding box center [182, 399] width 70 height 72
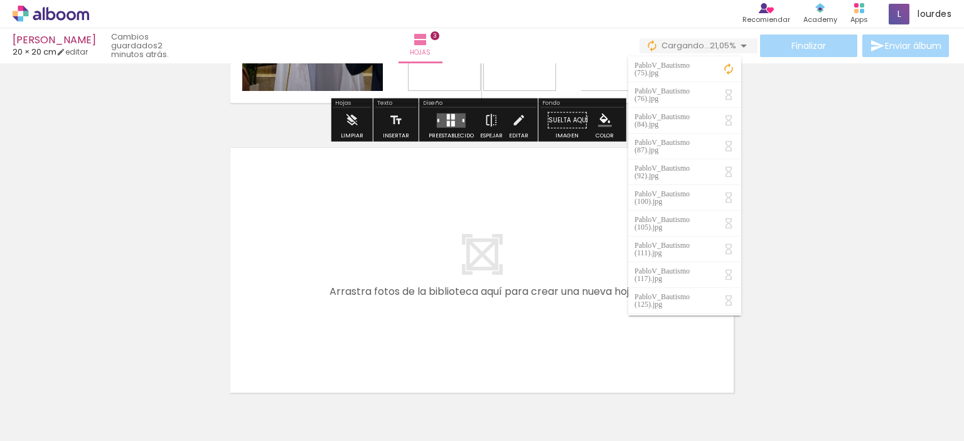
scroll to position [813, 0]
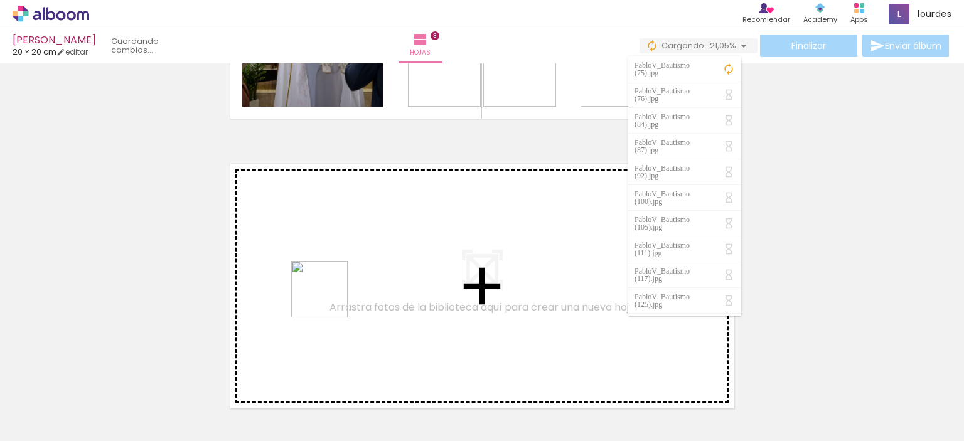
drag, startPoint x: 191, startPoint y: 402, endPoint x: 331, endPoint y: 298, distance: 173.6
click at [331, 298] on quentale-workspace at bounding box center [482, 220] width 964 height 441
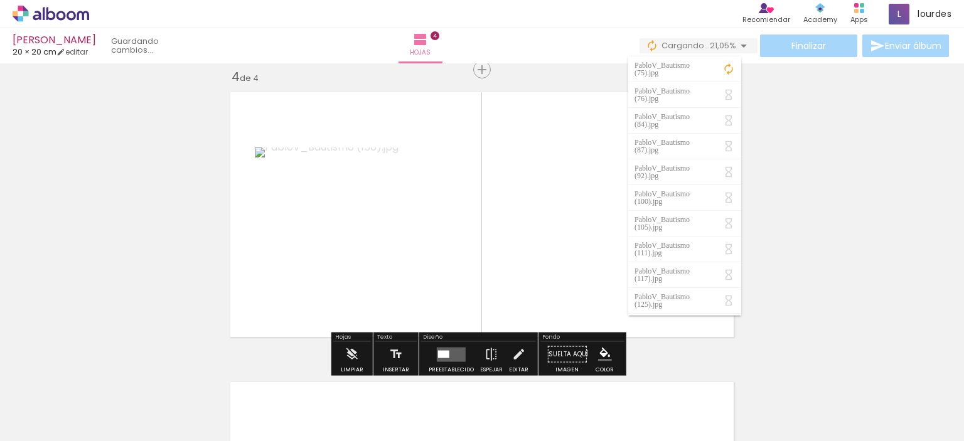
scroll to position [886, 0]
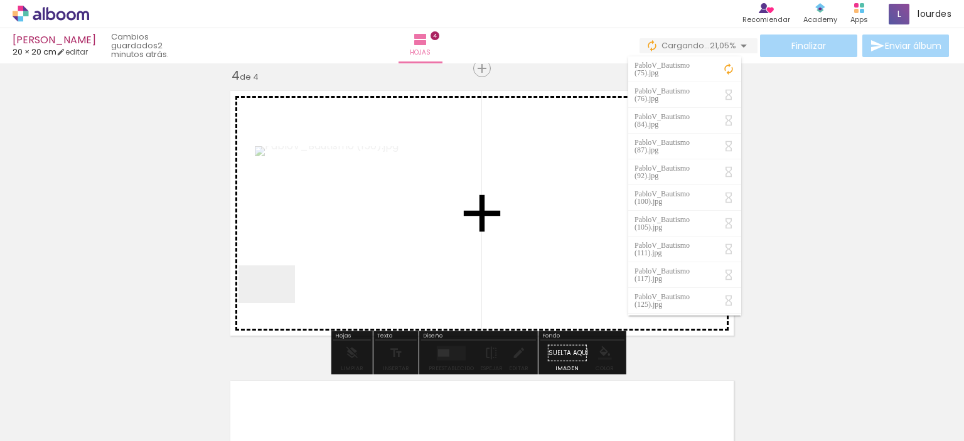
drag, startPoint x: 127, startPoint y: 404, endPoint x: 276, endPoint y: 303, distance: 180.0
click at [276, 303] on quentale-workspace at bounding box center [482, 220] width 964 height 441
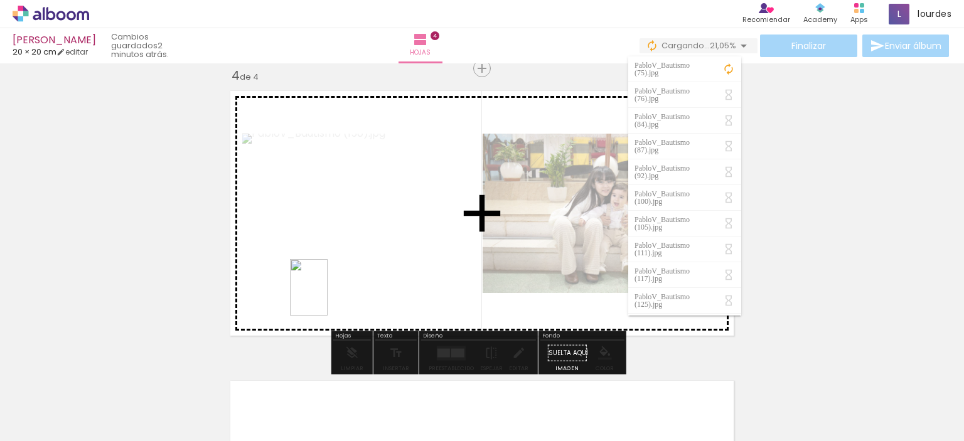
drag, startPoint x: 143, startPoint y: 401, endPoint x: 328, endPoint y: 297, distance: 211.9
click at [328, 297] on quentale-workspace at bounding box center [482, 220] width 964 height 441
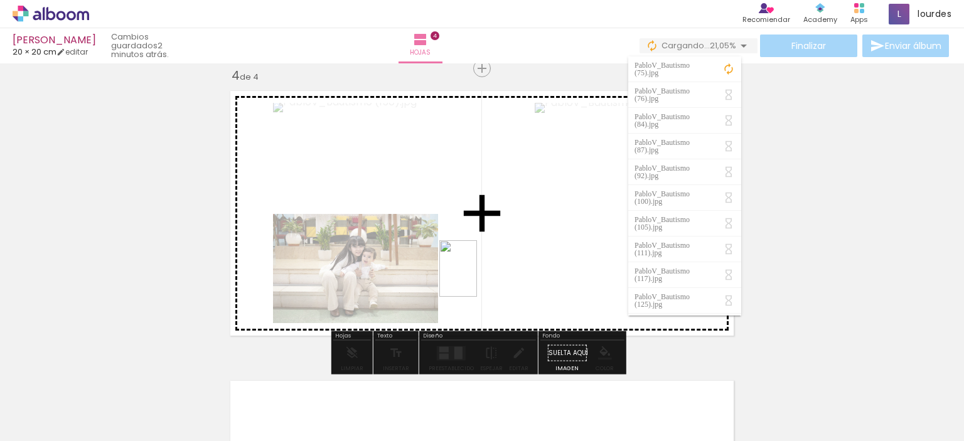
drag, startPoint x: 134, startPoint y: 395, endPoint x: 492, endPoint y: 278, distance: 376.3
click at [492, 278] on quentale-workspace at bounding box center [482, 220] width 964 height 441
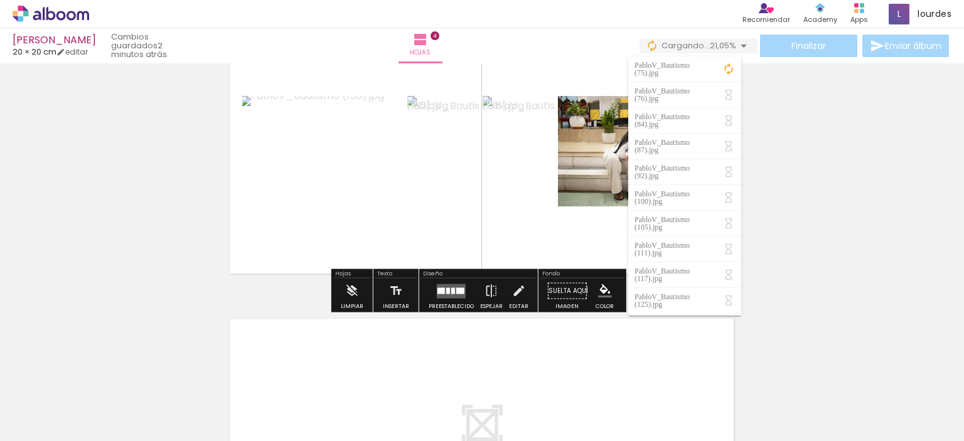
scroll to position [948, 0]
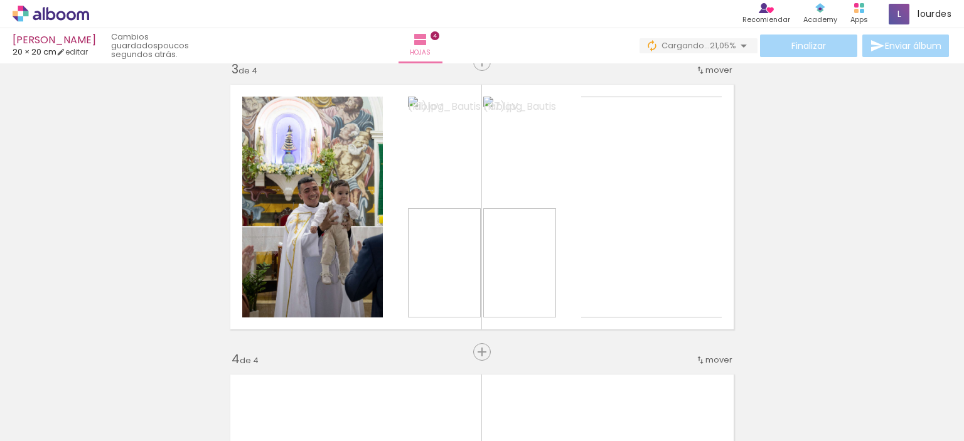
scroll to position [601, 0]
click at [867, 243] on div "Insertar hoja 1 de 4 Insertar hoja 2 de 4 Insertar hoja 3 de 4 Insertar hoja 4 …" at bounding box center [482, 192] width 964 height 1450
click at [736, 45] on iron-icon at bounding box center [743, 45] width 15 height 15
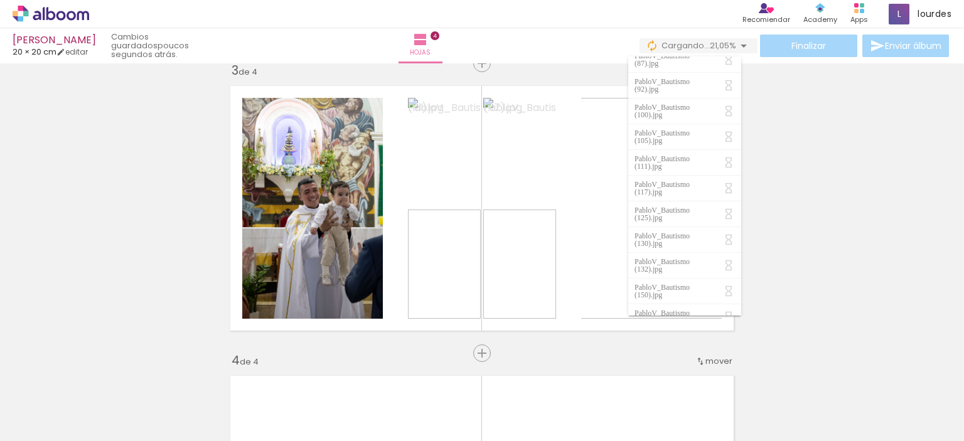
scroll to position [0, 0]
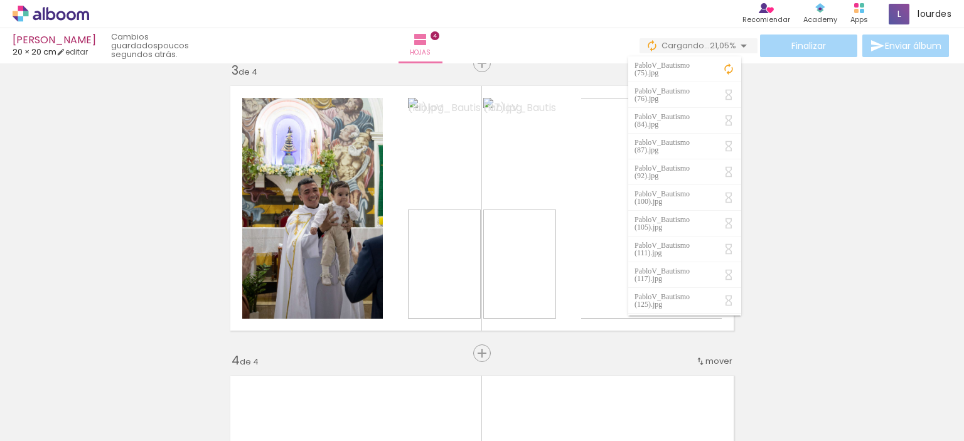
click at [840, 254] on div "Insertar hoja 1 de 4 Insertar hoja 2 de 4 Insertar hoja 3 de 4 Insertar hoja 4 …" at bounding box center [482, 192] width 964 height 1450
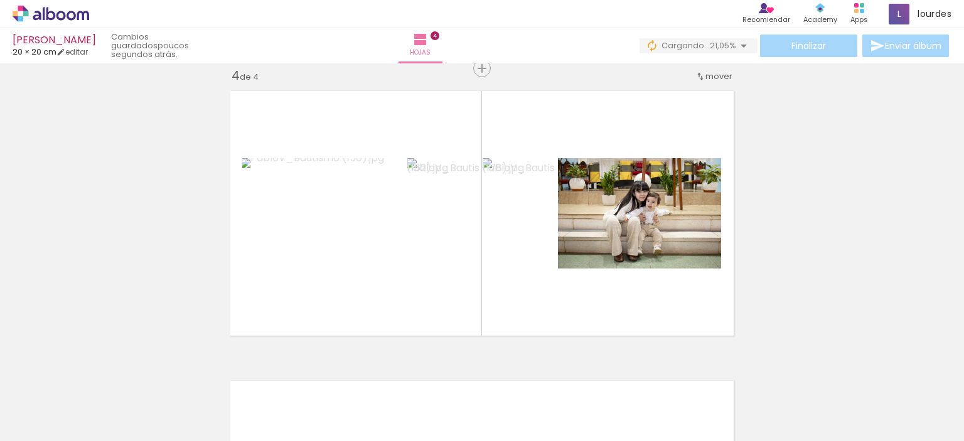
scroll to position [885, 0]
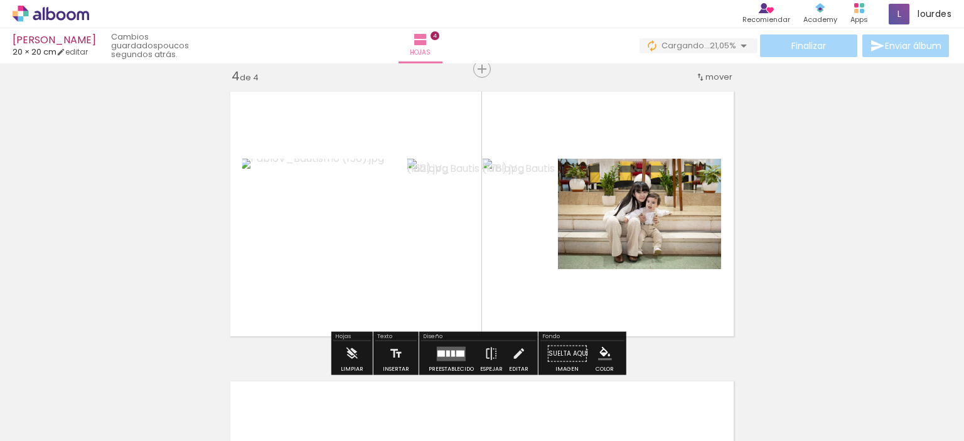
click at [452, 355] on quentale-layouter at bounding box center [451, 353] width 29 height 14
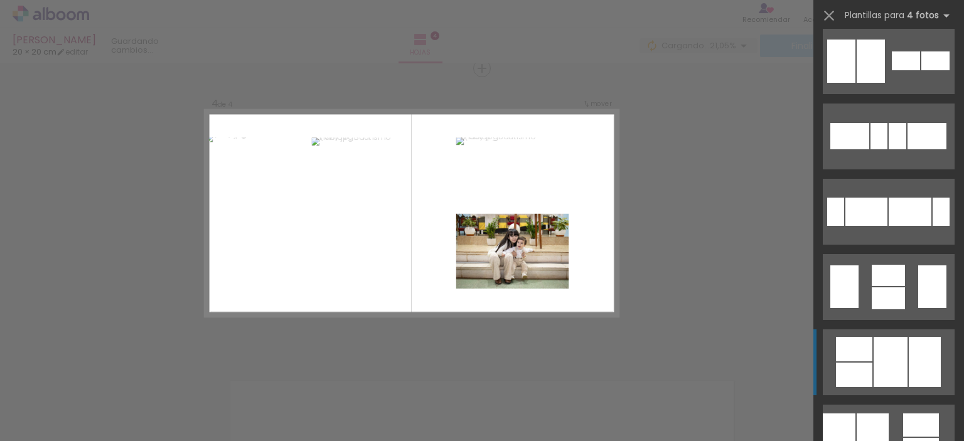
scroll to position [372, 0]
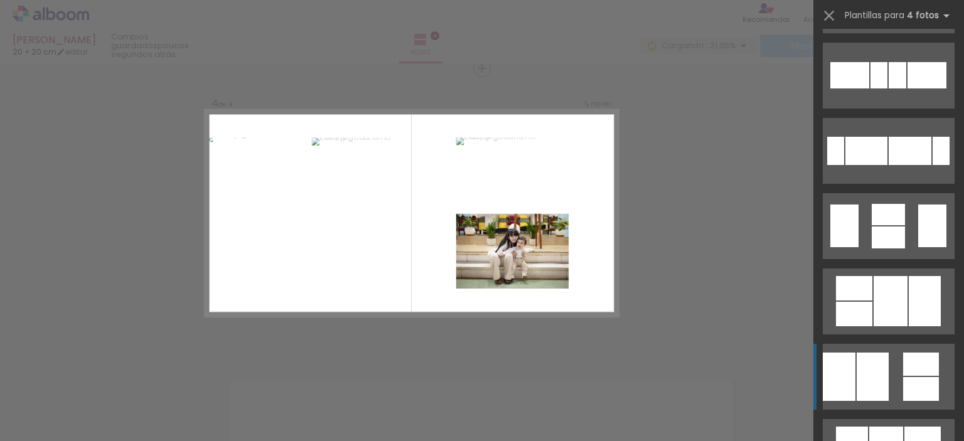
click at [906, 371] on div at bounding box center [921, 364] width 36 height 23
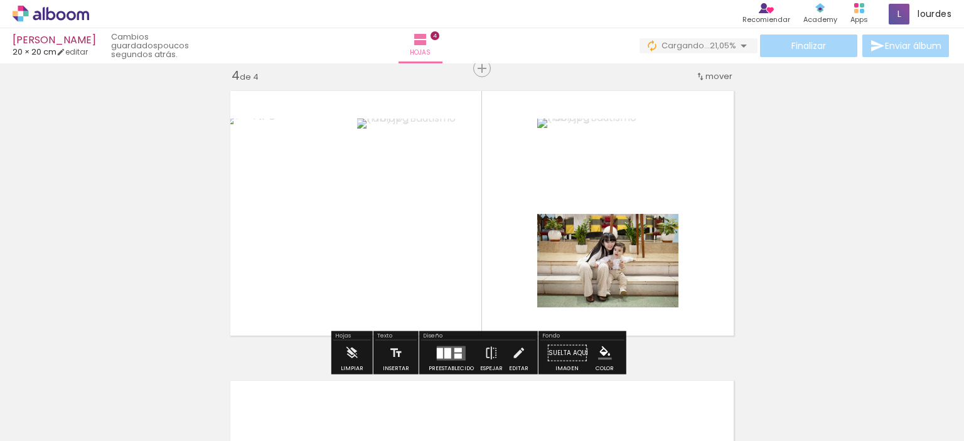
click at [457, 359] on quentale-layouter at bounding box center [451, 353] width 29 height 14
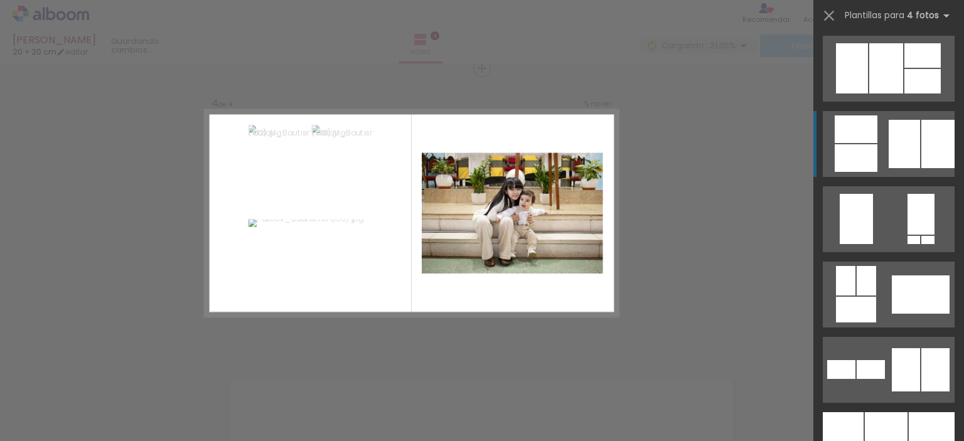
scroll to position [757, 0]
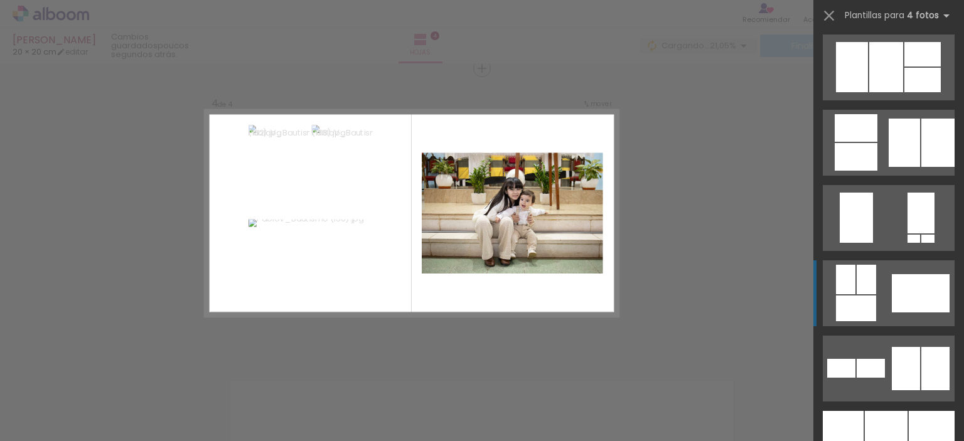
click at [892, 296] on div at bounding box center [921, 293] width 58 height 38
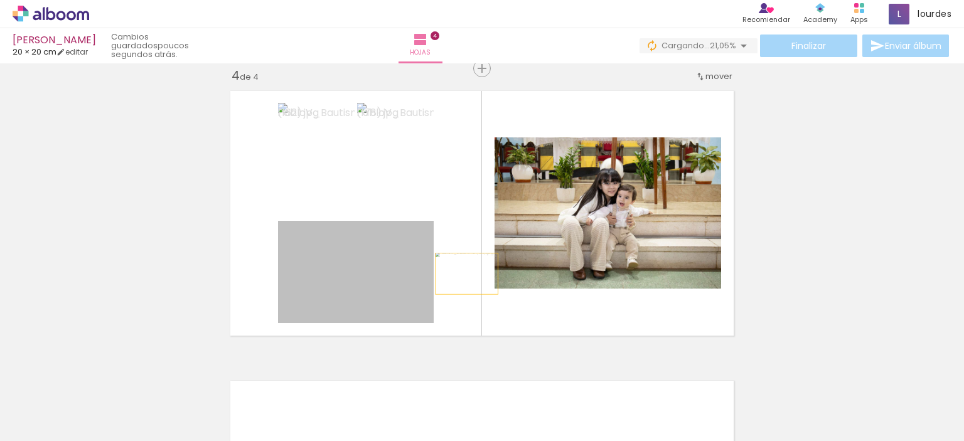
drag, startPoint x: 411, startPoint y: 303, endPoint x: 665, endPoint y: 225, distance: 265.8
click at [0, 0] on slot at bounding box center [0, 0] width 0 height 0
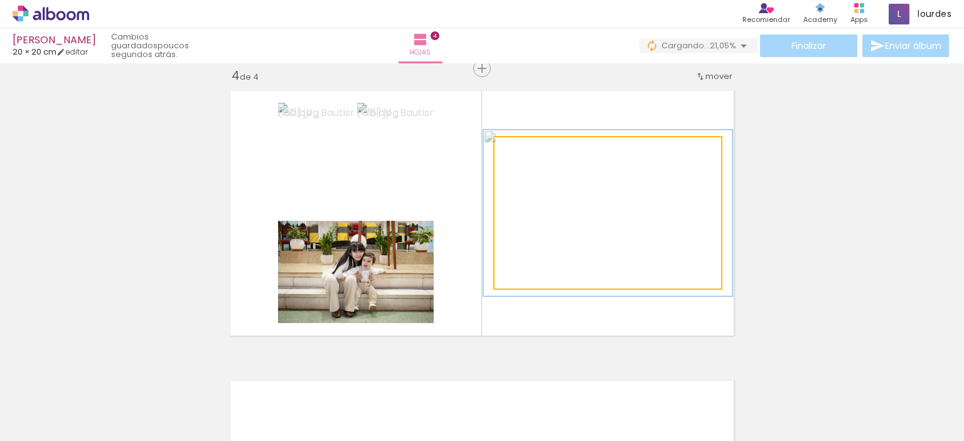
type paper-slider "110"
click at [520, 154] on div at bounding box center [528, 151] width 20 height 20
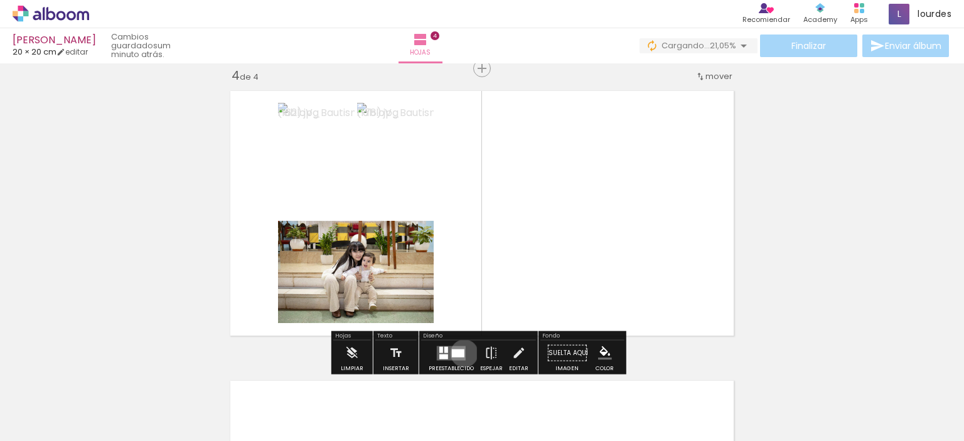
click at [461, 353] on div at bounding box center [458, 353] width 13 height 8
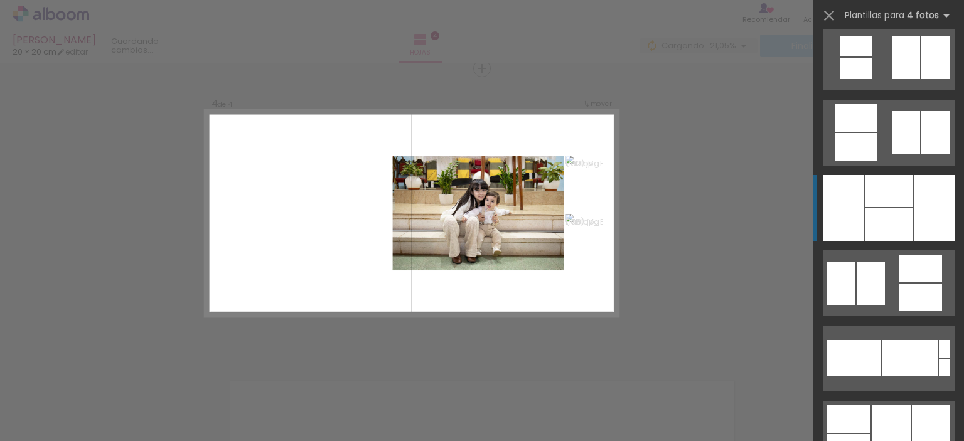
scroll to position [1447, 0]
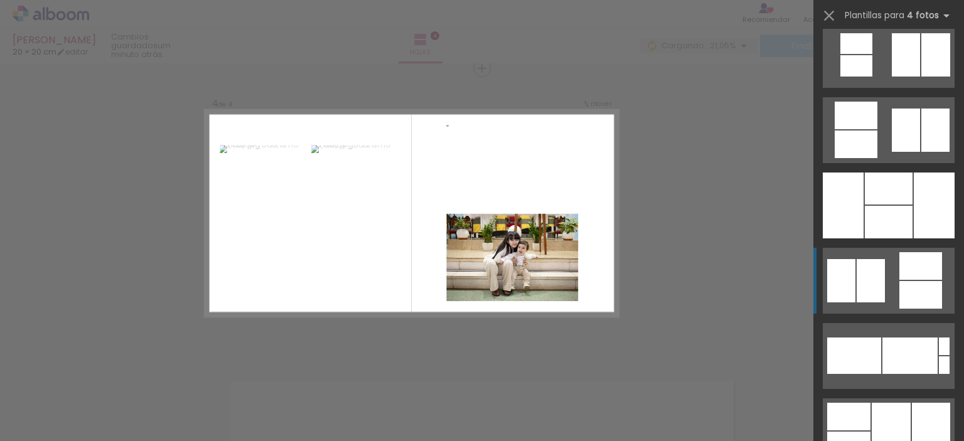
click at [924, 283] on div at bounding box center [920, 295] width 43 height 28
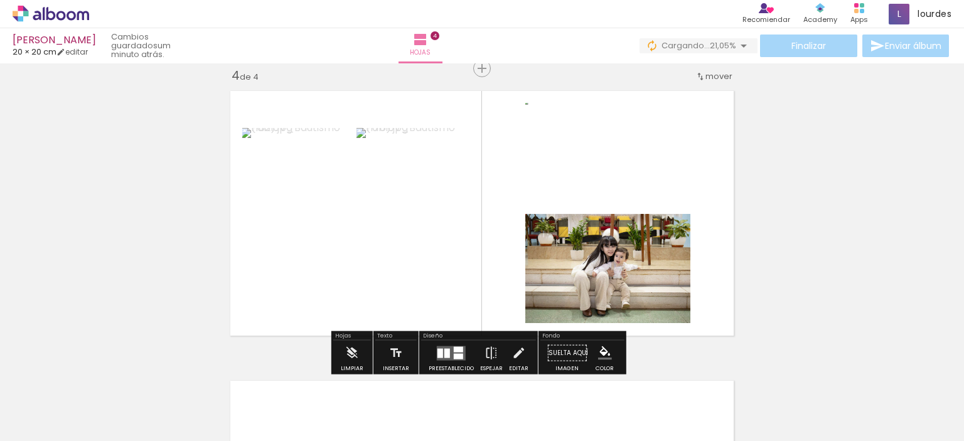
scroll to position [0, 0]
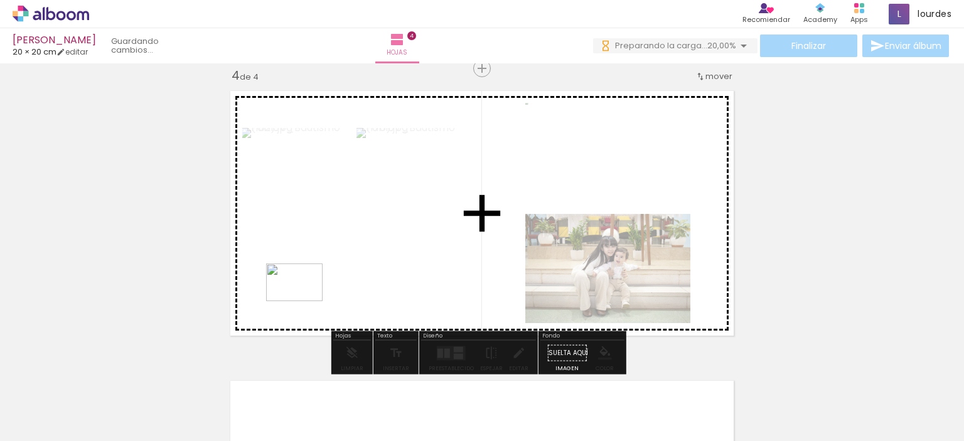
drag, startPoint x: 128, startPoint y: 406, endPoint x: 299, endPoint y: 312, distance: 195.5
click at [299, 312] on quentale-workspace at bounding box center [482, 220] width 964 height 441
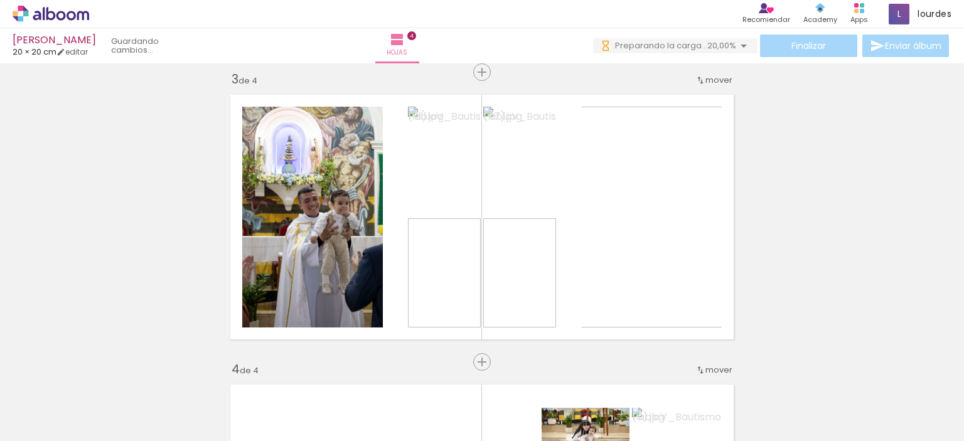
scroll to position [584, 0]
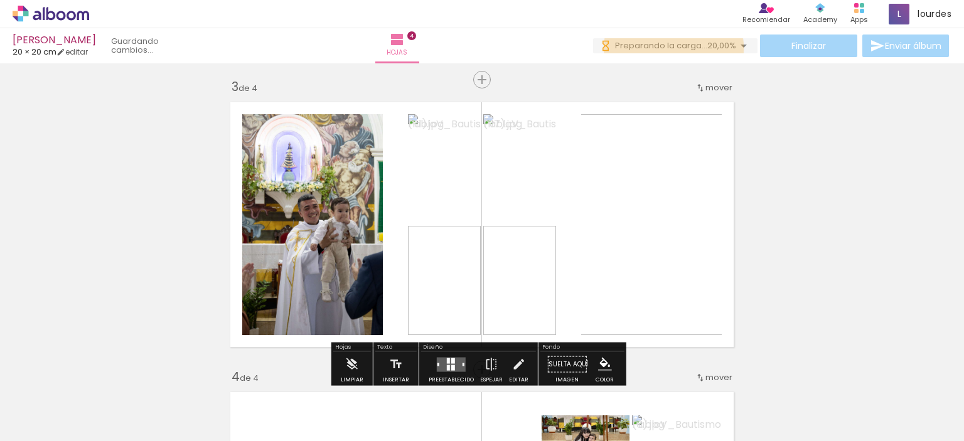
click at [670, 49] on span "Preparando la carga..." at bounding box center [661, 46] width 92 height 12
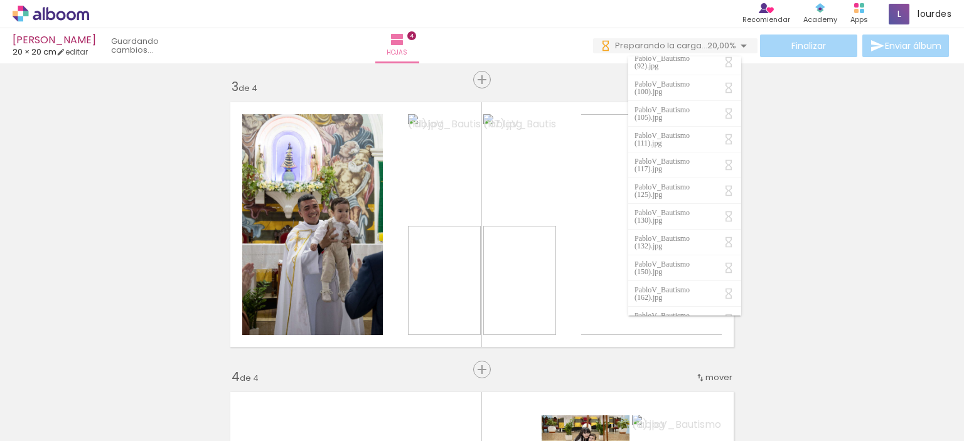
scroll to position [0, 0]
click at [871, 274] on div "Insertar hoja 1 de 4 Insertar hoja 2 de 4 Insertar hoja 3 de 4 Insertar hoja 4 …" at bounding box center [482, 208] width 964 height 1450
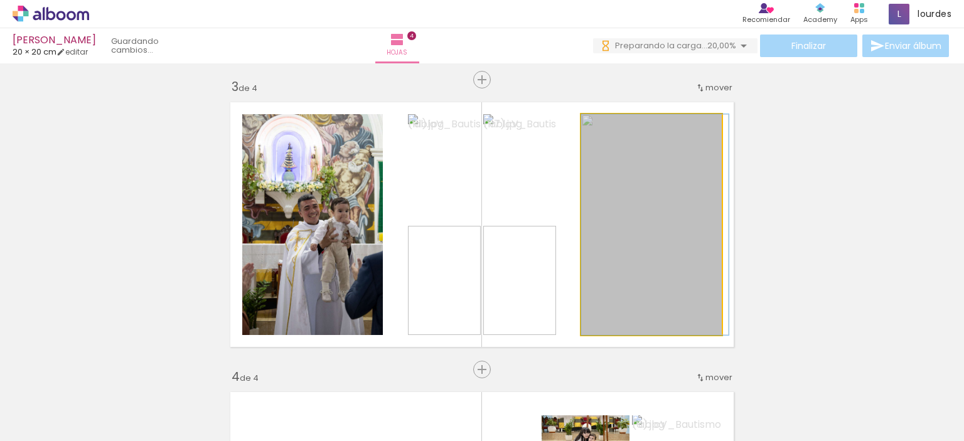
drag, startPoint x: 589, startPoint y: 198, endPoint x: 603, endPoint y: 291, distance: 93.9
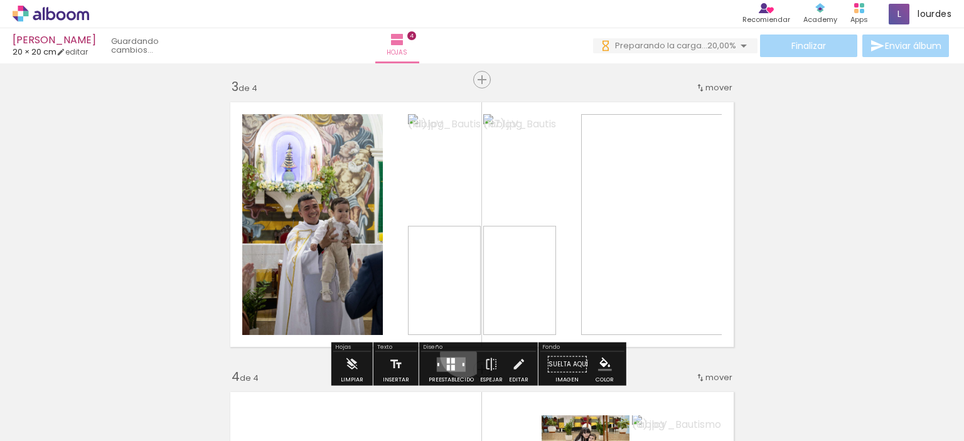
click at [461, 354] on div at bounding box center [451, 364] width 34 height 25
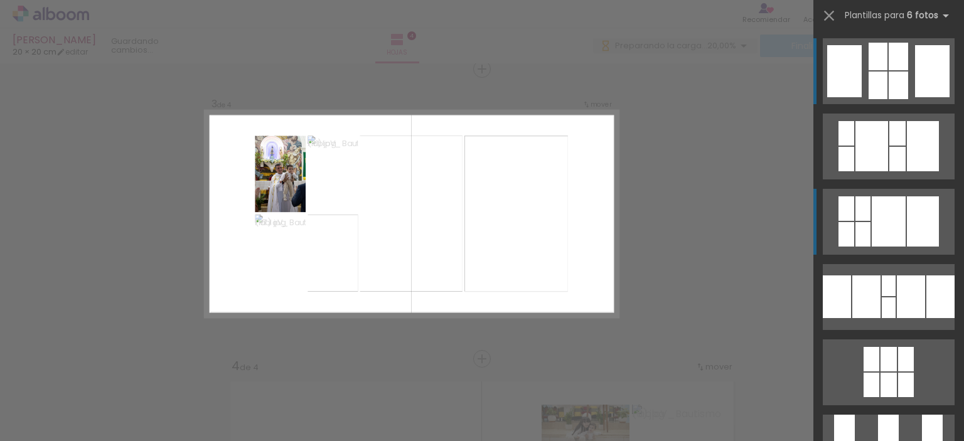
scroll to position [596, 0]
click at [879, 137] on div at bounding box center [871, 146] width 33 height 50
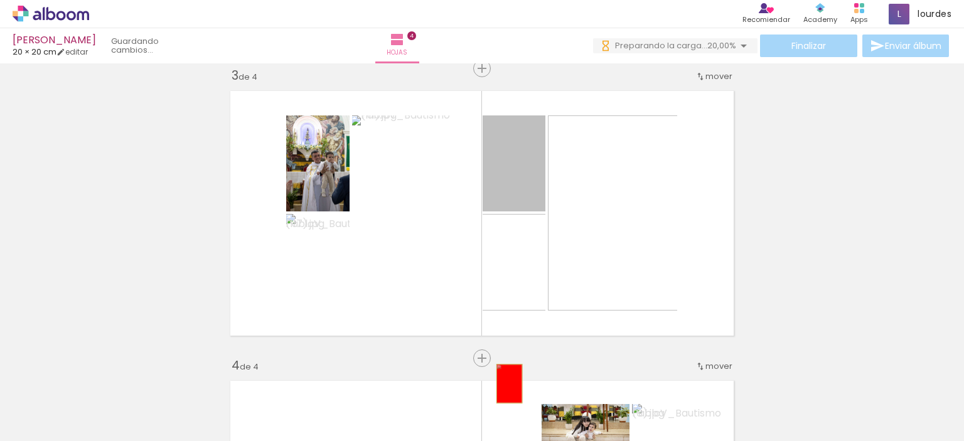
drag, startPoint x: 538, startPoint y: 179, endPoint x: 505, endPoint y: 383, distance: 206.8
click at [505, 383] on quentale-workspace at bounding box center [482, 220] width 964 height 441
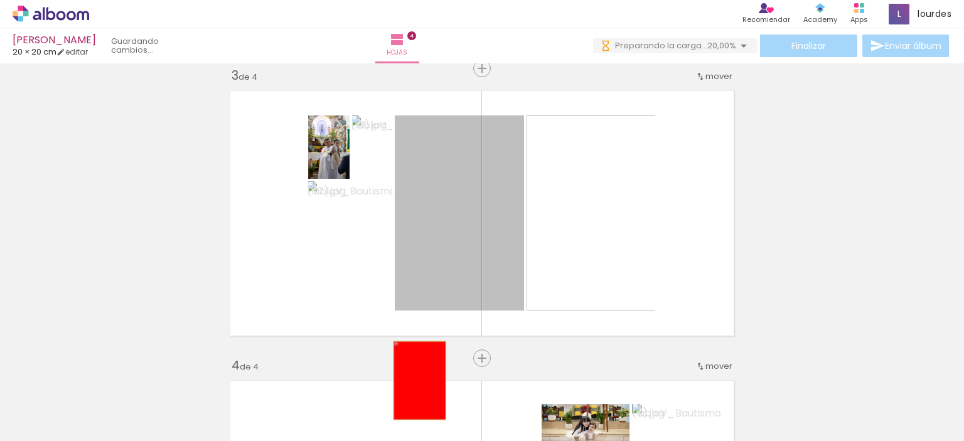
drag, startPoint x: 408, startPoint y: 188, endPoint x: 412, endPoint y: 397, distance: 209.0
click at [412, 397] on quentale-workspace at bounding box center [482, 220] width 964 height 441
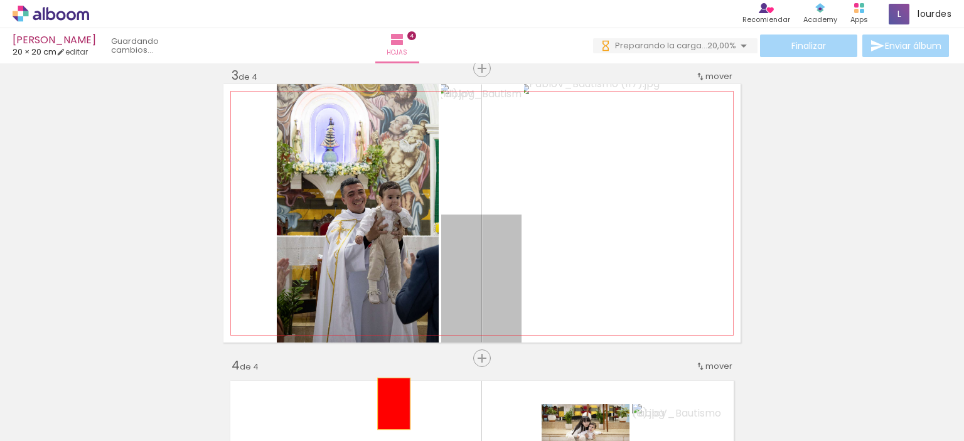
drag, startPoint x: 459, startPoint y: 265, endPoint x: 389, endPoint y: 404, distance: 154.9
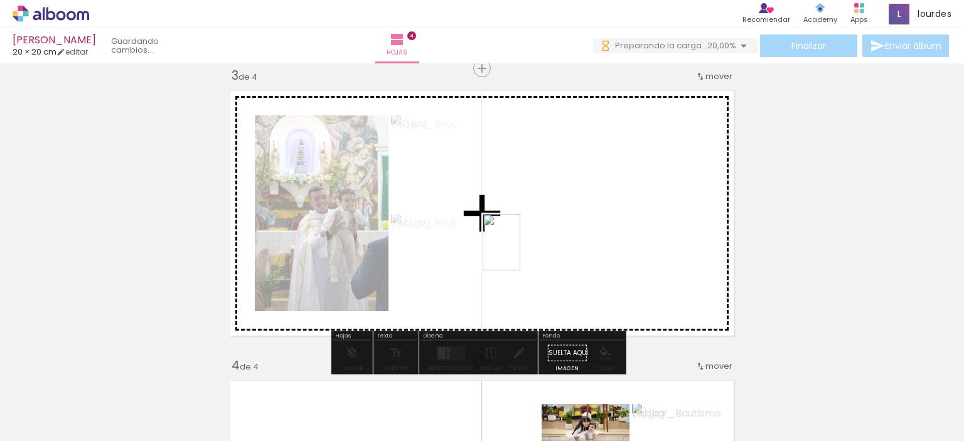
drag, startPoint x: 279, startPoint y: 410, endPoint x: 520, endPoint y: 252, distance: 288.8
click at [520, 252] on quentale-workspace at bounding box center [482, 220] width 964 height 441
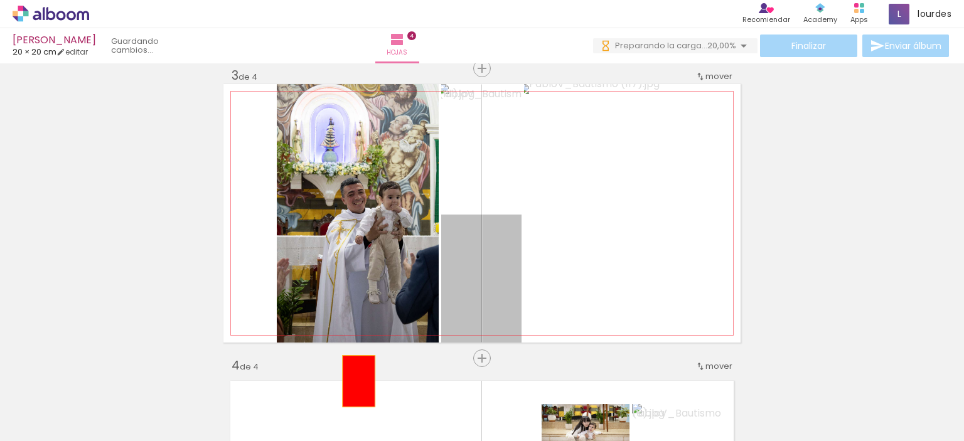
drag, startPoint x: 490, startPoint y: 266, endPoint x: 346, endPoint y: 412, distance: 204.6
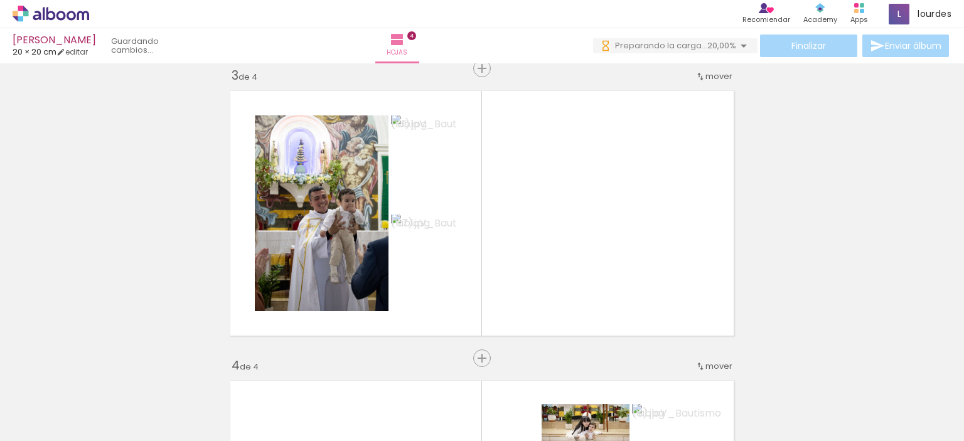
click at [232, 374] on iron-icon at bounding box center [225, 373] width 13 height 13
click at [162, 375] on iron-icon at bounding box center [155, 373] width 13 height 13
click at [92, 375] on iron-icon at bounding box center [84, 373] width 13 height 13
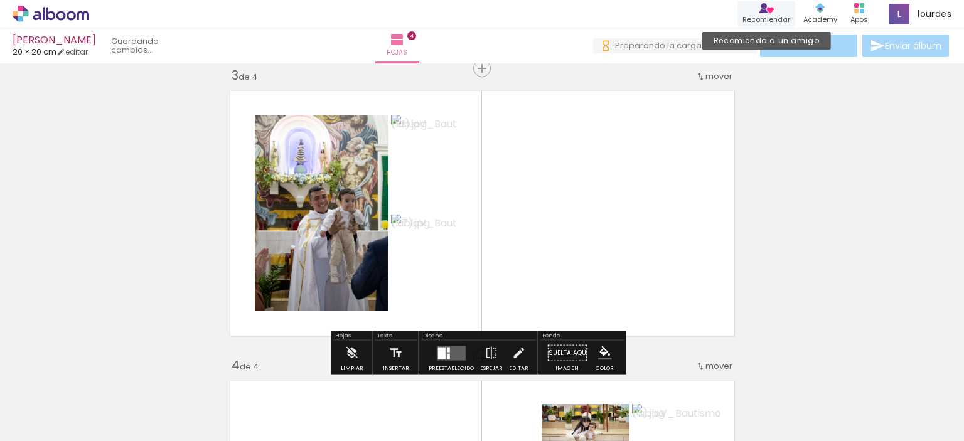
scroll to position [0, 0]
click at [715, 52] on paper-button "0 Preparando la carga... 22,22%" at bounding box center [675, 45] width 164 height 15
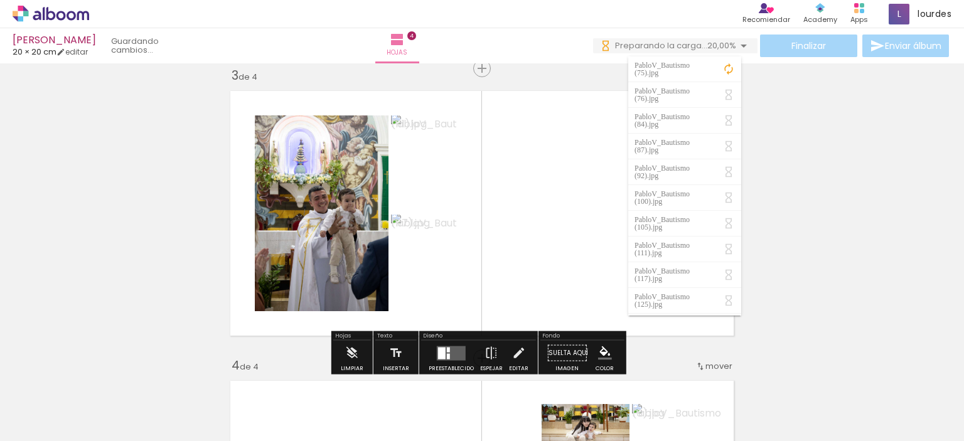
click at [788, 237] on div "Insertar hoja 1 de 4 Insertar hoja 2 de 4 Insertar hoja 3 de 4 Insertar hoja 4 …" at bounding box center [482, 197] width 964 height 1450
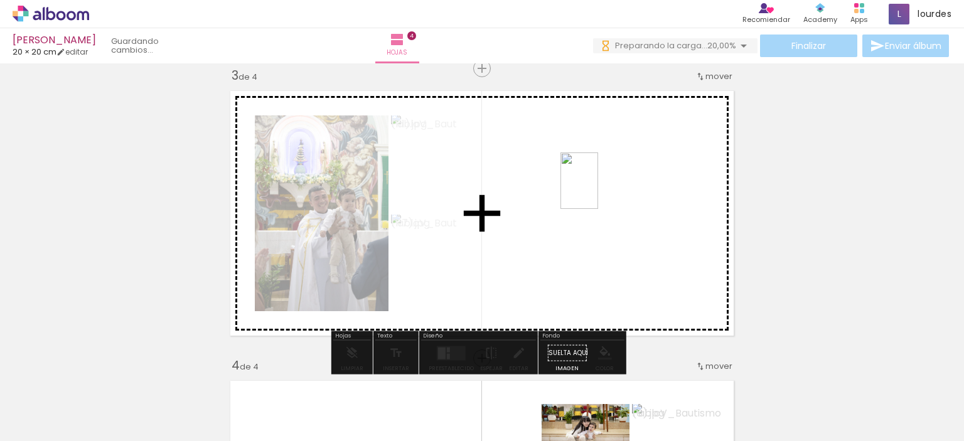
drag, startPoint x: 126, startPoint y: 414, endPoint x: 557, endPoint y: 212, distance: 475.3
click at [557, 212] on quentale-workspace at bounding box center [482, 220] width 964 height 441
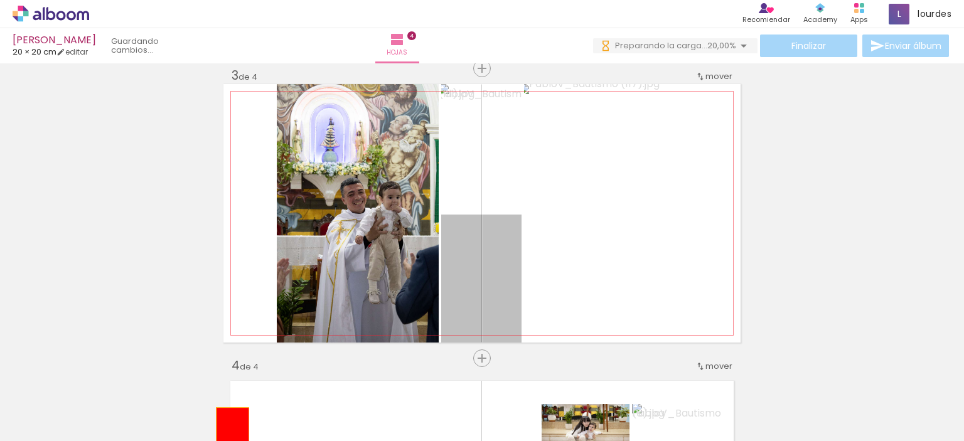
drag, startPoint x: 470, startPoint y: 298, endPoint x: 272, endPoint y: 404, distance: 224.1
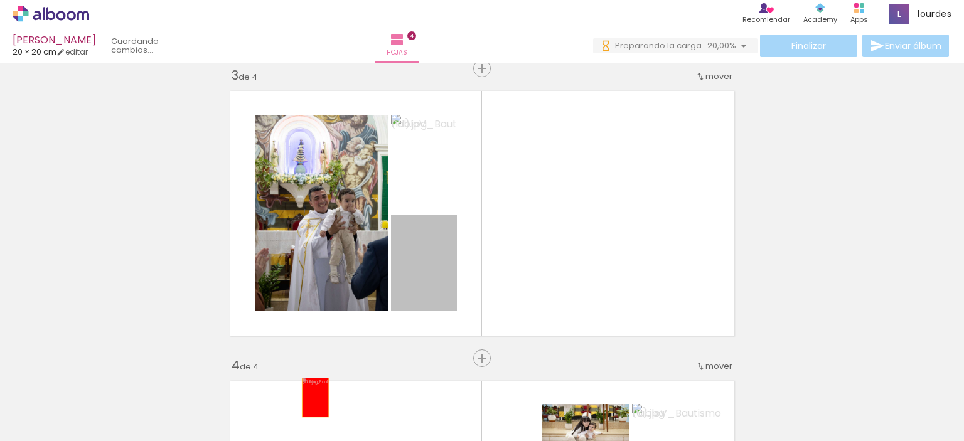
drag, startPoint x: 414, startPoint y: 281, endPoint x: 311, endPoint y: 397, distance: 154.7
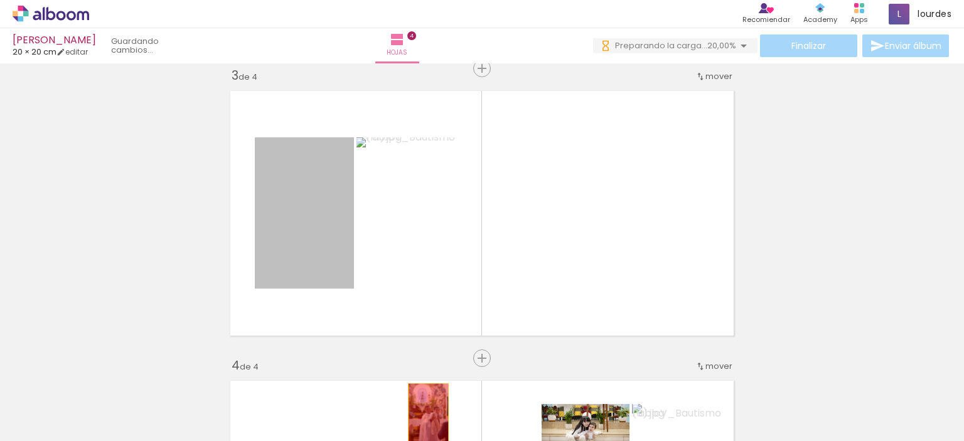
drag, startPoint x: 294, startPoint y: 260, endPoint x: 420, endPoint y: 399, distance: 187.1
click at [420, 399] on quentale-workspace at bounding box center [482, 220] width 964 height 441
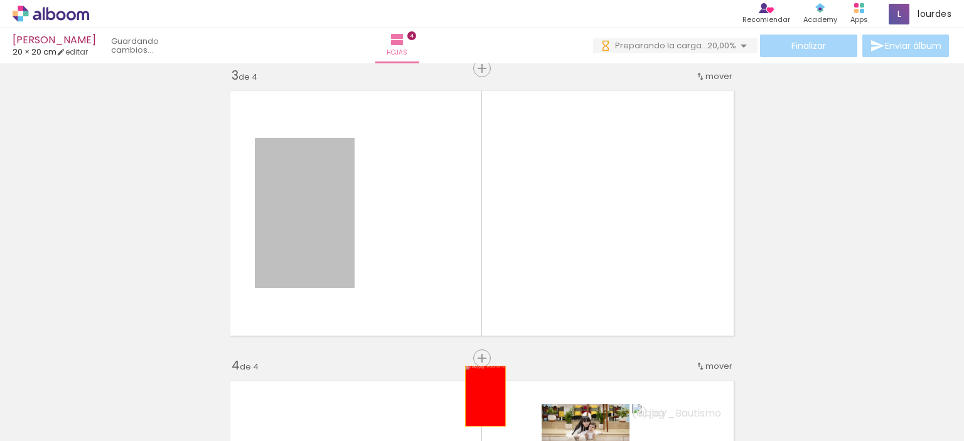
drag, startPoint x: 270, startPoint y: 225, endPoint x: 481, endPoint y: 396, distance: 270.8
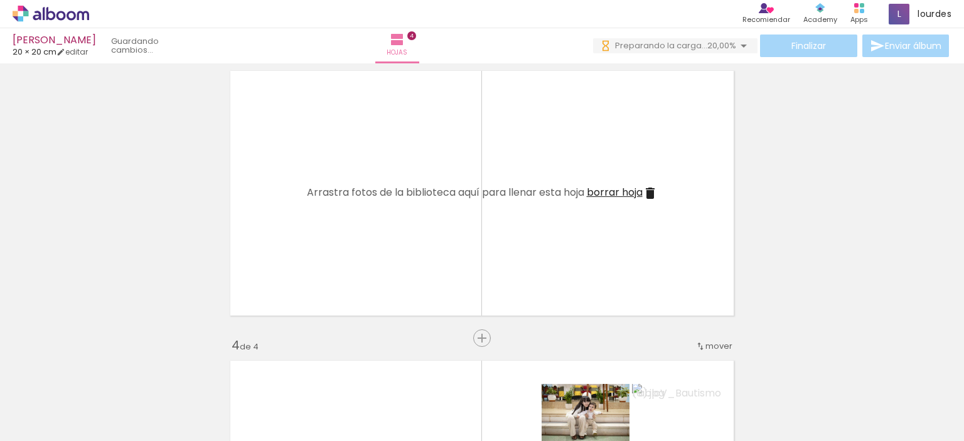
scroll to position [629, 0]
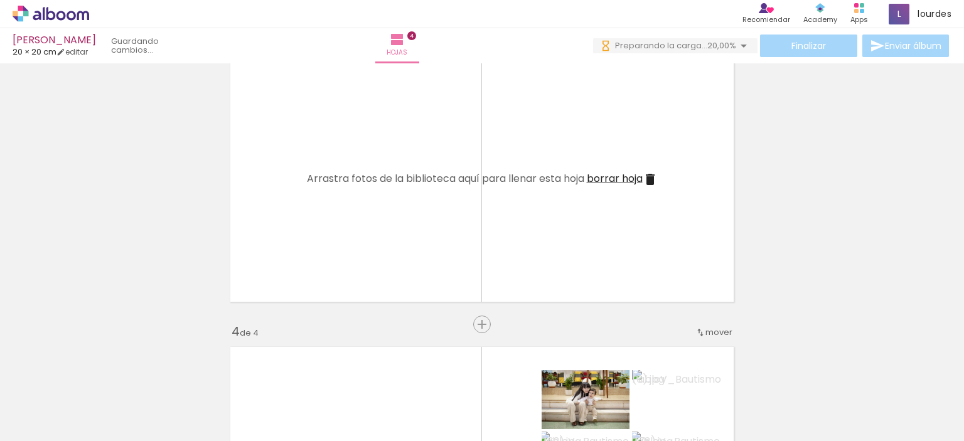
click at [628, 179] on span "borrar hoja" at bounding box center [615, 178] width 56 height 14
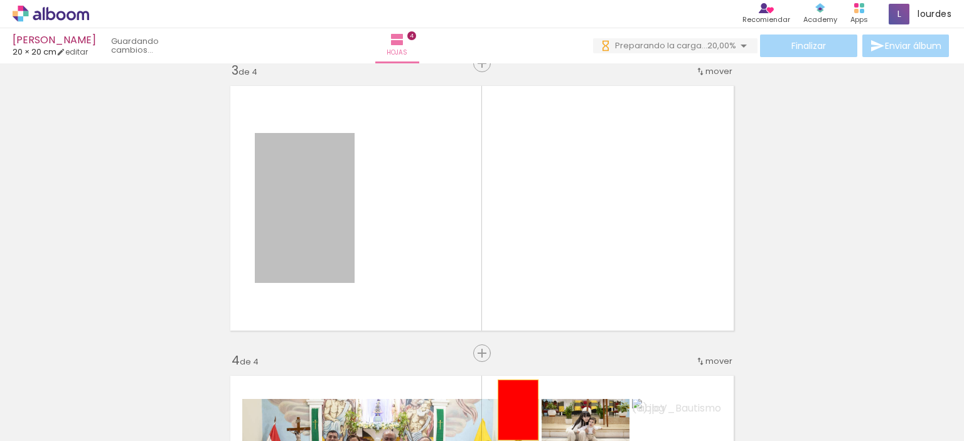
drag, startPoint x: 0, startPoint y: 0, endPoint x: 511, endPoint y: 410, distance: 654.9
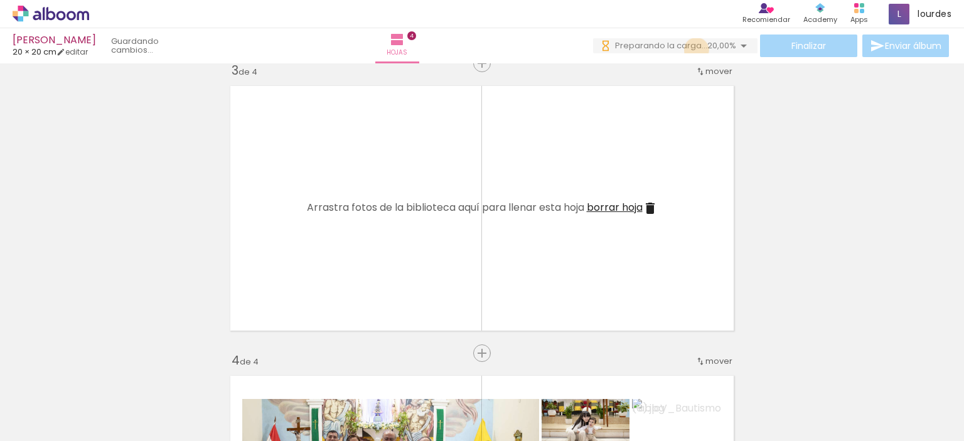
click at [693, 50] on span "Preparando la carga..." at bounding box center [661, 46] width 92 height 12
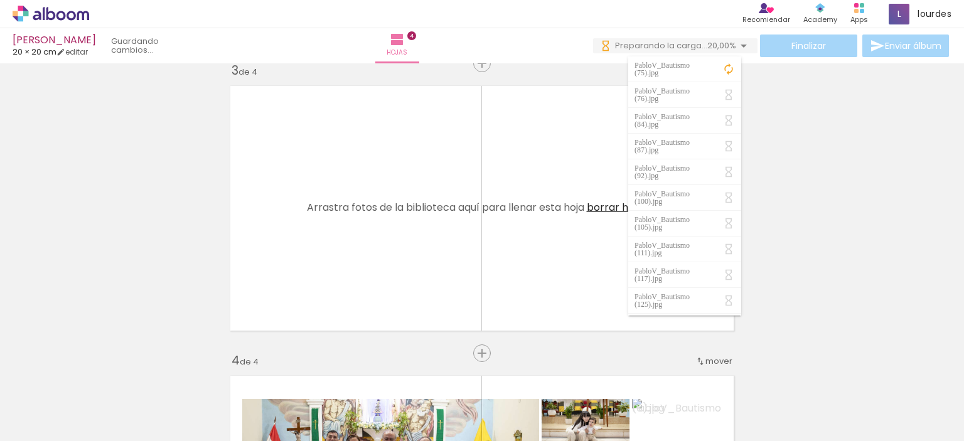
click at [823, 238] on div "Insertar hoja 1 de 4 Insertar hoja 2 de 4 Insertar hoja 3 de 4 Insertar hoja 4 …" at bounding box center [482, 192] width 964 height 1450
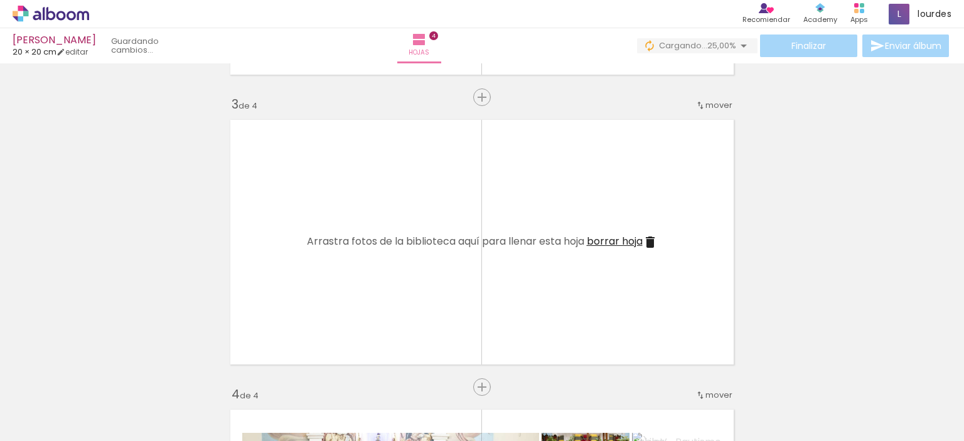
scroll to position [555, 0]
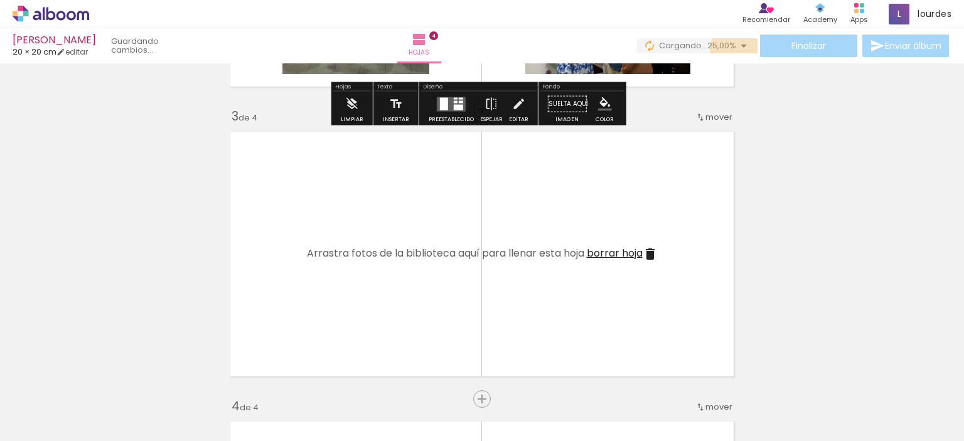
click at [736, 50] on iron-icon at bounding box center [743, 45] width 15 height 15
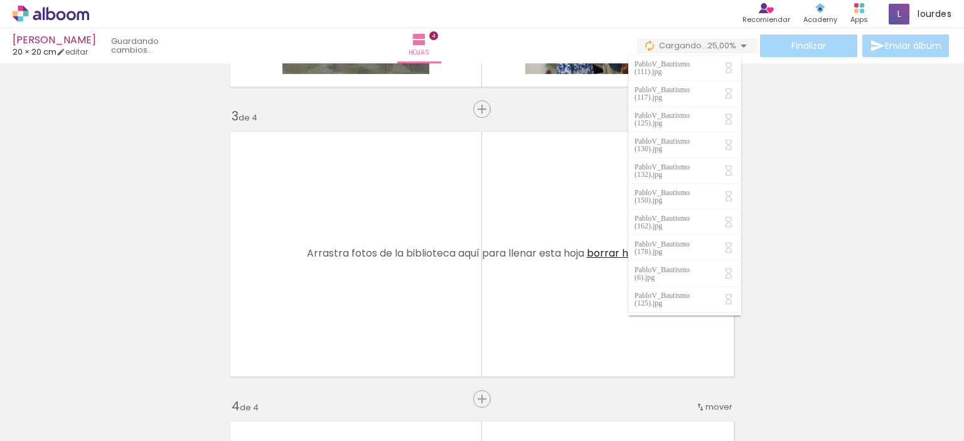
scroll to position [0, 0]
click at [800, 142] on div "Insertar hoja 1 de 4 Insertar hoja 2 de 4 Insertar hoja 3 de 4 Insertar hoja 4 …" at bounding box center [482, 238] width 964 height 1450
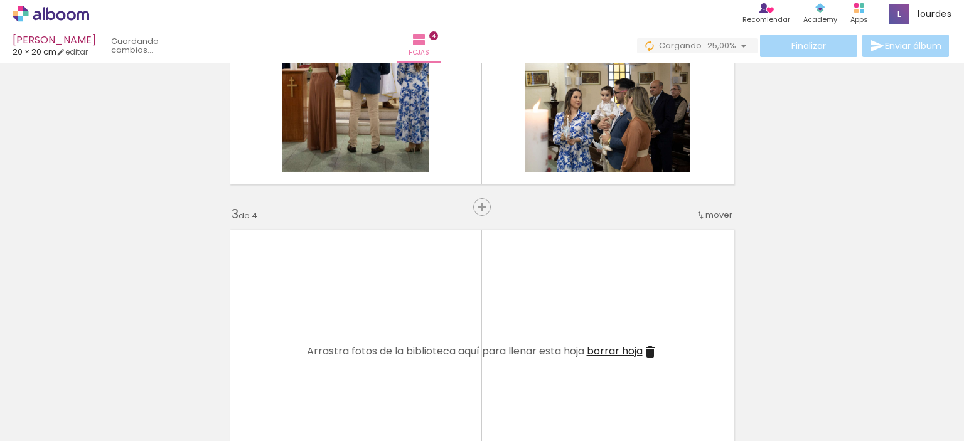
scroll to position [490, 0]
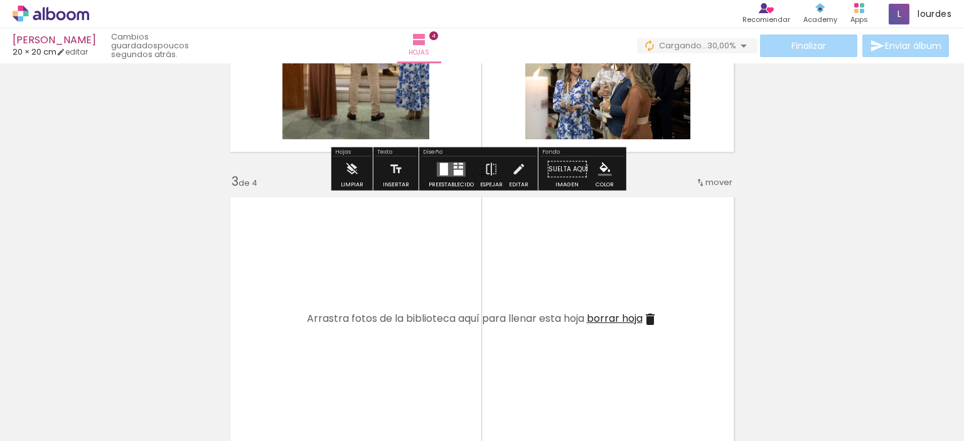
click at [731, 47] on span "30,00%" at bounding box center [721, 46] width 29 height 12
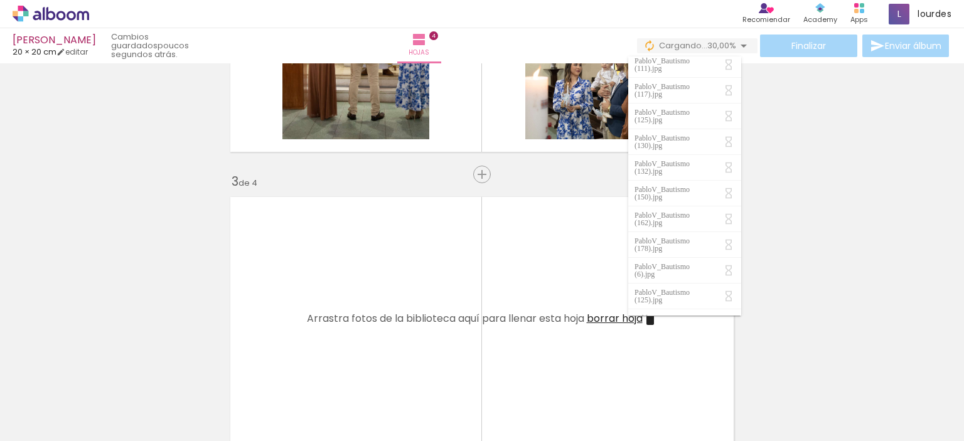
scroll to position [0, 0]
click at [832, 190] on div "Insertar hoja 1 de 4 Insertar hoja 2 de 4 Insertar hoja 3 de 4 Insertar hoja 4 …" at bounding box center [482, 303] width 964 height 1450
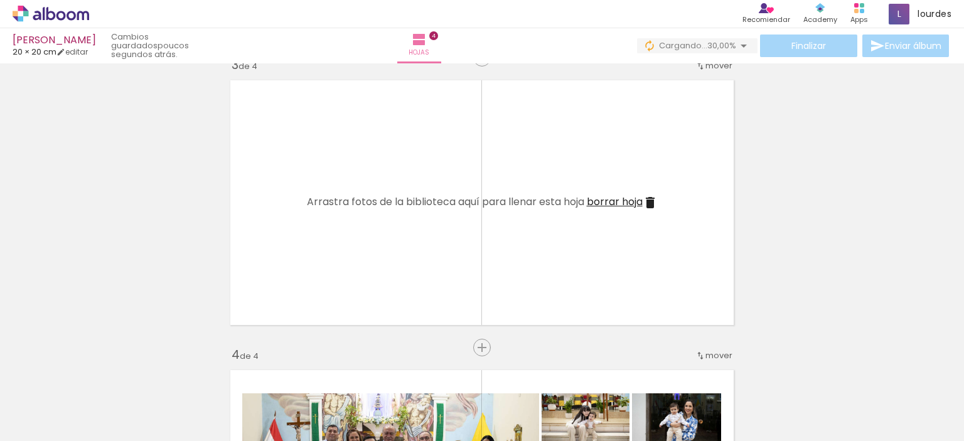
scroll to position [603, 0]
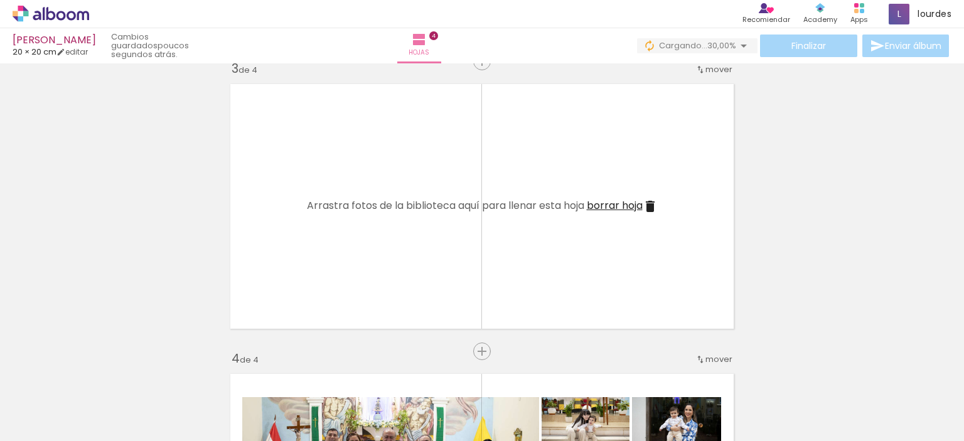
click at [736, 47] on iron-icon at bounding box center [743, 45] width 15 height 15
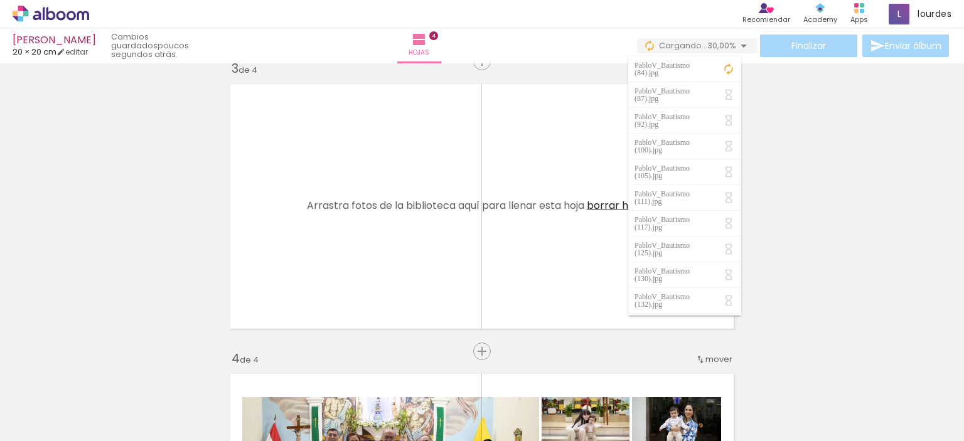
click at [785, 303] on div "Insertar hoja 1 de 4 Insertar hoja 2 de 4 Insertar hoja 3 de 4 Insertar hoja 4 …" at bounding box center [482, 190] width 964 height 1450
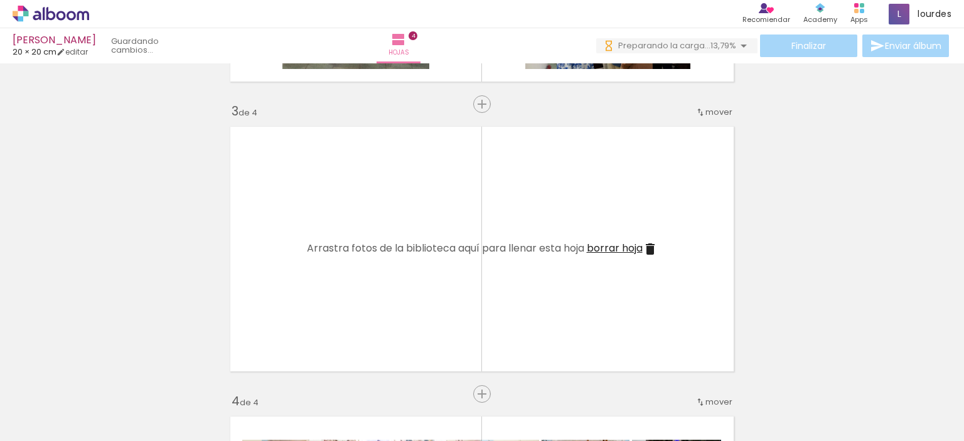
scroll to position [584, 0]
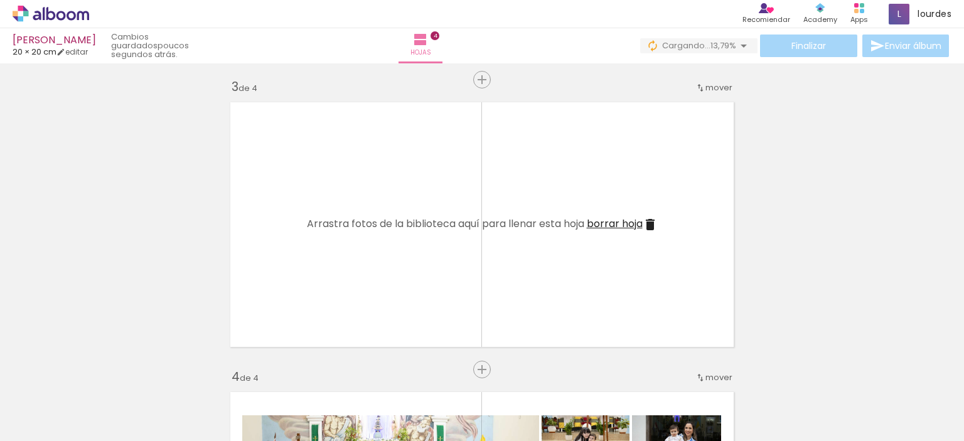
click at [736, 45] on iron-icon at bounding box center [743, 45] width 15 height 15
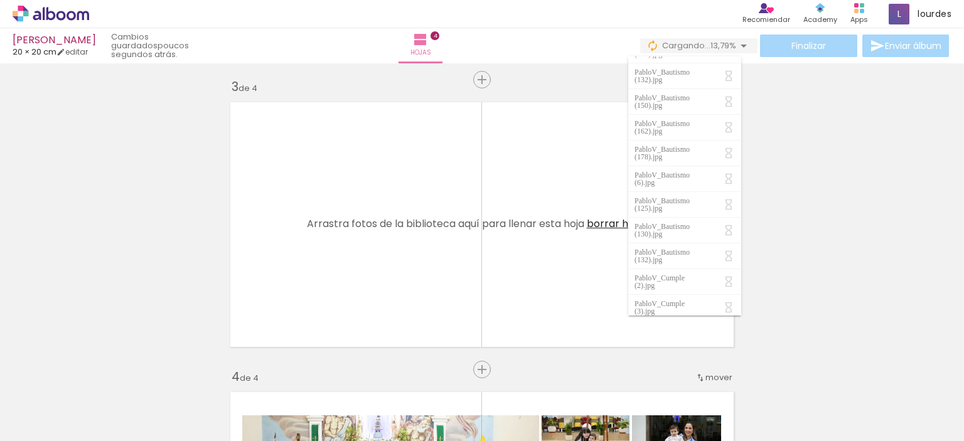
scroll to position [0, 0]
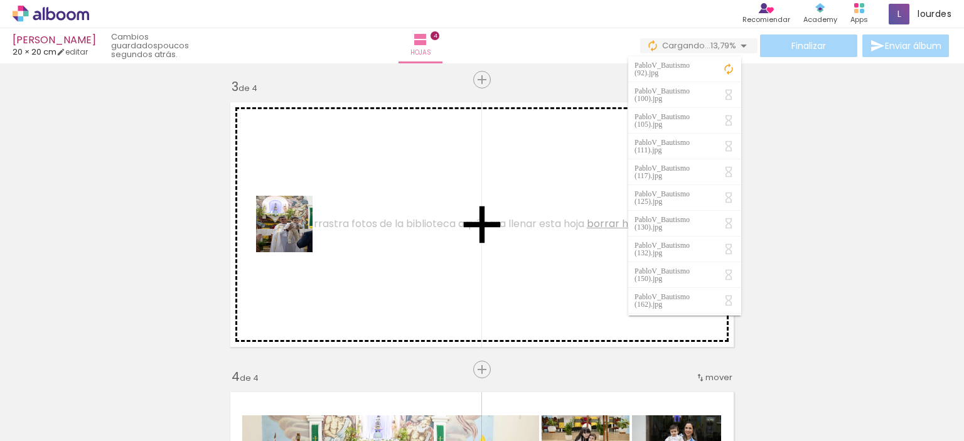
drag, startPoint x: 142, startPoint y: 395, endPoint x: 294, endPoint y: 233, distance: 222.0
click at [294, 233] on quentale-workspace at bounding box center [482, 220] width 964 height 441
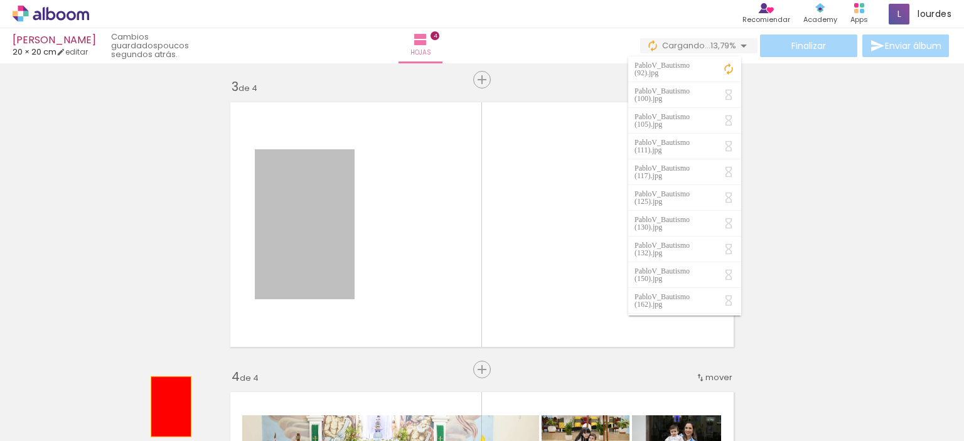
drag, startPoint x: 251, startPoint y: 157, endPoint x: 166, endPoint y: 407, distance: 263.8
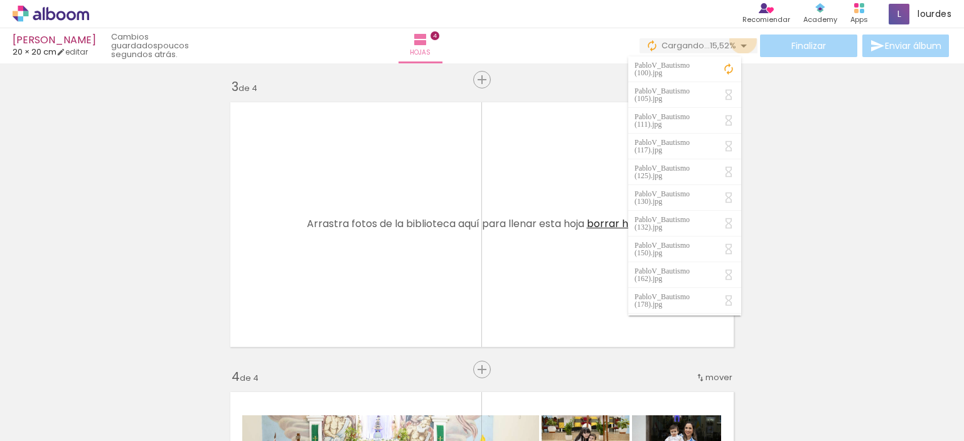
click at [739, 40] on iron-icon at bounding box center [743, 45] width 15 height 15
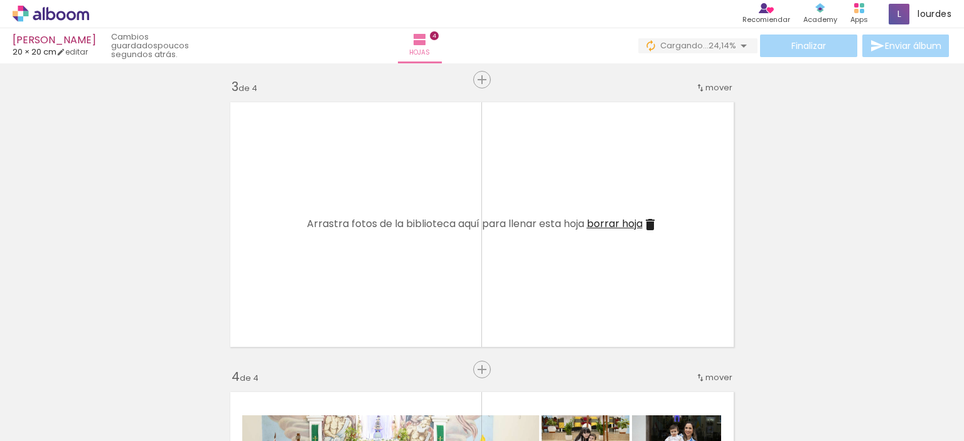
click at [746, 47] on iron-icon at bounding box center [743, 45] width 15 height 15
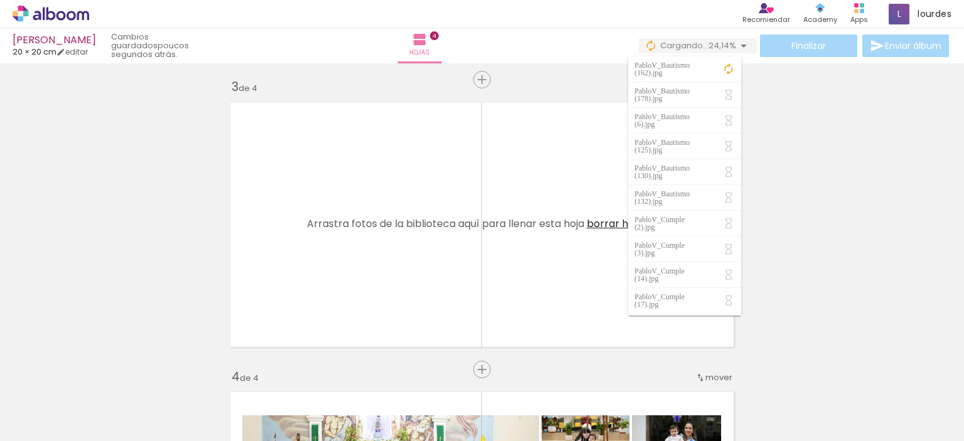
click at [821, 175] on div "Insertar hoja 1 de 4 Insertar hoja 2 de 4 Insertar hoja 3 de 4 Insertar hoja 4 …" at bounding box center [482, 208] width 964 height 1450
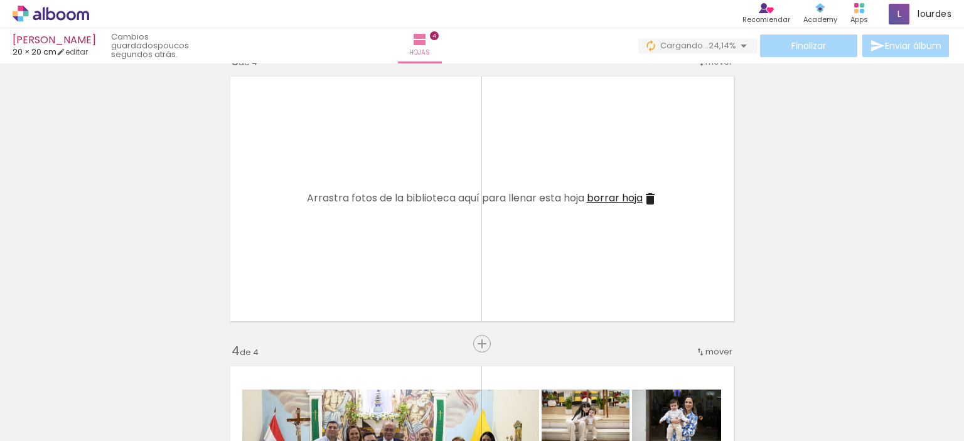
scroll to position [609, 0]
click at [748, 42] on paper-button "0 Cargando... 24,14%" at bounding box center [697, 45] width 119 height 15
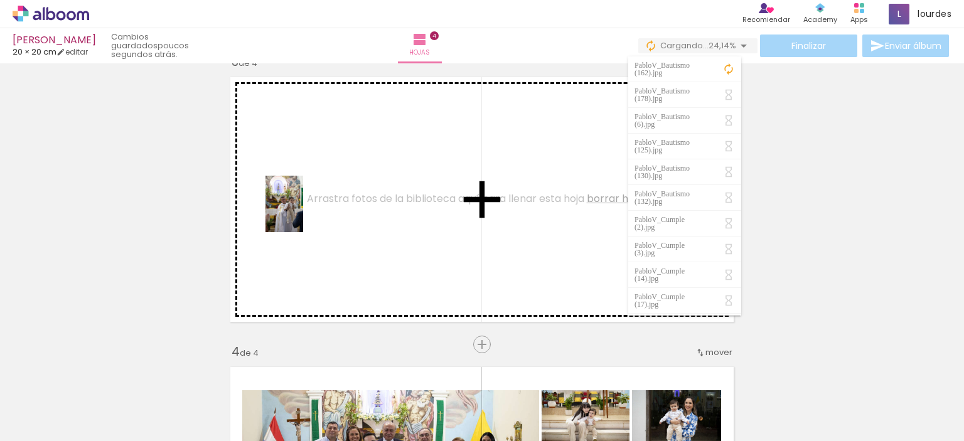
drag, startPoint x: 134, startPoint y: 404, endPoint x: 303, endPoint y: 213, distance: 254.3
click at [303, 213] on quentale-workspace at bounding box center [482, 220] width 964 height 441
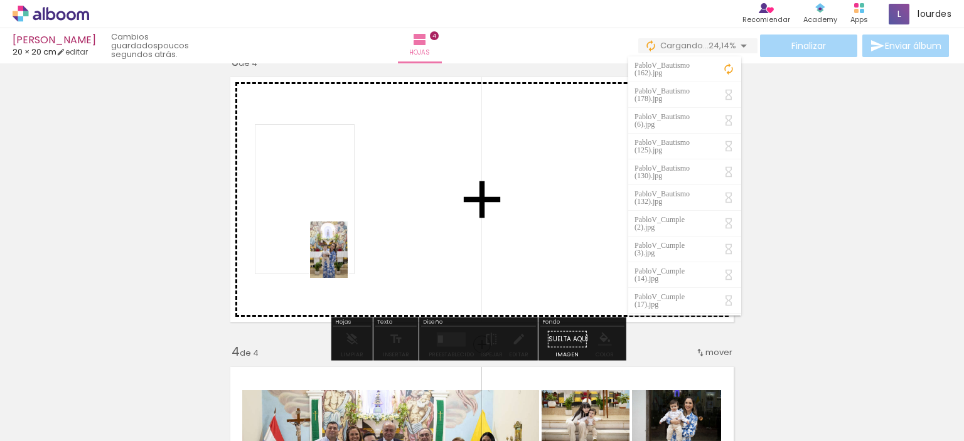
drag, startPoint x: 131, startPoint y: 403, endPoint x: 348, endPoint y: 259, distance: 260.4
click at [348, 259] on quentale-workspace at bounding box center [482, 220] width 964 height 441
drag, startPoint x: 138, startPoint y: 406, endPoint x: 363, endPoint y: 259, distance: 268.8
click at [363, 259] on quentale-workspace at bounding box center [482, 220] width 964 height 441
drag, startPoint x: 133, startPoint y: 407, endPoint x: 351, endPoint y: 249, distance: 269.7
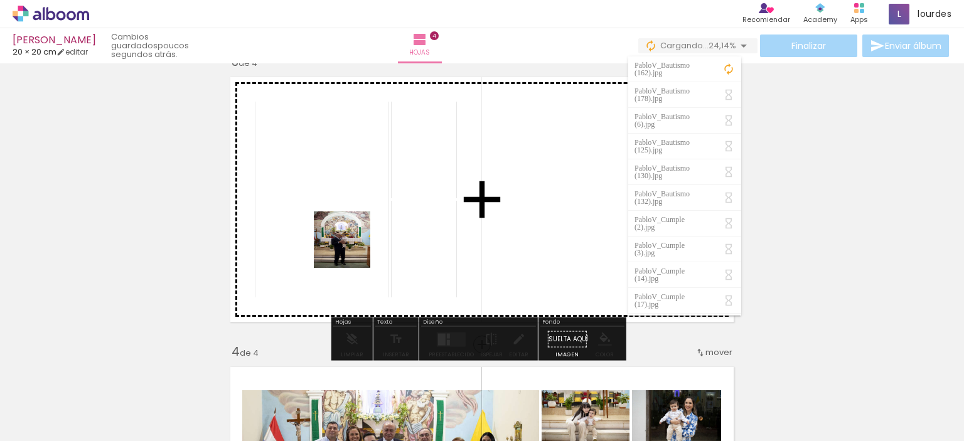
click at [351, 249] on quentale-workspace at bounding box center [482, 220] width 964 height 441
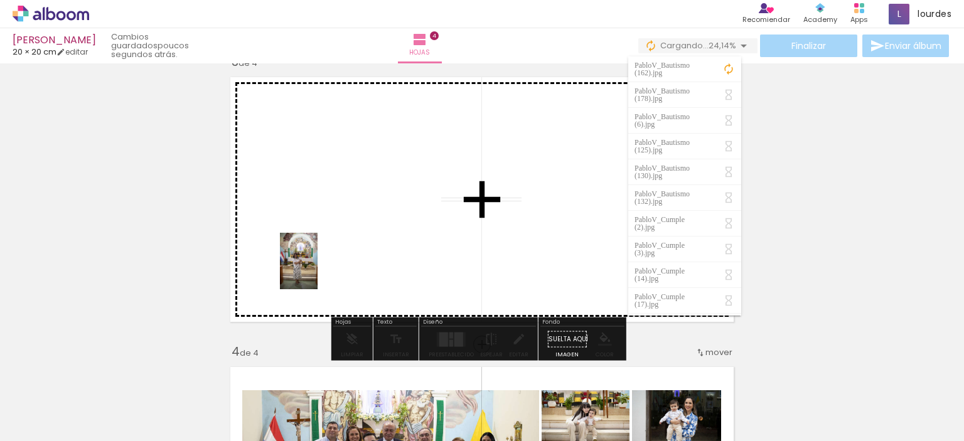
drag, startPoint x: 138, startPoint y: 415, endPoint x: 318, endPoint y: 270, distance: 230.3
click at [318, 270] on quentale-workspace at bounding box center [482, 220] width 964 height 441
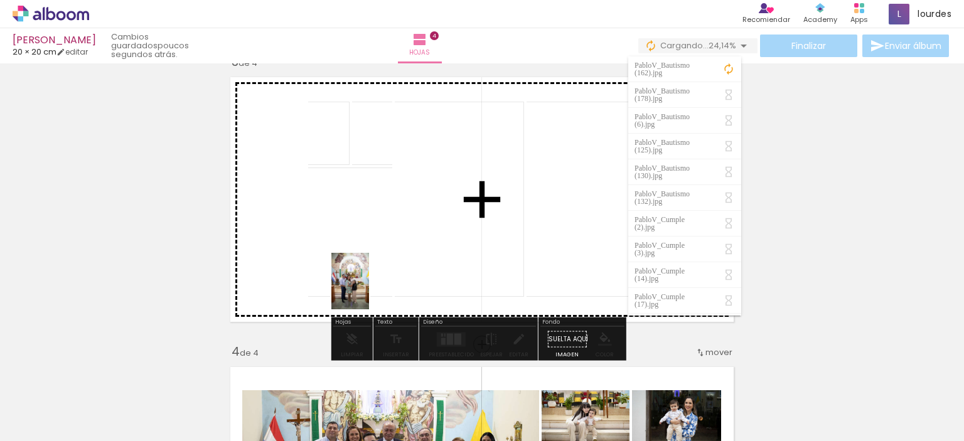
drag, startPoint x: 140, startPoint y: 407, endPoint x: 369, endPoint y: 291, distance: 256.8
click at [369, 291] on quentale-workspace at bounding box center [482, 220] width 964 height 441
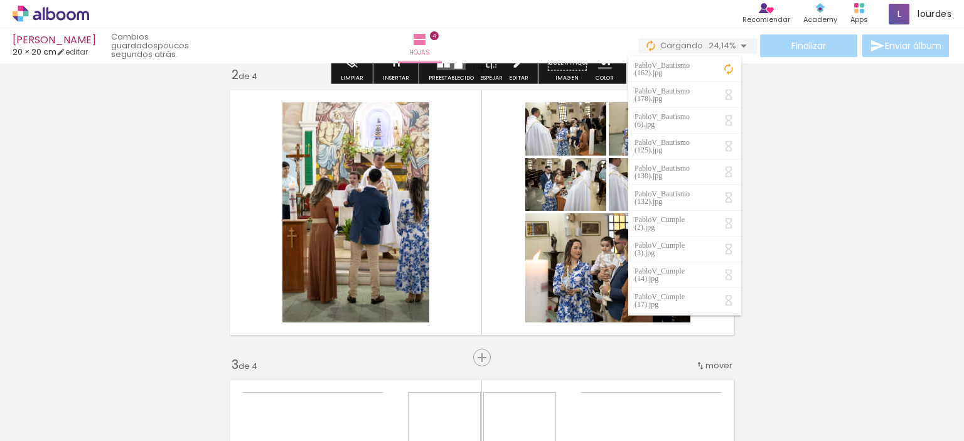
scroll to position [372, 0]
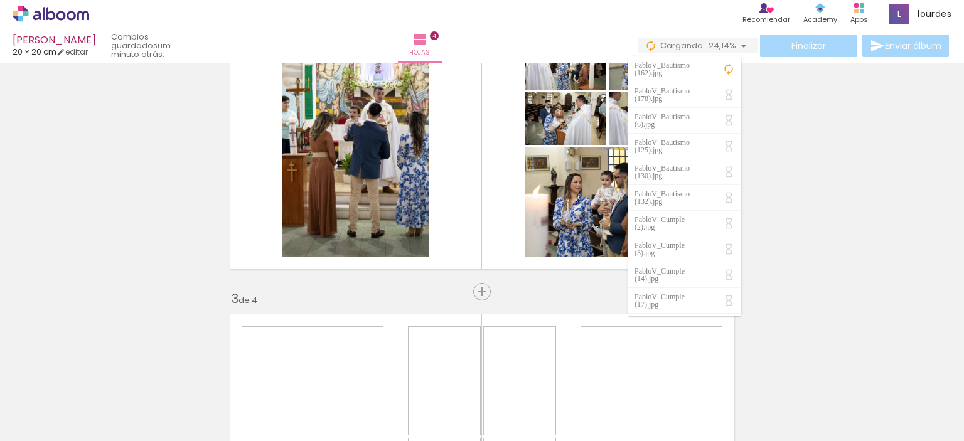
click at [795, 331] on div "Insertar hoja 1 de 4 Insertar hoja 2 de 4 Insertar hoja 3 de 4 Insertar hoja 4 …" at bounding box center [482, 421] width 964 height 1450
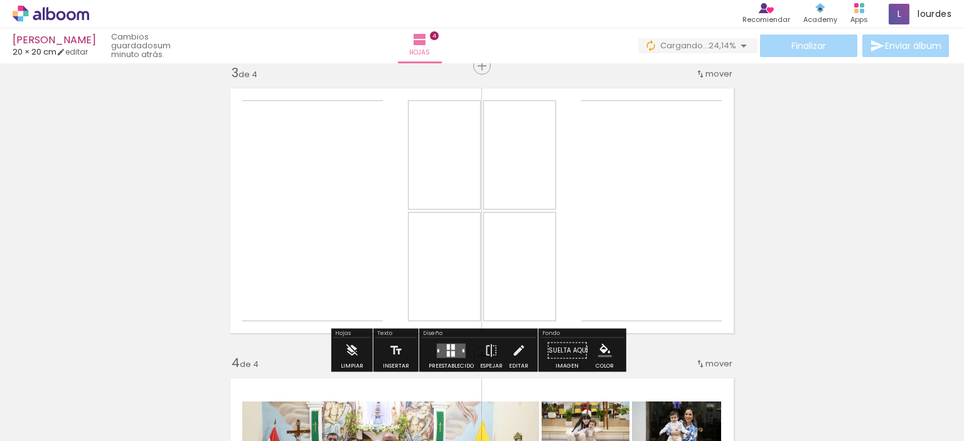
scroll to position [665, 0]
